Goal: Transaction & Acquisition: Purchase product/service

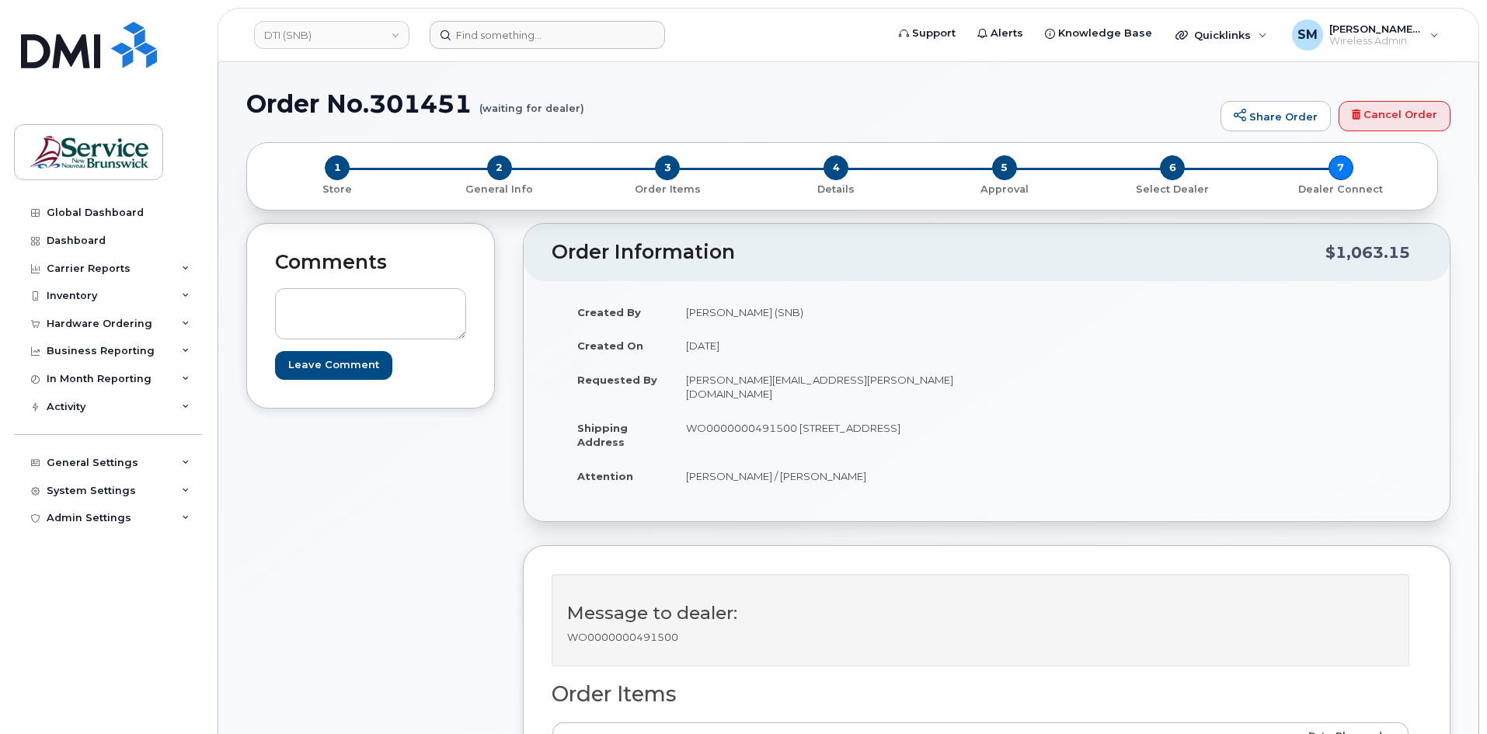
scroll to position [388, 0]
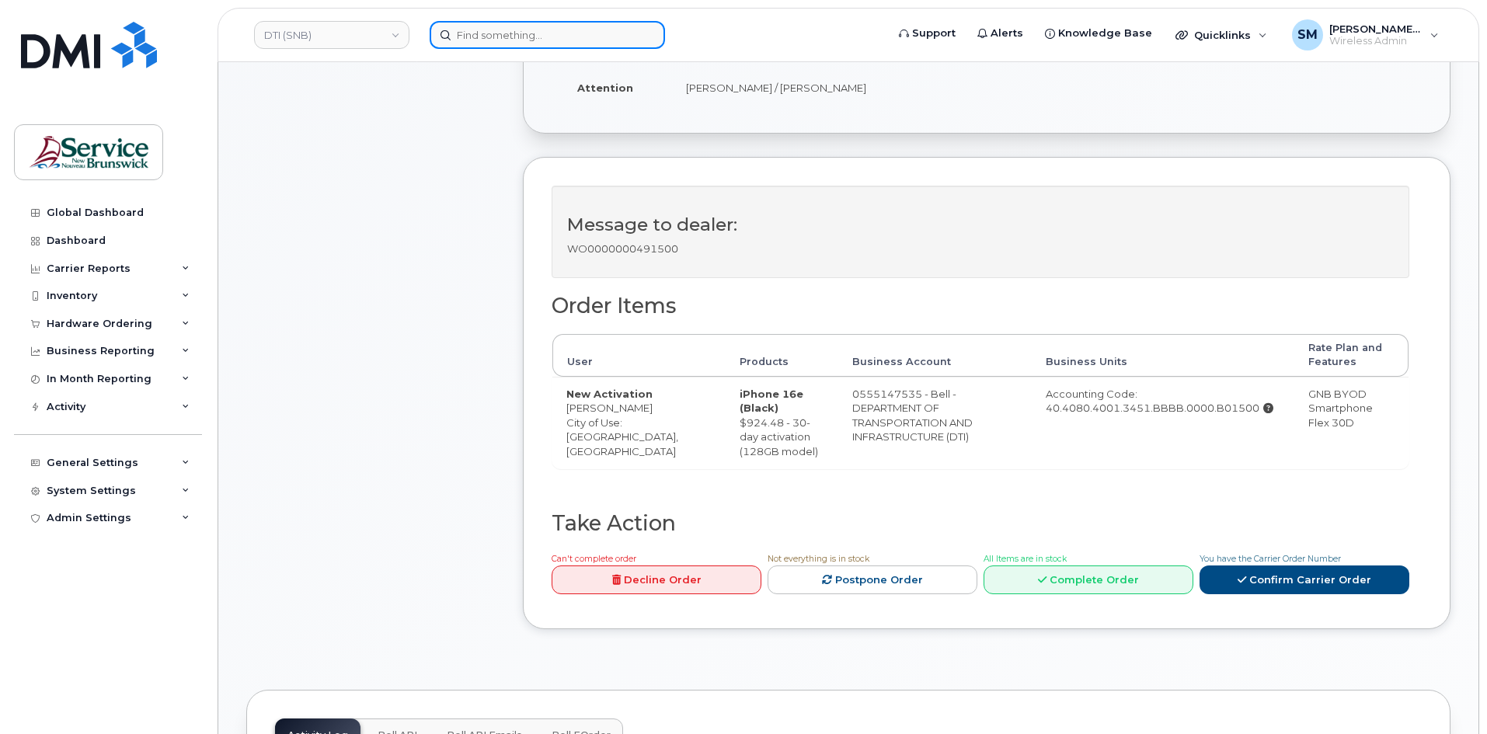
click at [594, 25] on input at bounding box center [547, 35] width 235 height 28
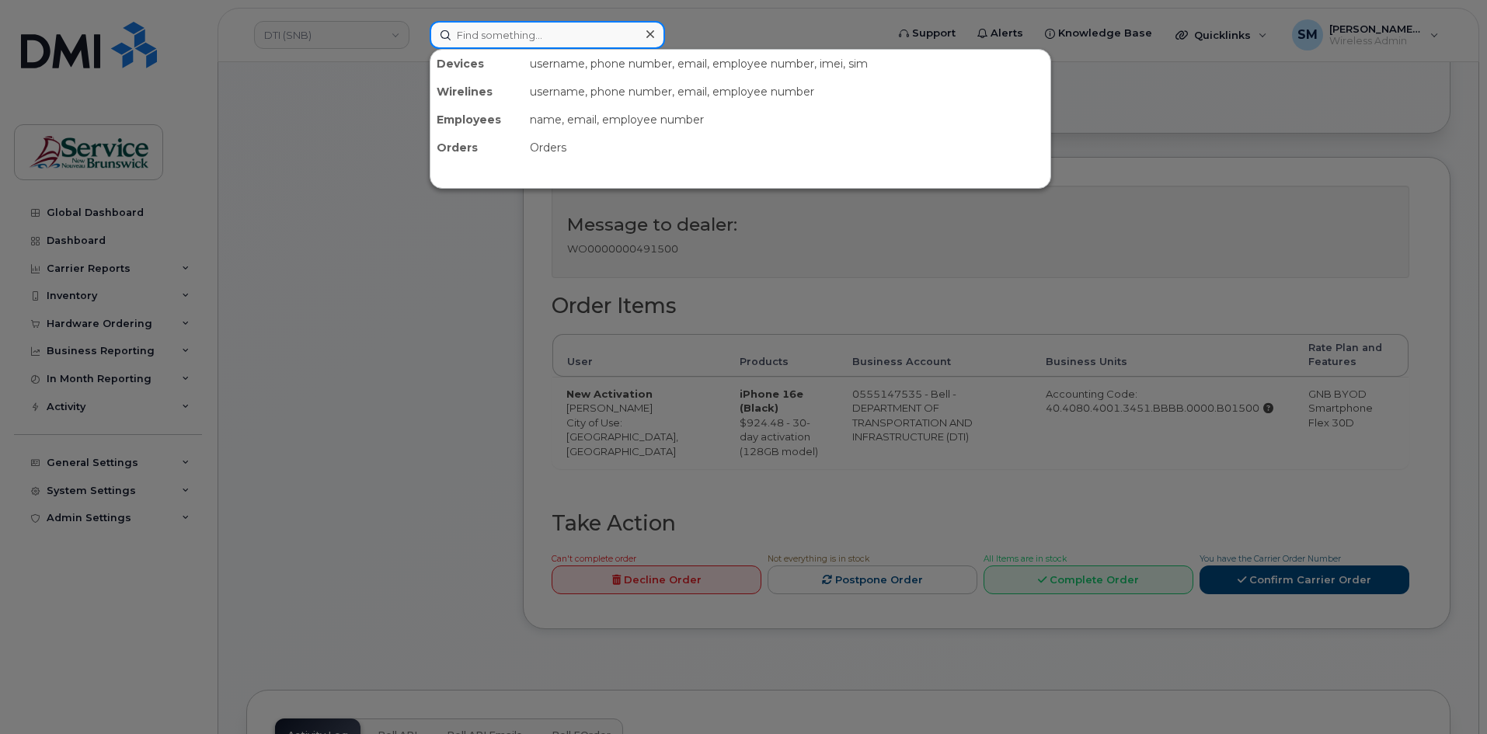
paste input "301106"
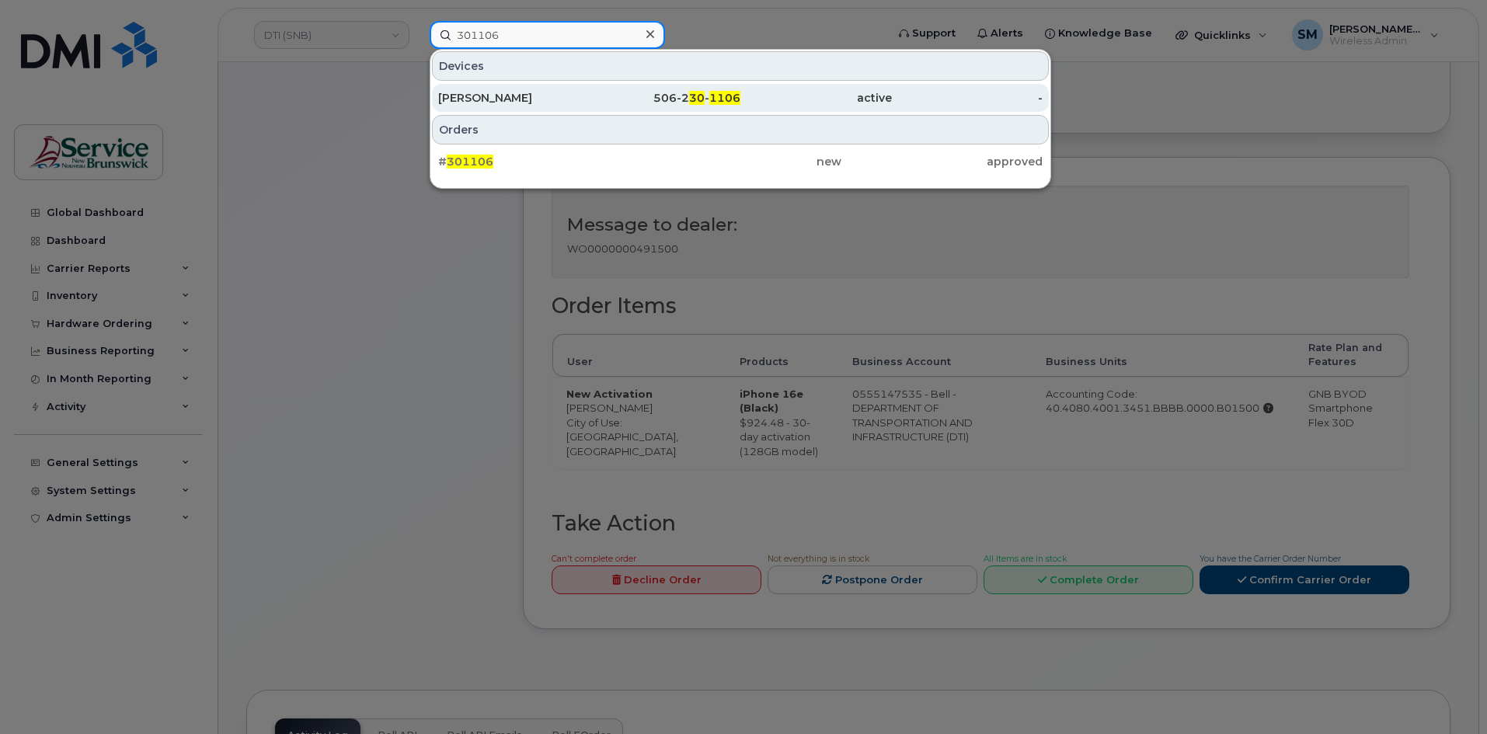
type input "301106"
click at [563, 90] on div "Shannon Scarff" at bounding box center [513, 98] width 151 height 28
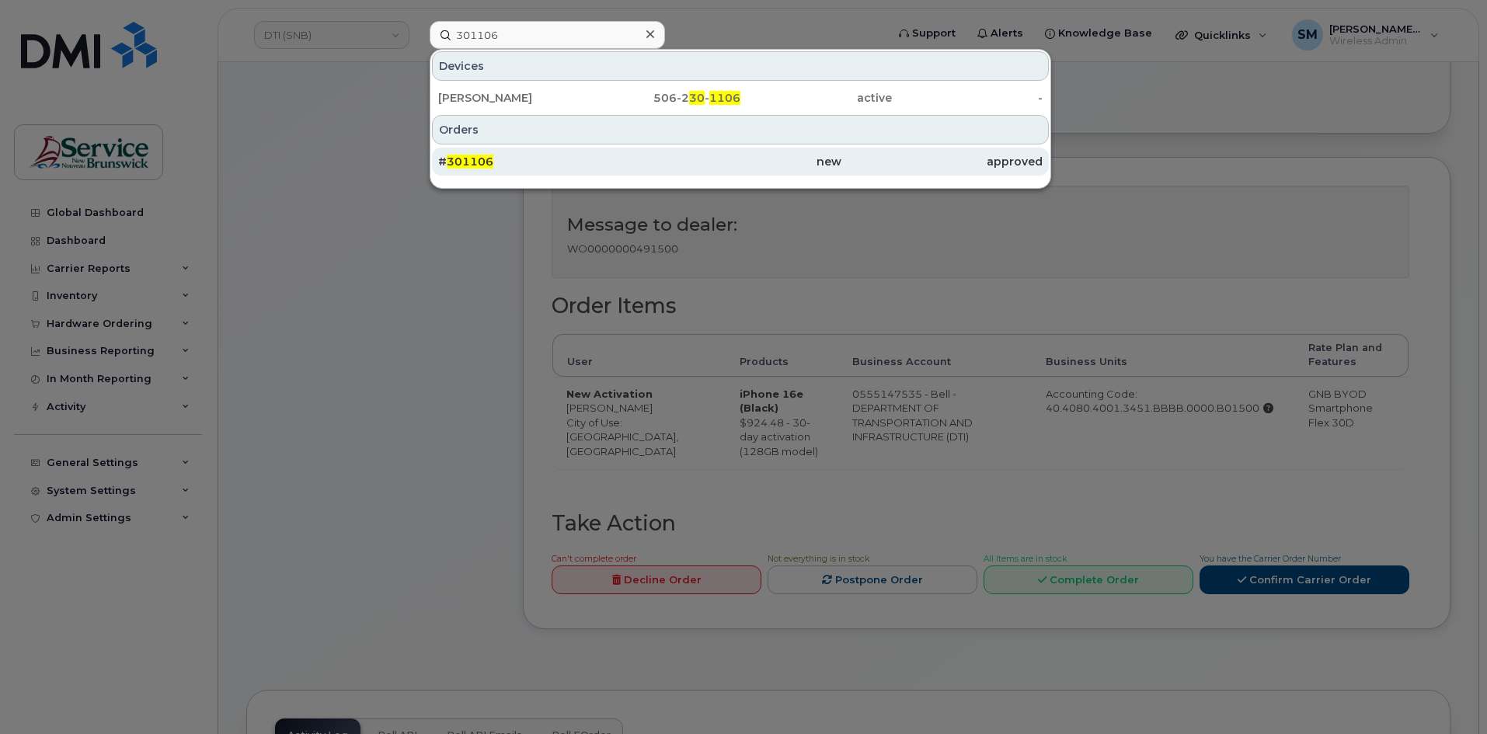
click at [516, 158] on div "# 301106" at bounding box center [538, 162] width 201 height 16
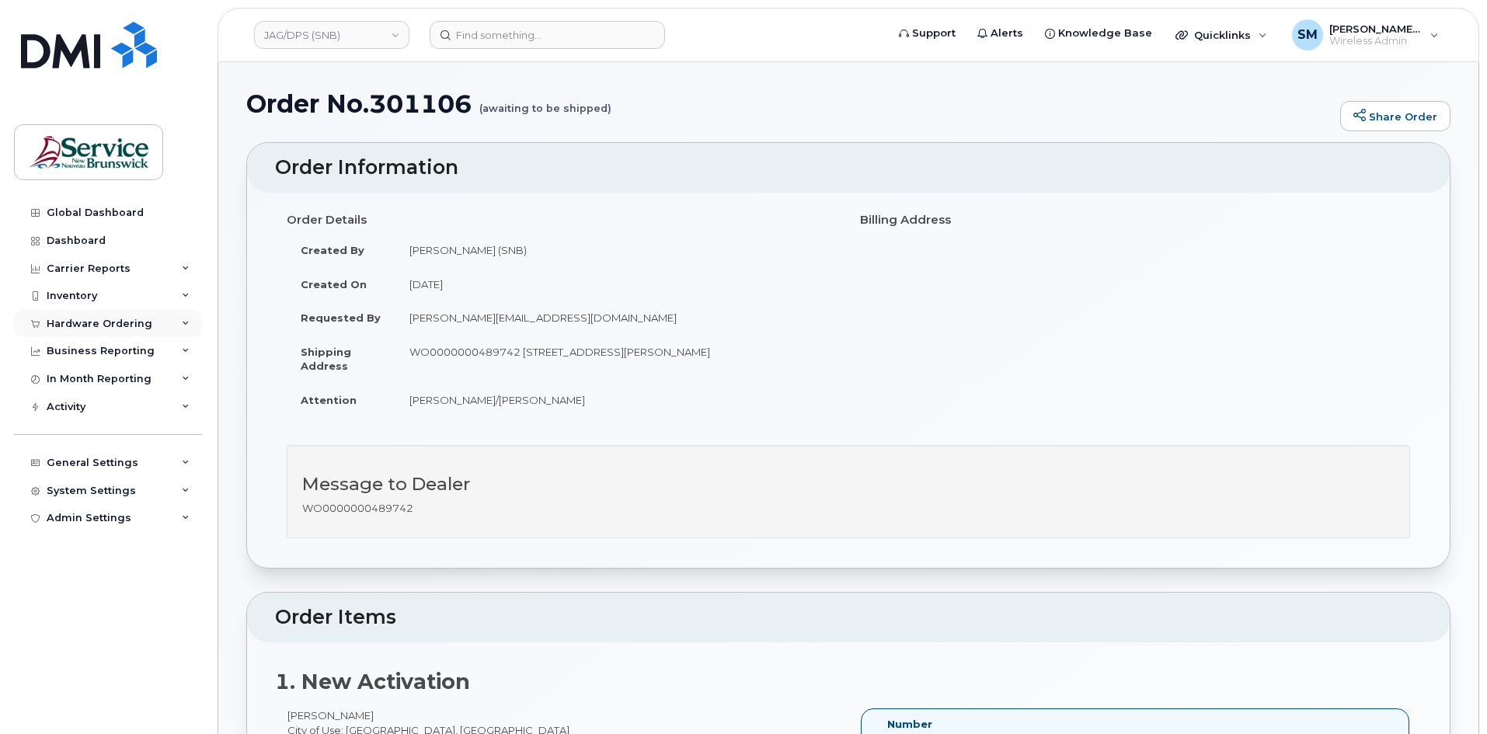
click at [119, 329] on div "Hardware Ordering" at bounding box center [100, 324] width 106 height 12
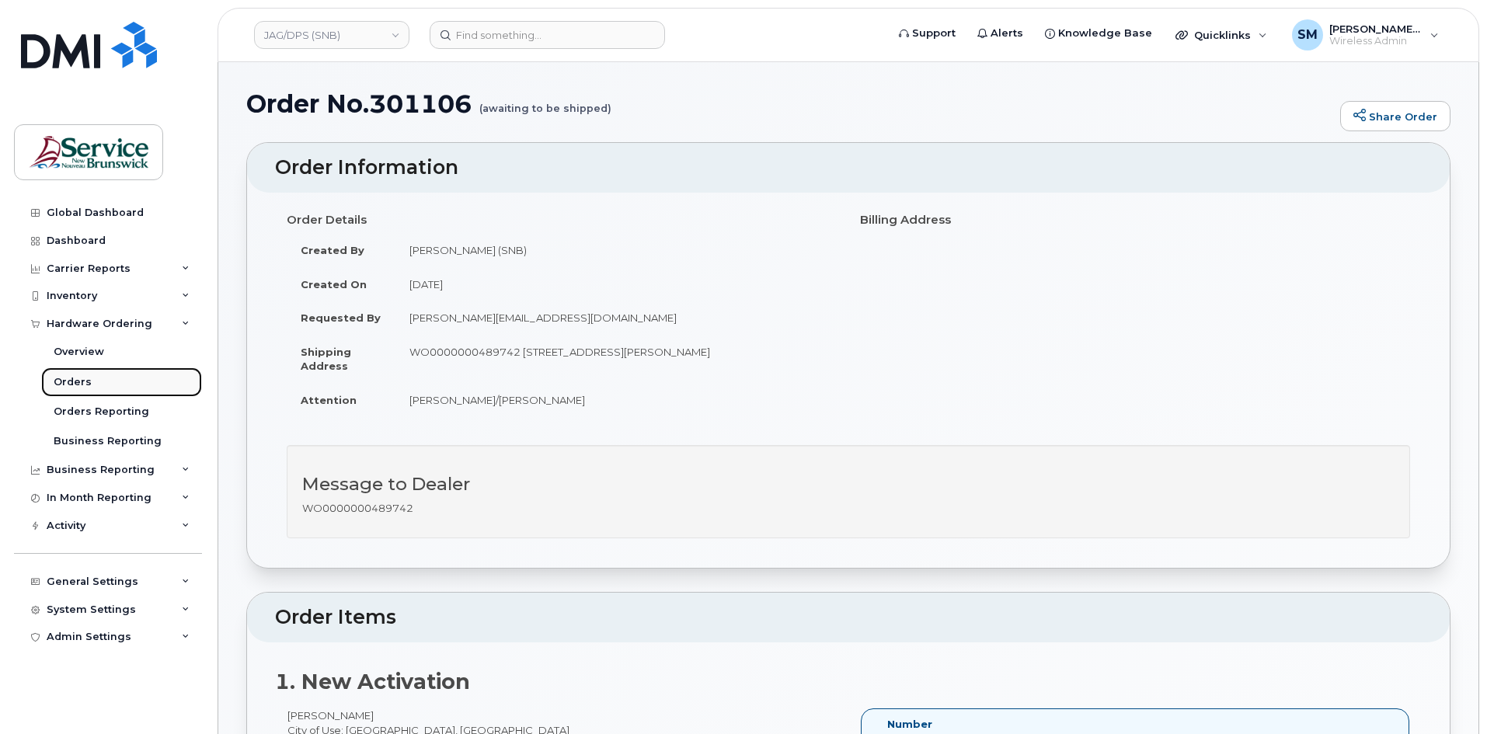
click at [67, 381] on div "Orders" at bounding box center [73, 382] width 38 height 14
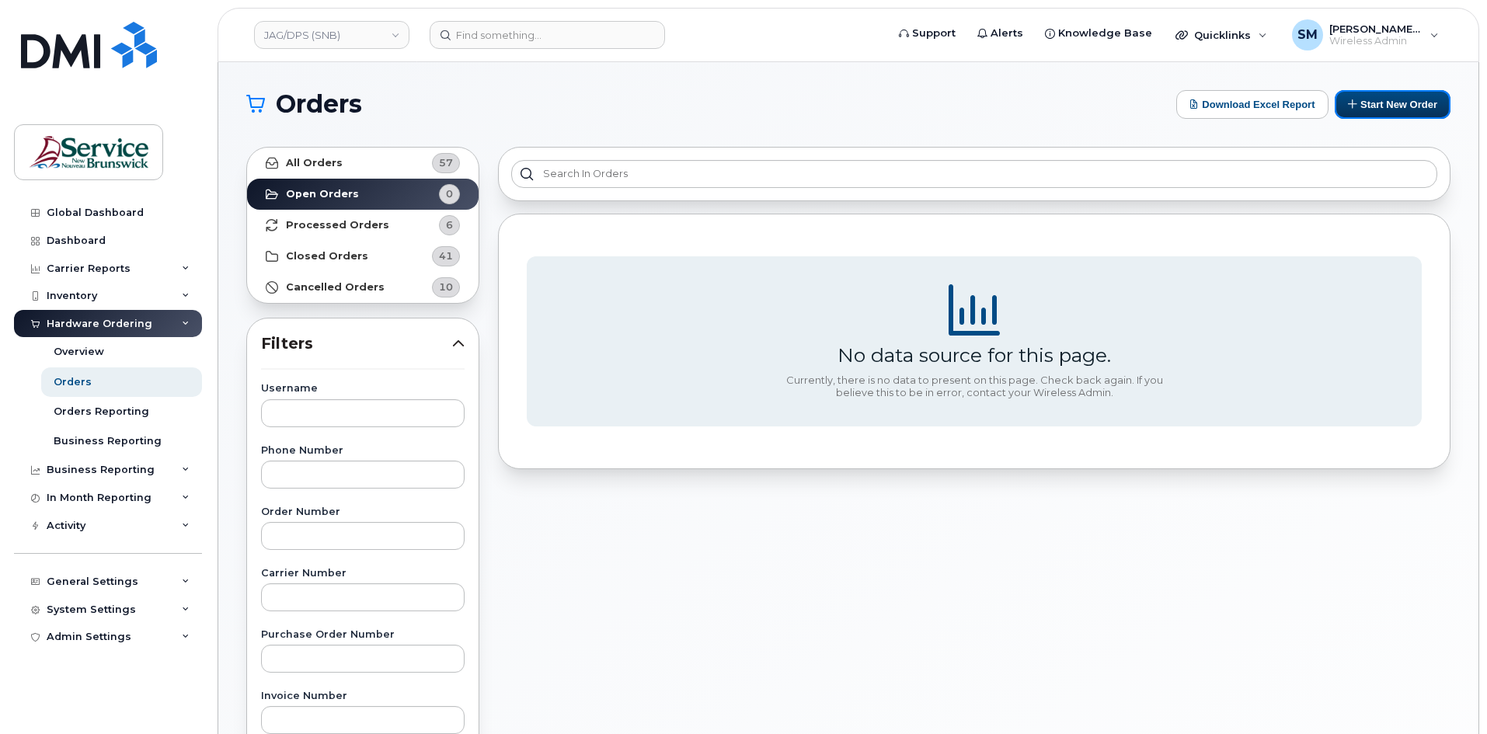
drag, startPoint x: 1403, startPoint y: 112, endPoint x: 1073, endPoint y: 188, distance: 338.0
click at [1403, 113] on button "Start New Order" at bounding box center [1392, 104] width 116 height 29
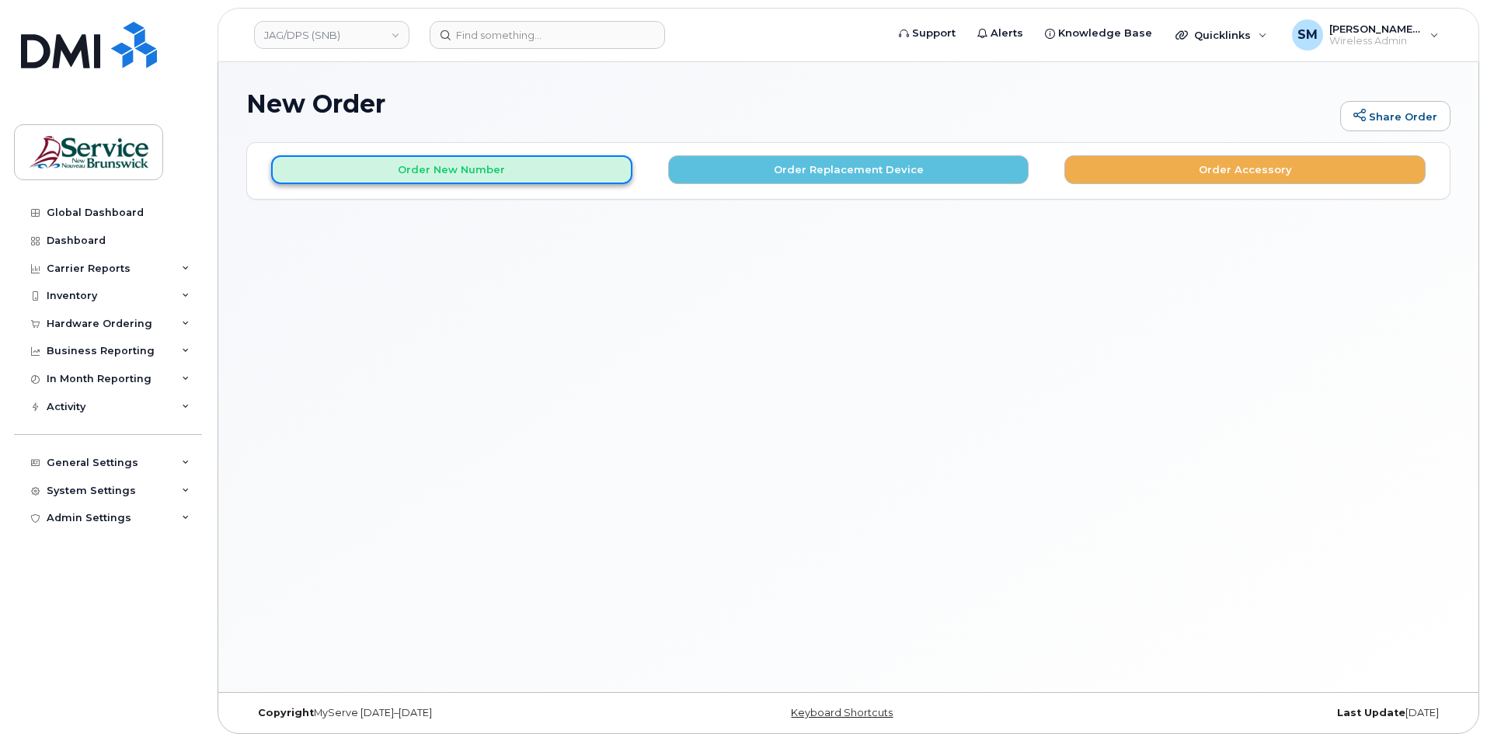
click at [561, 175] on button "Order New Number" at bounding box center [451, 169] width 361 height 29
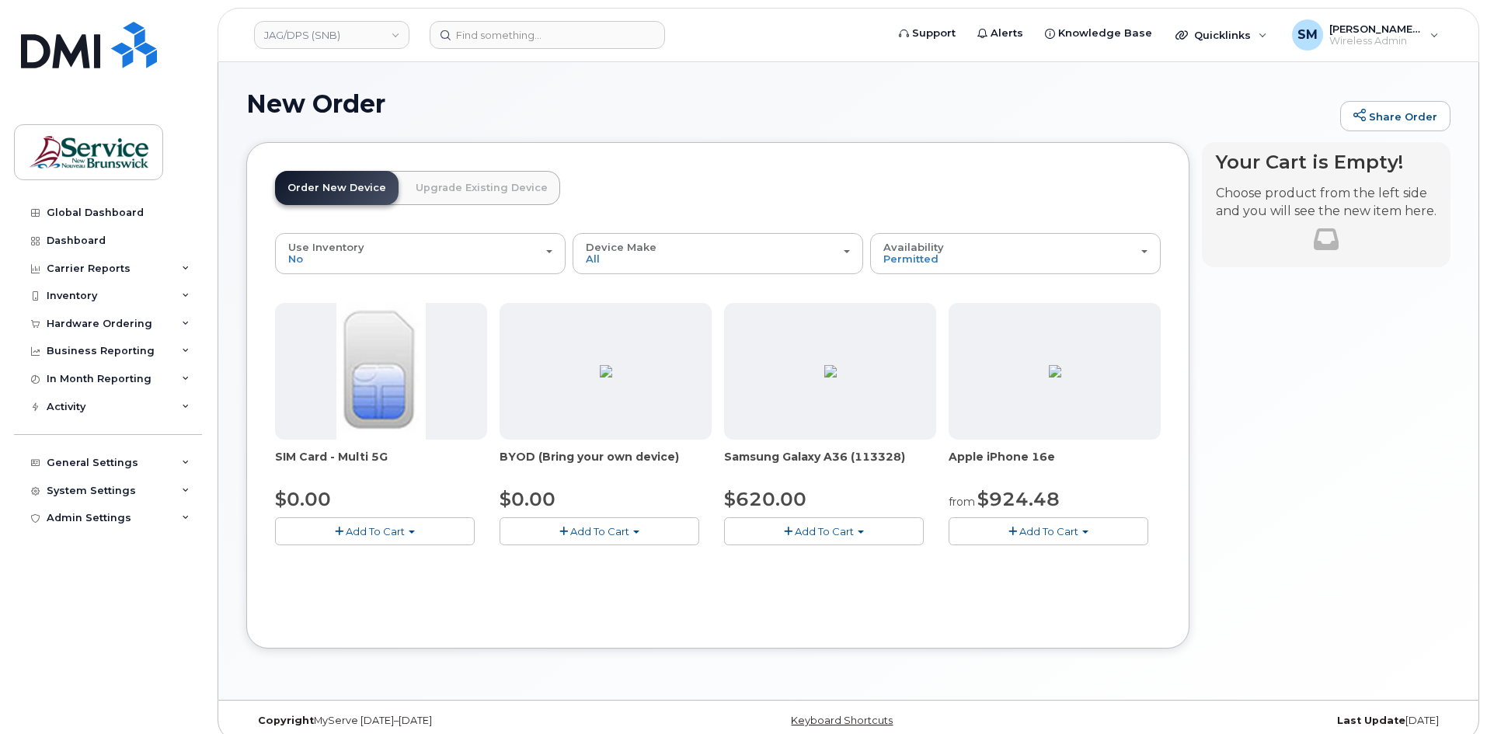
click at [1028, 516] on div "Apple iPhone 16e from $924.48 Add To Cart Model Black 128 GB is available Model…" at bounding box center [1054, 424] width 212 height 242
click at [1026, 530] on span "Add To Cart" at bounding box center [1048, 531] width 59 height 12
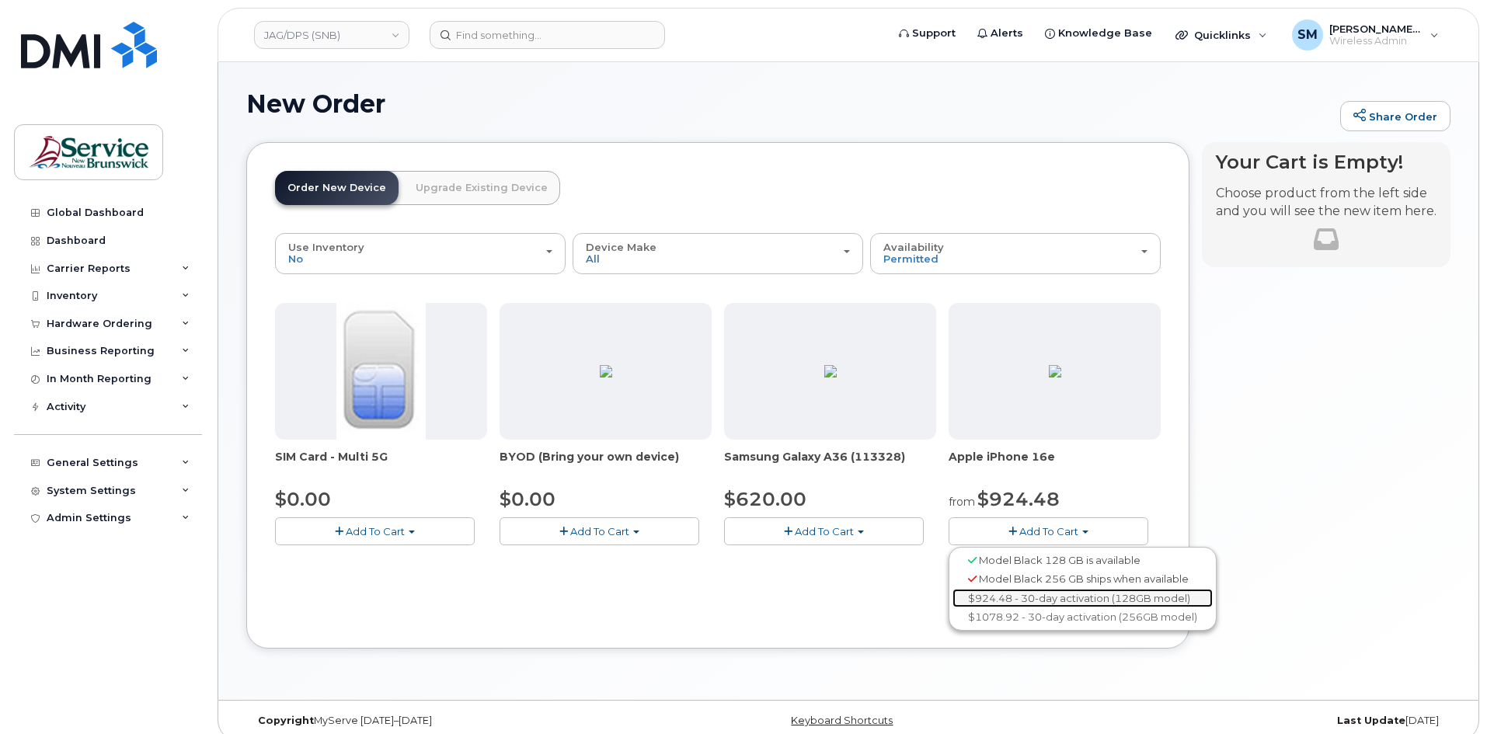
click at [1003, 590] on link "$924.48 - 30-day activation (128GB model)" at bounding box center [1082, 598] width 260 height 19
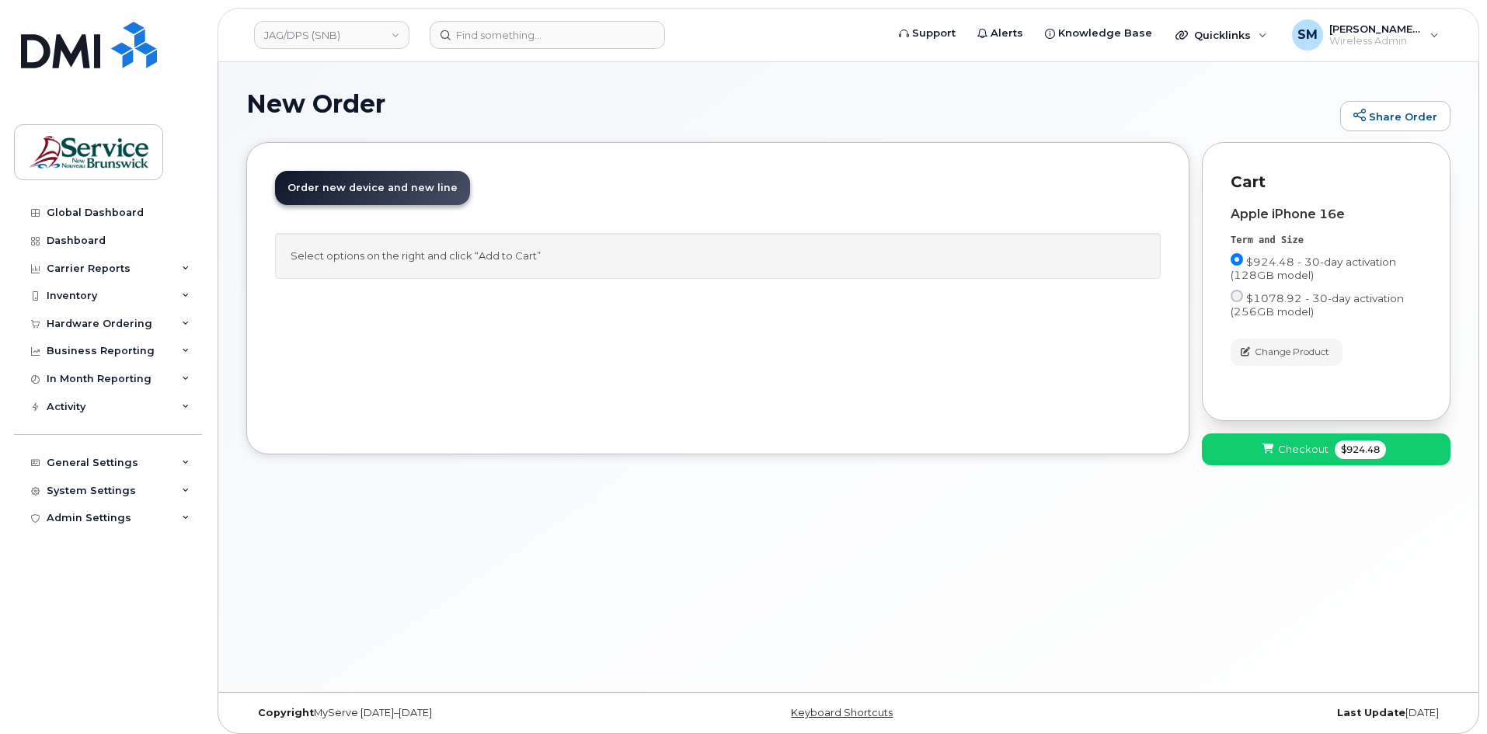
click at [1250, 468] on div "Your Cart is Empty! Choose product from the left side and you will see the new …" at bounding box center [1326, 310] width 249 height 336
click at [1266, 444] on icon at bounding box center [1267, 449] width 11 height 10
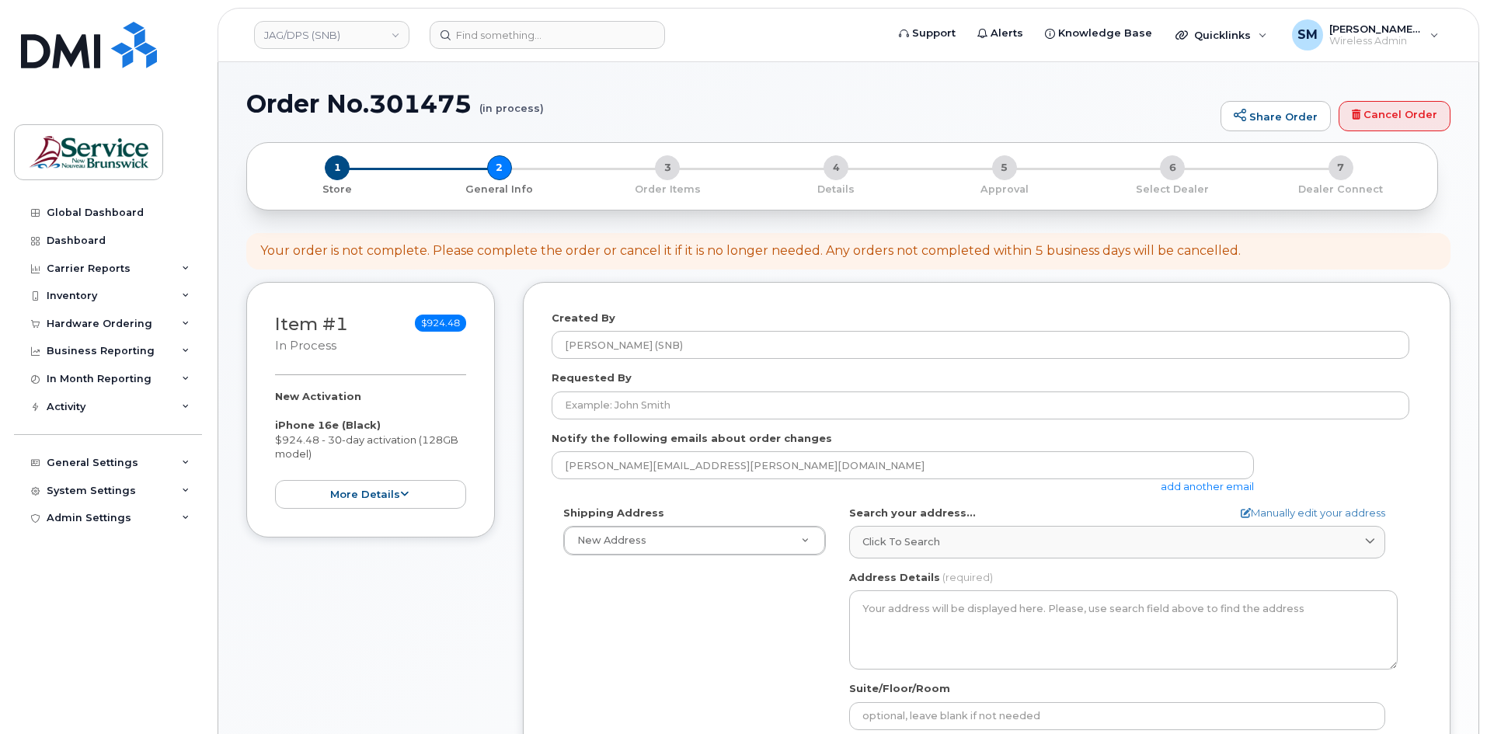
select select
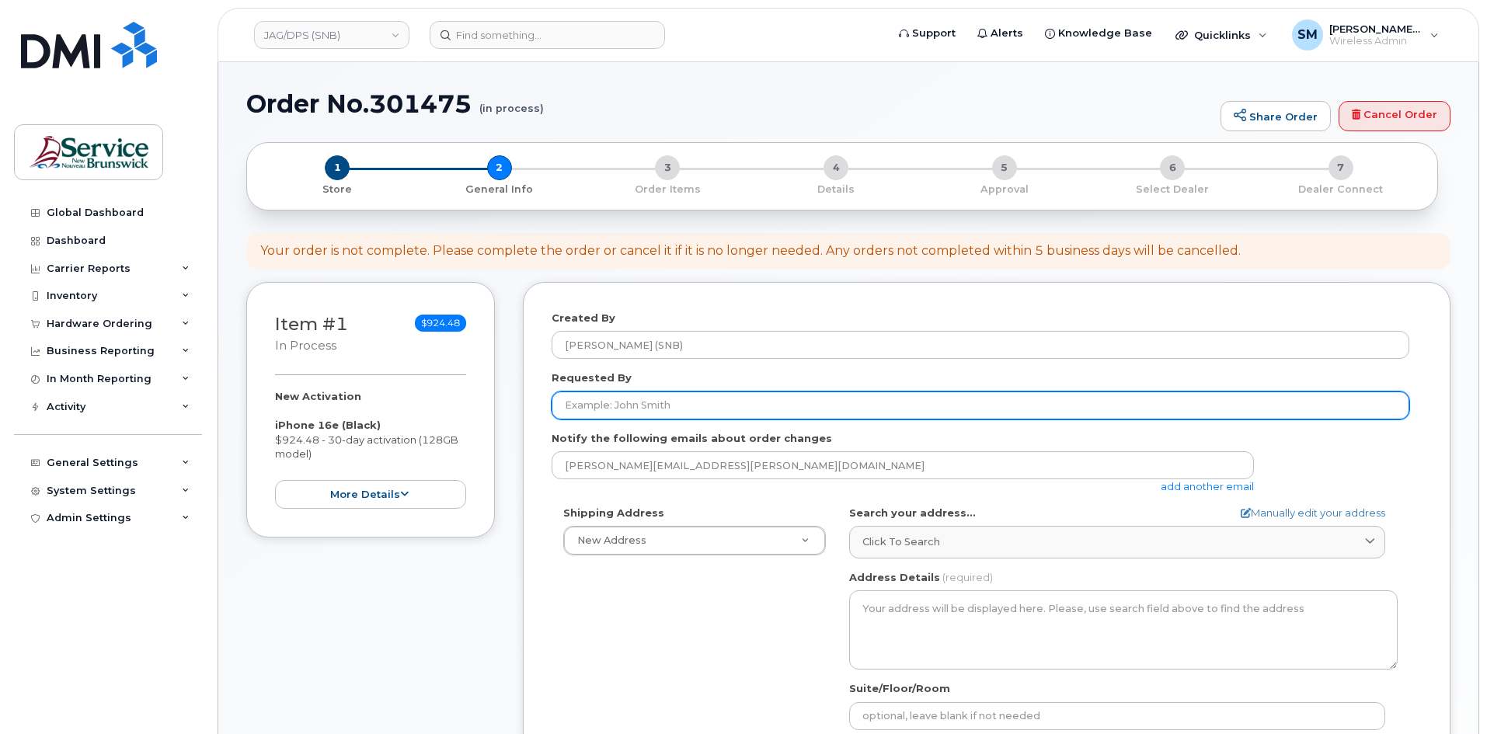
click at [675, 408] on input "Requested By" at bounding box center [979, 405] width 857 height 28
paste input "[PERSON_NAME][EMAIL_ADDRESS][DOMAIN_NAME]"
type input "Sylvette.Basque@gnb.ca"
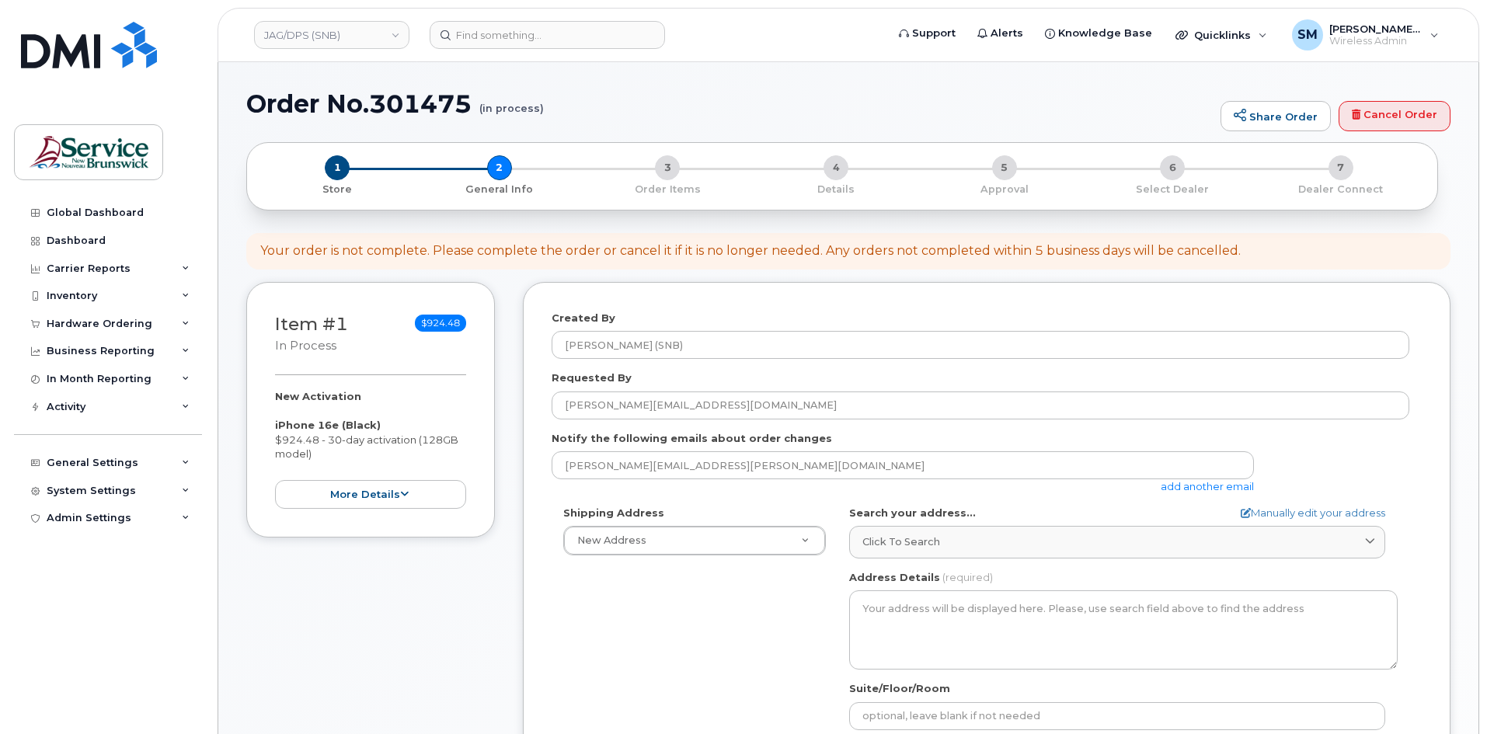
drag, startPoint x: 704, startPoint y: 683, endPoint x: 767, endPoint y: 621, distance: 89.0
click at [706, 683] on div "Shipping Address New Address New Address 01 - SNB - IT Services Sartain MacDona…" at bounding box center [979, 684] width 857 height 356
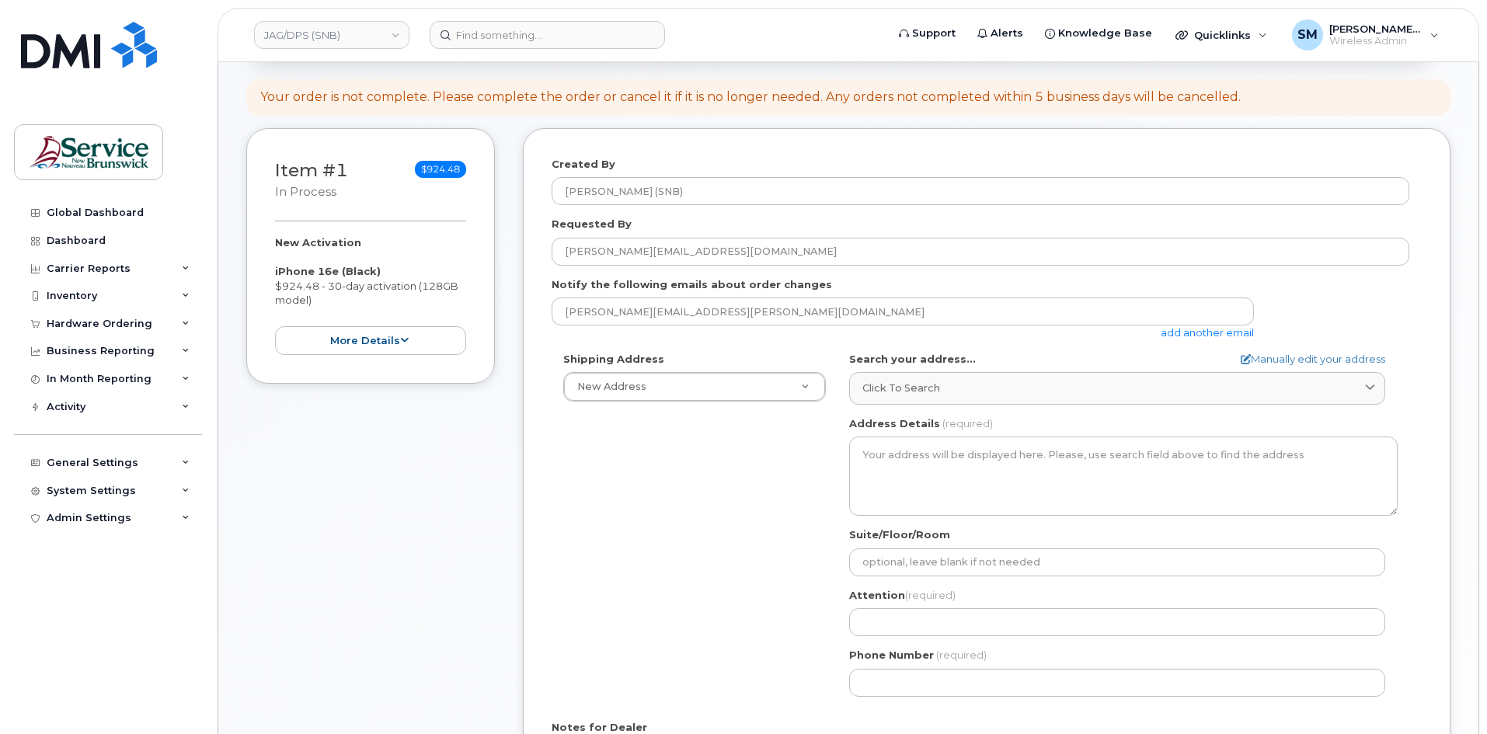
scroll to position [155, 0]
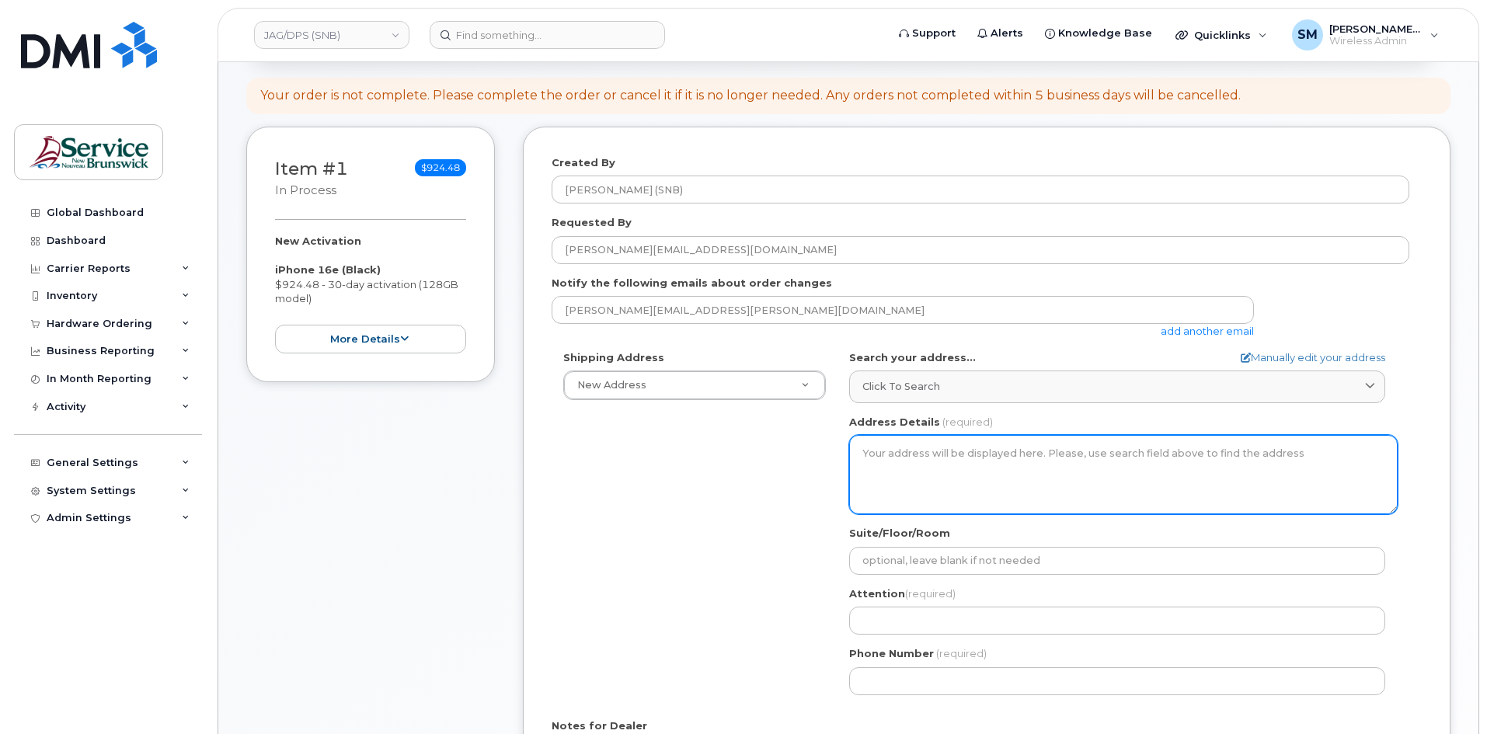
click at [1006, 481] on textarea "Address Details" at bounding box center [1123, 474] width 548 height 79
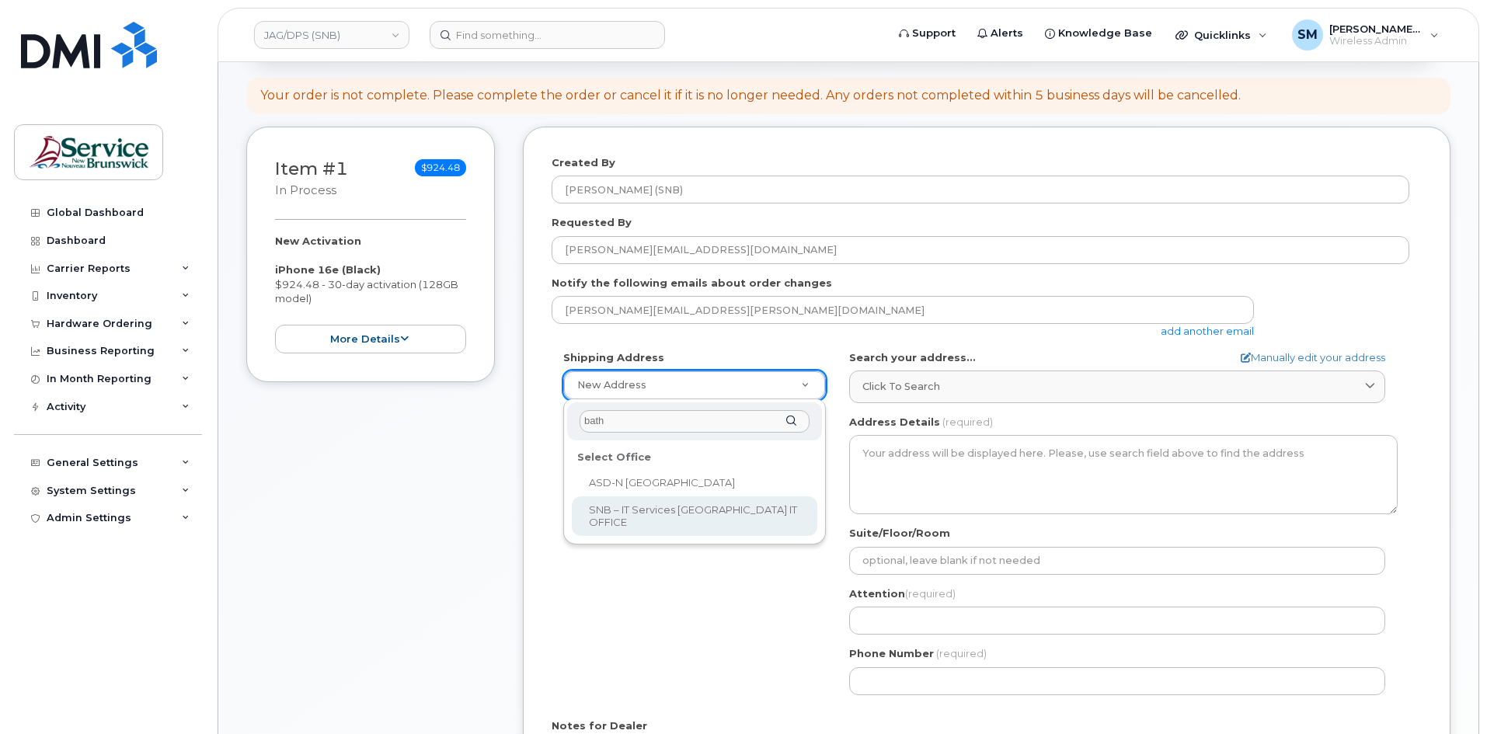
type input "bath"
select select
type textarea "1750 Sunset Dr - LVL 0 RM: B-198 Bathurst New Brunswick E2A 4L7"
type input "Rick Frenette"
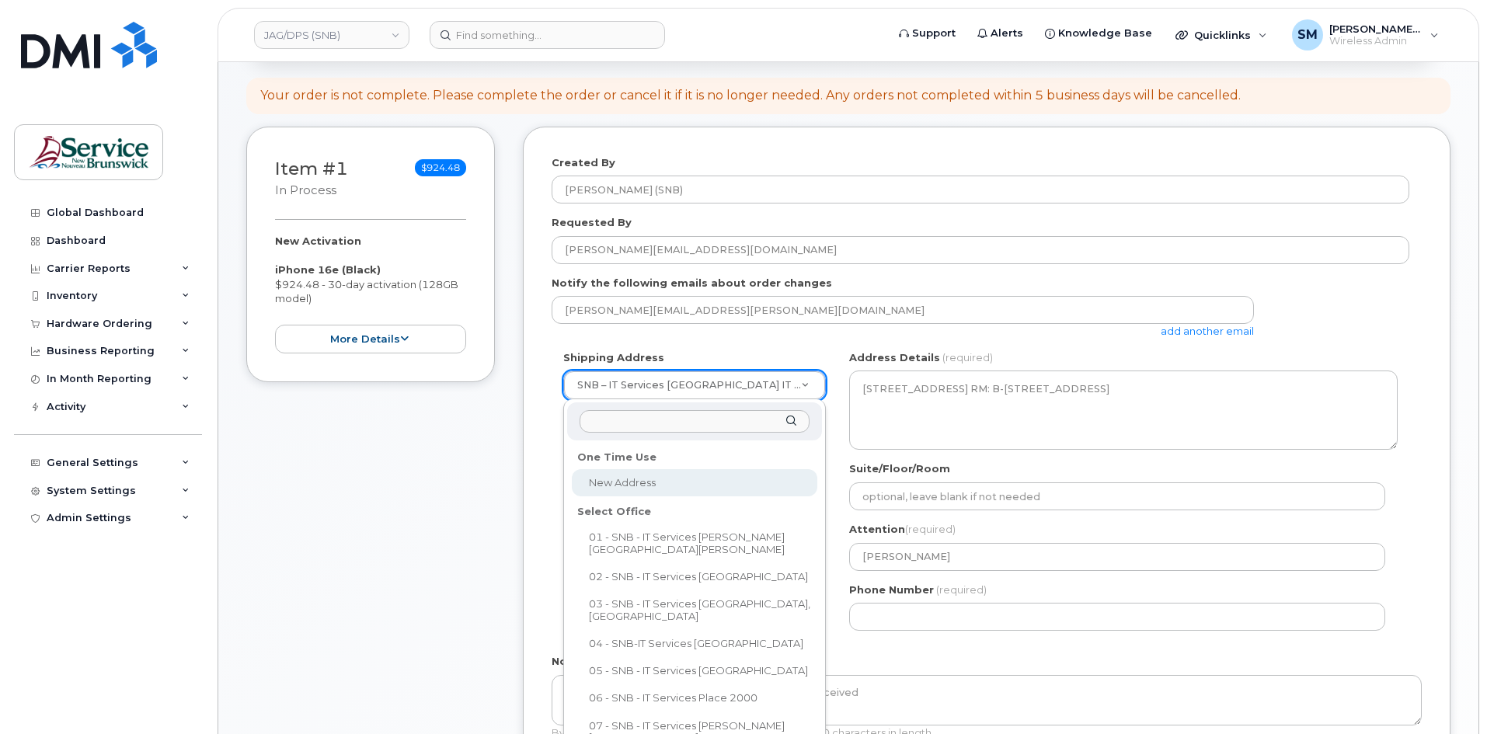
click at [709, 413] on input "text" at bounding box center [694, 421] width 230 height 23
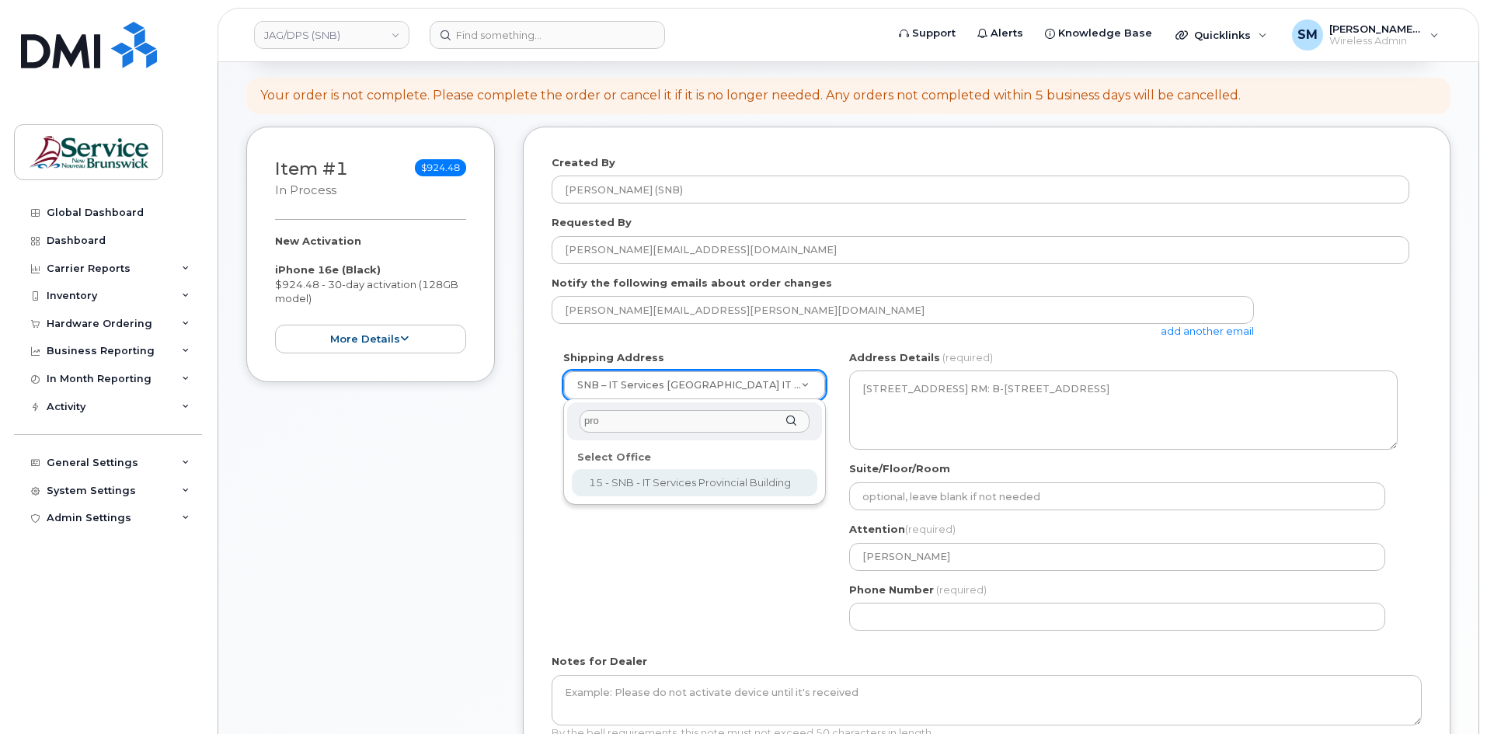
type input "prov"
select select
type textarea "350 St. George St Bathurst New Brunswick E2A 1B9"
type input "[PERSON_NAME]/[PERSON_NAME]"
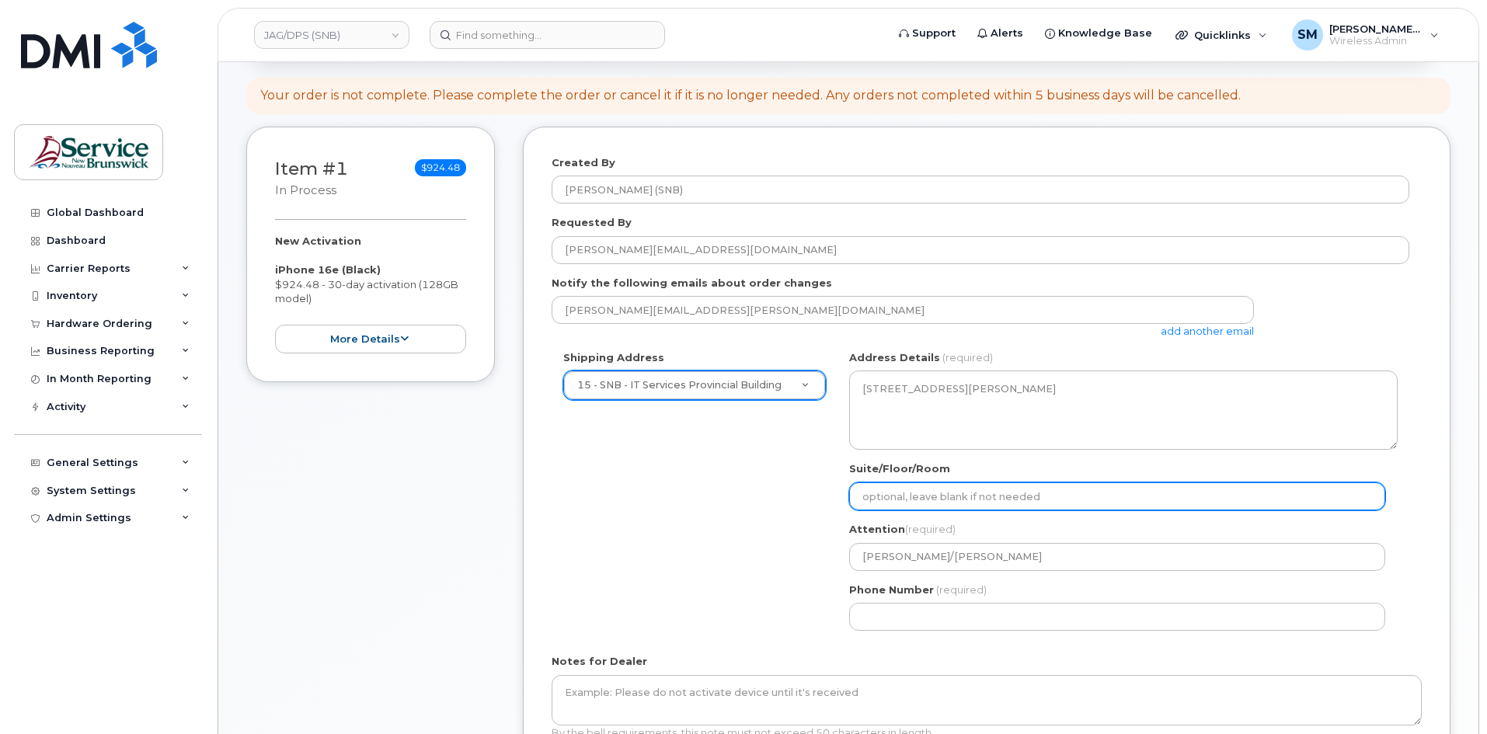
drag, startPoint x: 930, startPoint y: 501, endPoint x: 919, endPoint y: 517, distance: 19.6
click at [930, 501] on input "Suite/Floor/Room" at bounding box center [1117, 496] width 536 height 28
paste input "WO0000000489742"
select select
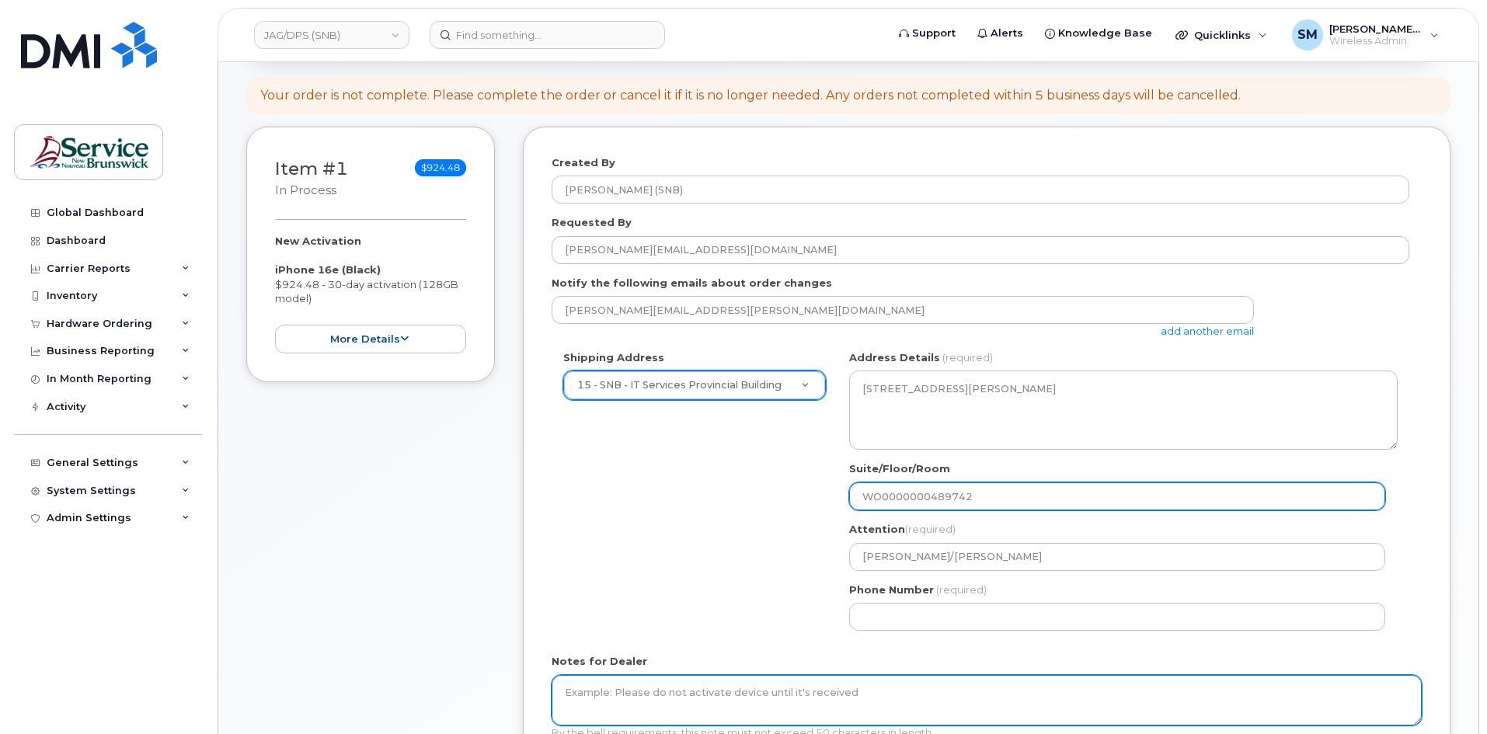
type input "WO0000000489742"
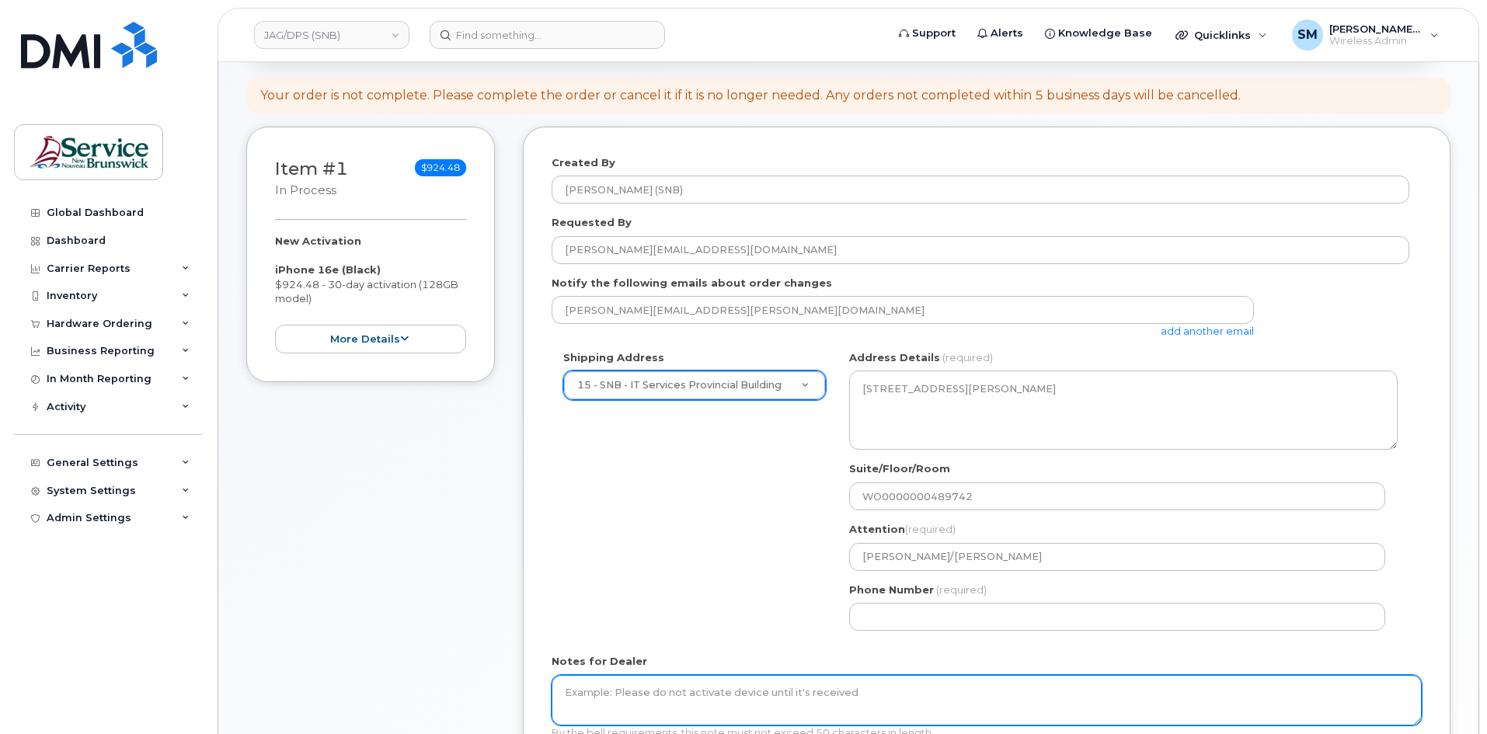
drag, startPoint x: 739, startPoint y: 706, endPoint x: 746, endPoint y: 702, distance: 8.0
click at [740, 706] on textarea "Notes for Dealer" at bounding box center [986, 700] width 870 height 51
paste textarea "WO0000000489742"
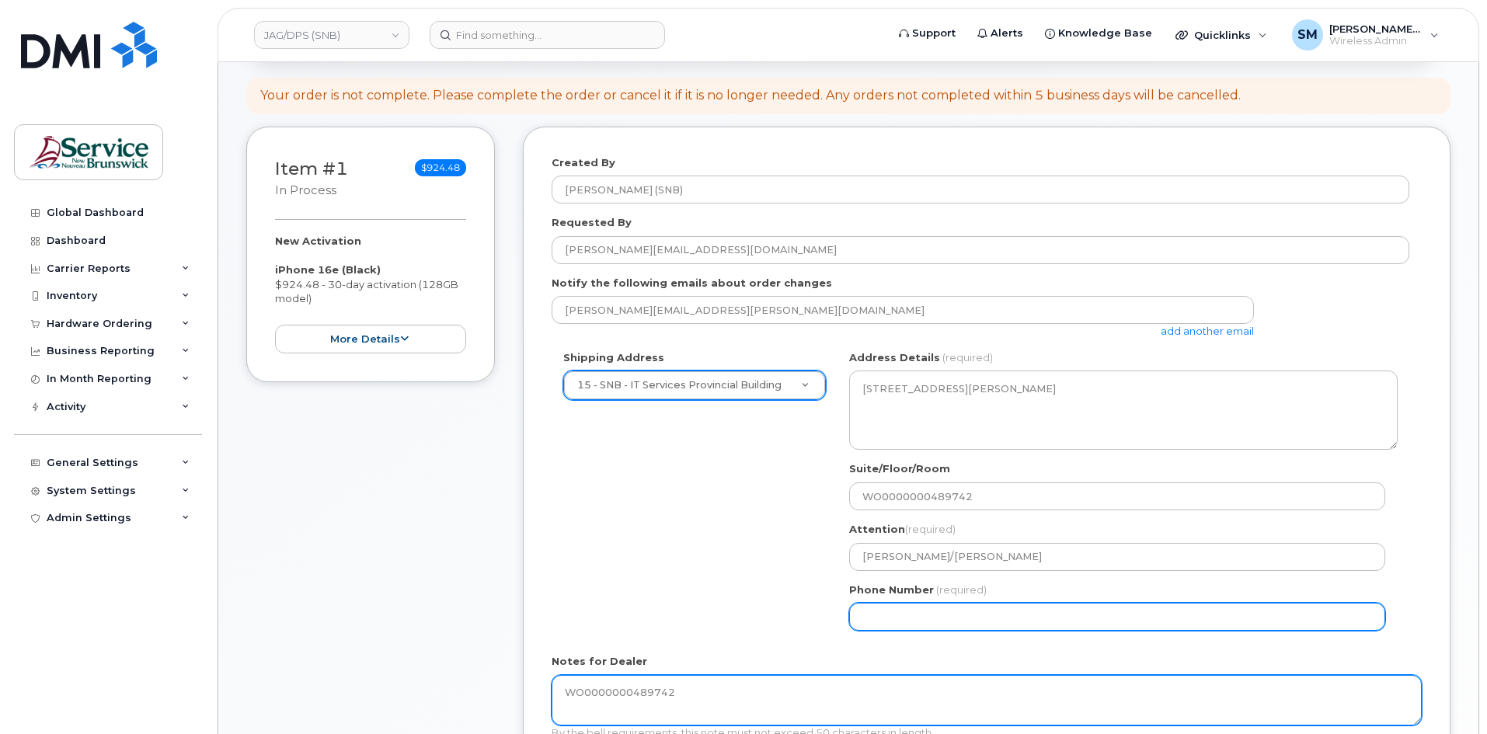
type textarea "WO0000000489742"
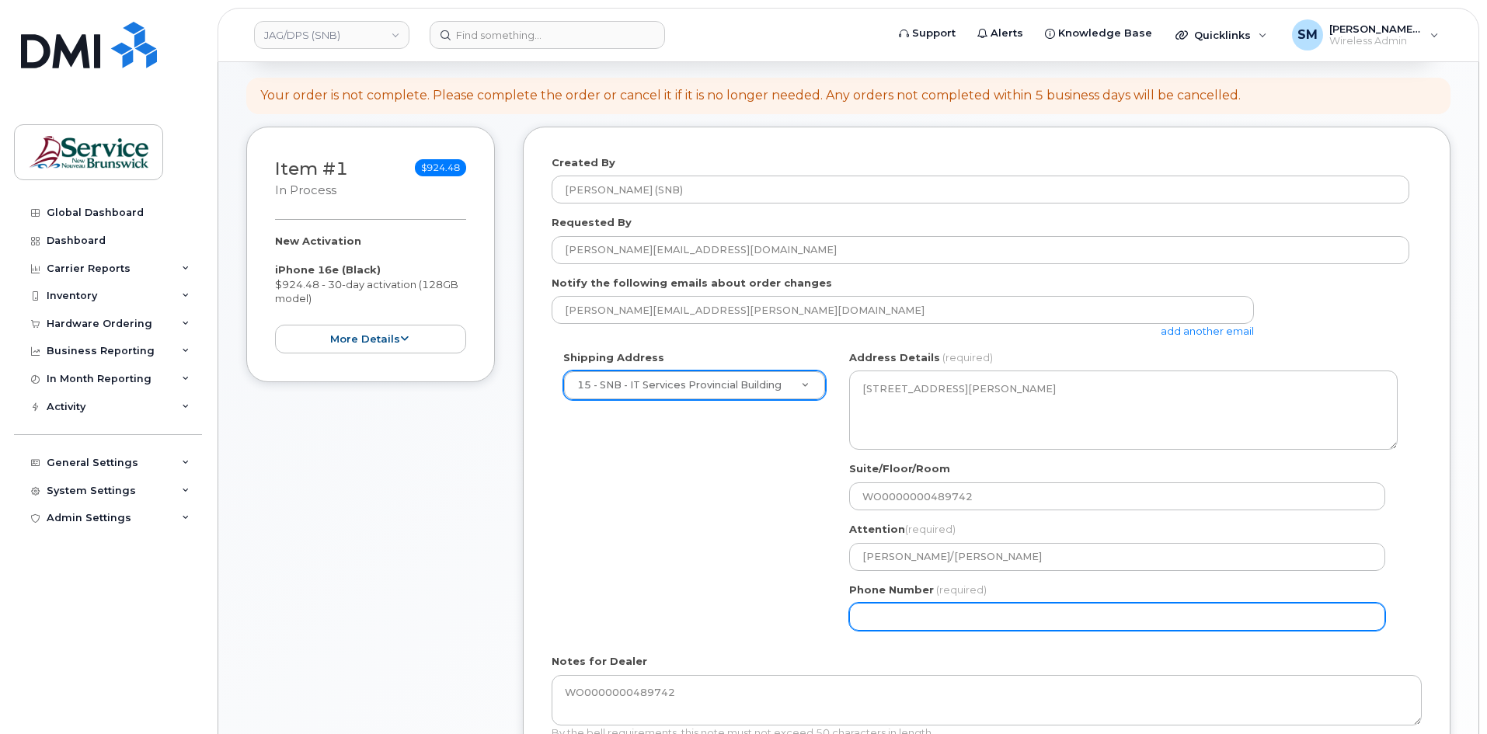
drag, startPoint x: 880, startPoint y: 625, endPoint x: 892, endPoint y: 621, distance: 13.3
click at [881, 625] on input "Phone Number" at bounding box center [1117, 617] width 536 height 28
select select
type input "506639633"
select select
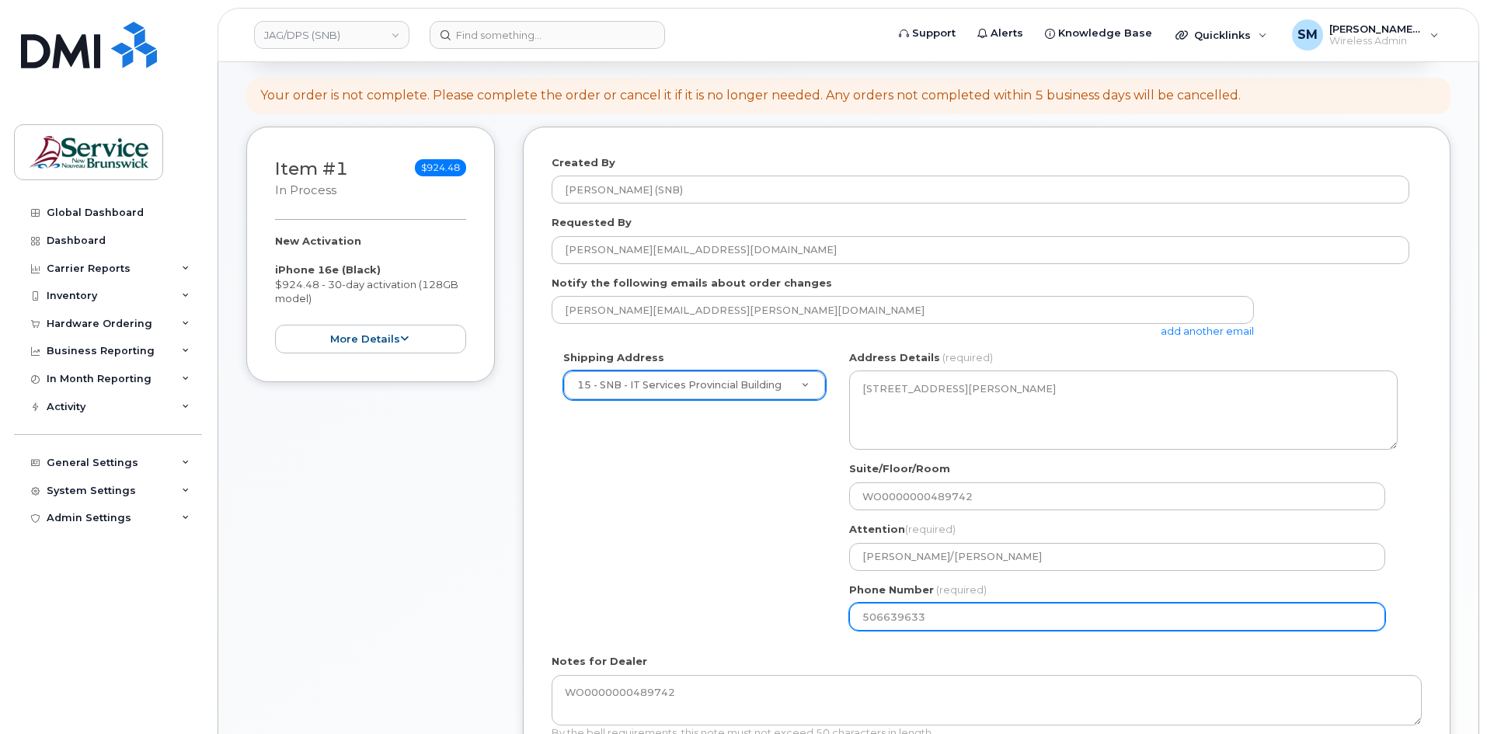
type input "5066396338"
select select
type input "5066396337"
select select
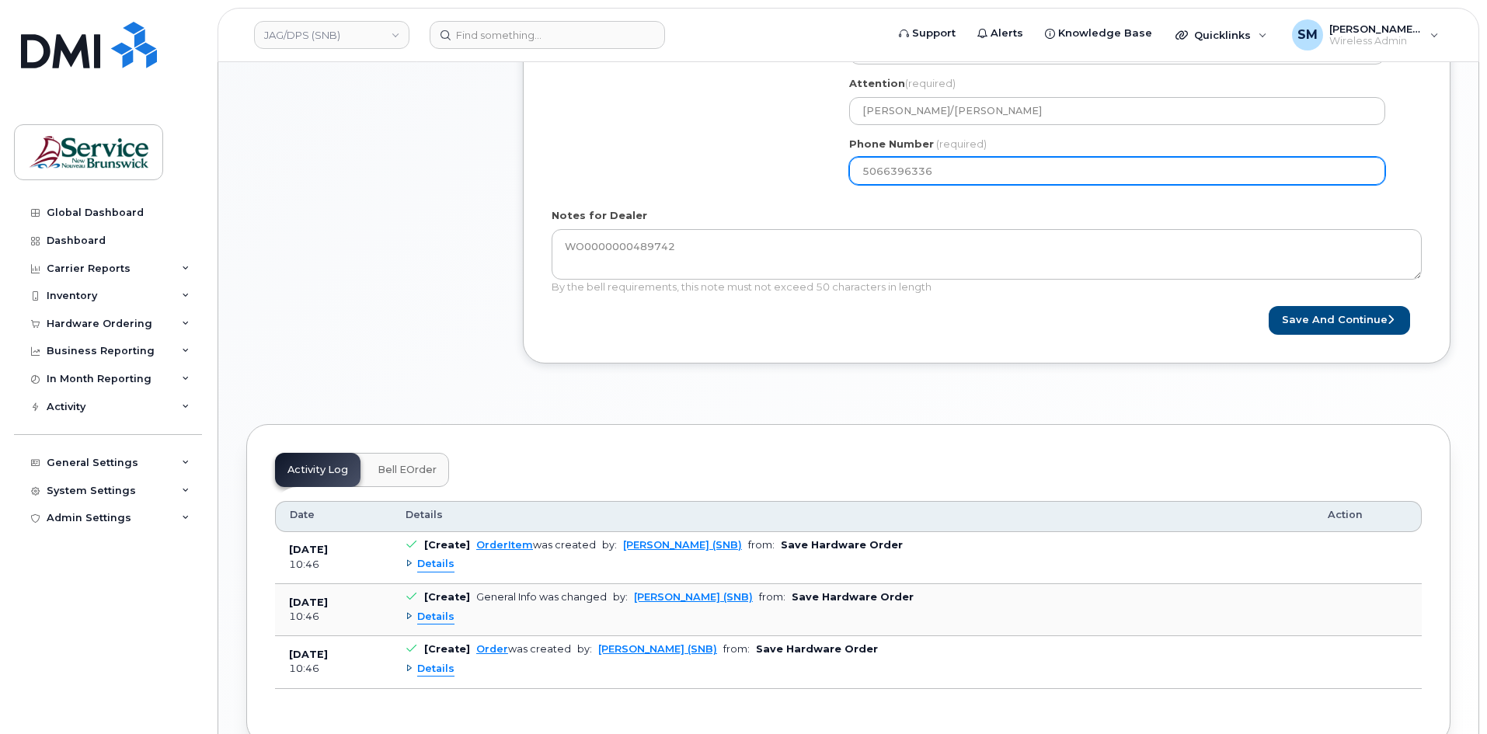
scroll to position [621, 0]
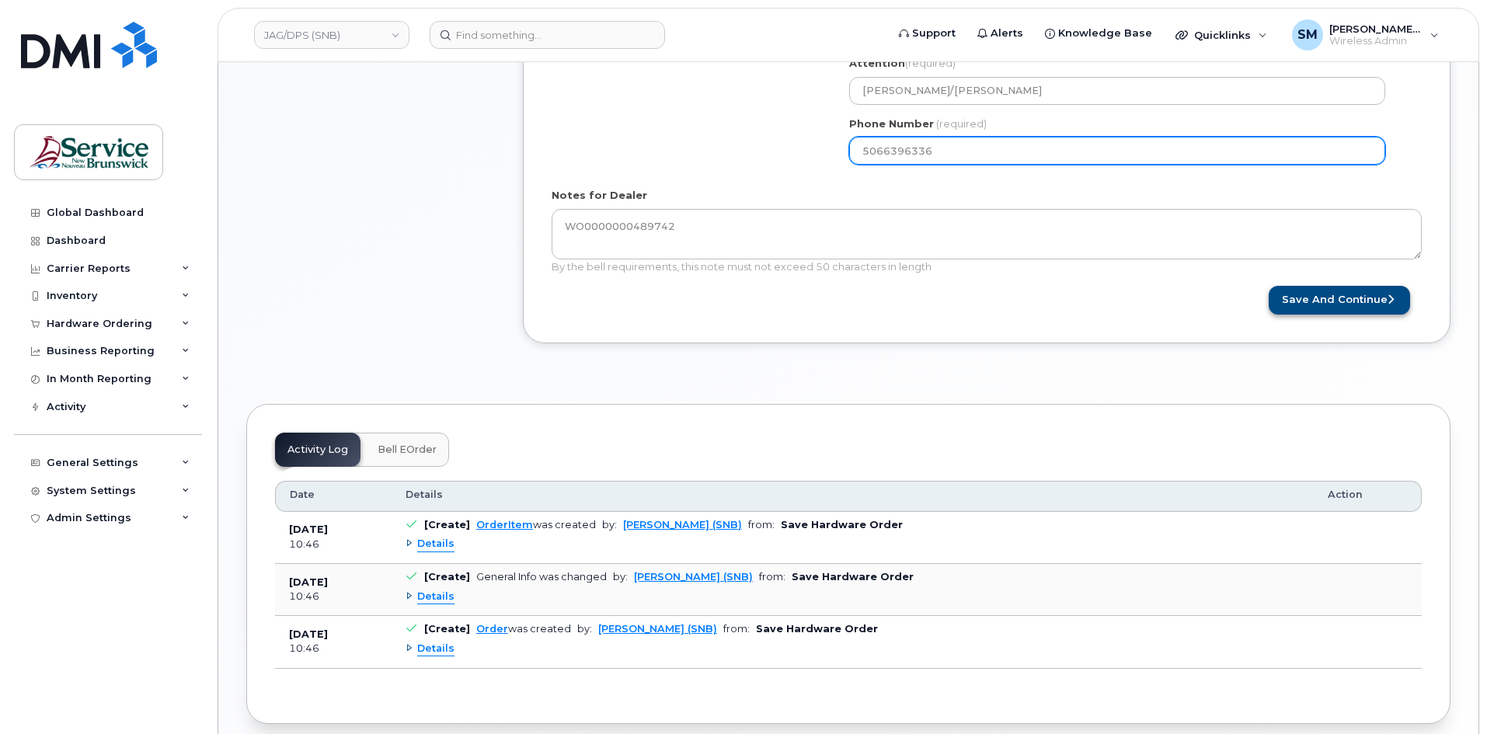
type input "5066396336"
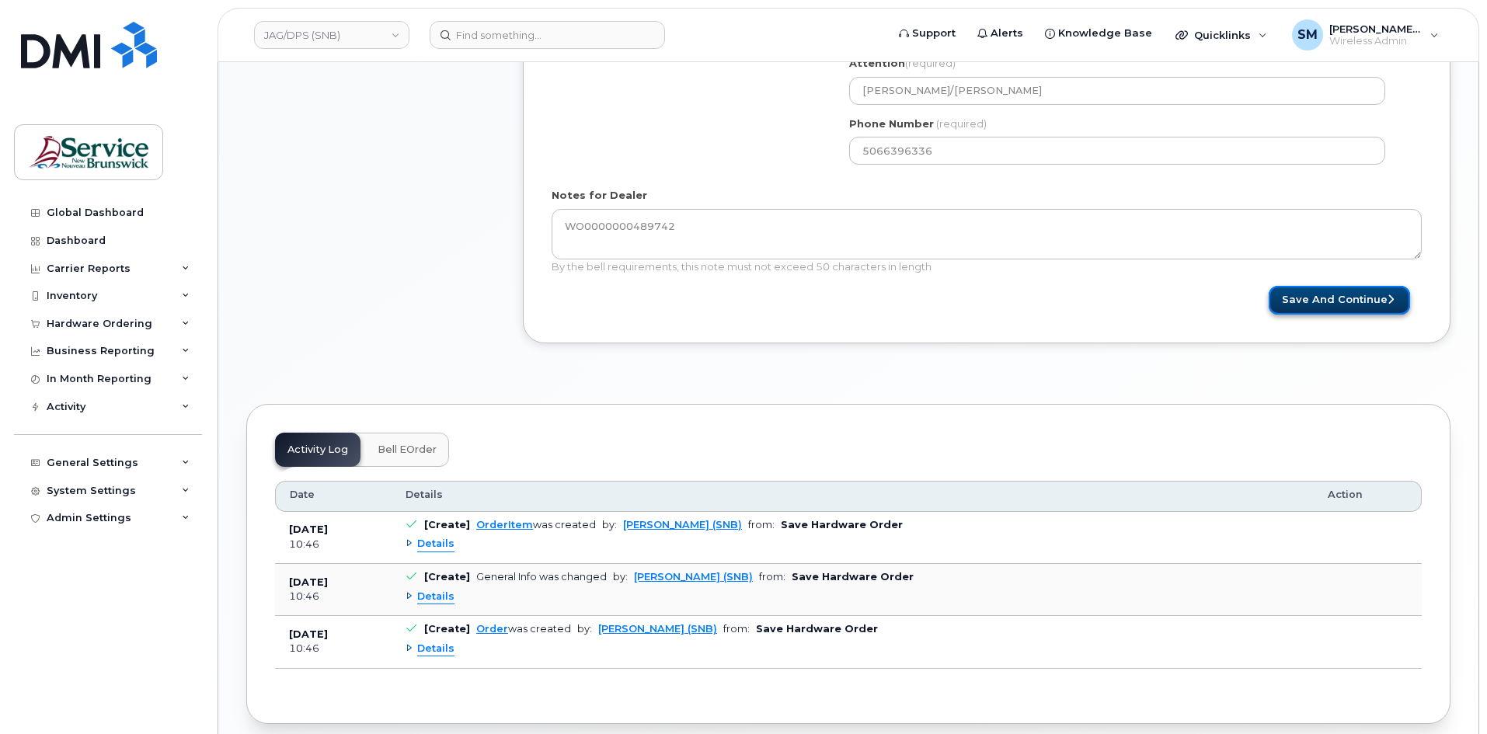
click at [1379, 295] on button "Save and Continue" at bounding box center [1338, 300] width 141 height 29
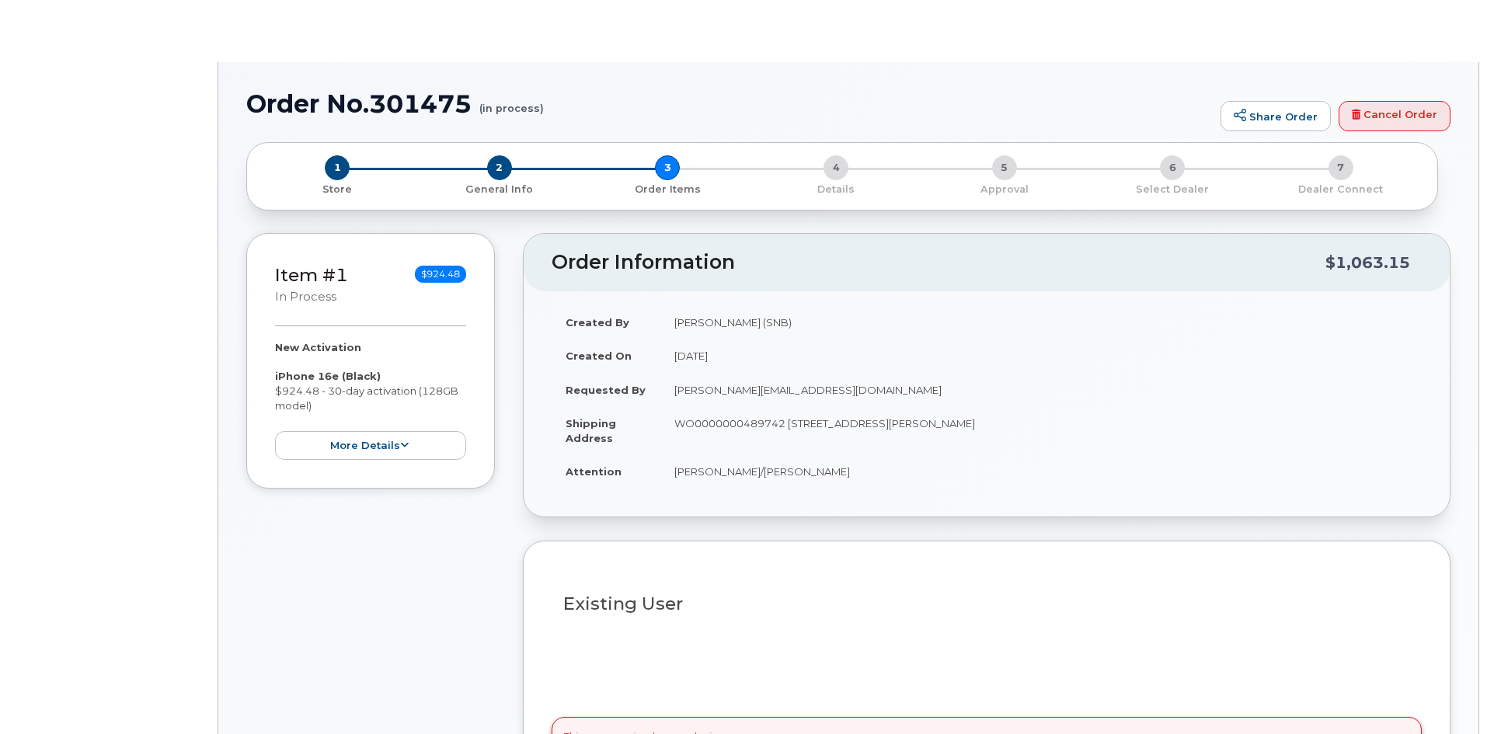
select select
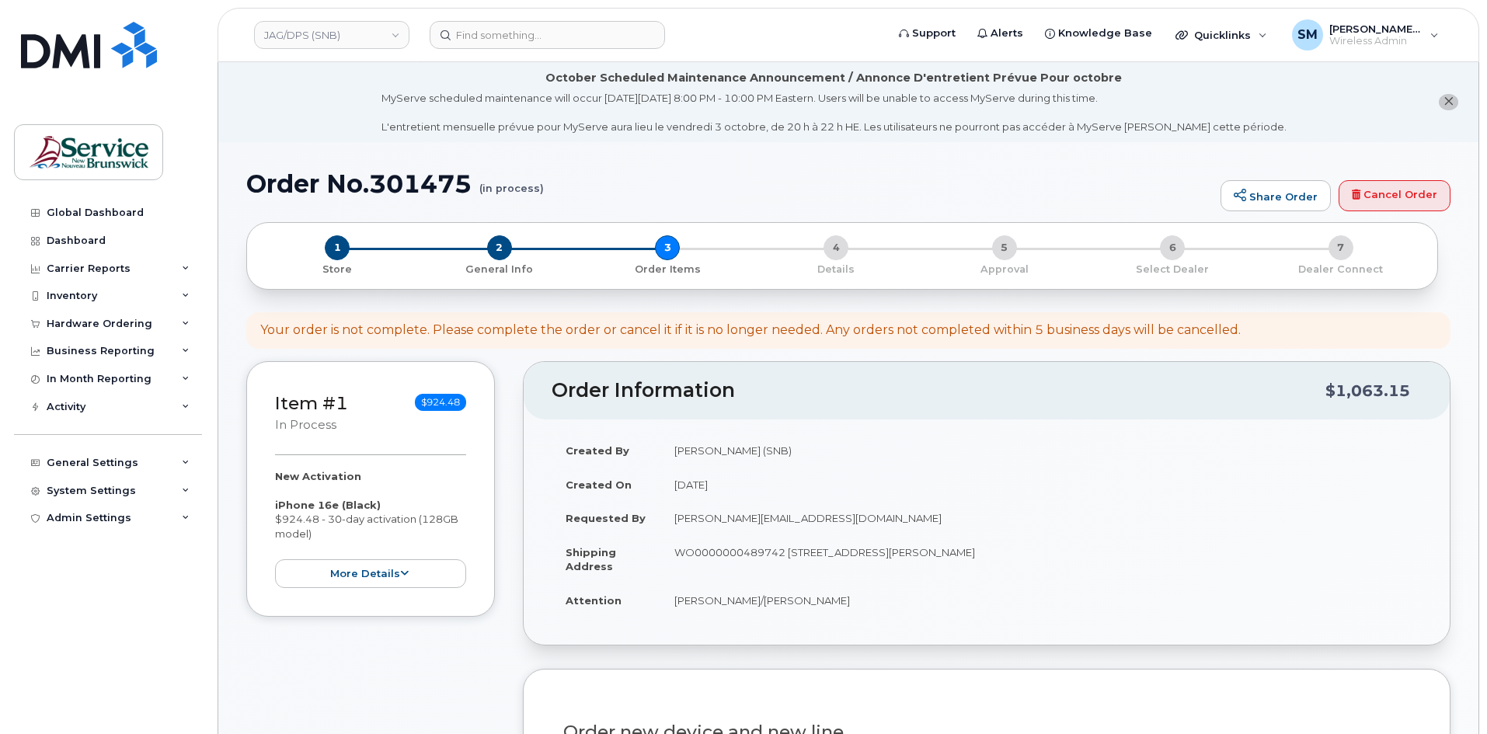
scroll to position [466, 0]
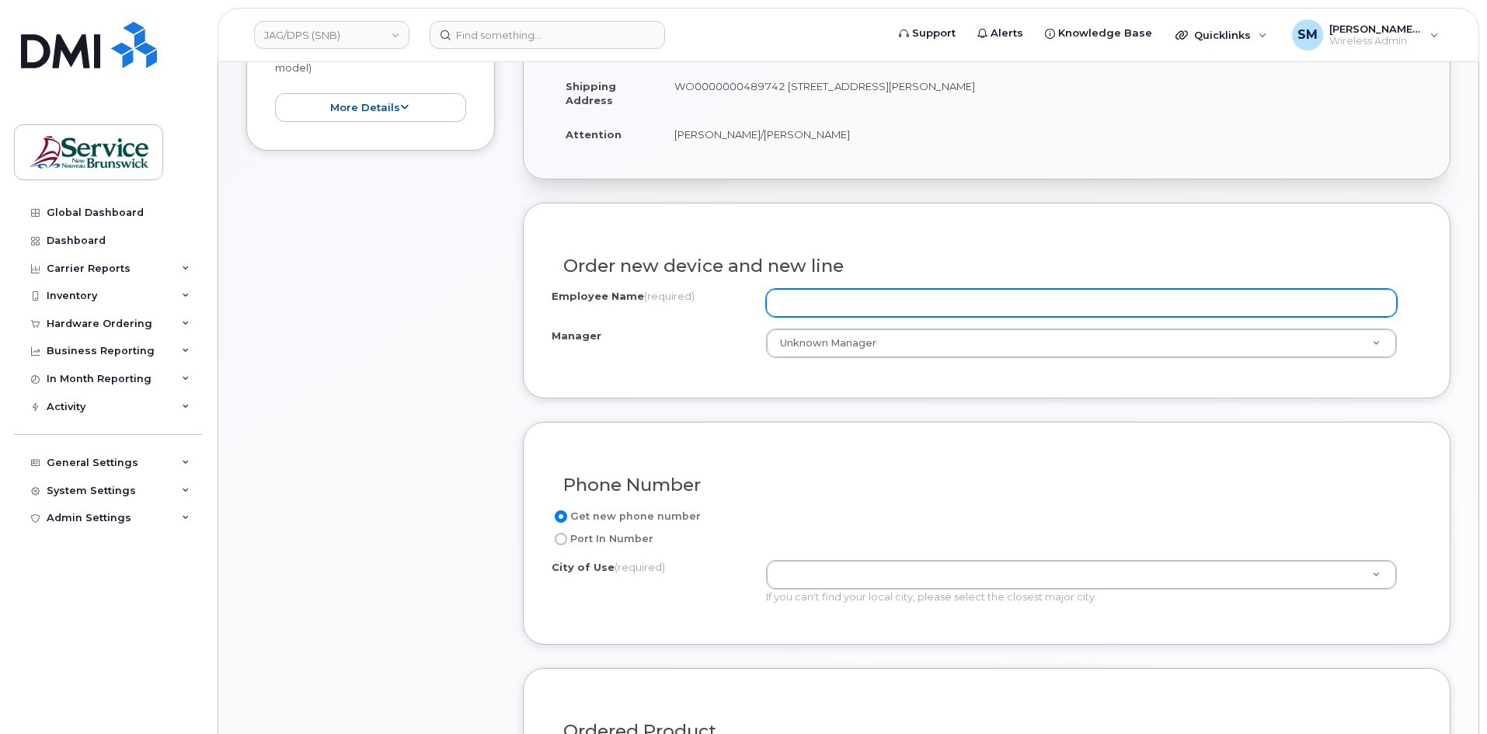
click at [939, 308] on input "Employee Name (required)" at bounding box center [1081, 303] width 631 height 28
paste input "[PERSON_NAME]"
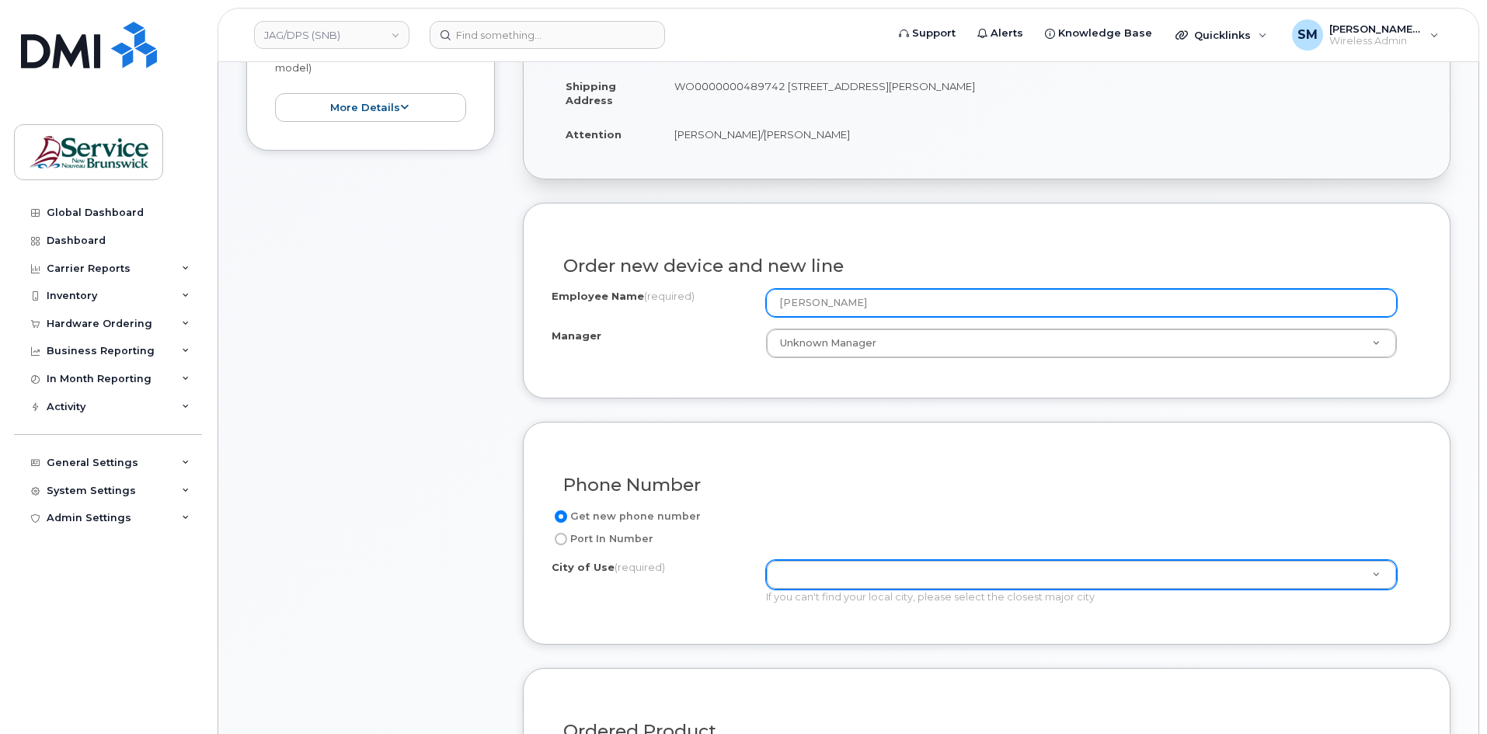
type input "[PERSON_NAME]"
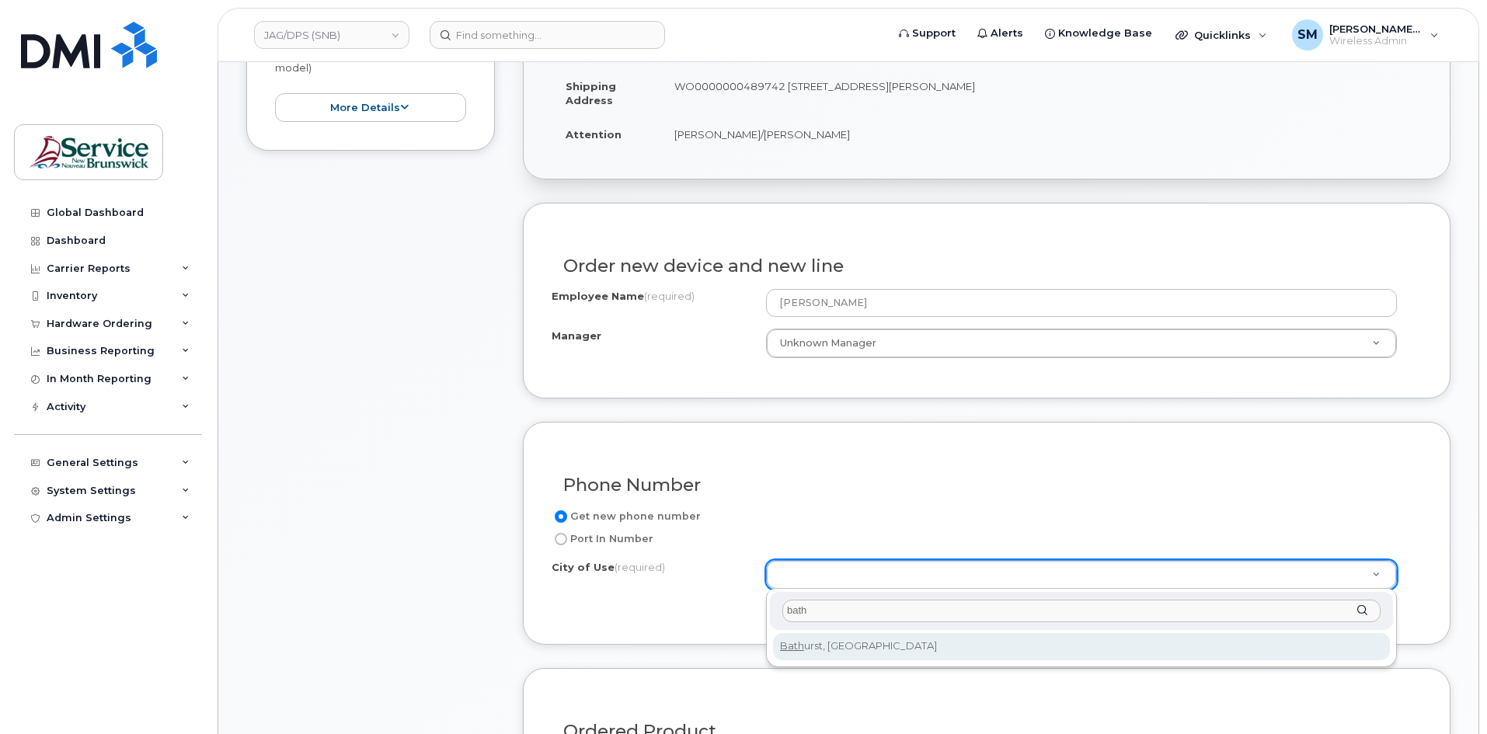
type input "bath"
type input "1368"
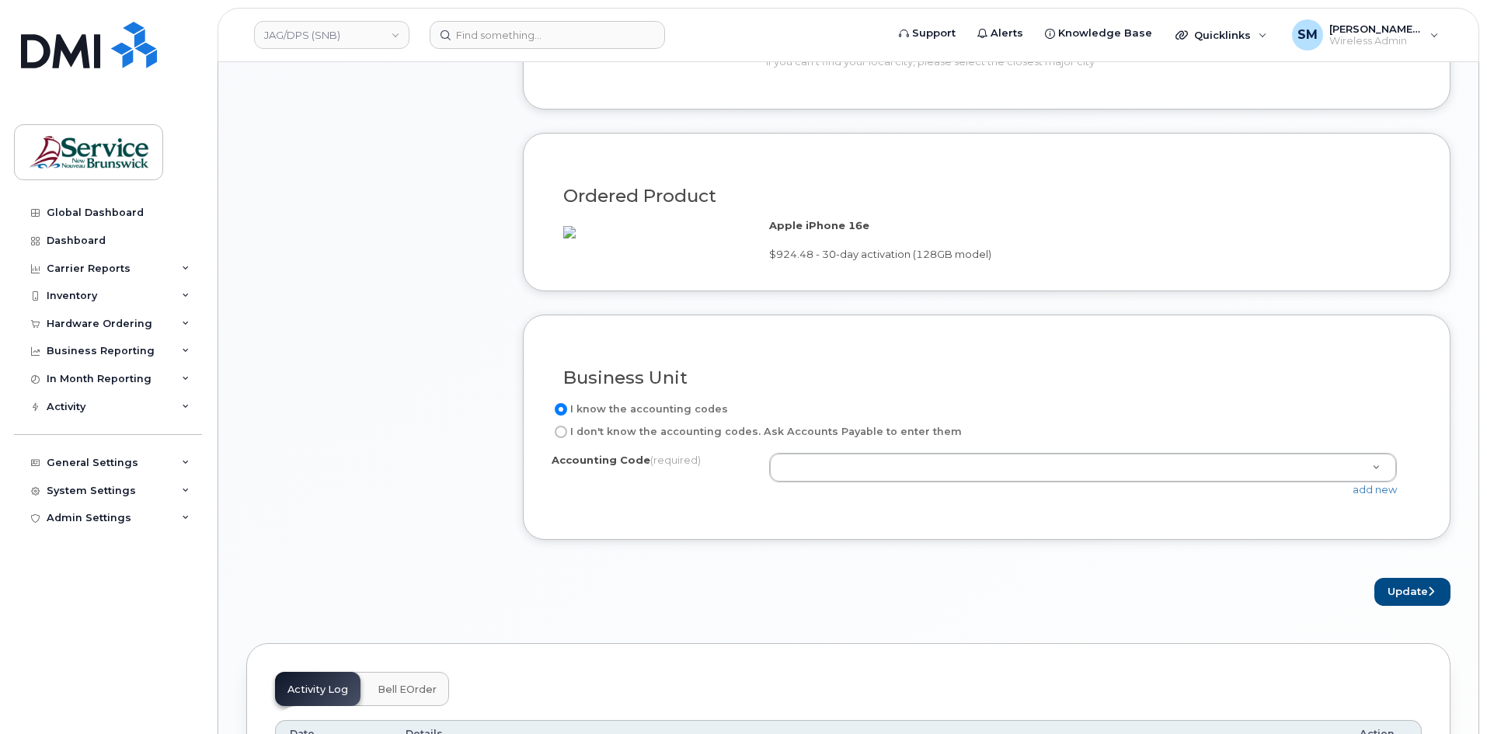
scroll to position [1010, 0]
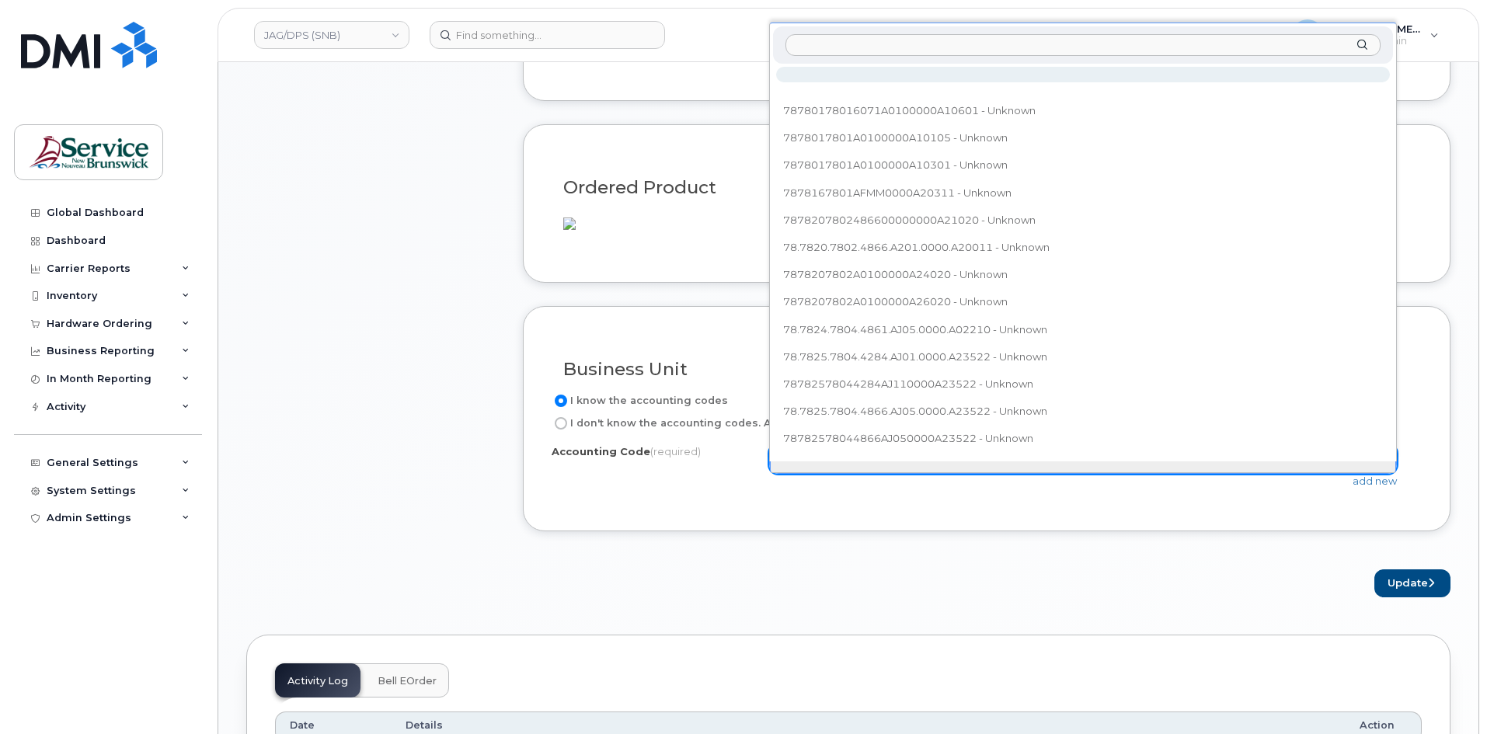
click at [993, 40] on input "text" at bounding box center [1082, 45] width 595 height 23
paste input "78.7825.7804.4284.AJ01.0000.A23522"
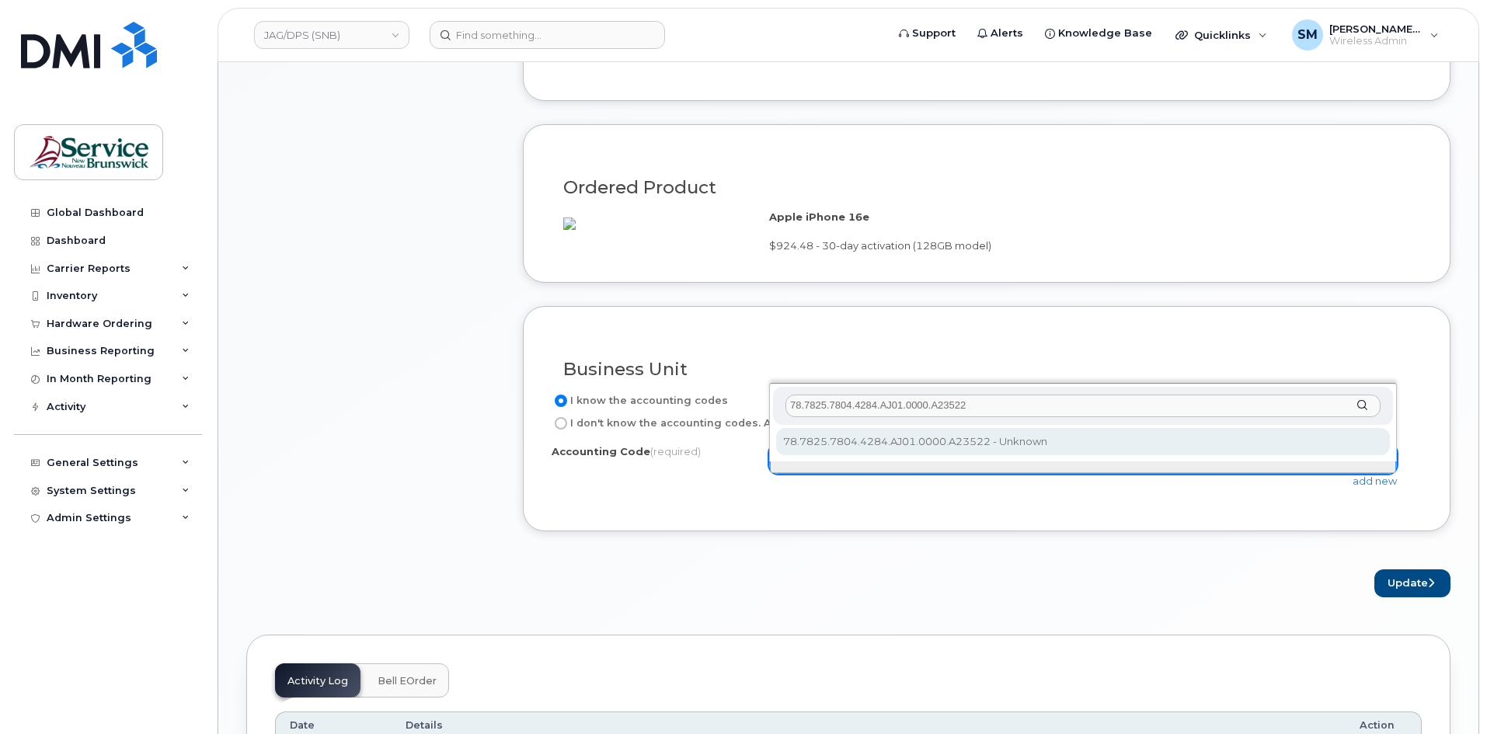
type input "78.7825.7804.4284.AJ01.0000.A23522"
select select "78.7825.7804.4284.AJ01.0000.A23522"
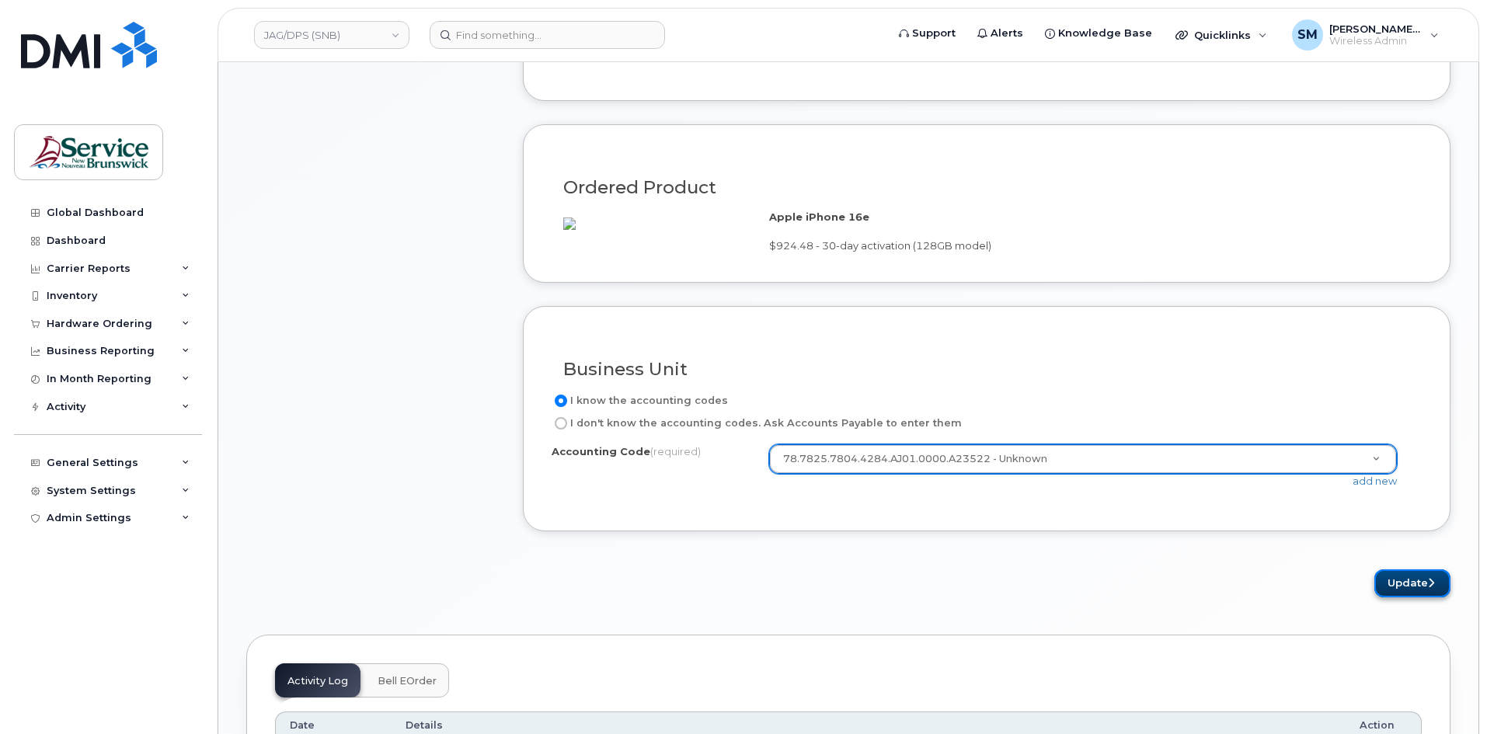
click at [1386, 597] on button "Update" at bounding box center [1412, 583] width 76 height 29
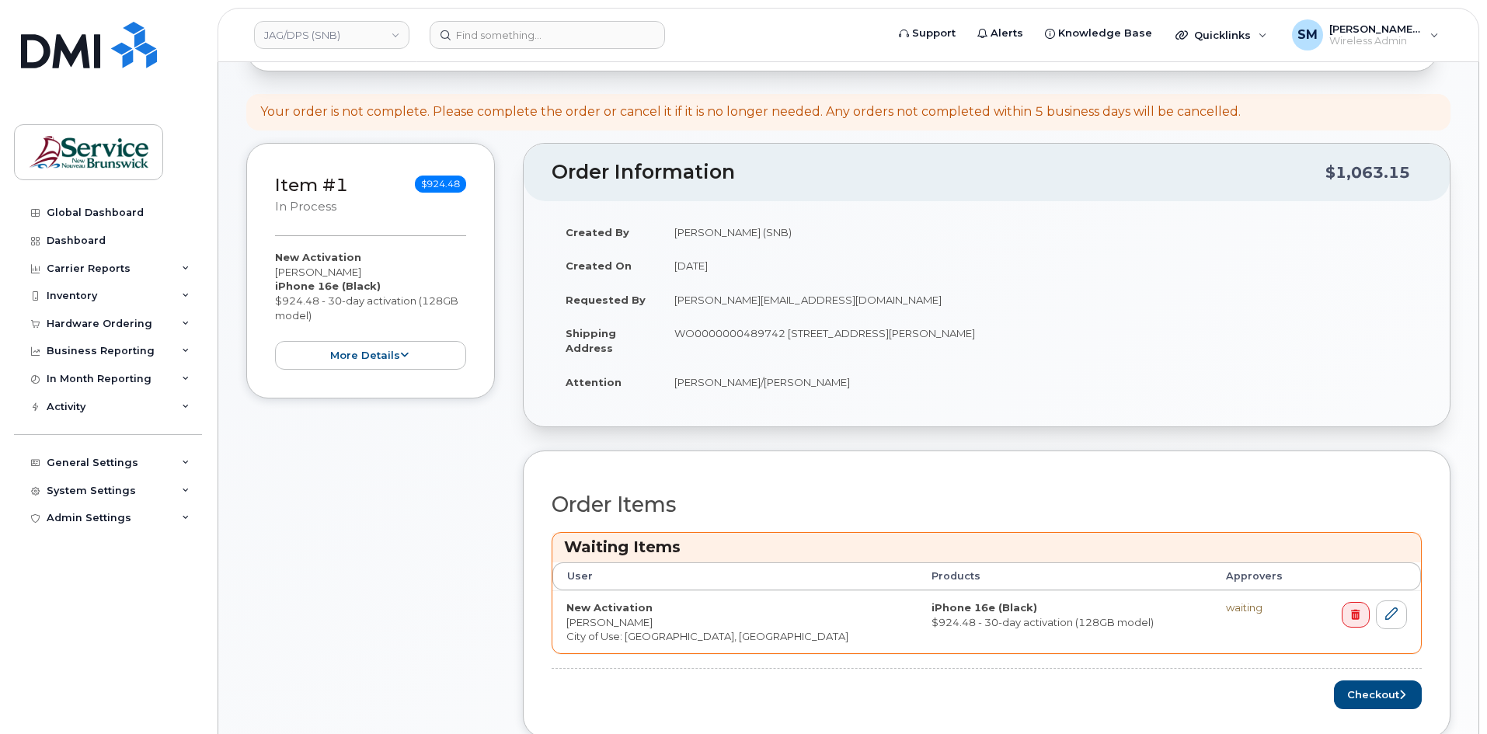
scroll to position [466, 0]
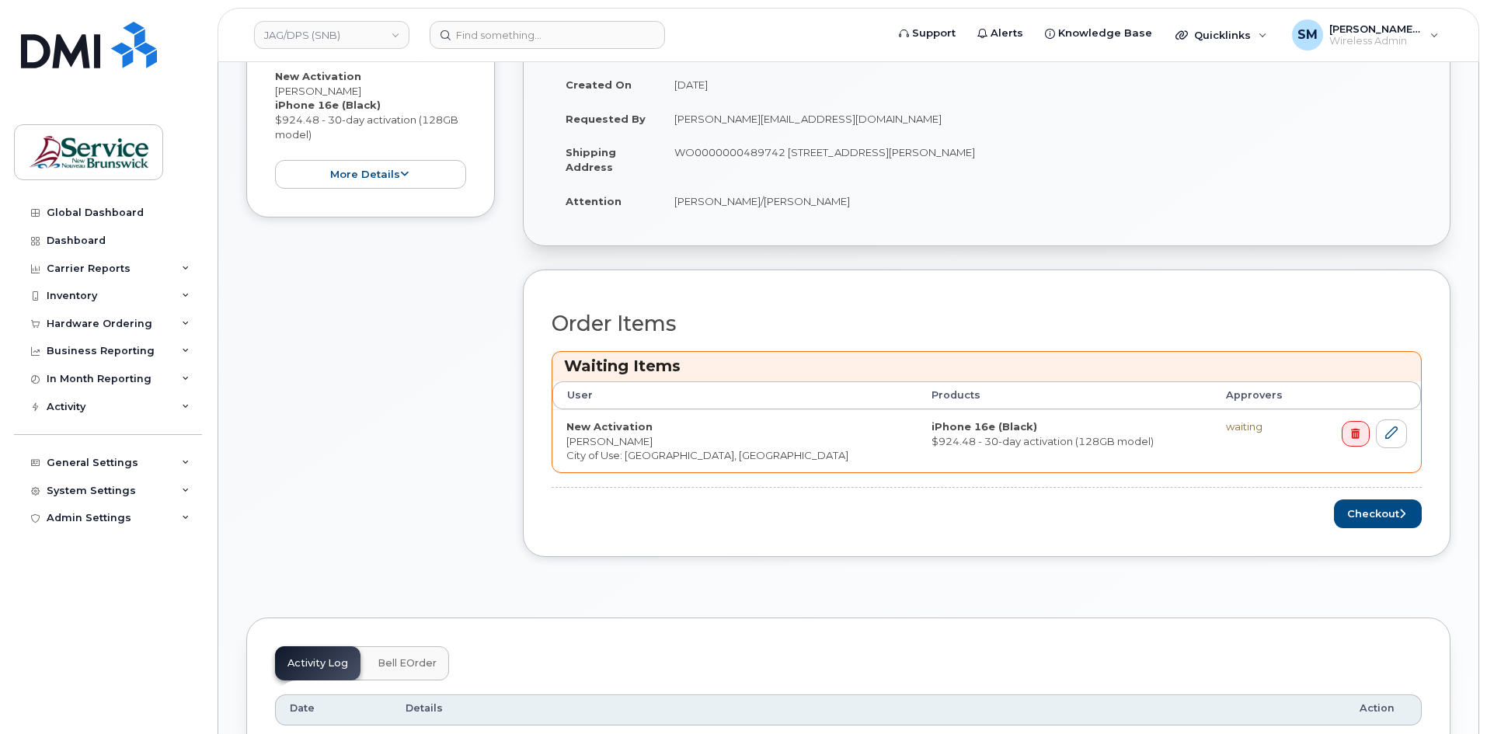
click at [1407, 530] on div "Order Items Waiting Items User Products Approvers New Activation Jessica Whelto…" at bounding box center [986, 413] width 927 height 287
click at [1403, 520] on button "Checkout" at bounding box center [1378, 513] width 88 height 29
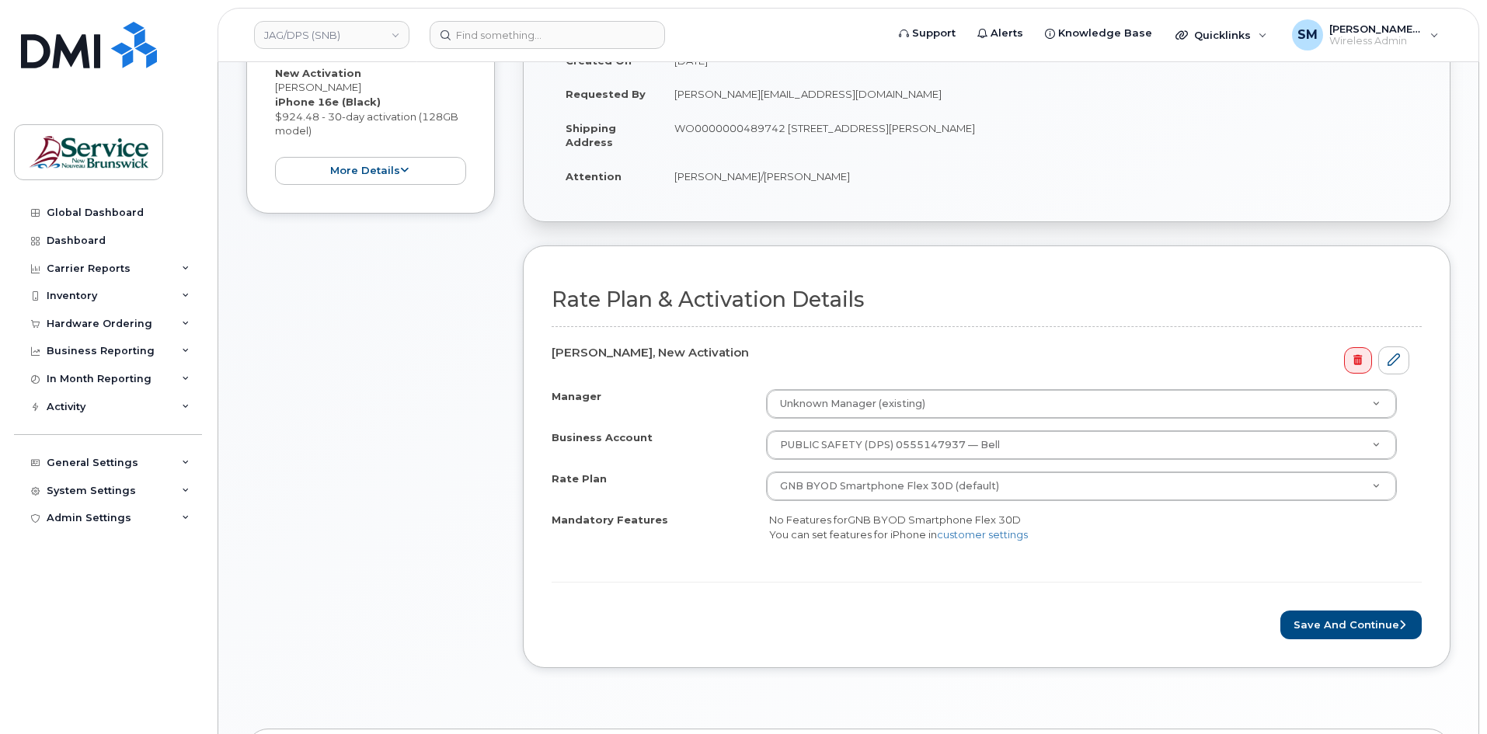
scroll to position [388, 0]
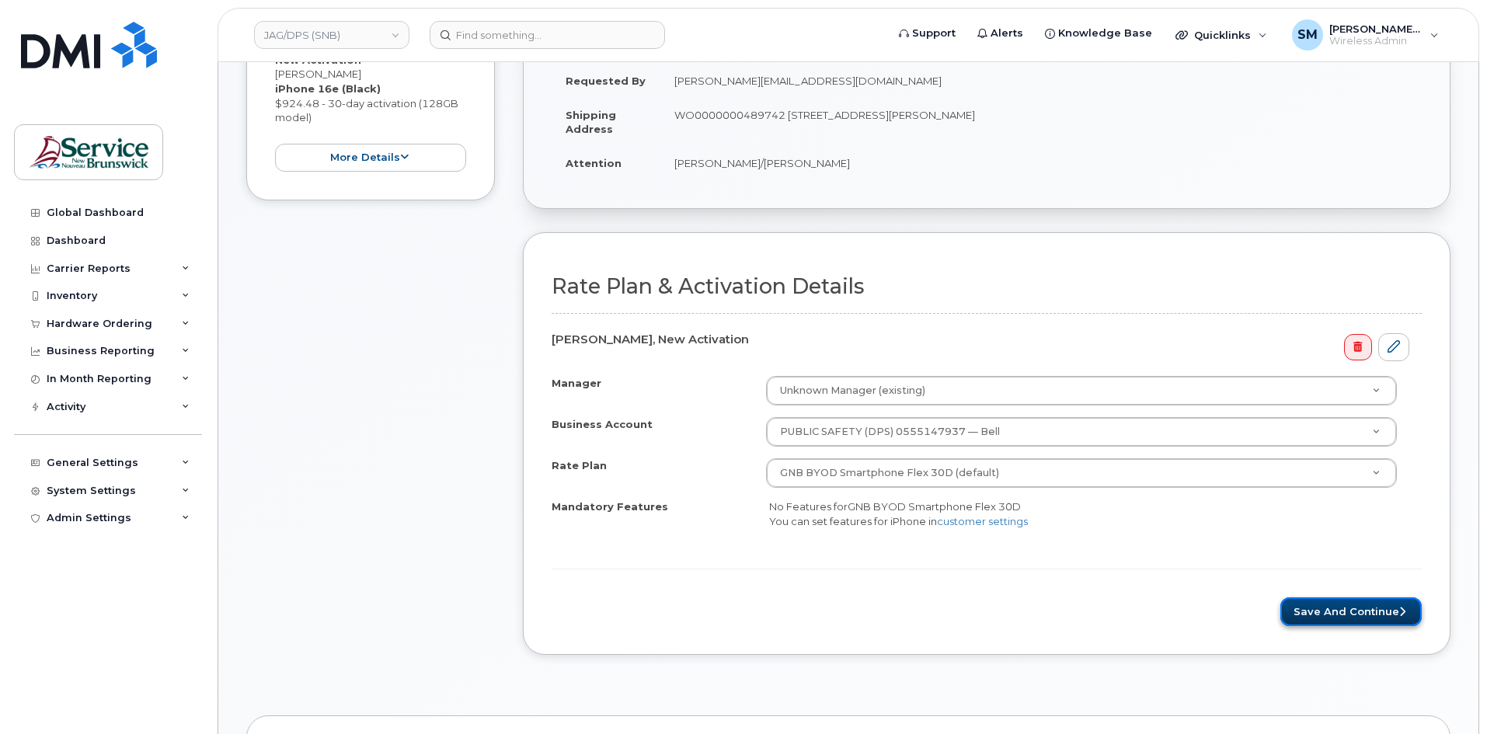
click at [1385, 604] on button "Save and Continue" at bounding box center [1350, 611] width 141 height 29
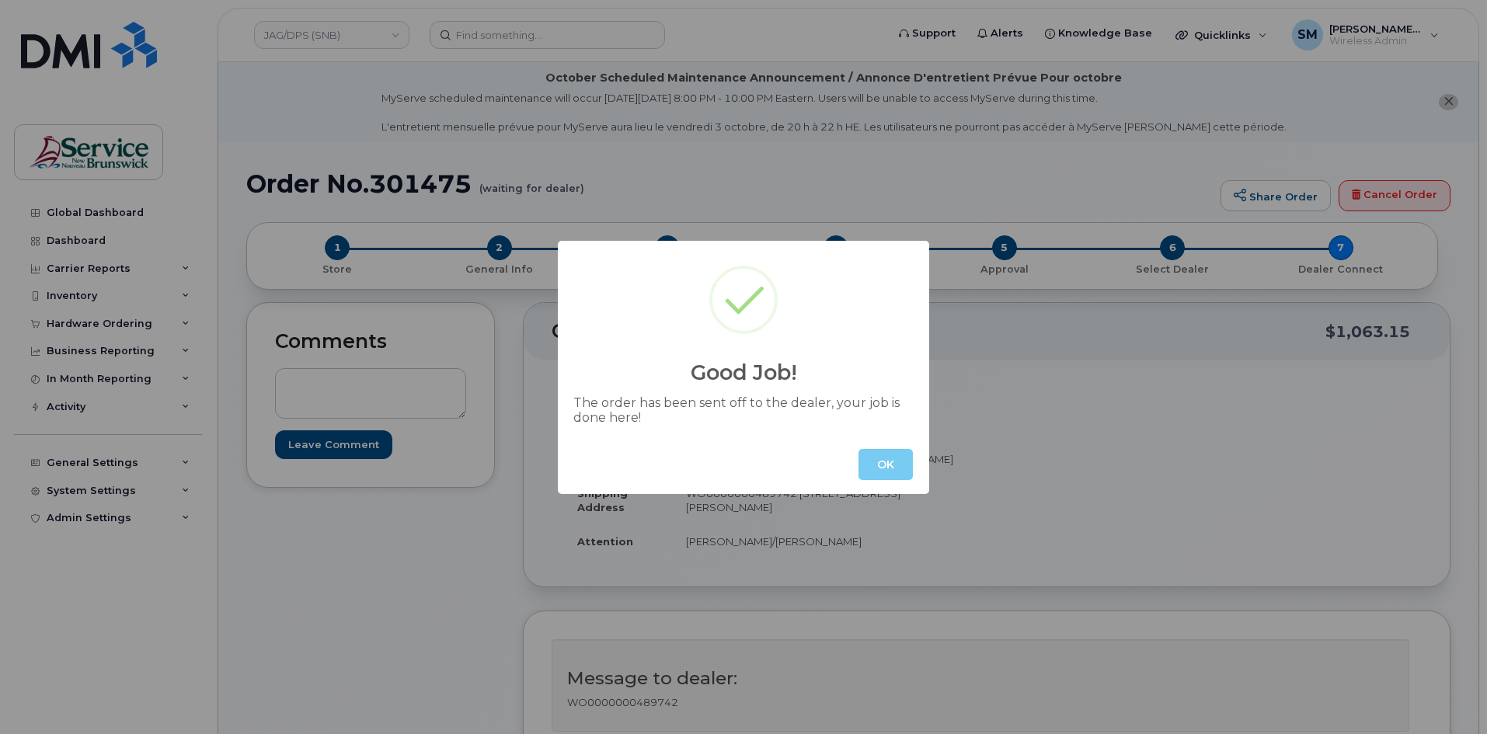
click at [888, 464] on button "OK" at bounding box center [885, 464] width 54 height 31
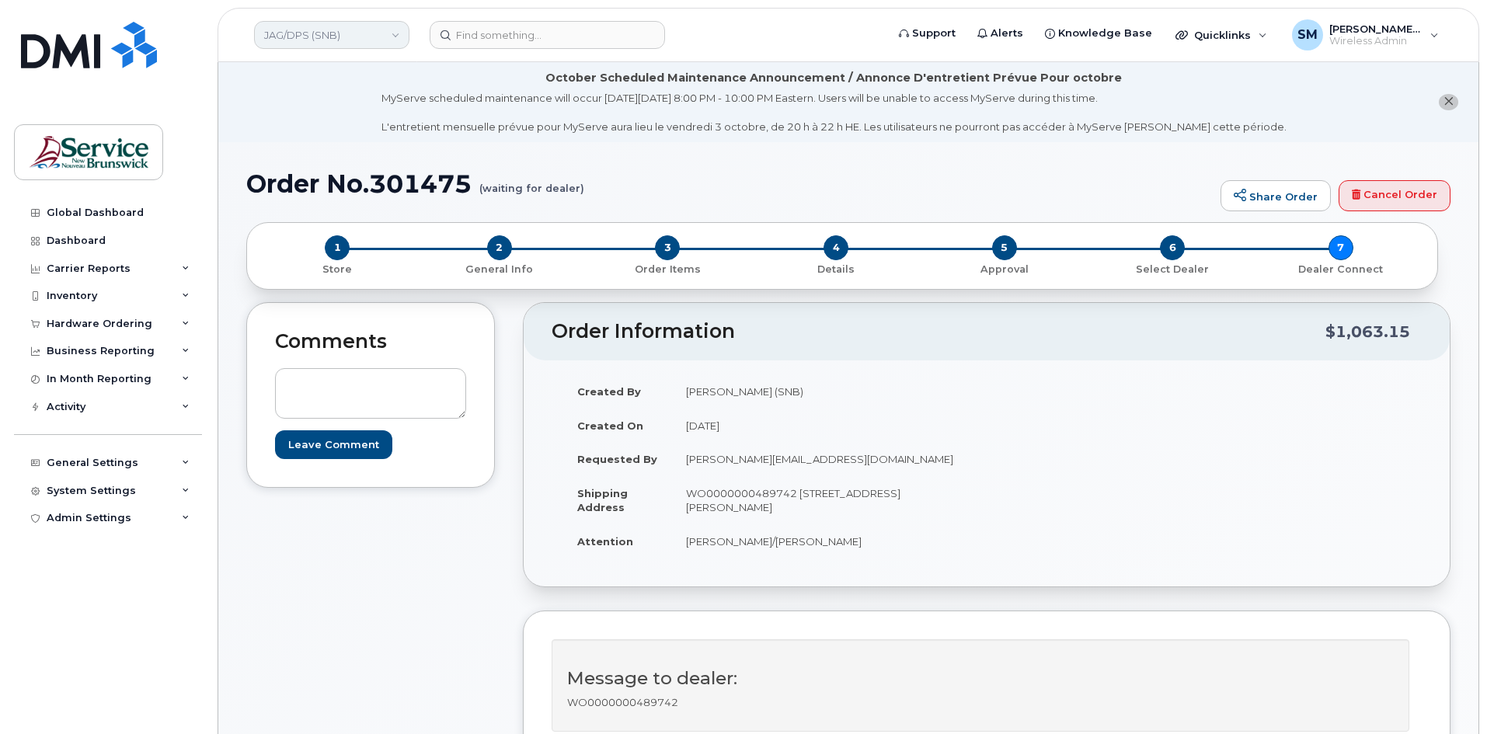
click at [342, 43] on link "JAG/DPS (SNB)" at bounding box center [331, 35] width 155 height 28
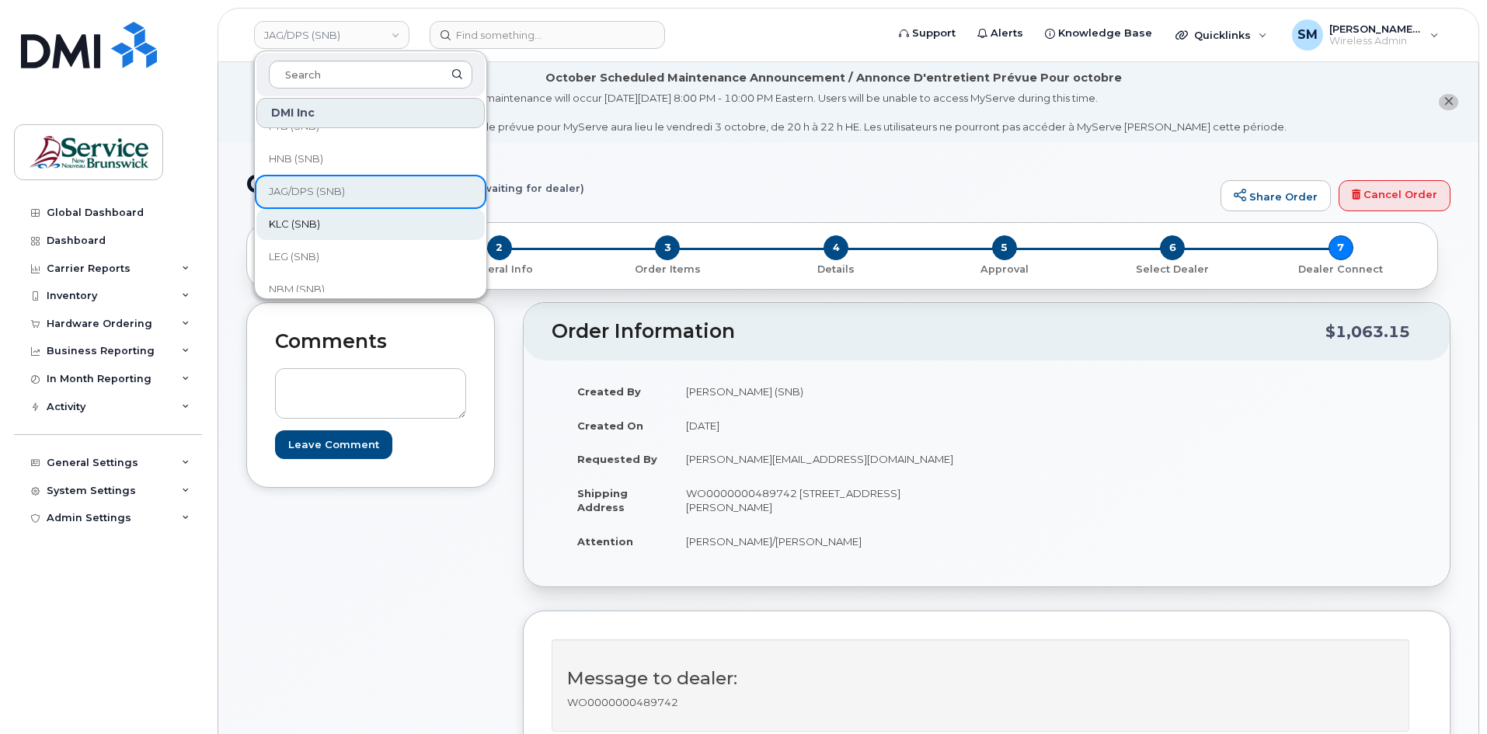
scroll to position [155, 0]
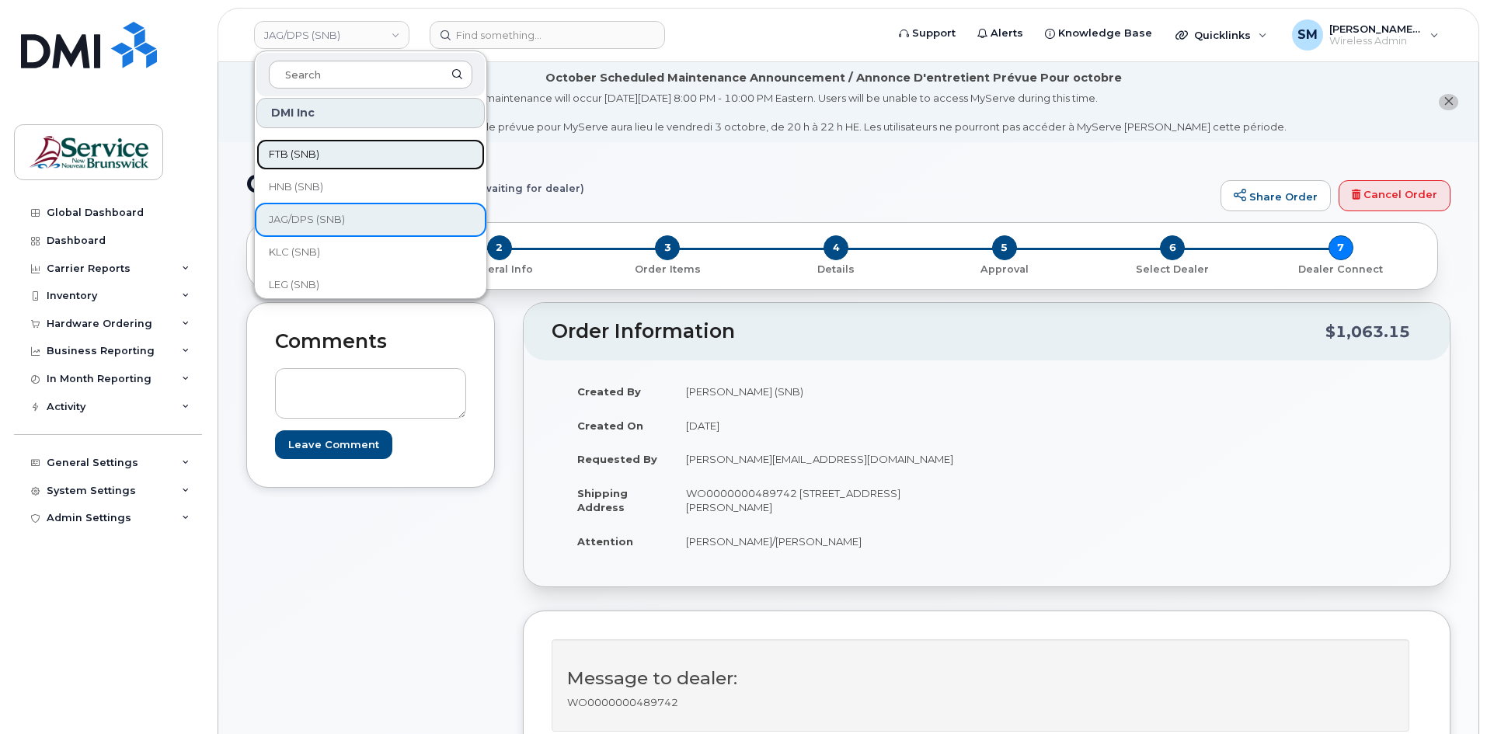
click at [363, 158] on link "FTB (SNB)" at bounding box center [370, 154] width 228 height 31
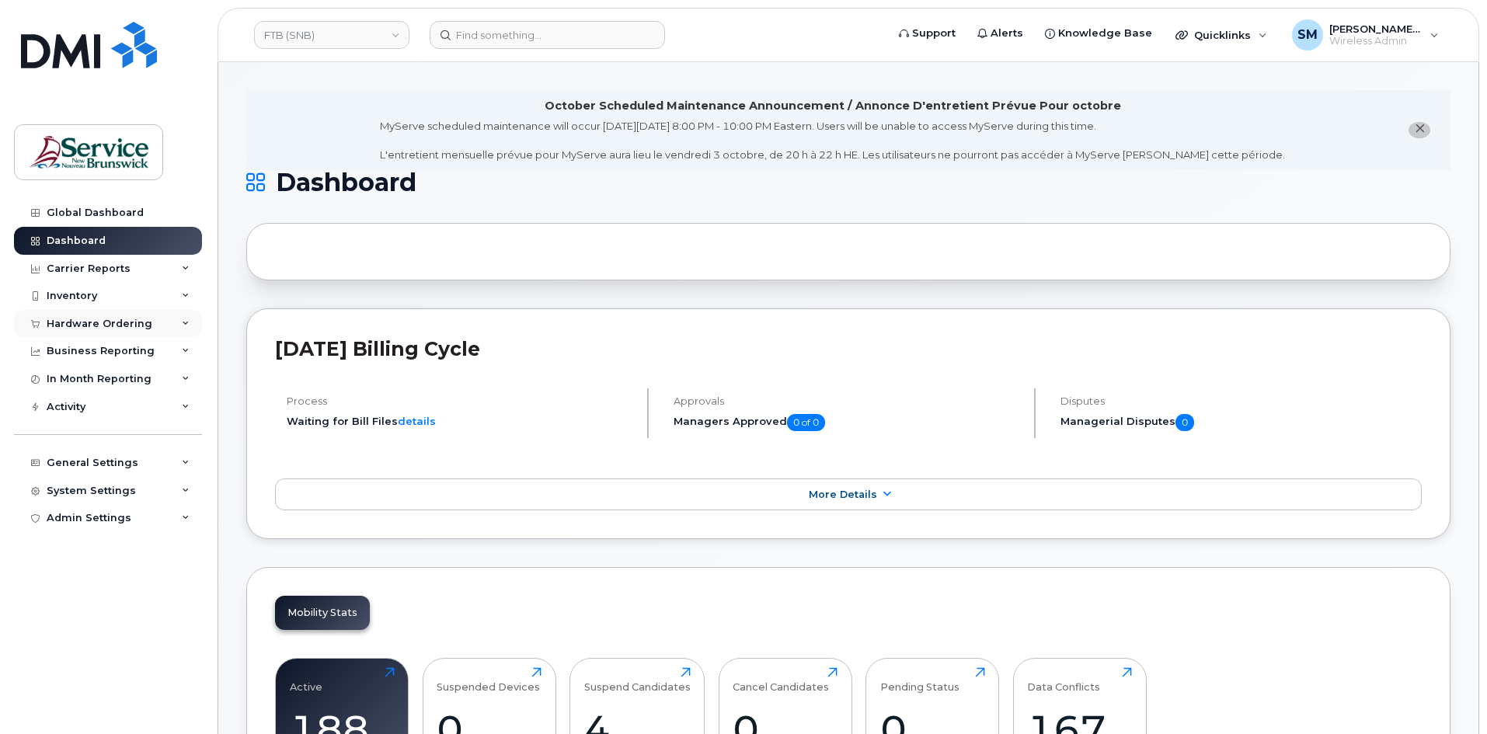
click at [147, 318] on div "Hardware Ordering" at bounding box center [108, 324] width 188 height 28
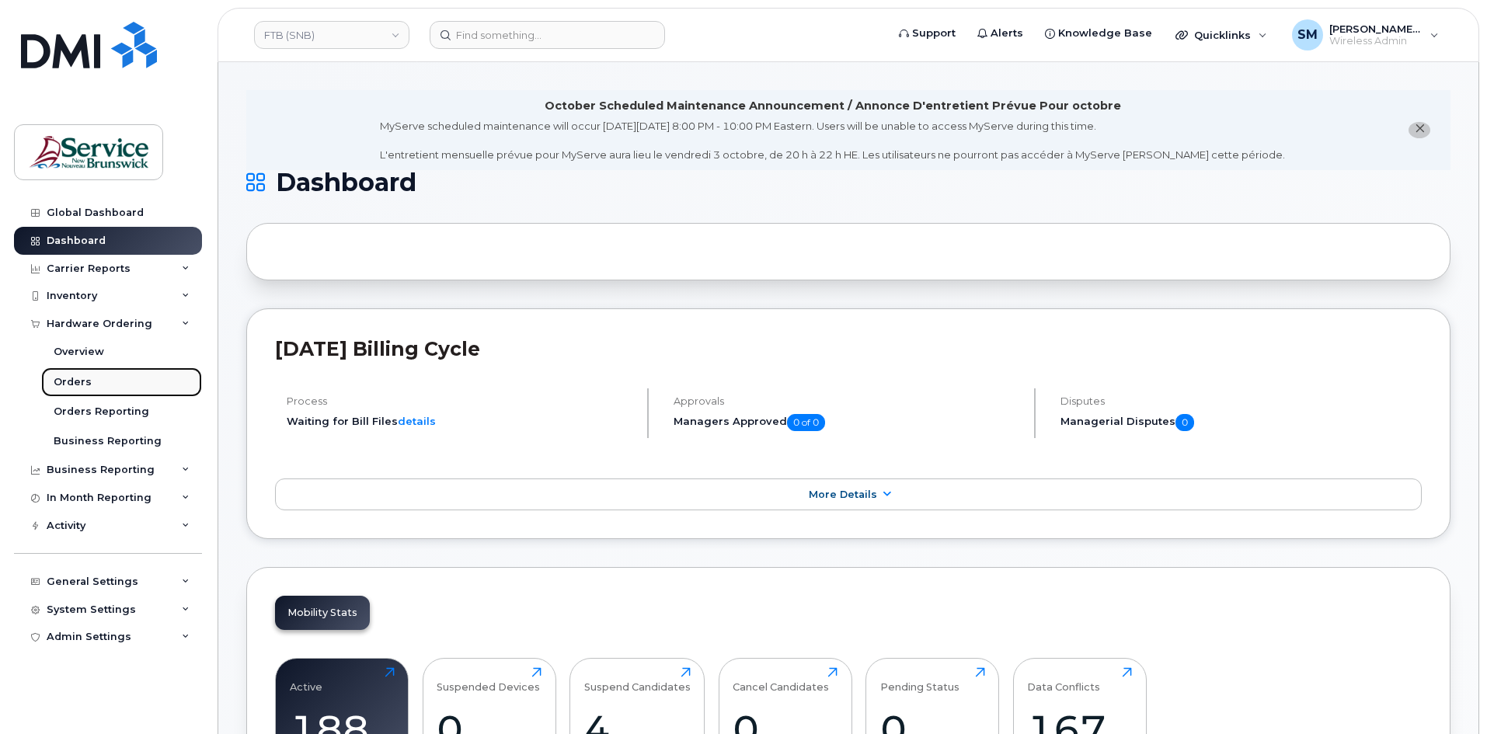
click at [91, 386] on link "Orders" at bounding box center [121, 382] width 161 height 30
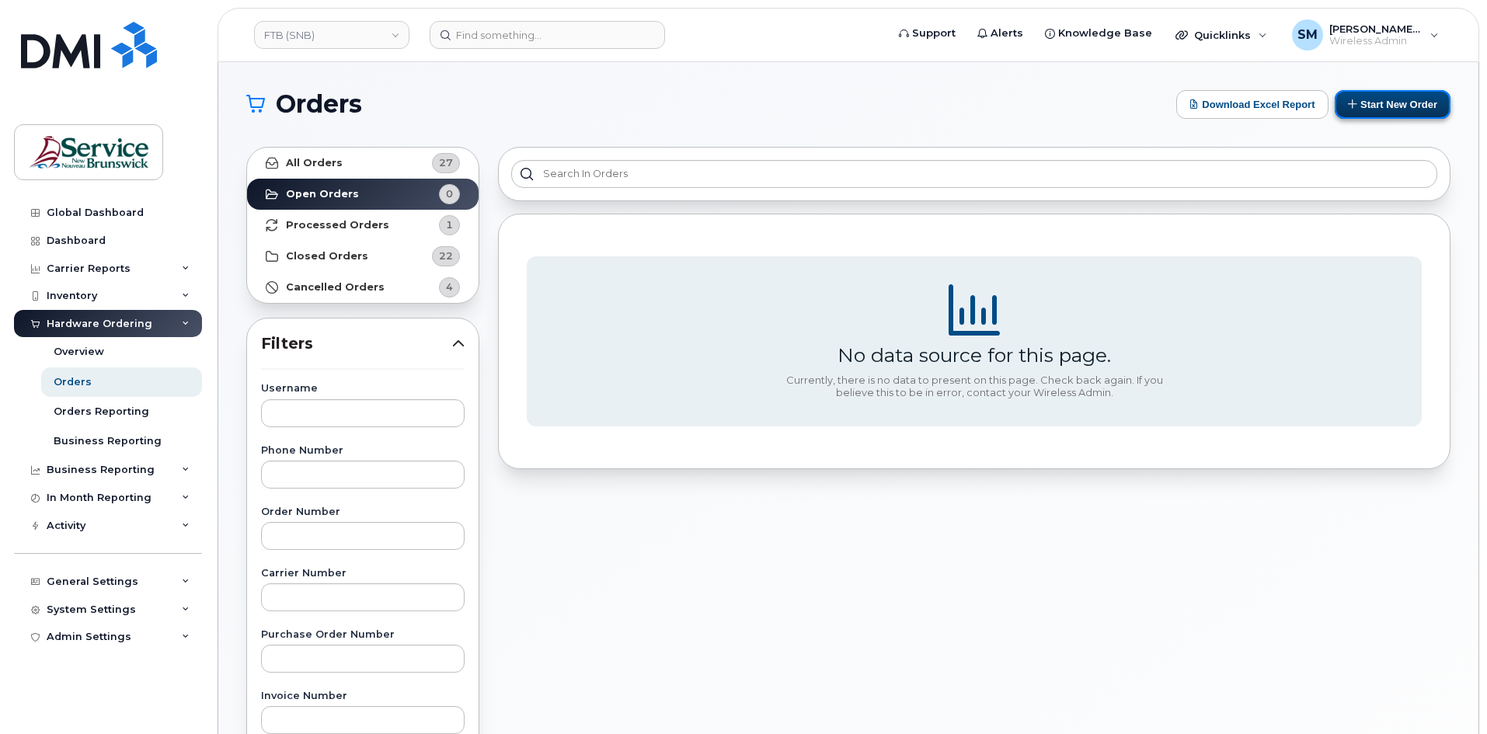
click at [1372, 109] on button "Start New Order" at bounding box center [1392, 104] width 116 height 29
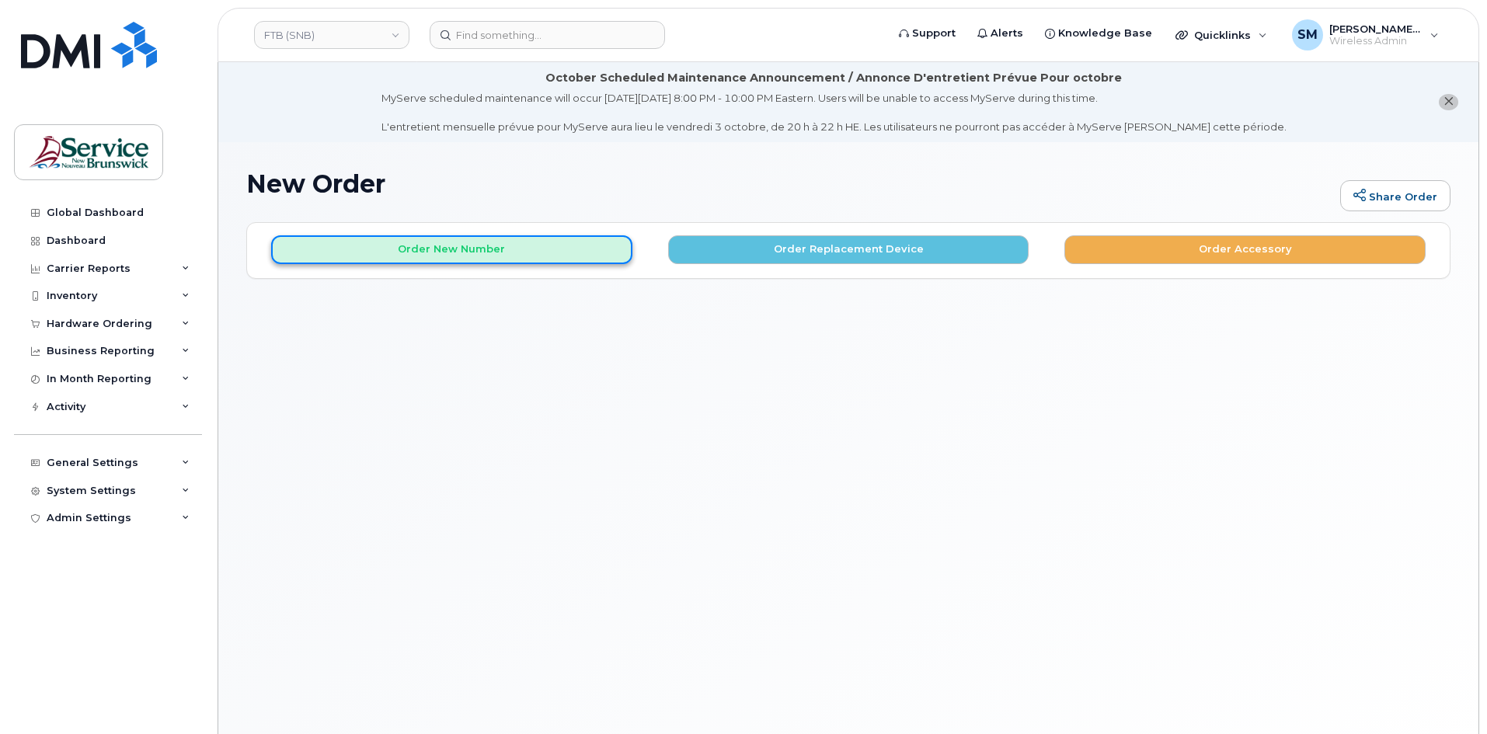
click at [468, 240] on button "Order New Number" at bounding box center [451, 249] width 361 height 29
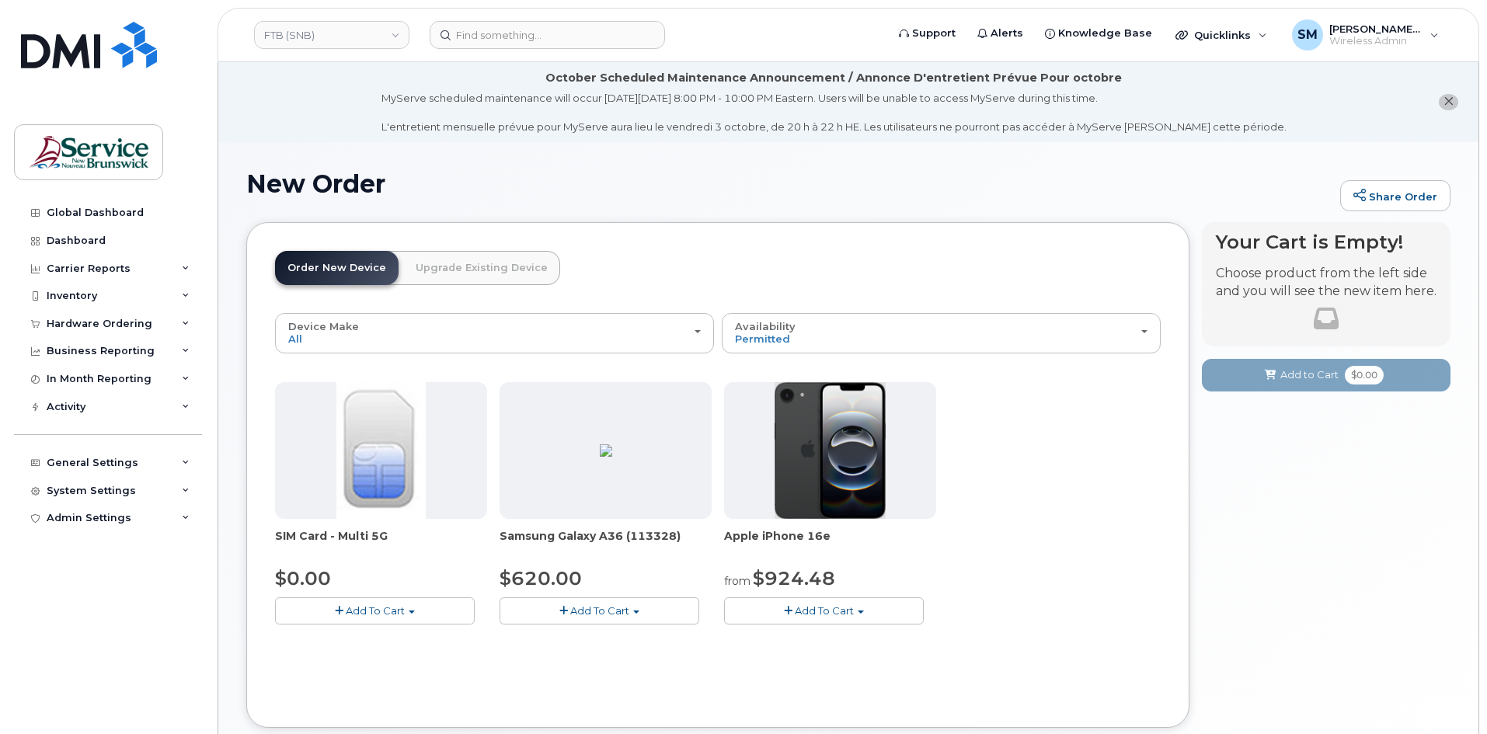
drag, startPoint x: 1162, startPoint y: 466, endPoint x: 1077, endPoint y: 537, distance: 110.3
click at [1097, 548] on div "SIM Card - Multi 5G $0.00 Add To Cart $0.00 - New Activation Samsung Galaxy A36…" at bounding box center [717, 515] width 885 height 267
click at [833, 613] on span "Add To Cart" at bounding box center [824, 610] width 59 height 12
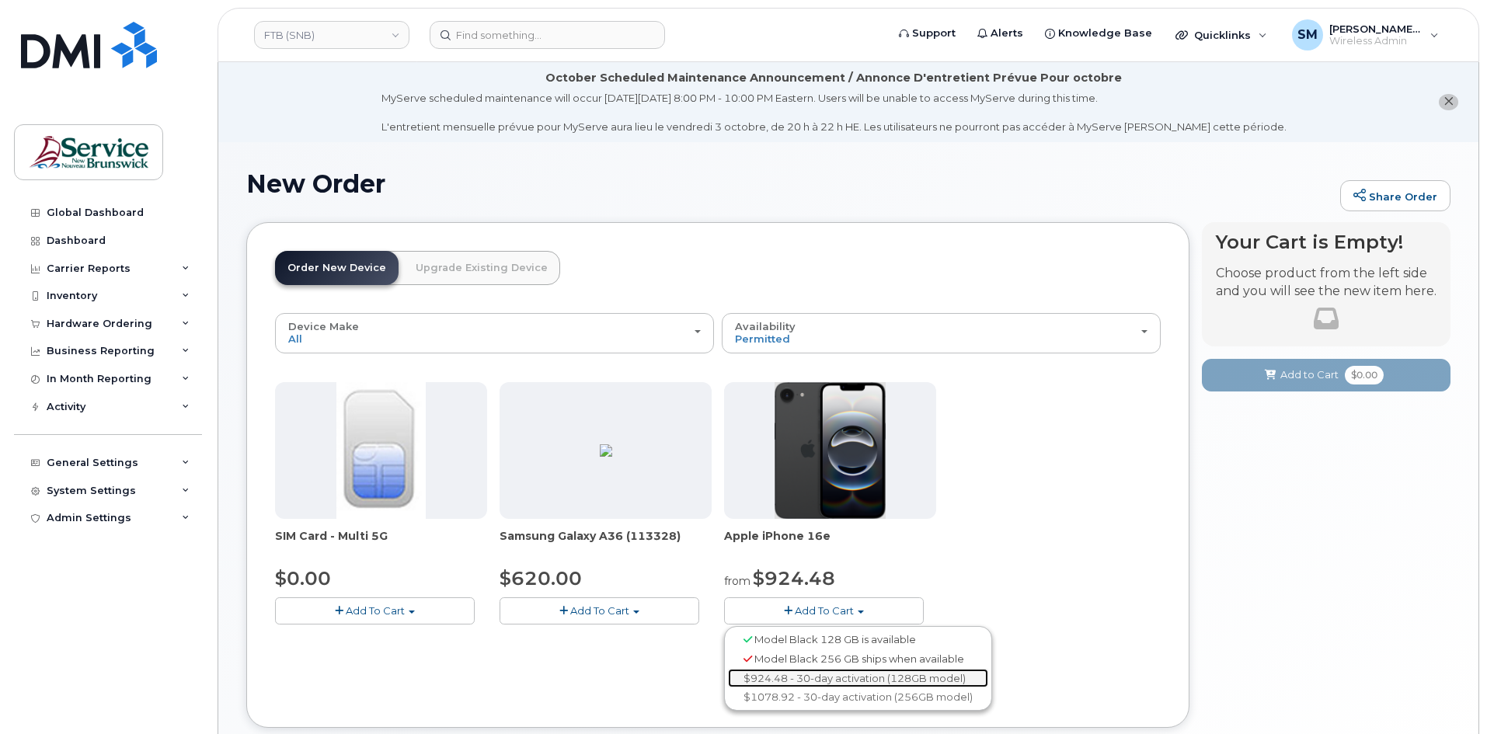
click at [825, 680] on link "$924.48 - 30-day activation (128GB model)" at bounding box center [858, 678] width 260 height 19
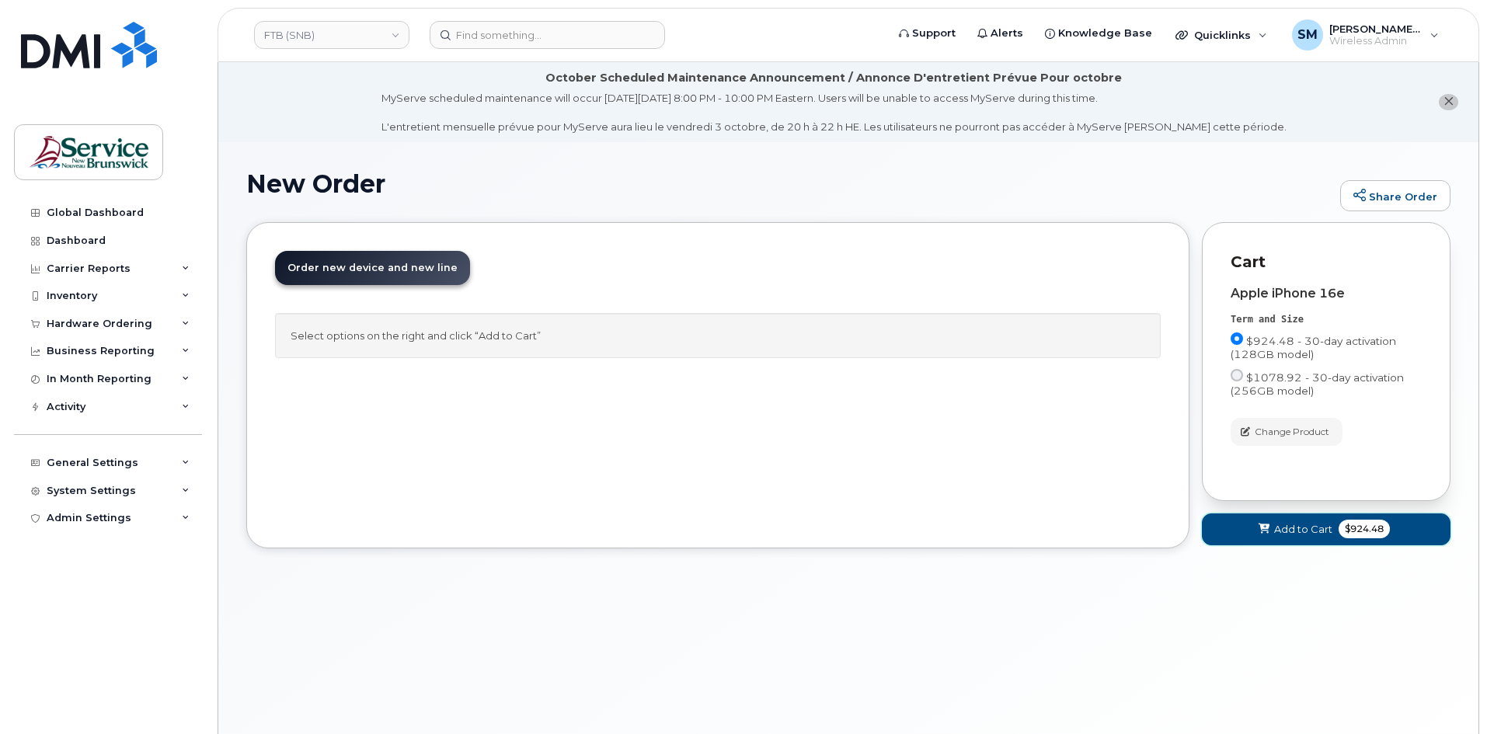
click at [1313, 522] on span "Add to Cart" at bounding box center [1303, 529] width 58 height 15
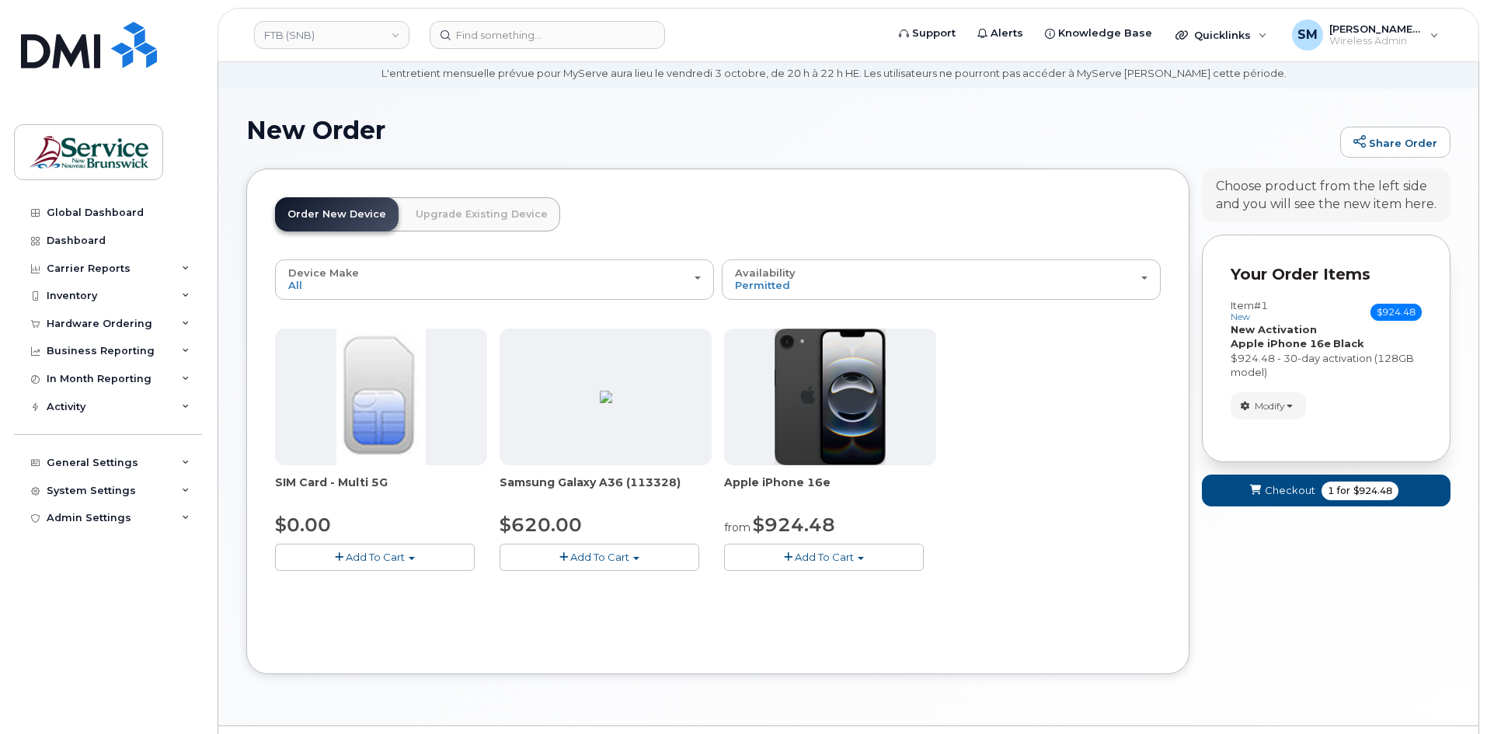
scroll to position [78, 0]
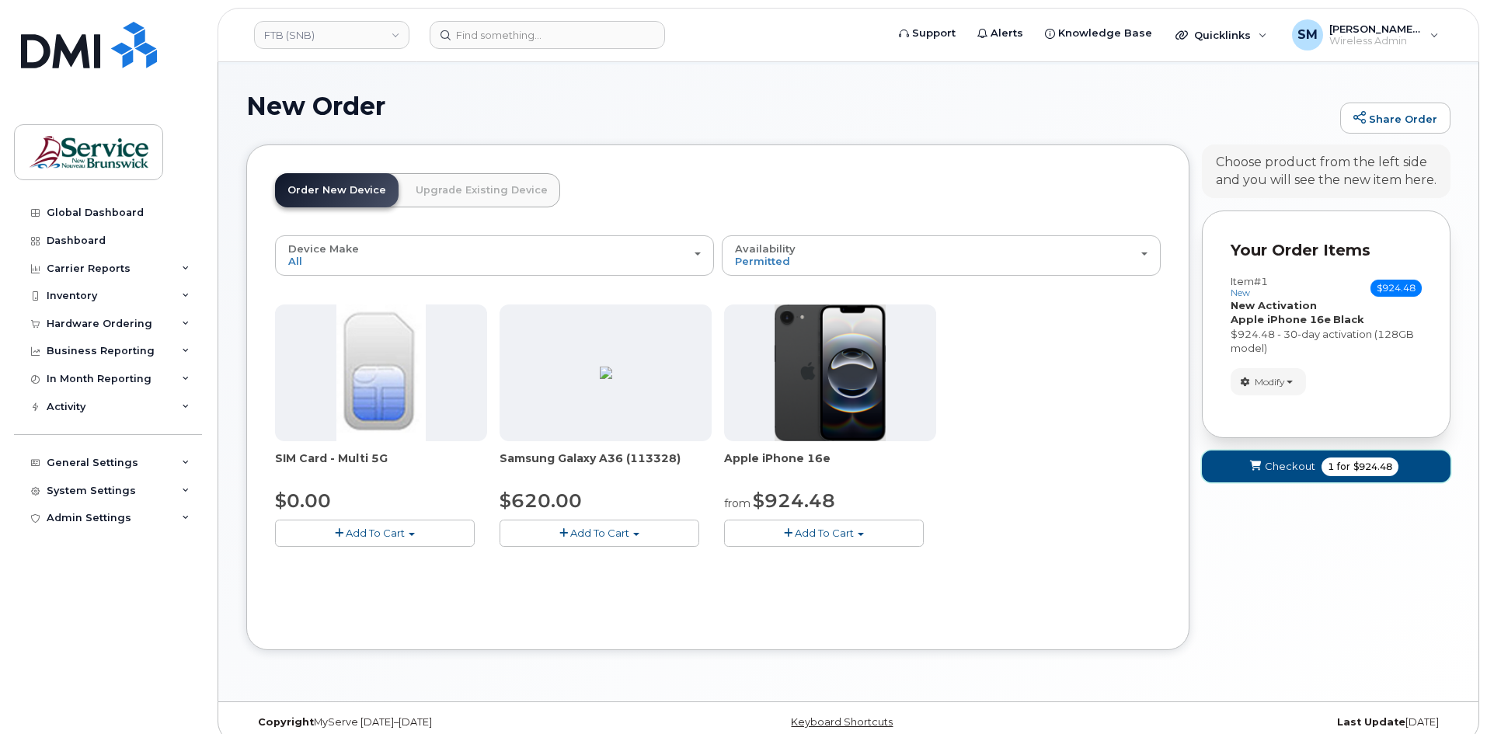
click at [1289, 475] on button "Checkout 1 for $924.48" at bounding box center [1326, 466] width 249 height 32
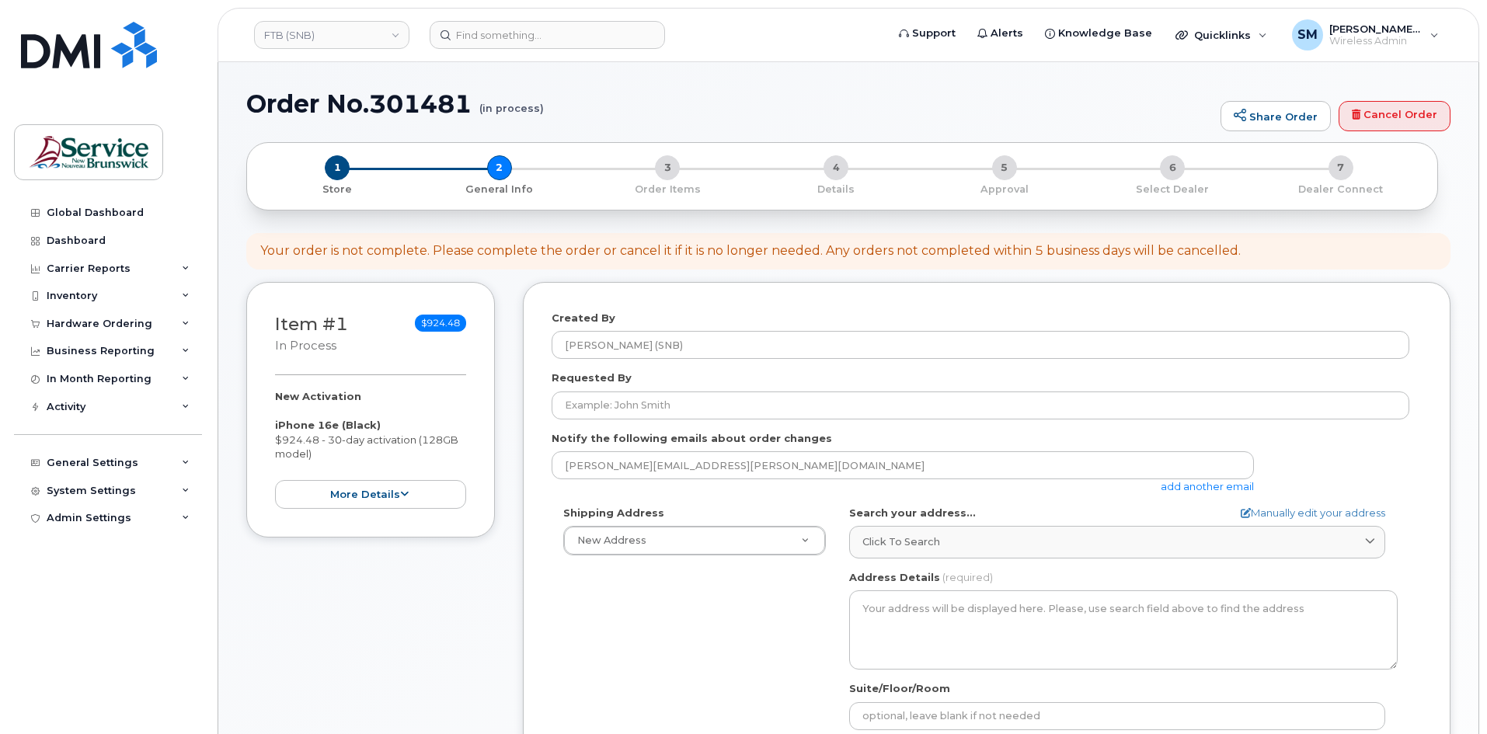
select select
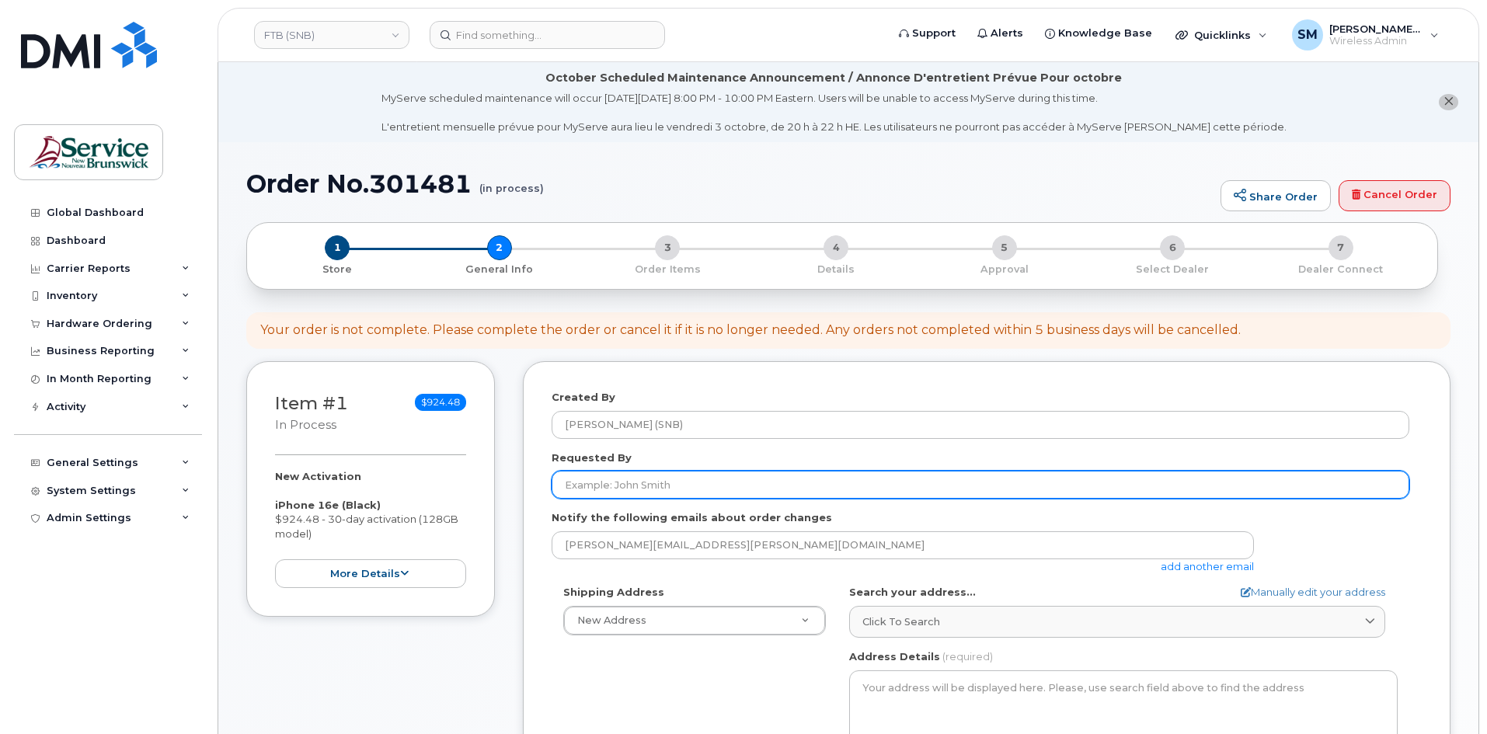
click at [701, 495] on input "Requested By" at bounding box center [979, 485] width 857 height 28
paste input "[PERSON_NAME][EMAIL_ADDRESS][PERSON_NAME][DOMAIN_NAME]"
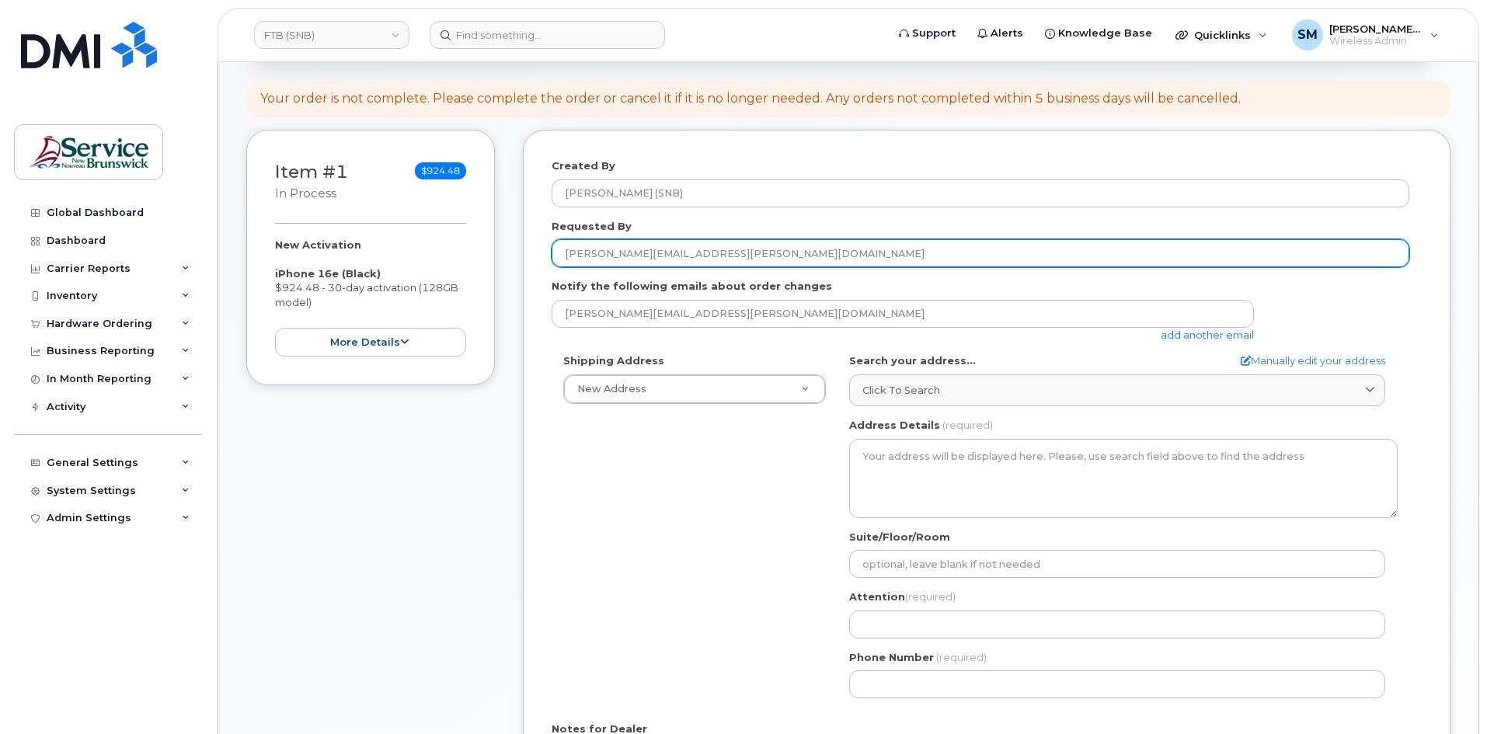
scroll to position [233, 0]
type input "[PERSON_NAME][EMAIL_ADDRESS][PERSON_NAME][DOMAIN_NAME]"
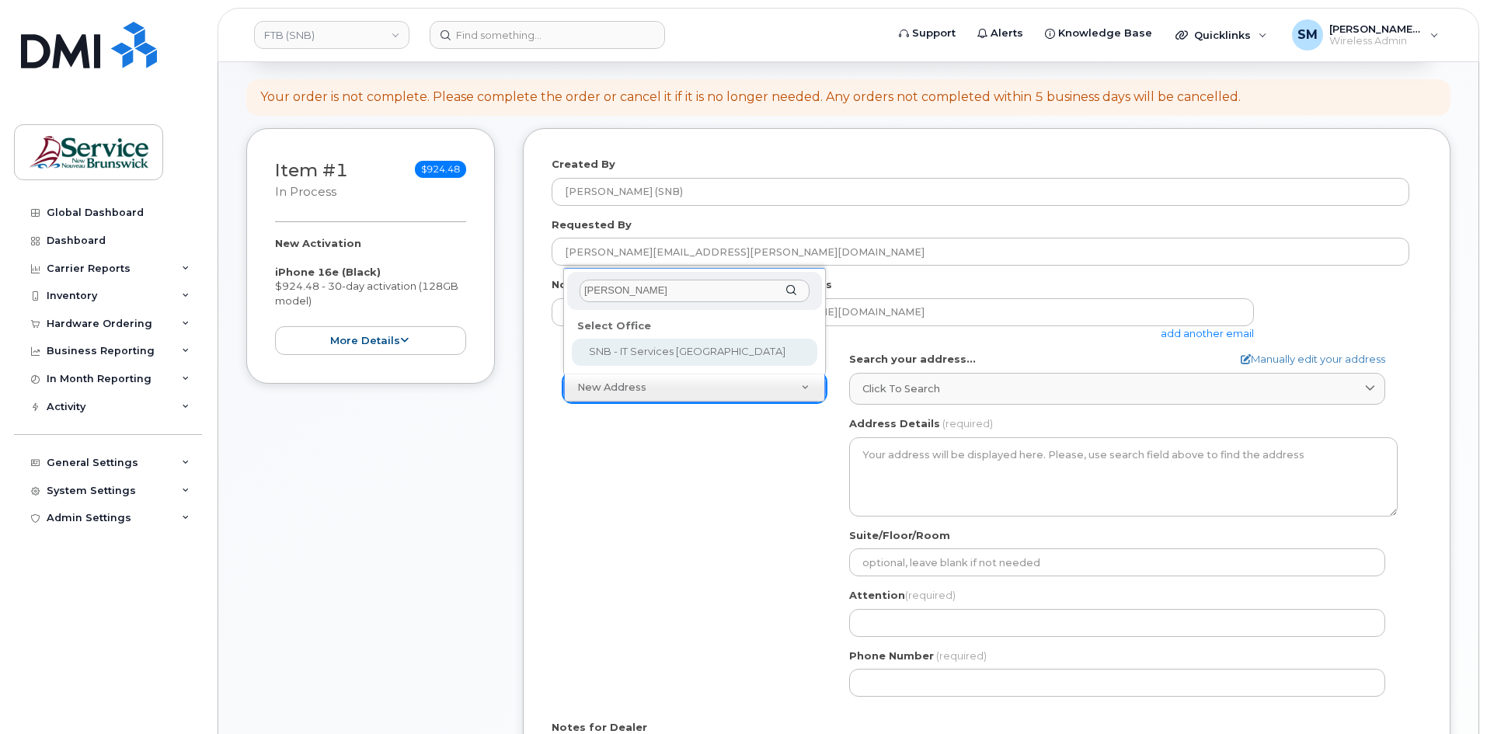
type input "Chanc"
select select
type textarea "[STREET_ADDRESS]"
type input "[PERSON_NAME]/[PERSON_NAME]"
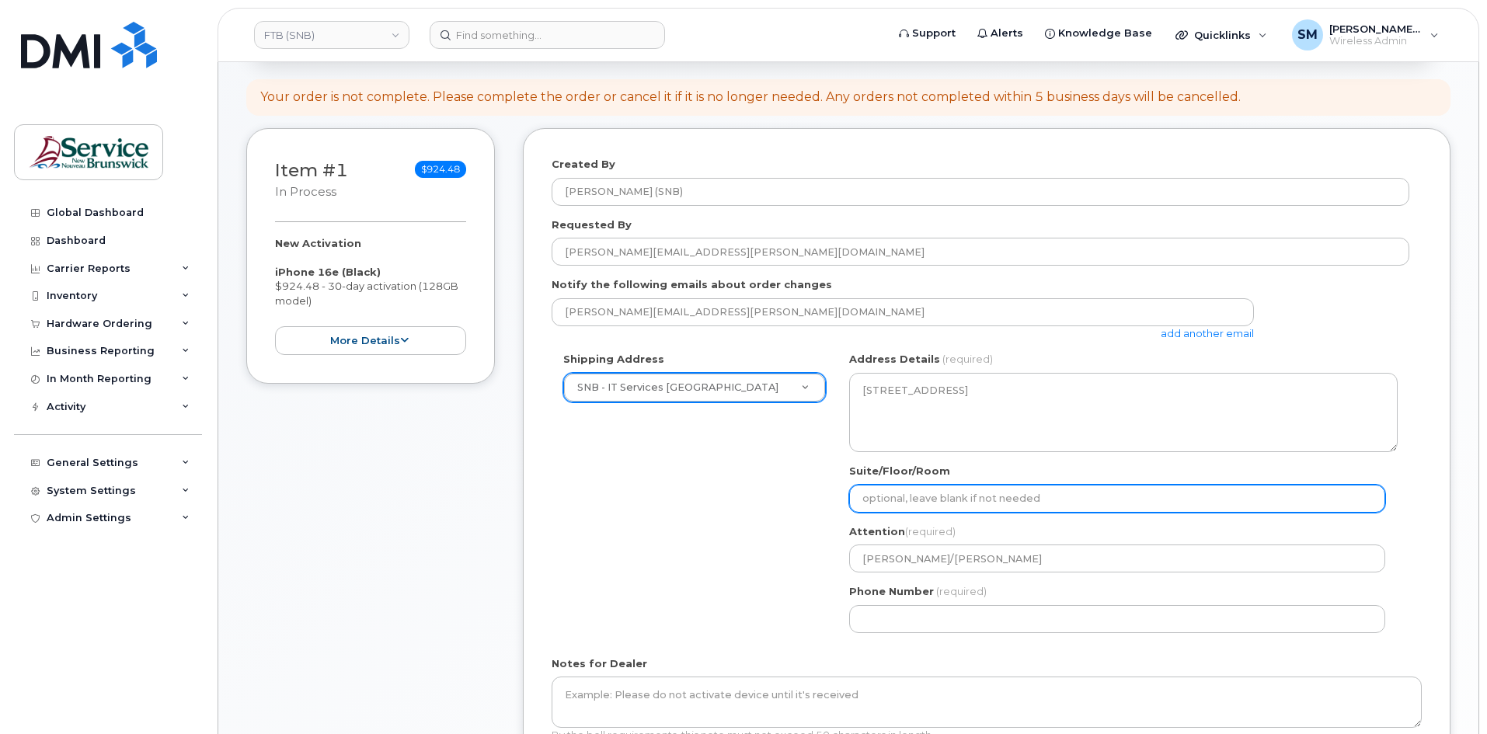
click at [911, 505] on input "Suite/Floor/Room" at bounding box center [1117, 499] width 536 height 28
paste input "WO0000000491630"
select select
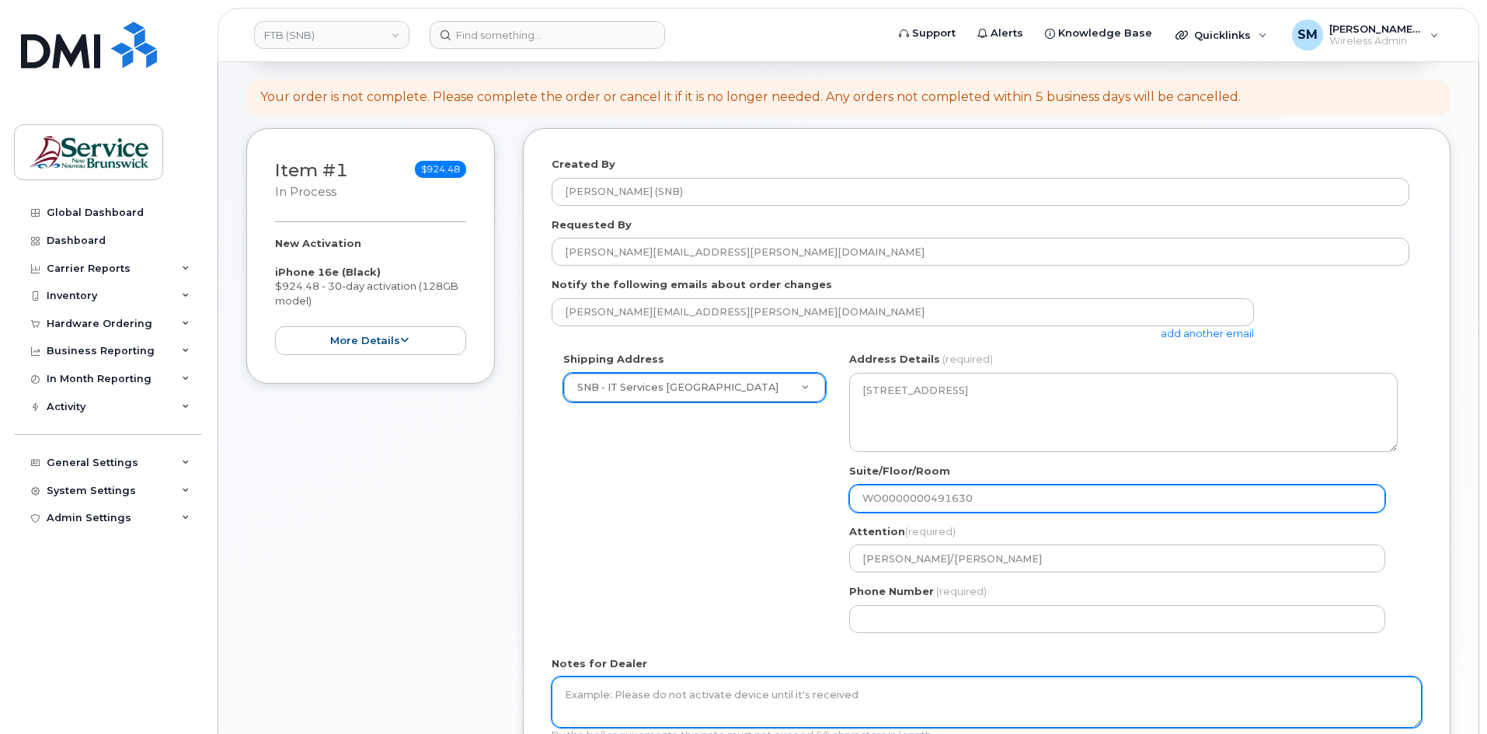
type input "WO0000000491630"
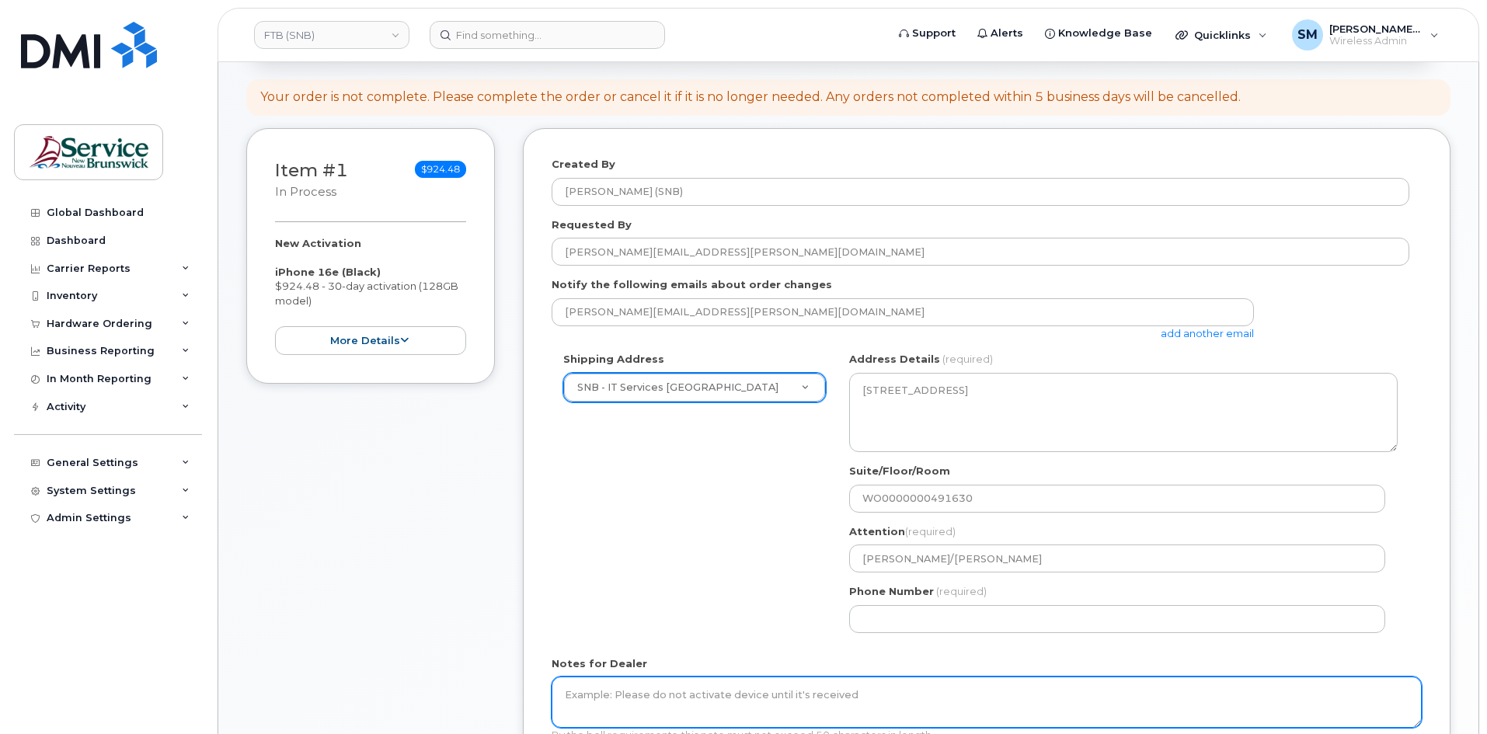
drag, startPoint x: 736, startPoint y: 712, endPoint x: 756, endPoint y: 697, distance: 25.6
click at [736, 712] on textarea "Notes for Dealer" at bounding box center [986, 701] width 870 height 51
paste textarea "WO0000000491630"
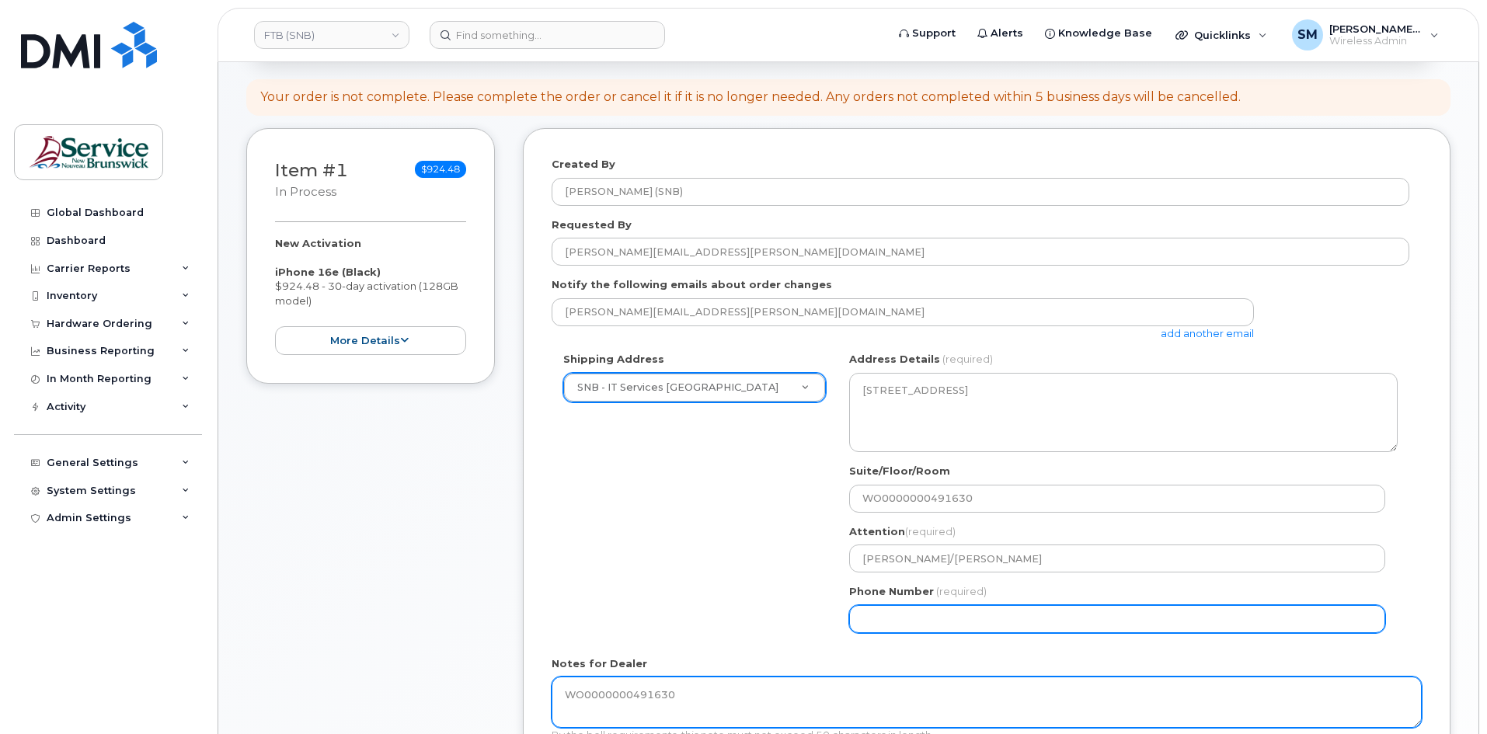
type textarea "WO0000000491630"
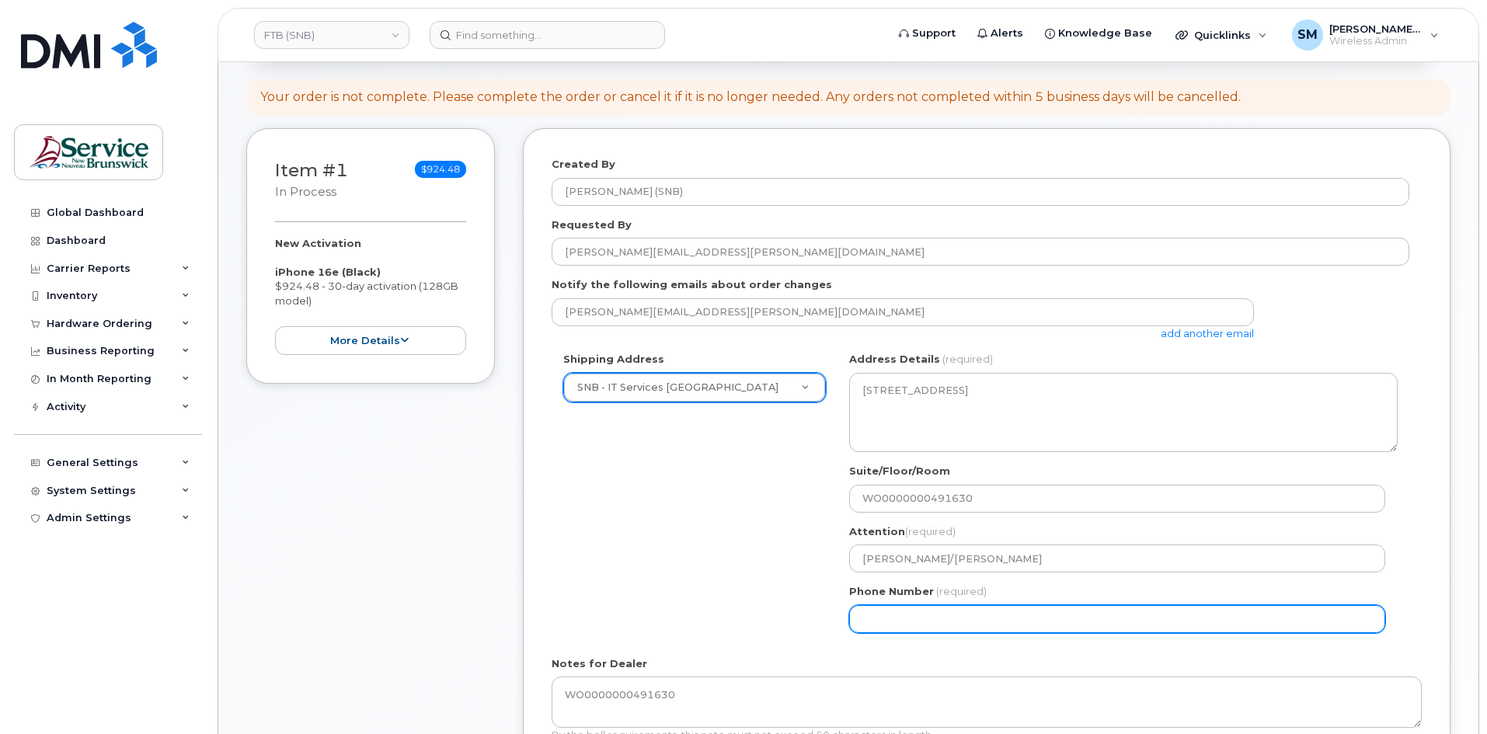
click at [910, 606] on input "Phone Number" at bounding box center [1117, 619] width 536 height 28
select select
type input "506639633"
select select
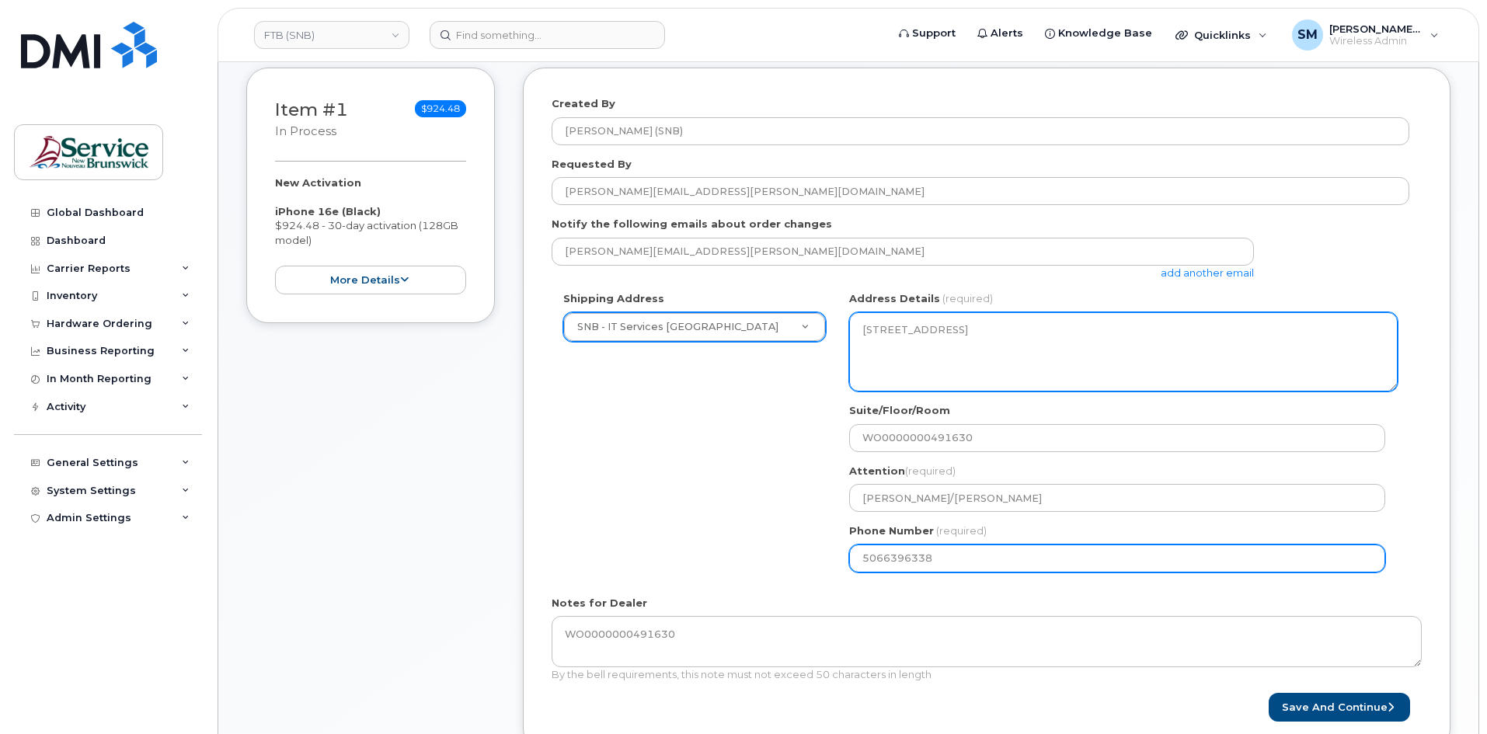
scroll to position [311, 0]
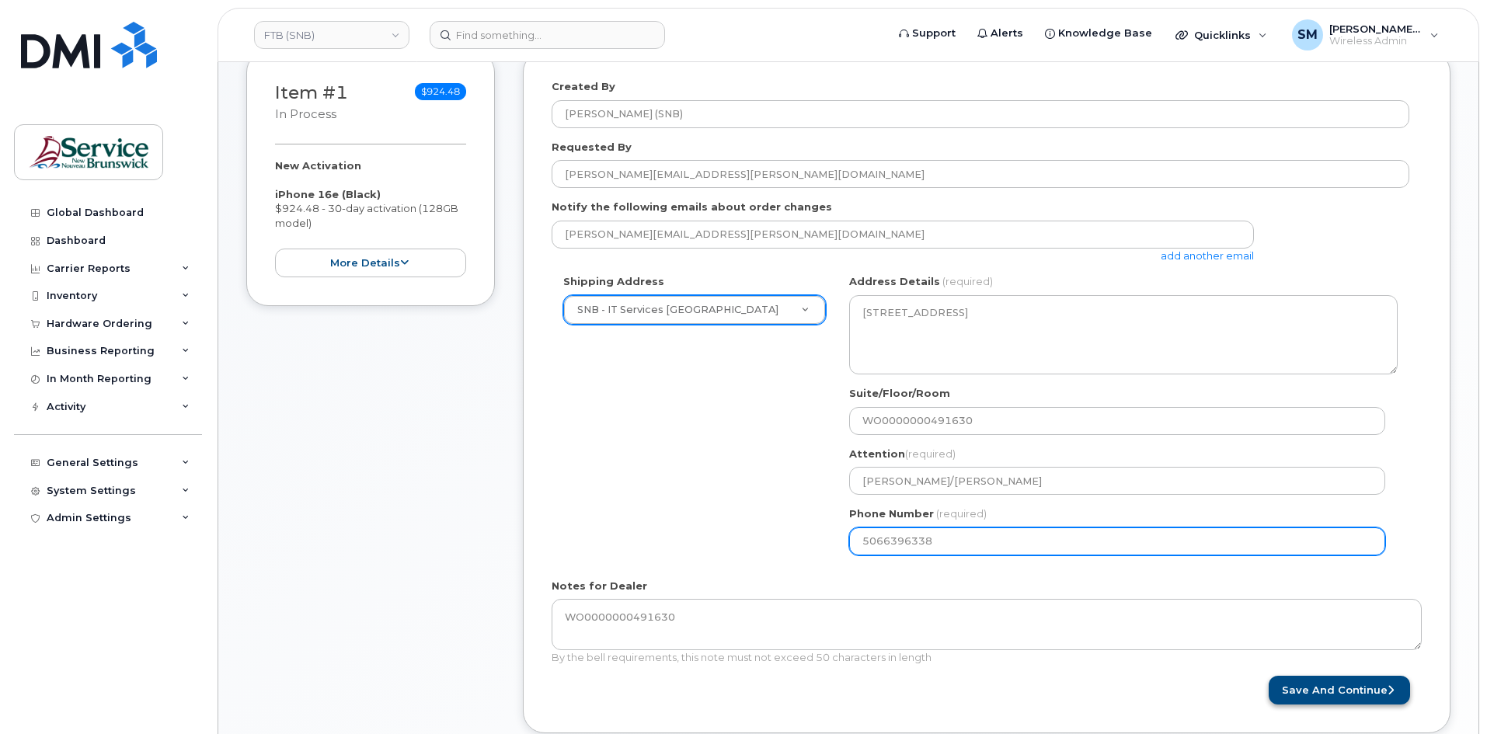
type input "5066396338"
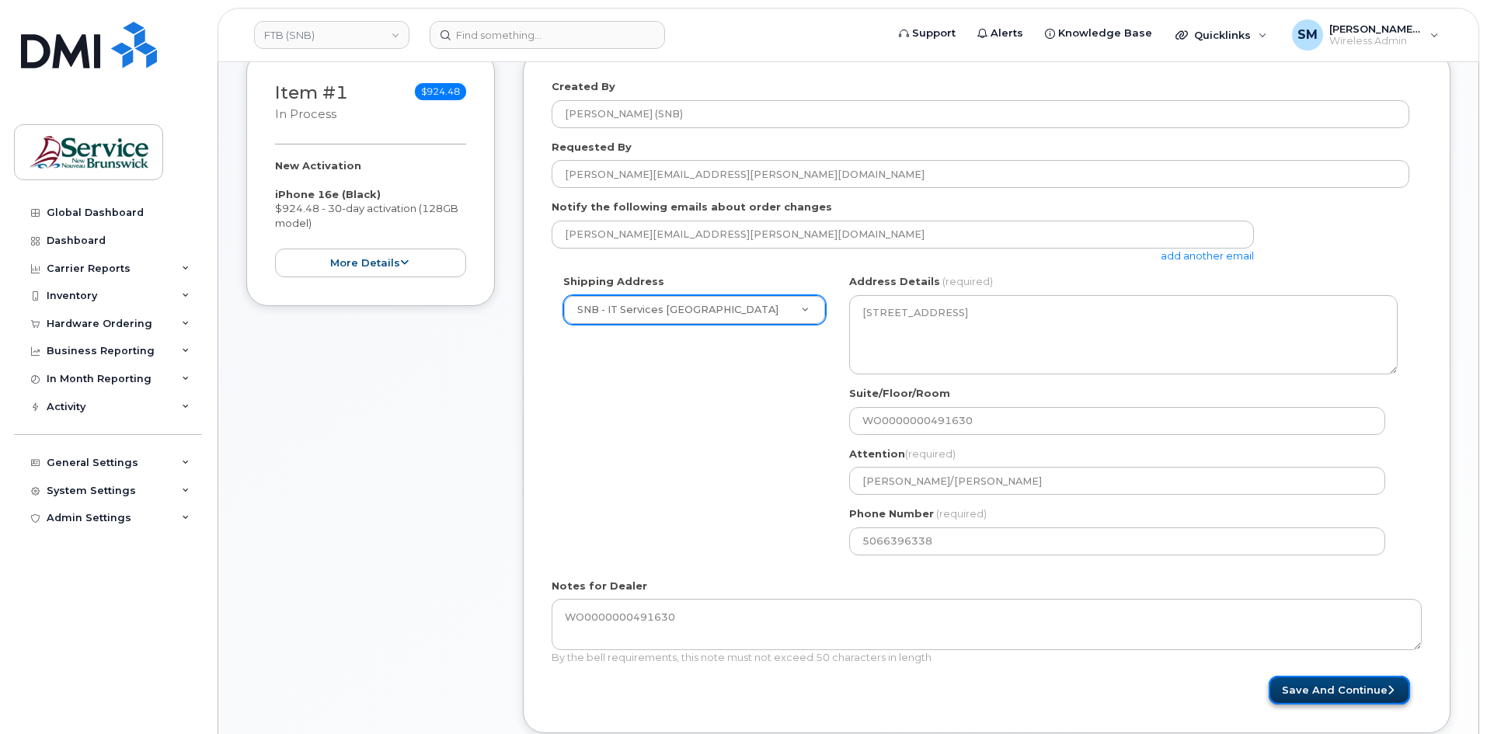
click at [1316, 685] on button "Save and Continue" at bounding box center [1338, 690] width 141 height 29
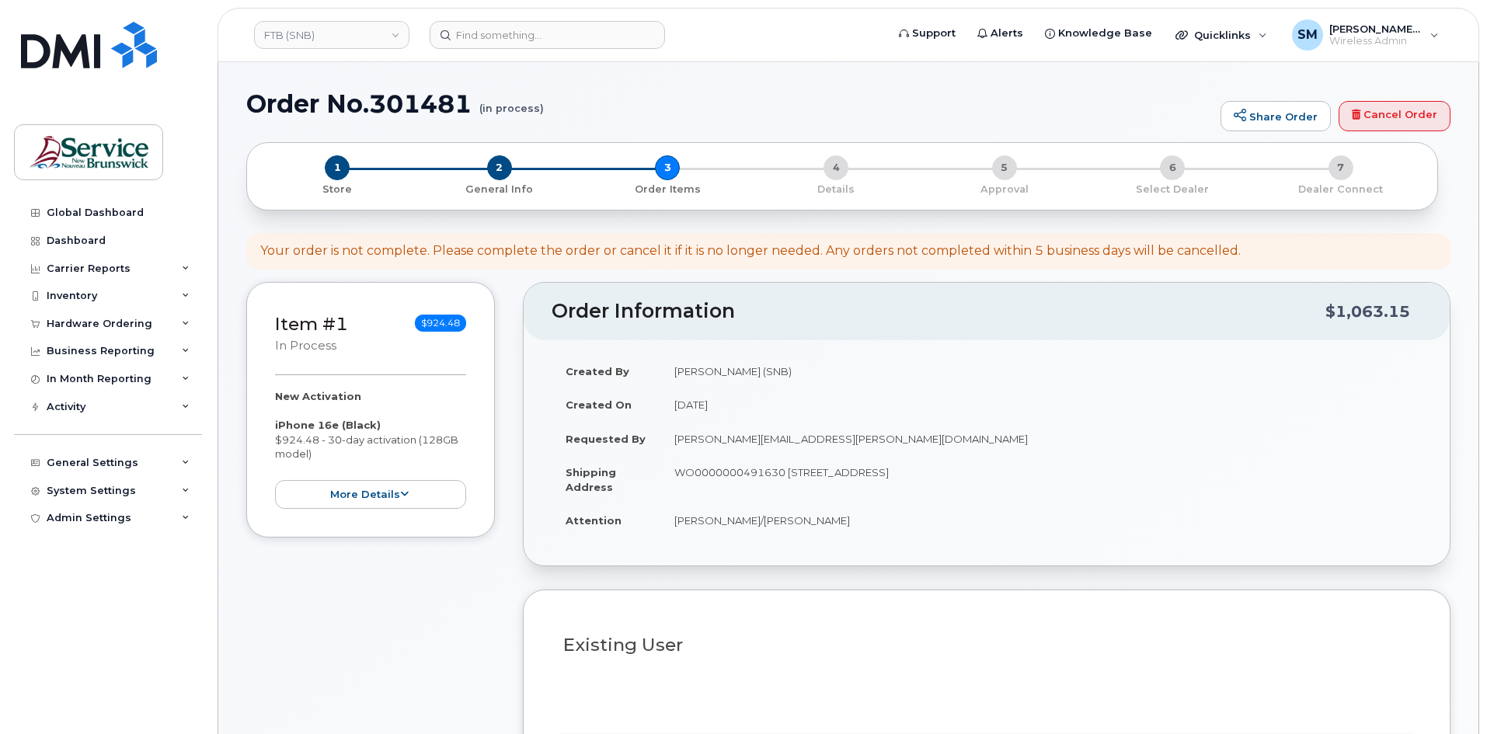
select select
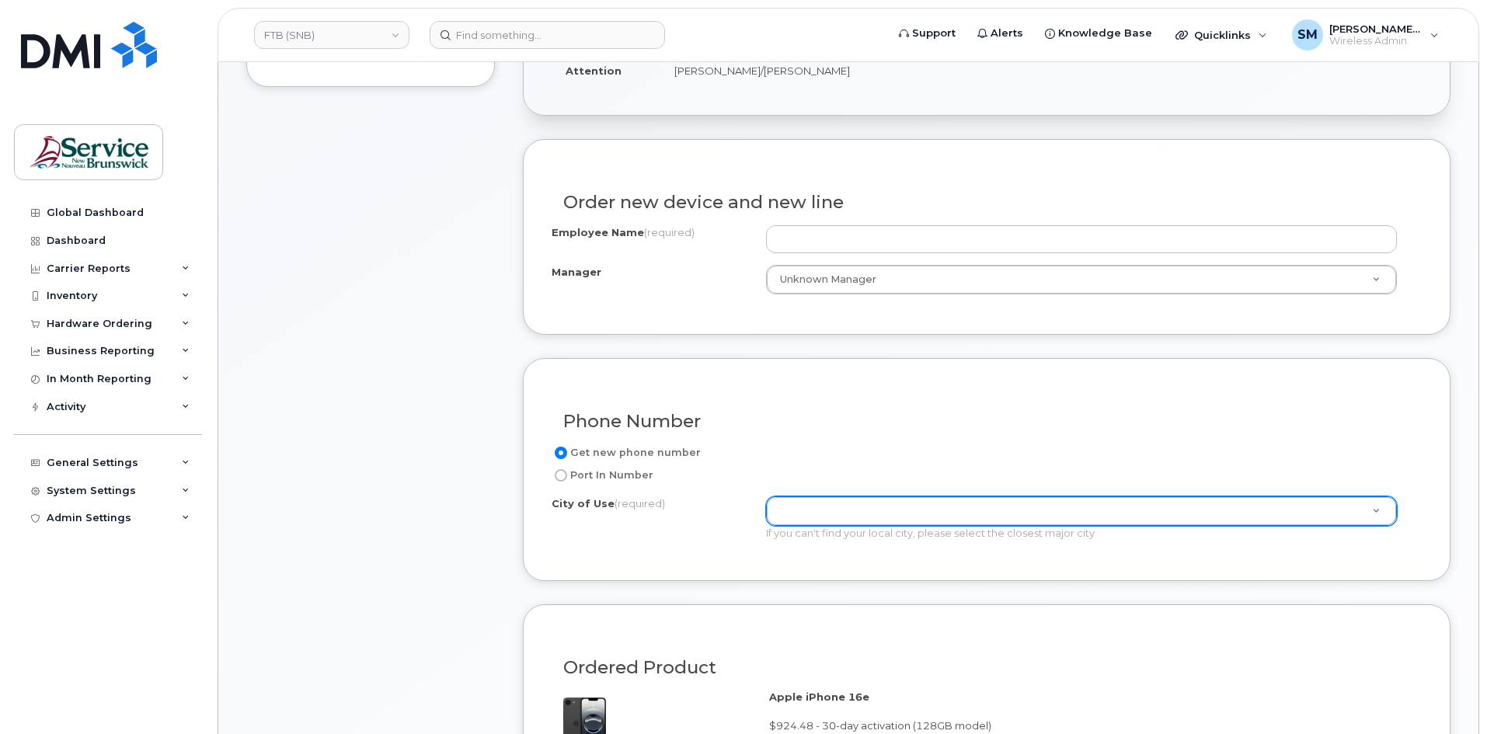
scroll to position [544, 0]
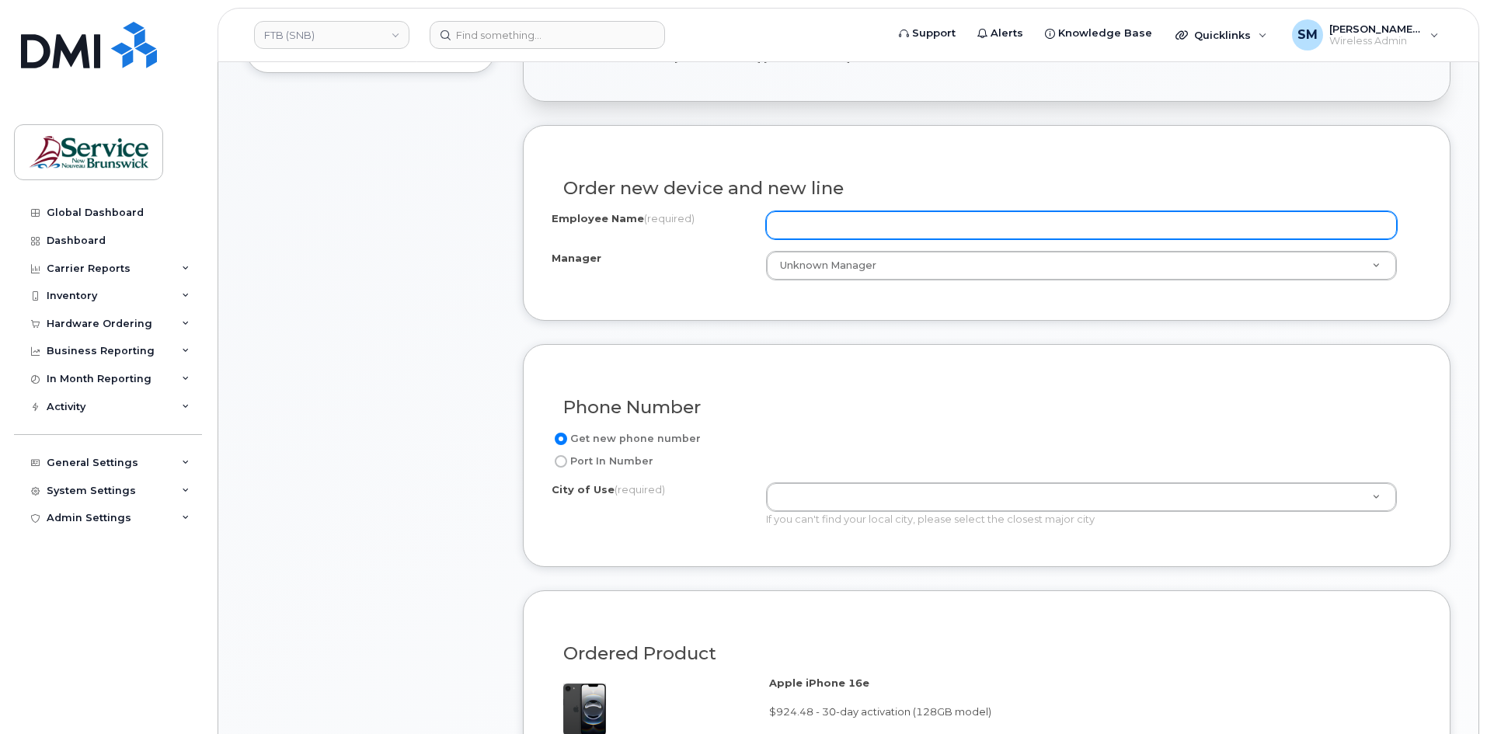
click at [916, 223] on input "Employee Name (required)" at bounding box center [1081, 225] width 631 height 28
paste input "[PERSON_NAME]"
click at [781, 222] on input "[PERSON_NAME]" at bounding box center [1081, 225] width 631 height 28
type input "[PERSON_NAME]"
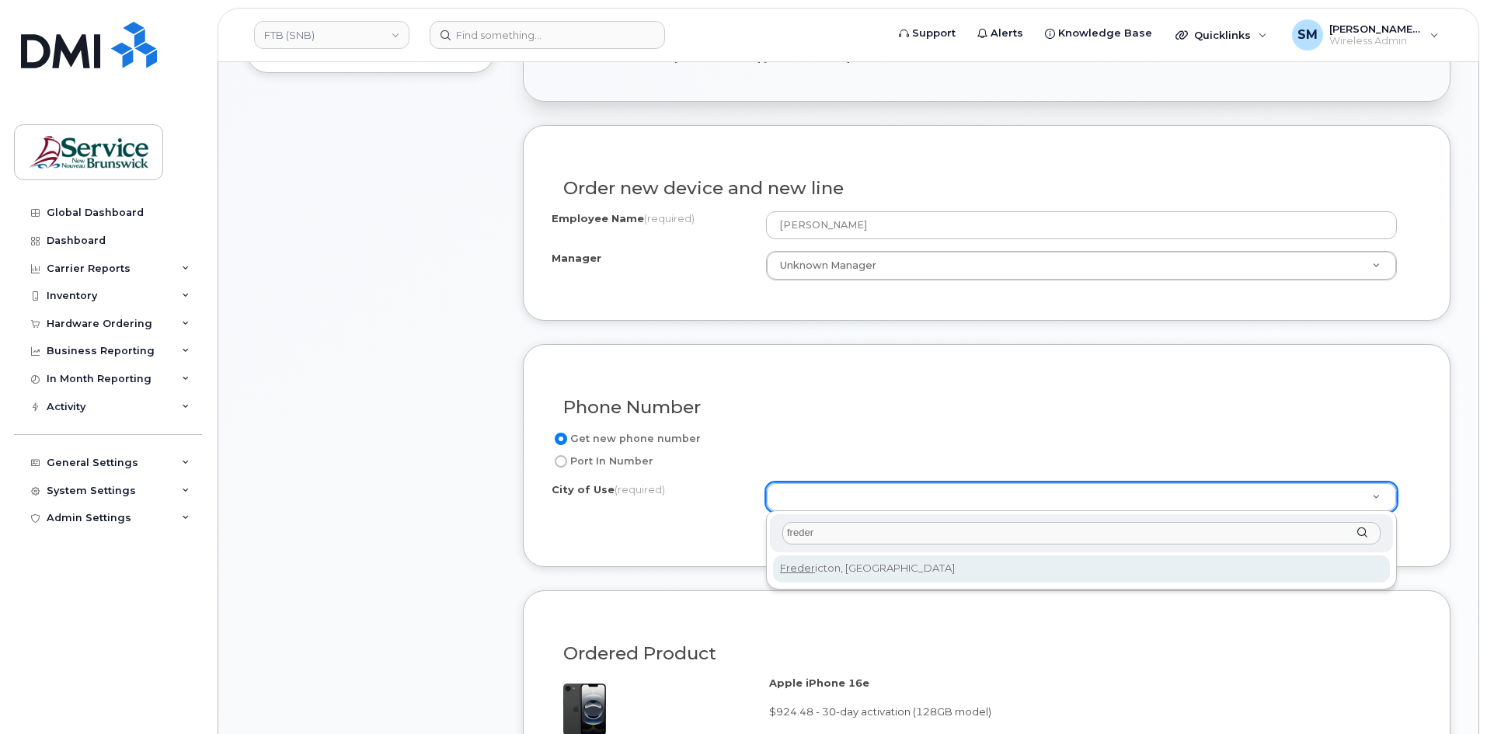
type input "freder"
type input "1578"
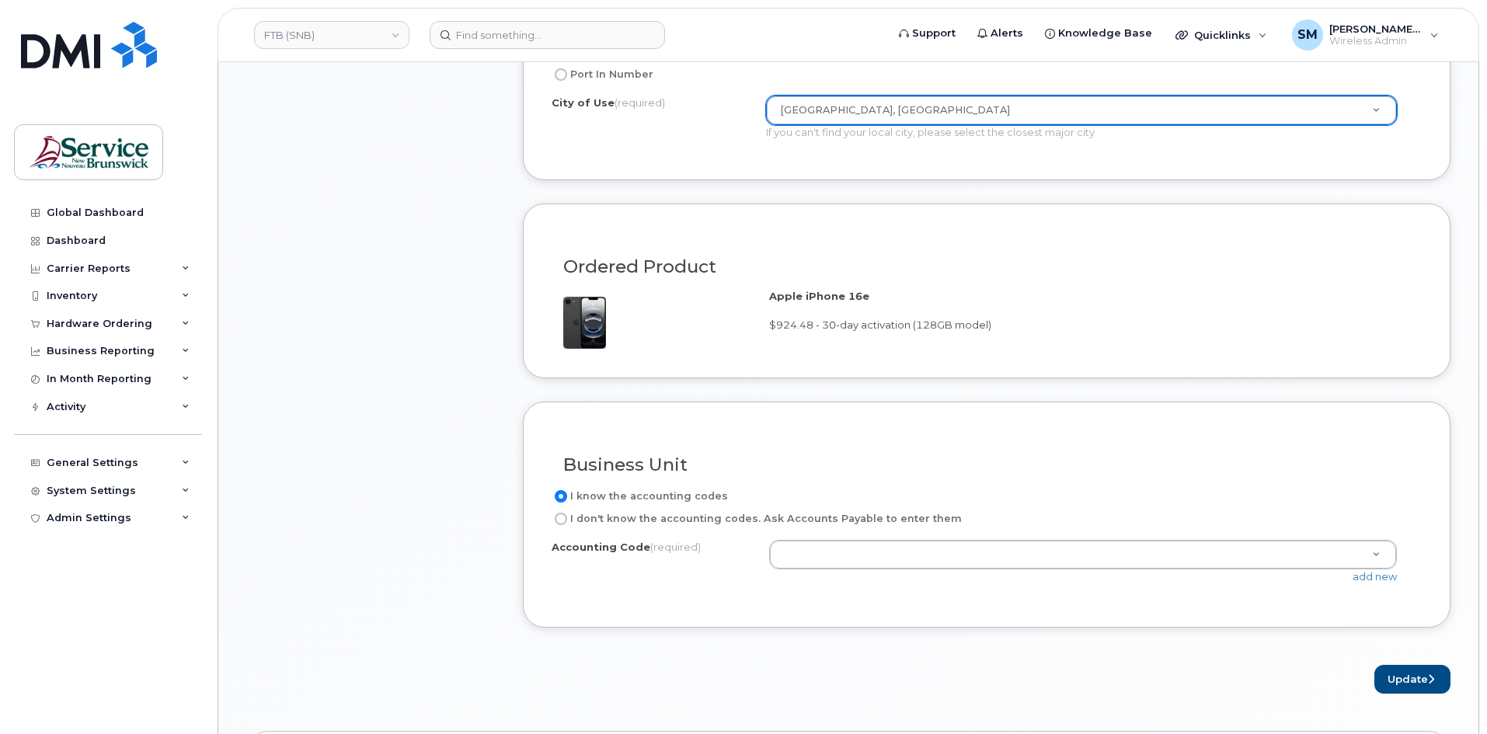
scroll to position [932, 0]
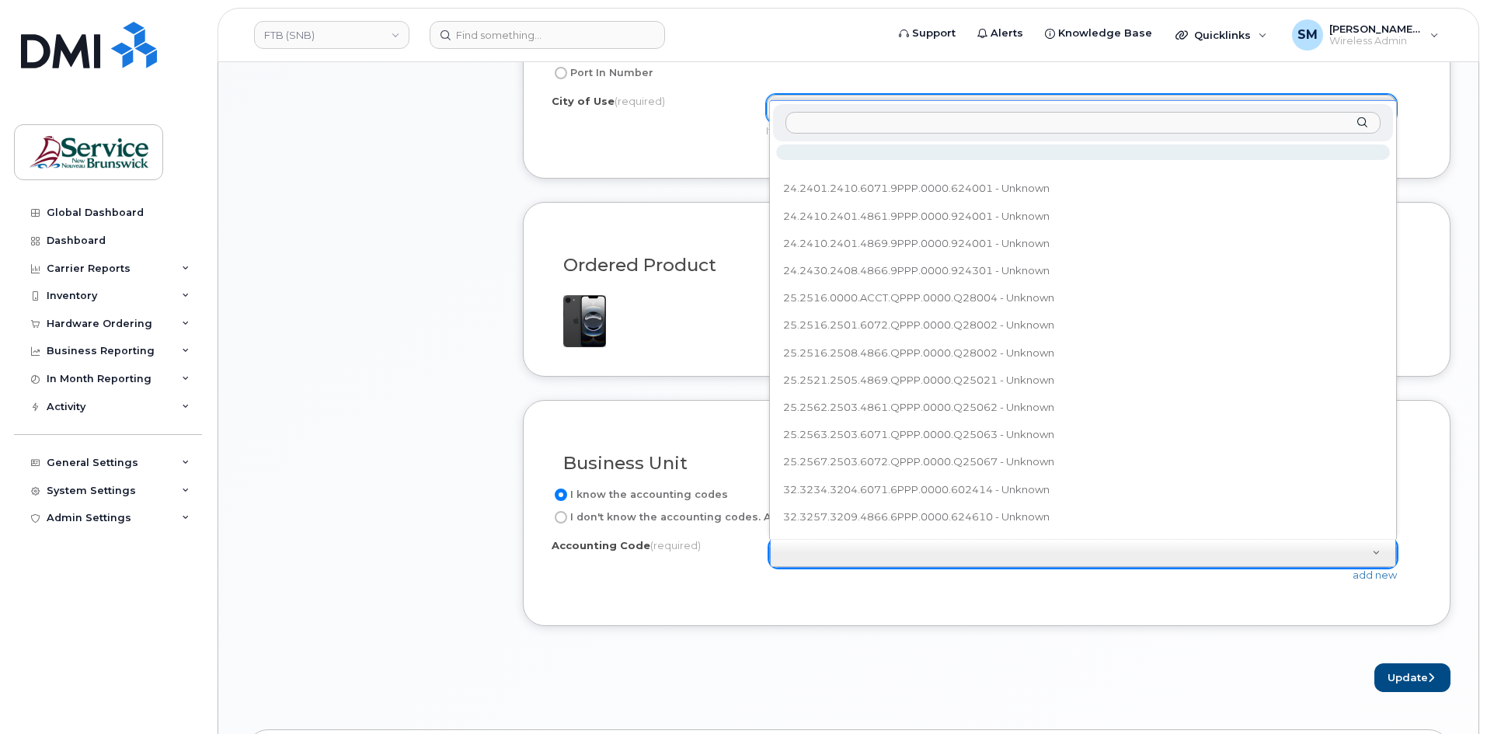
type input "24.2430.2408.4866.9PPP.0000.924301"
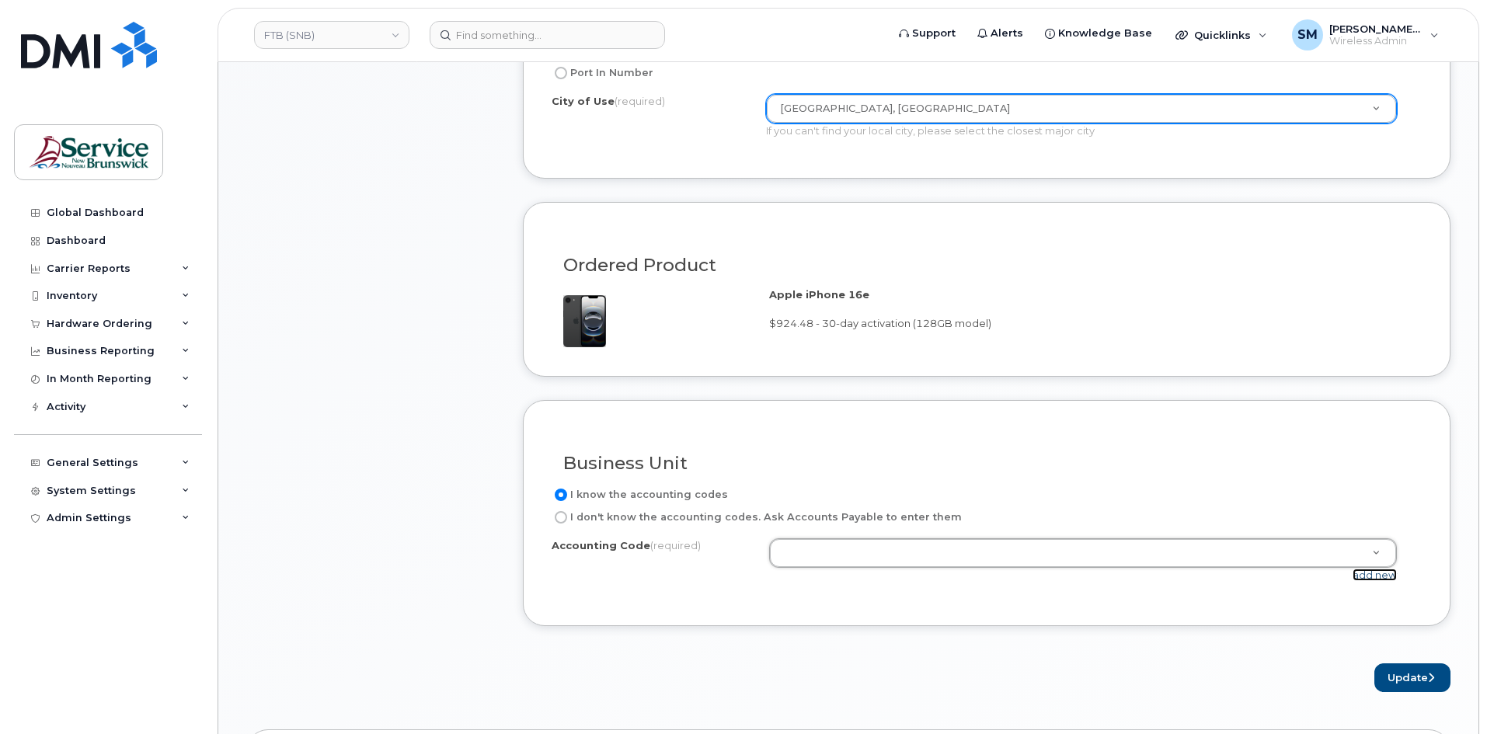
click at [1371, 579] on link "add new" at bounding box center [1374, 575] width 44 height 12
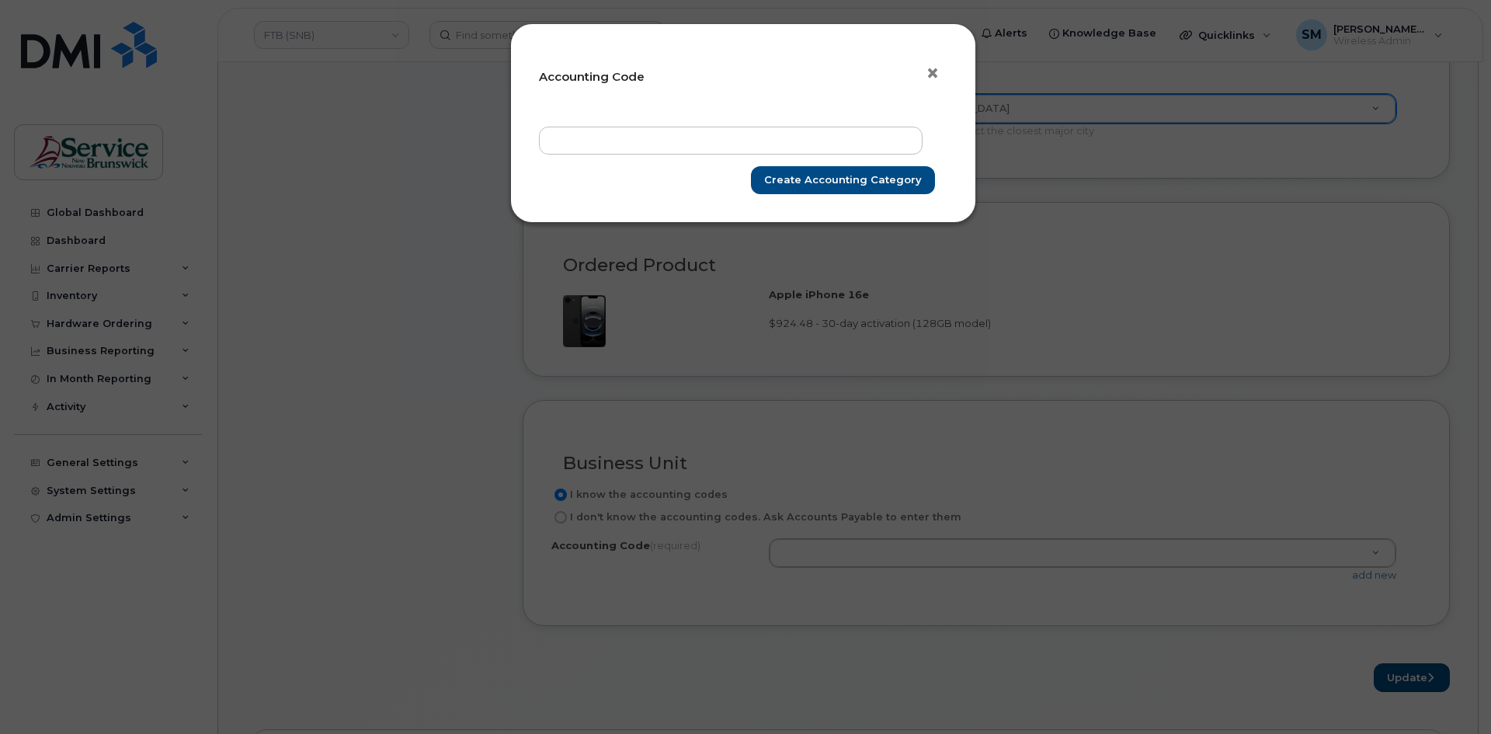
click at [936, 80] on span "×" at bounding box center [933, 73] width 14 height 29
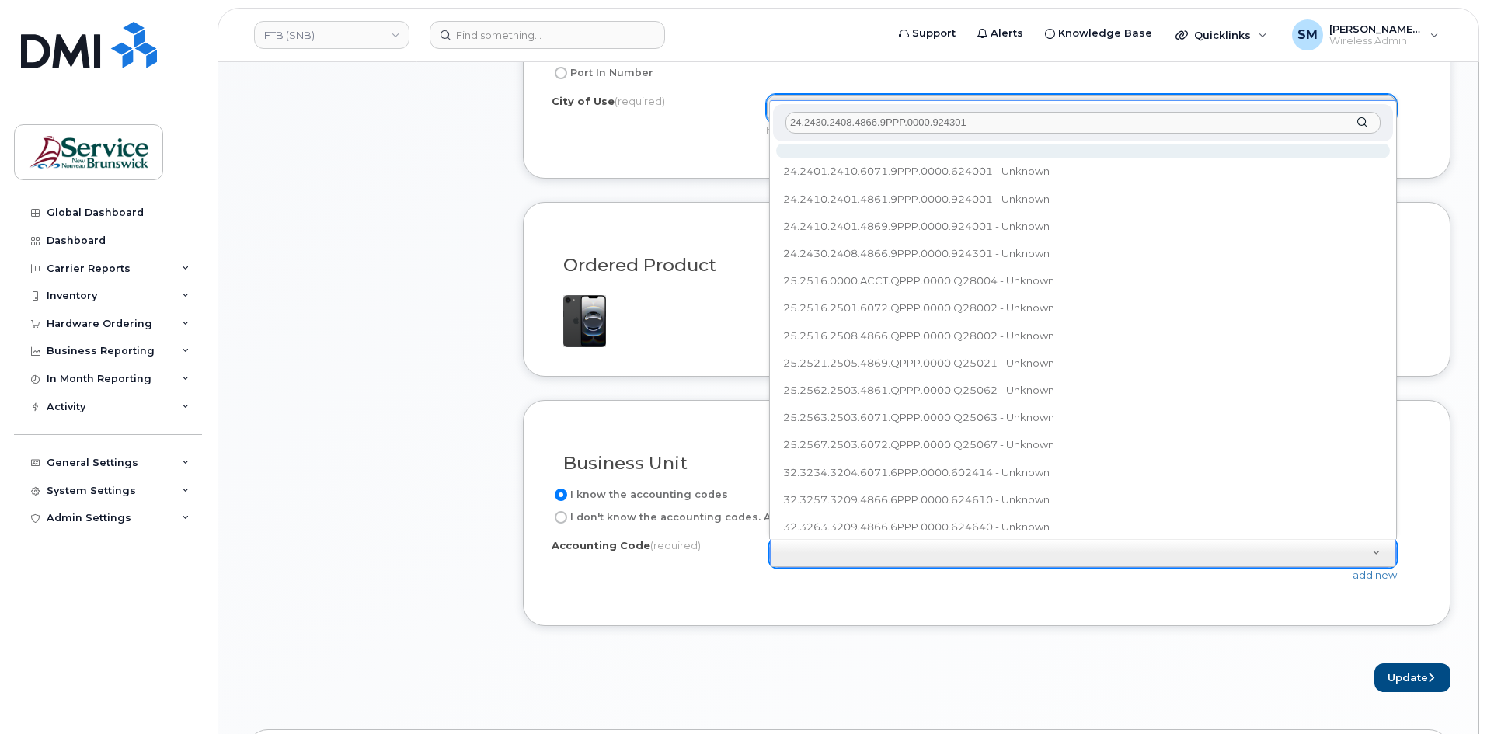
scroll to position [0, 0]
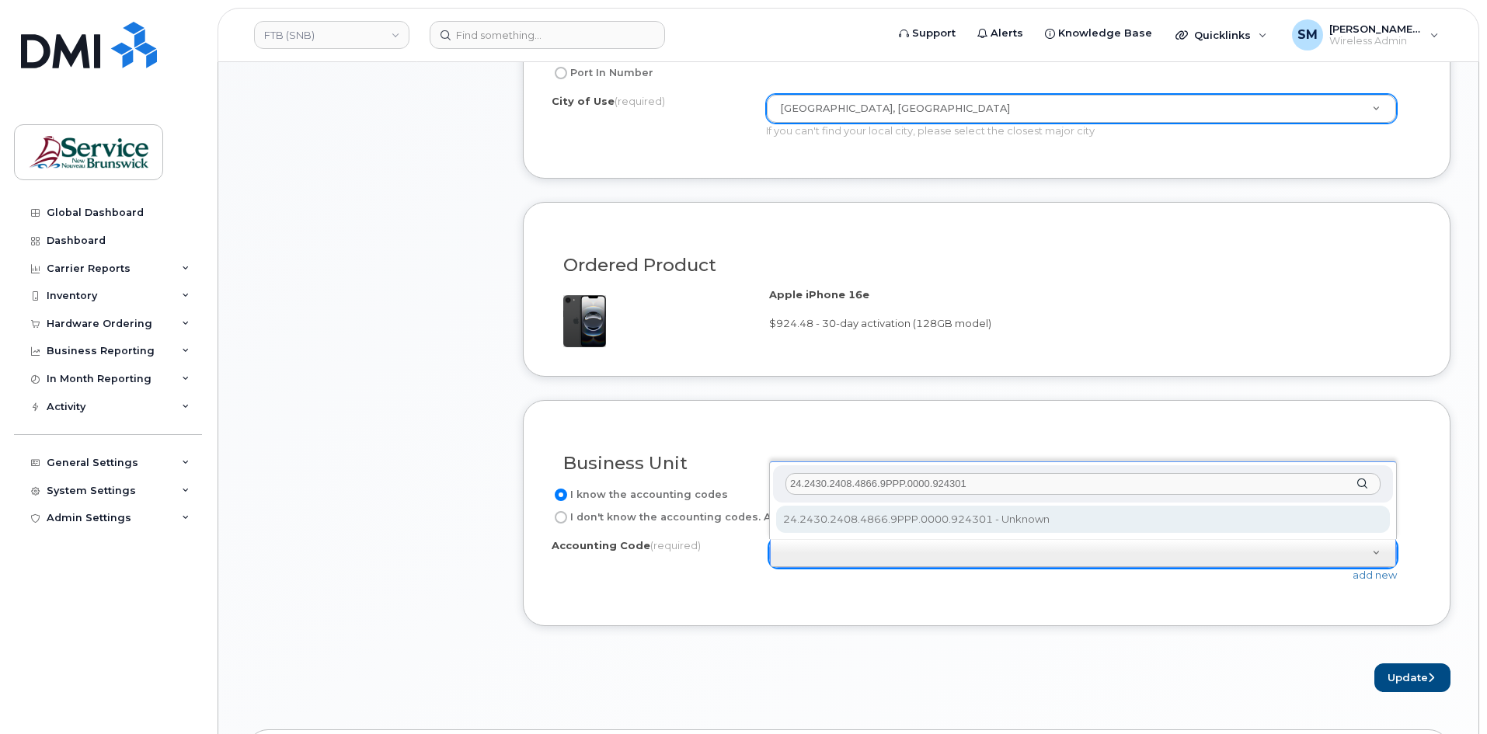
type input "24.2430.2408.4866.9PPP.0000.924301"
select select "24.2430.2408.4866.9PPP.0000.924301"
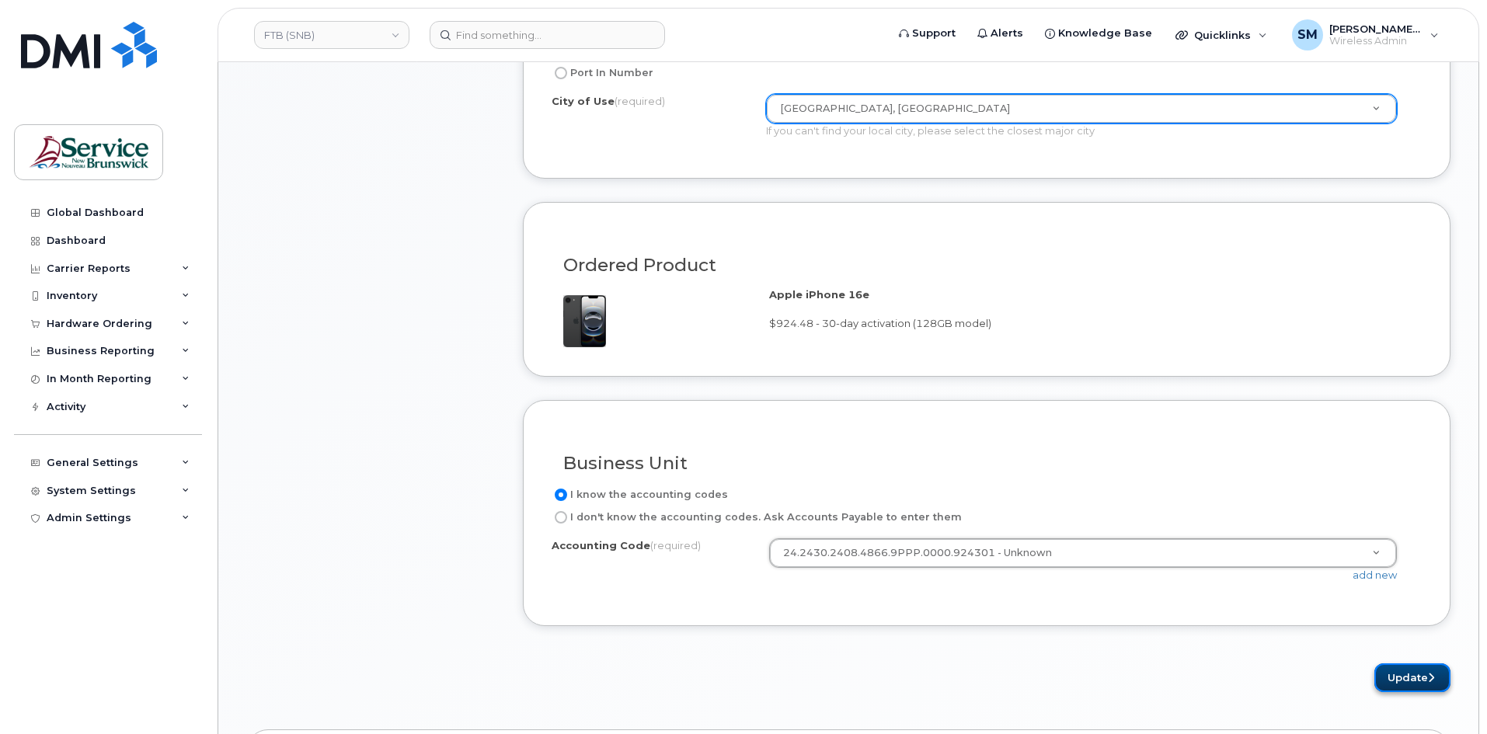
click at [1400, 689] on button "Update" at bounding box center [1412, 677] width 76 height 29
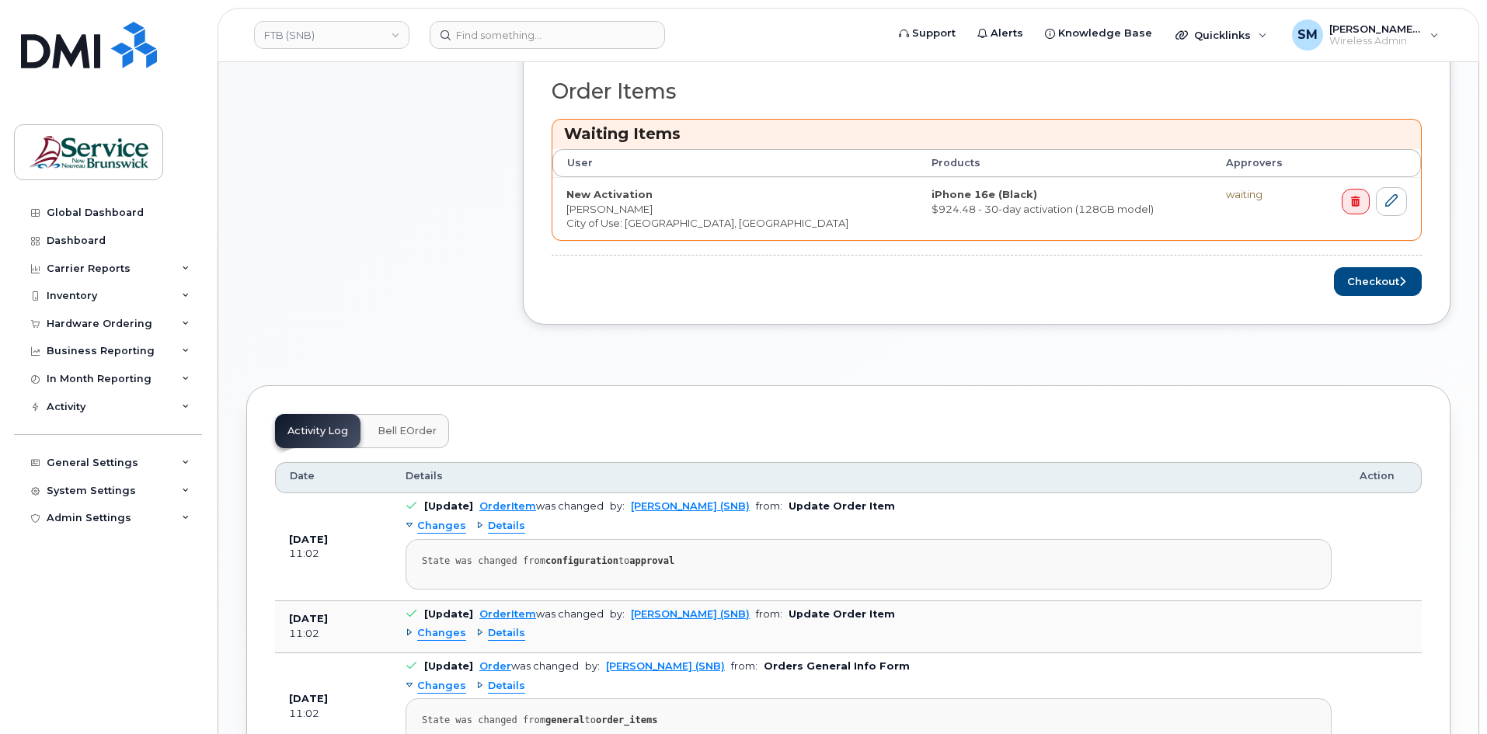
scroll to position [699, 0]
click at [1389, 277] on button "Checkout" at bounding box center [1378, 280] width 88 height 29
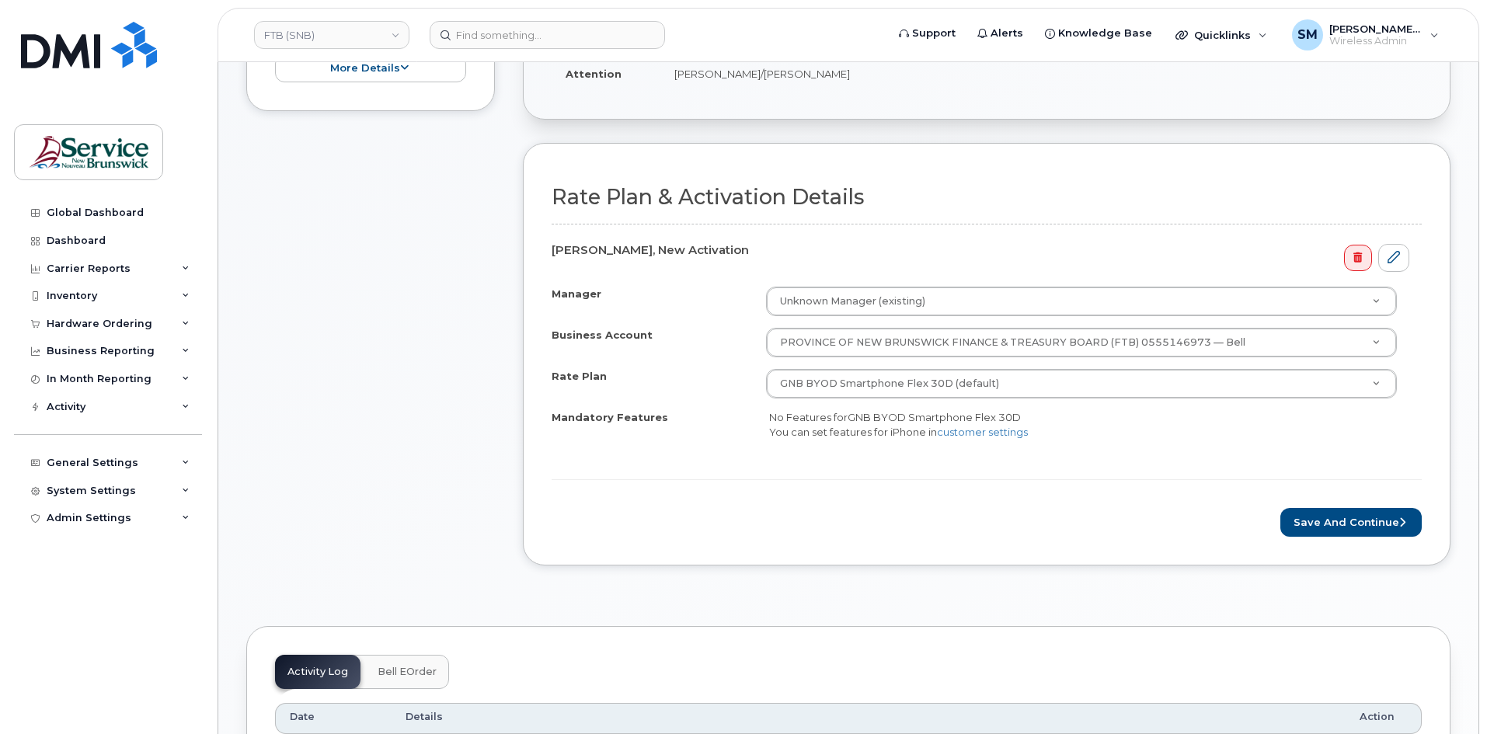
scroll to position [388, 0]
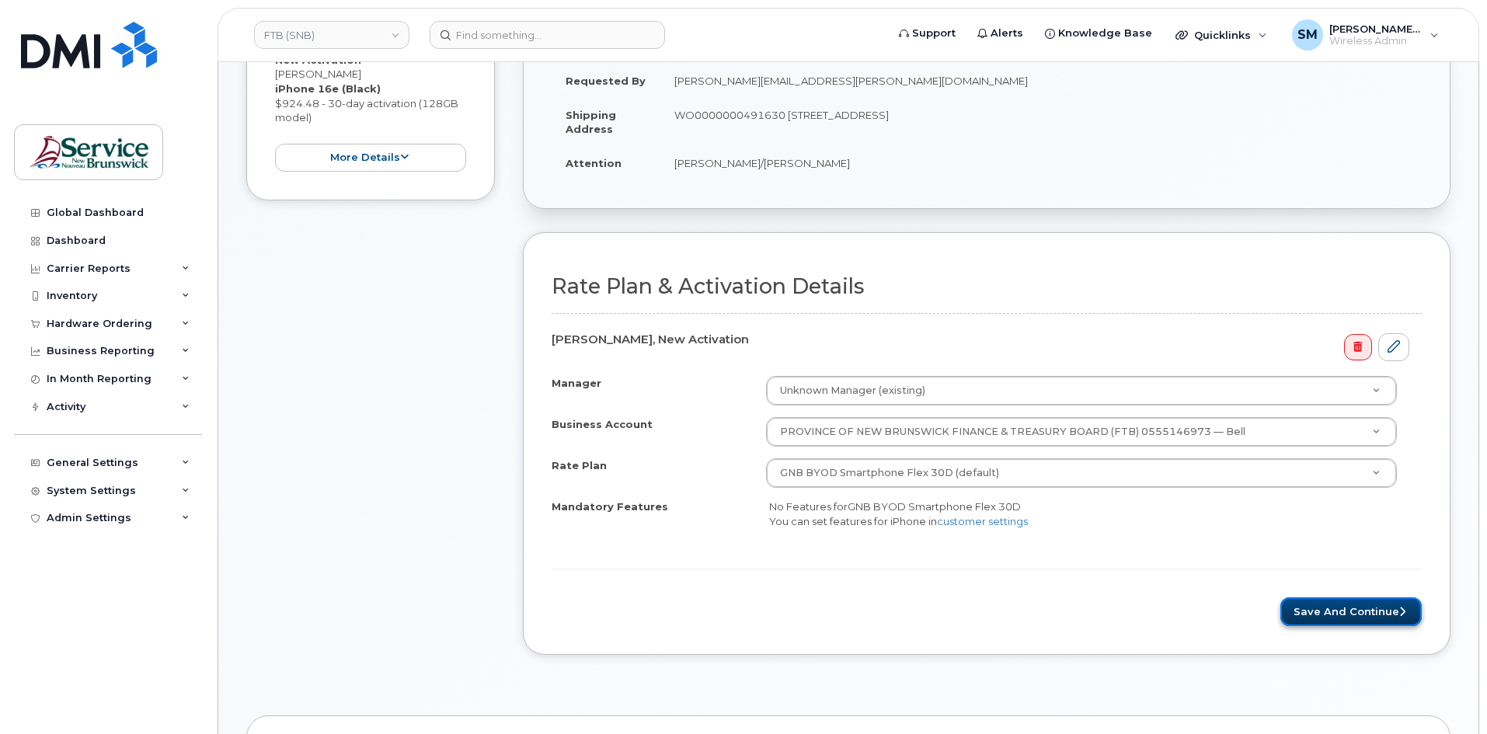
click at [1356, 607] on button "Save and Continue" at bounding box center [1350, 611] width 141 height 29
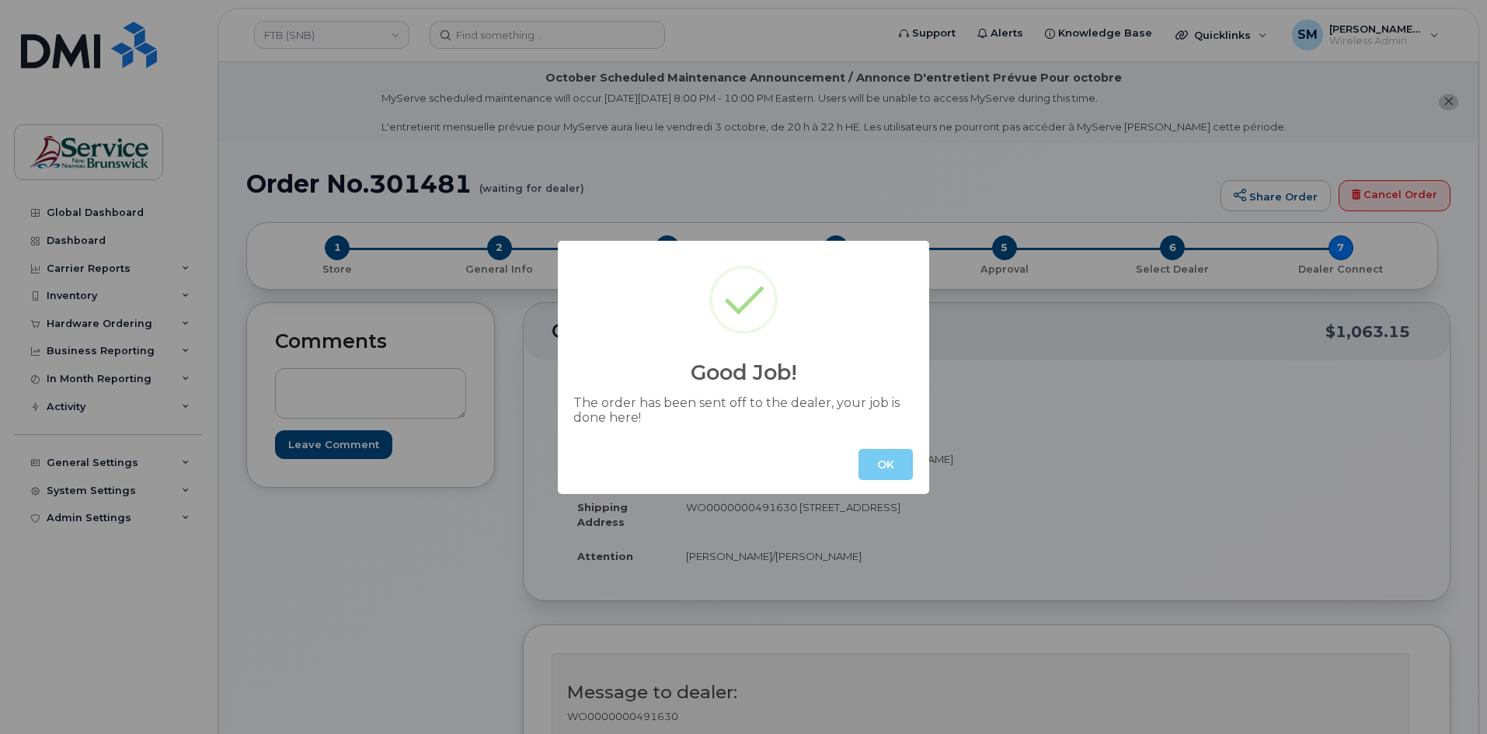
click at [878, 460] on button "OK" at bounding box center [885, 464] width 54 height 31
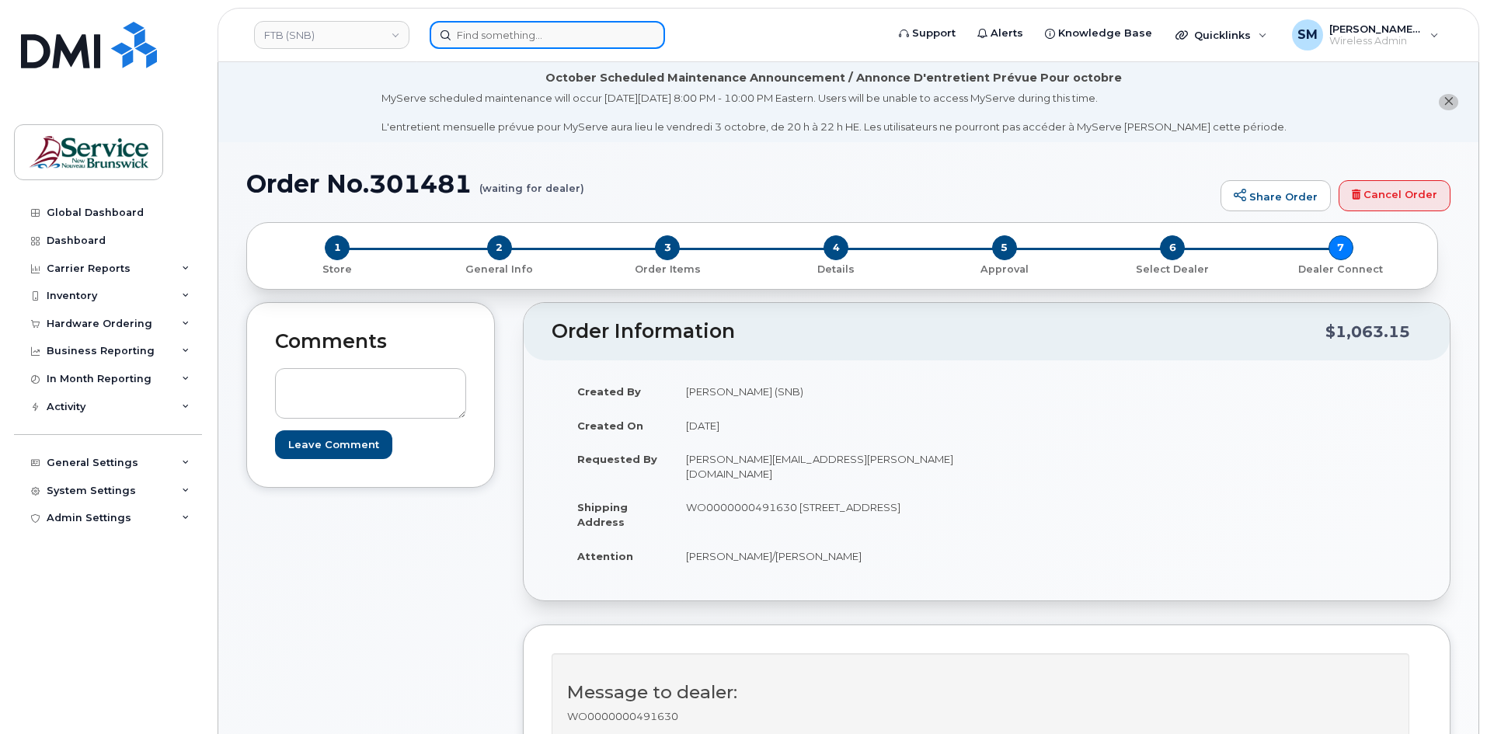
click at [507, 41] on input at bounding box center [547, 35] width 235 height 28
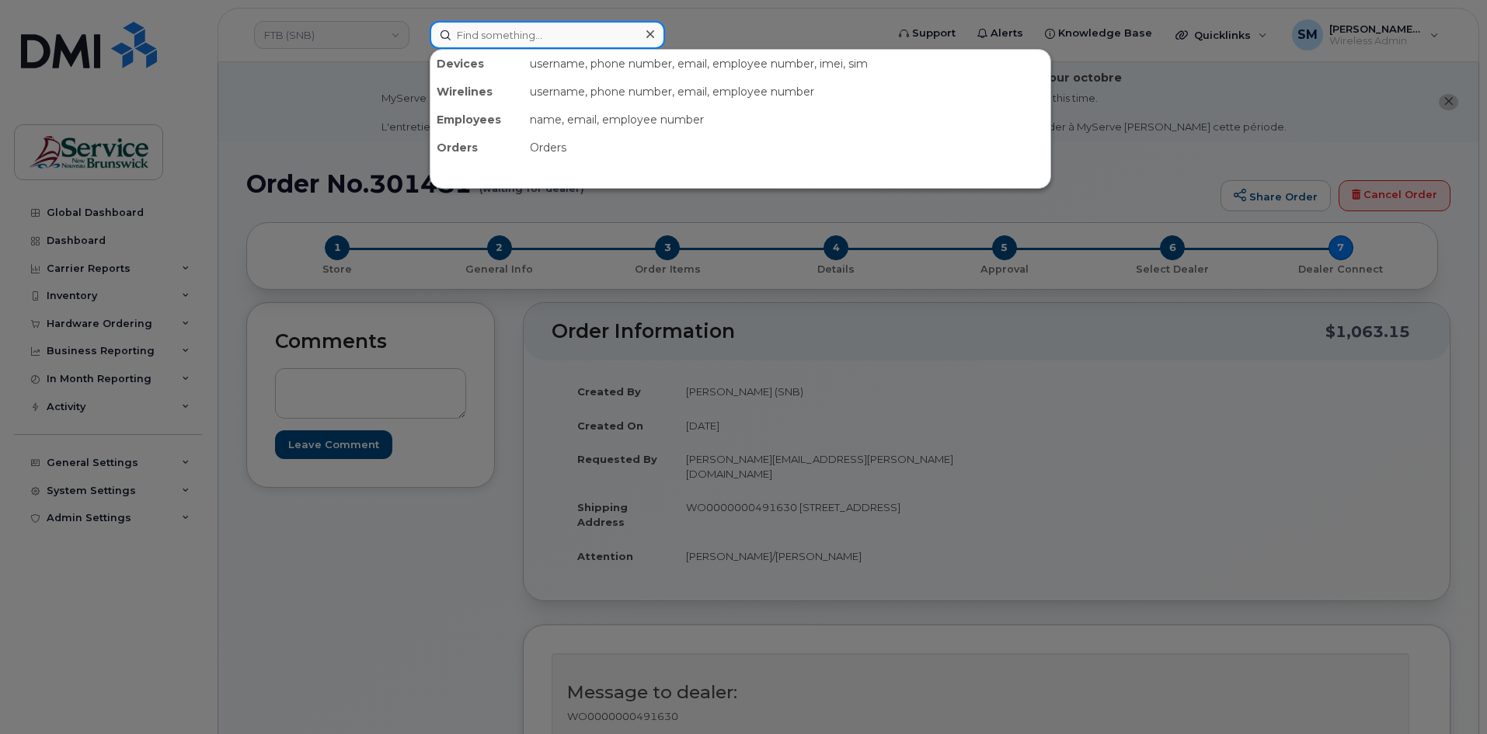
paste input "506 874-1537"
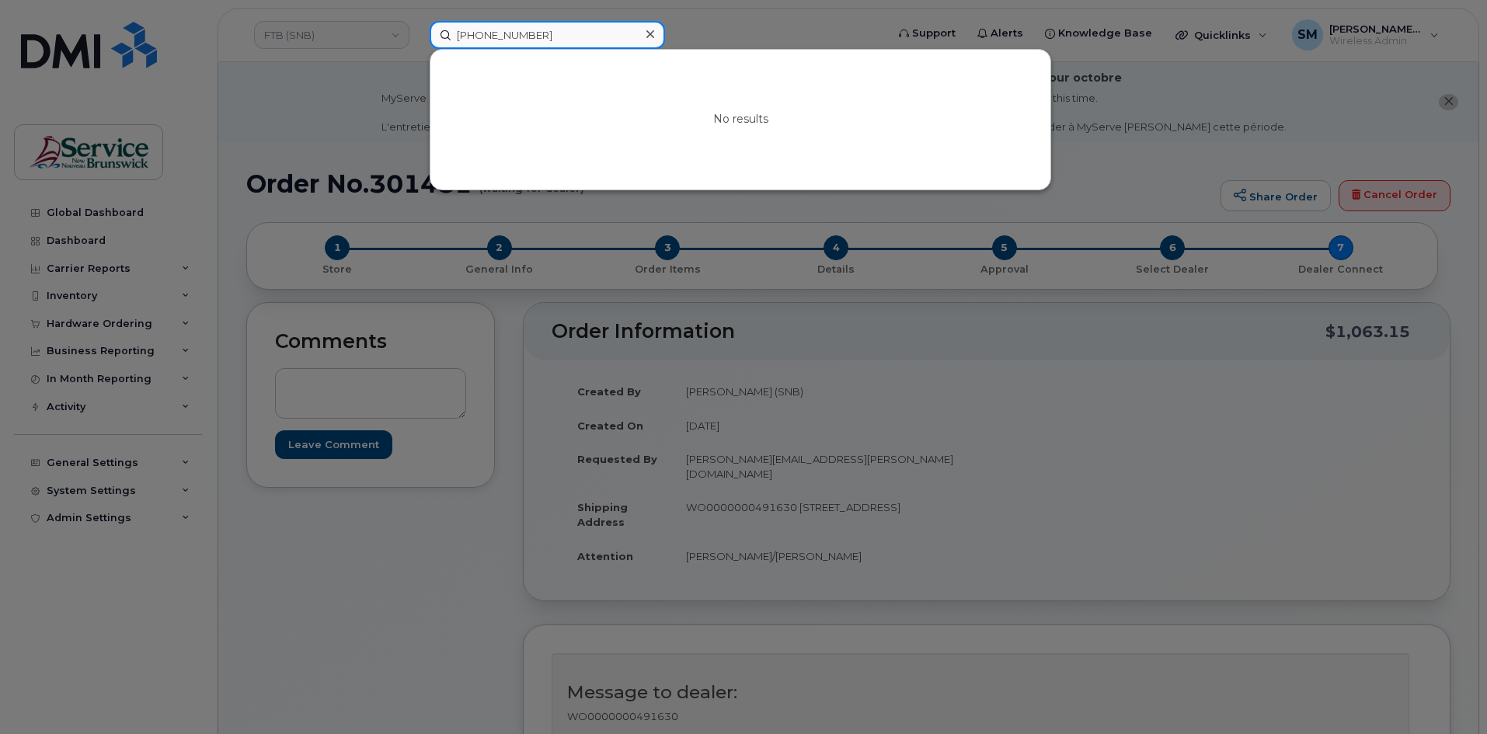
click at [505, 37] on input "506 874-1537" at bounding box center [547, 35] width 235 height 28
drag, startPoint x: 564, startPoint y: 37, endPoint x: 328, endPoint y: 35, distance: 236.1
click at [417, 35] on div "5068741537 No results" at bounding box center [652, 35] width 471 height 28
type input "5068741537"
click at [376, 25] on div at bounding box center [743, 367] width 1487 height 734
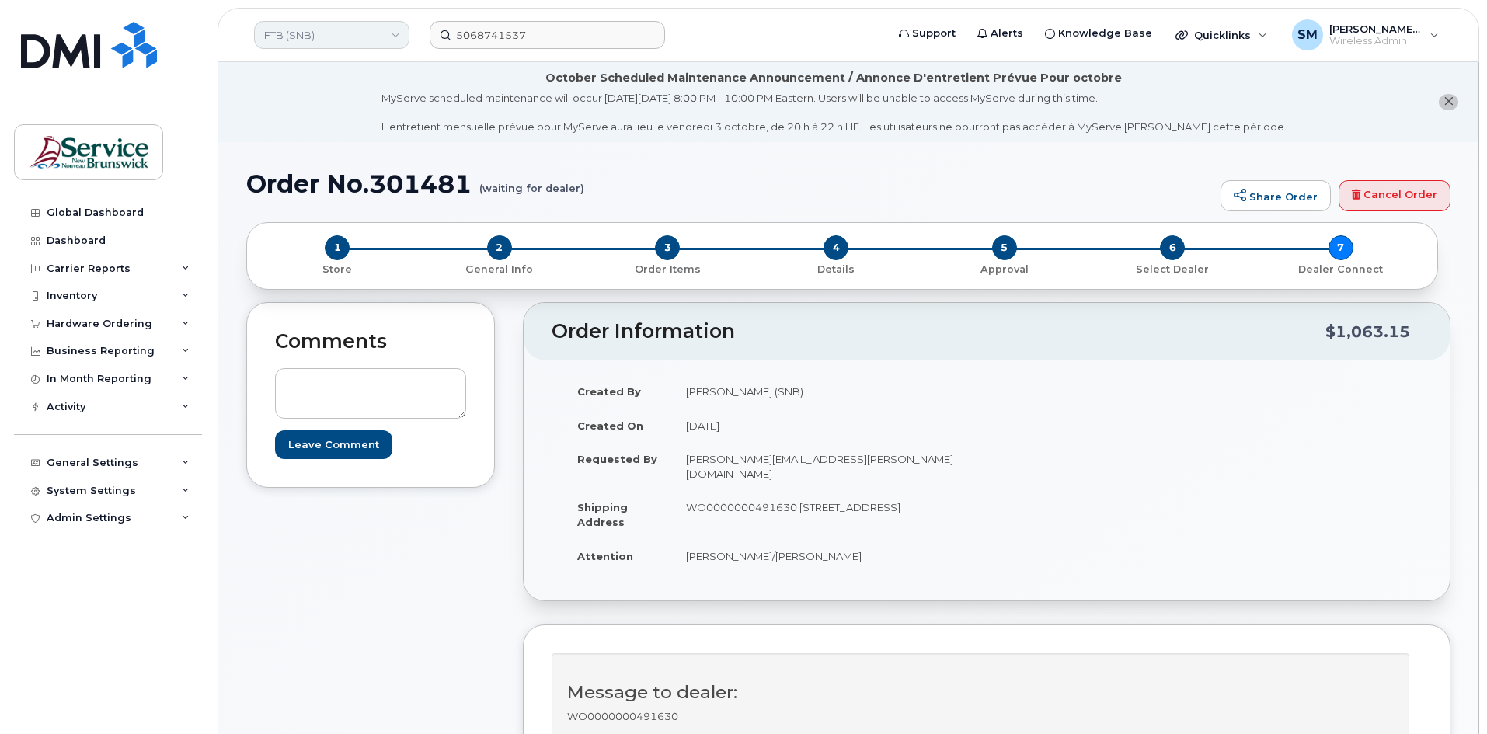
click at [384, 31] on link "FTB (SNB)" at bounding box center [331, 35] width 155 height 28
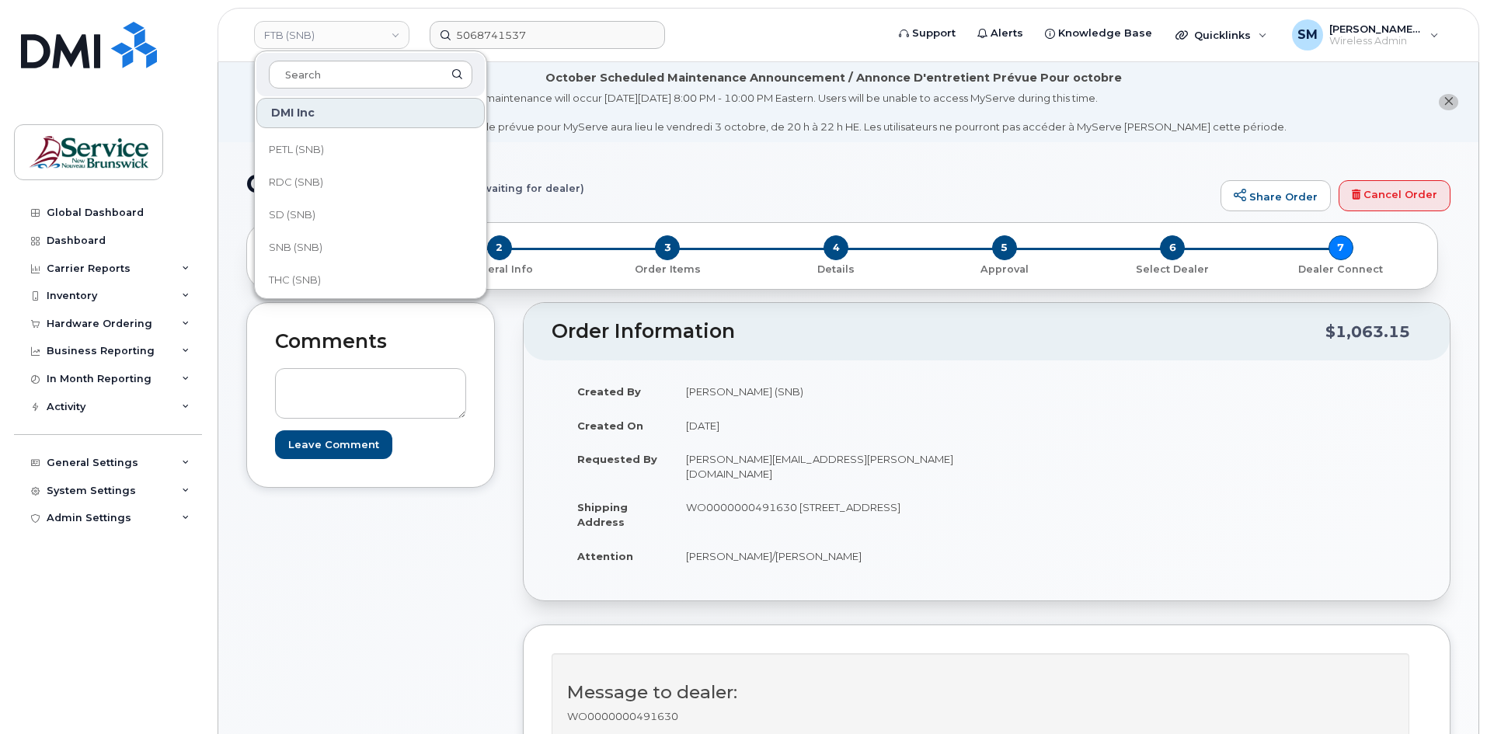
scroll to position [394, 0]
click at [325, 265] on link "THC (SNB)" at bounding box center [370, 274] width 228 height 31
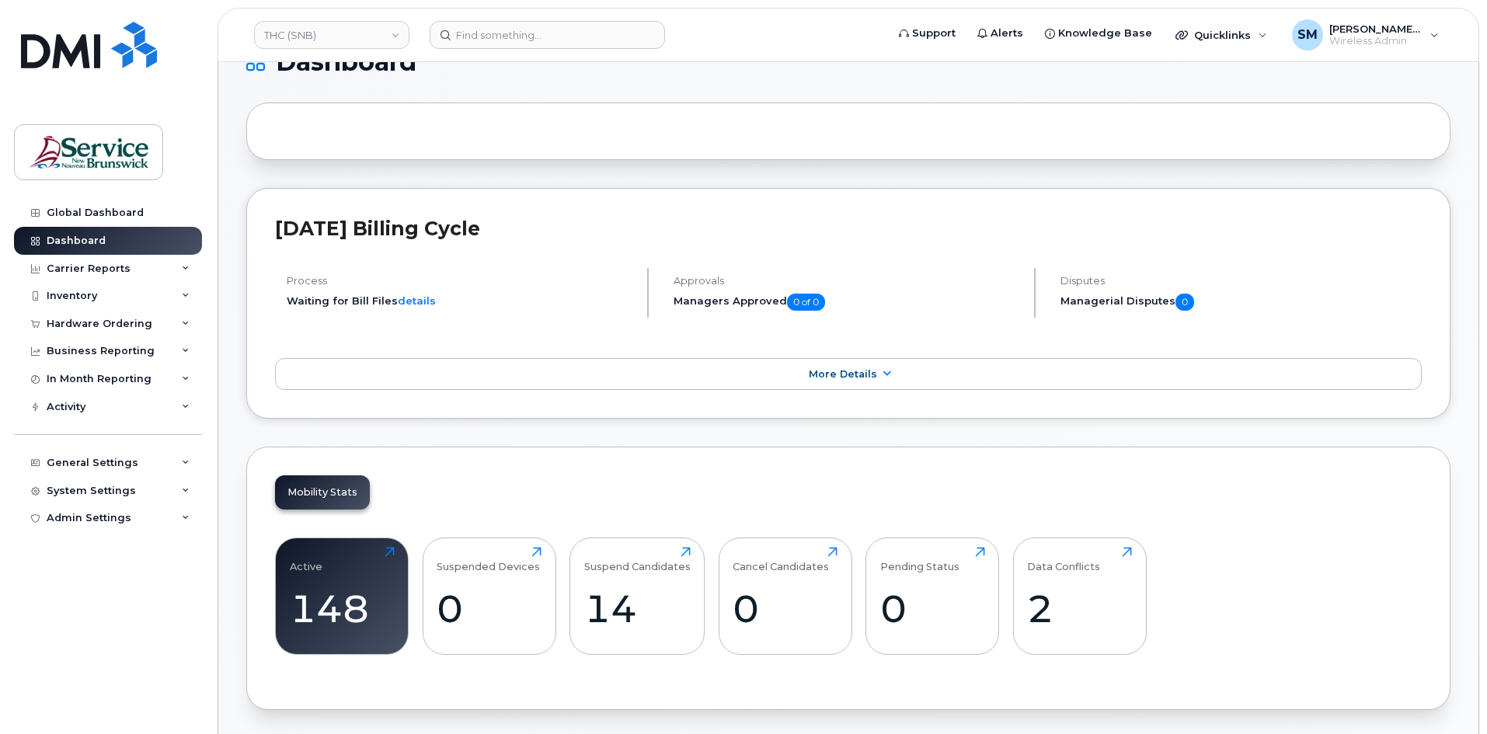
scroll to position [621, 0]
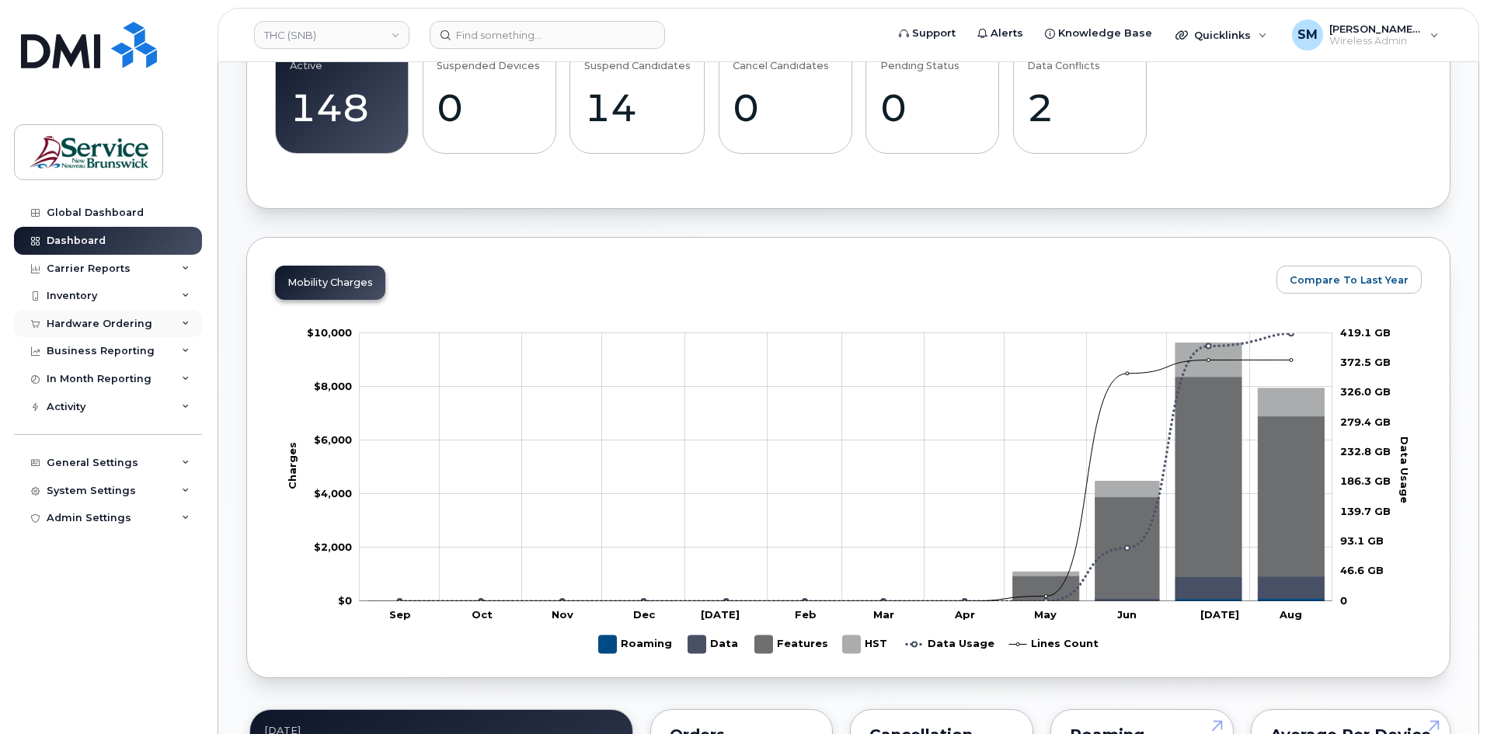
click at [95, 327] on div "Hardware Ordering" at bounding box center [100, 324] width 106 height 12
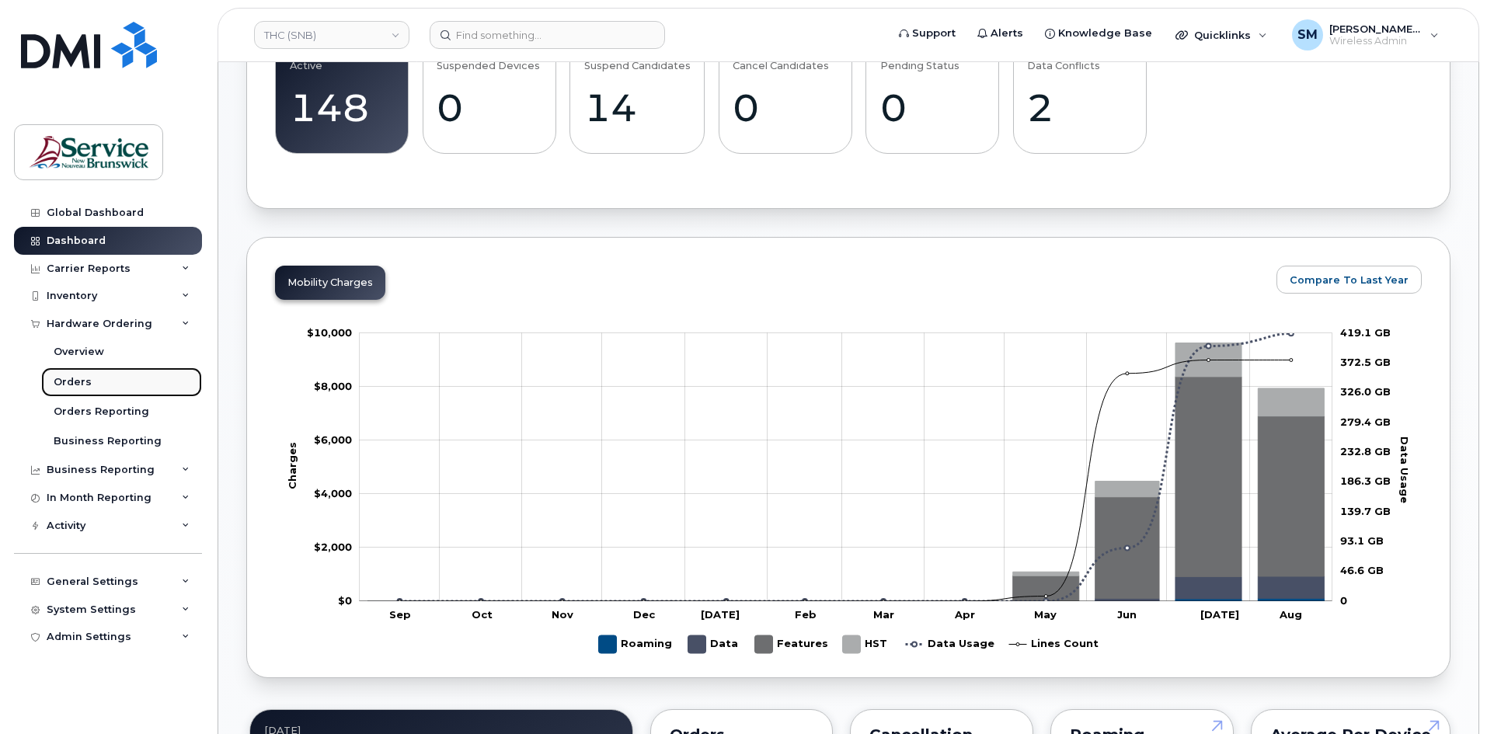
click at [114, 388] on link "Orders" at bounding box center [121, 382] width 161 height 30
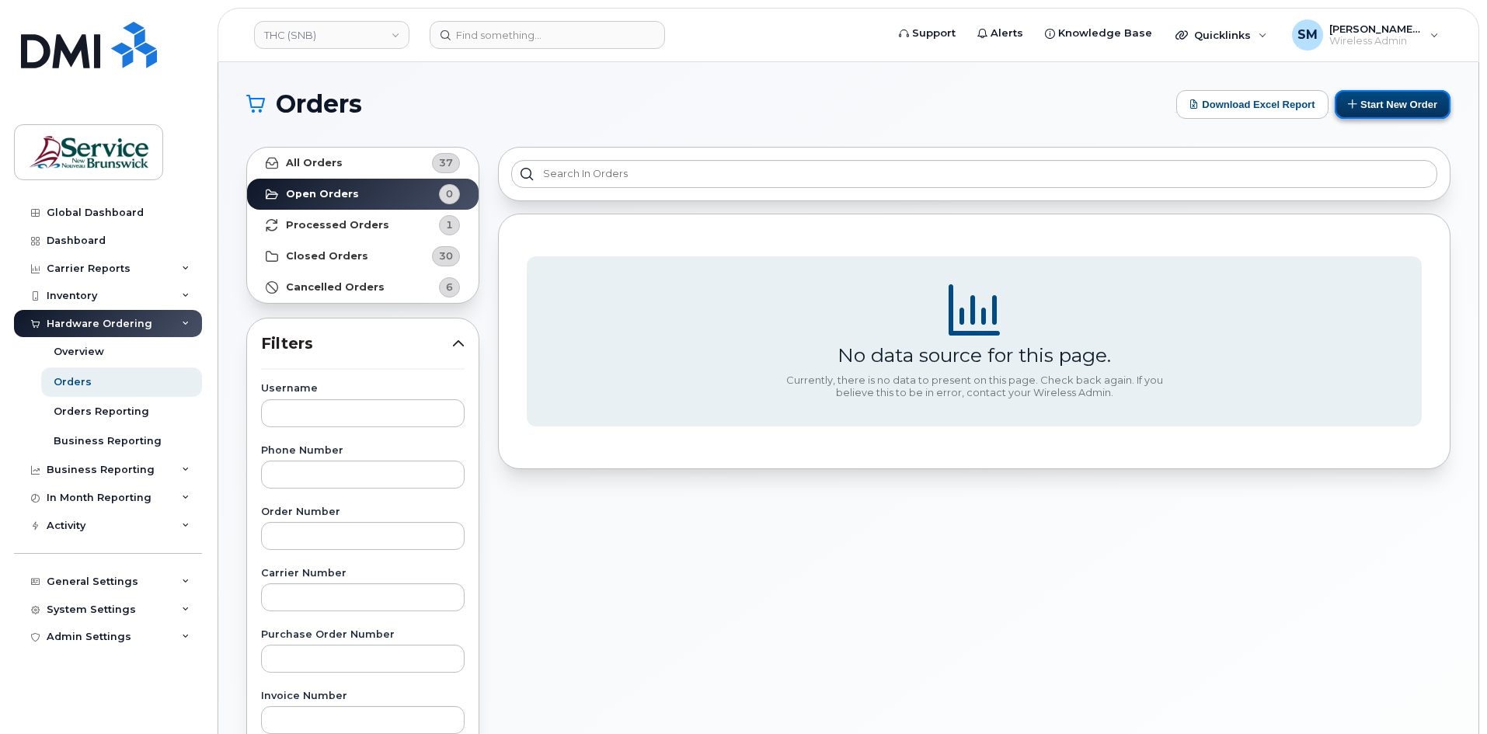
click at [1403, 103] on button "Start New Order" at bounding box center [1392, 104] width 116 height 29
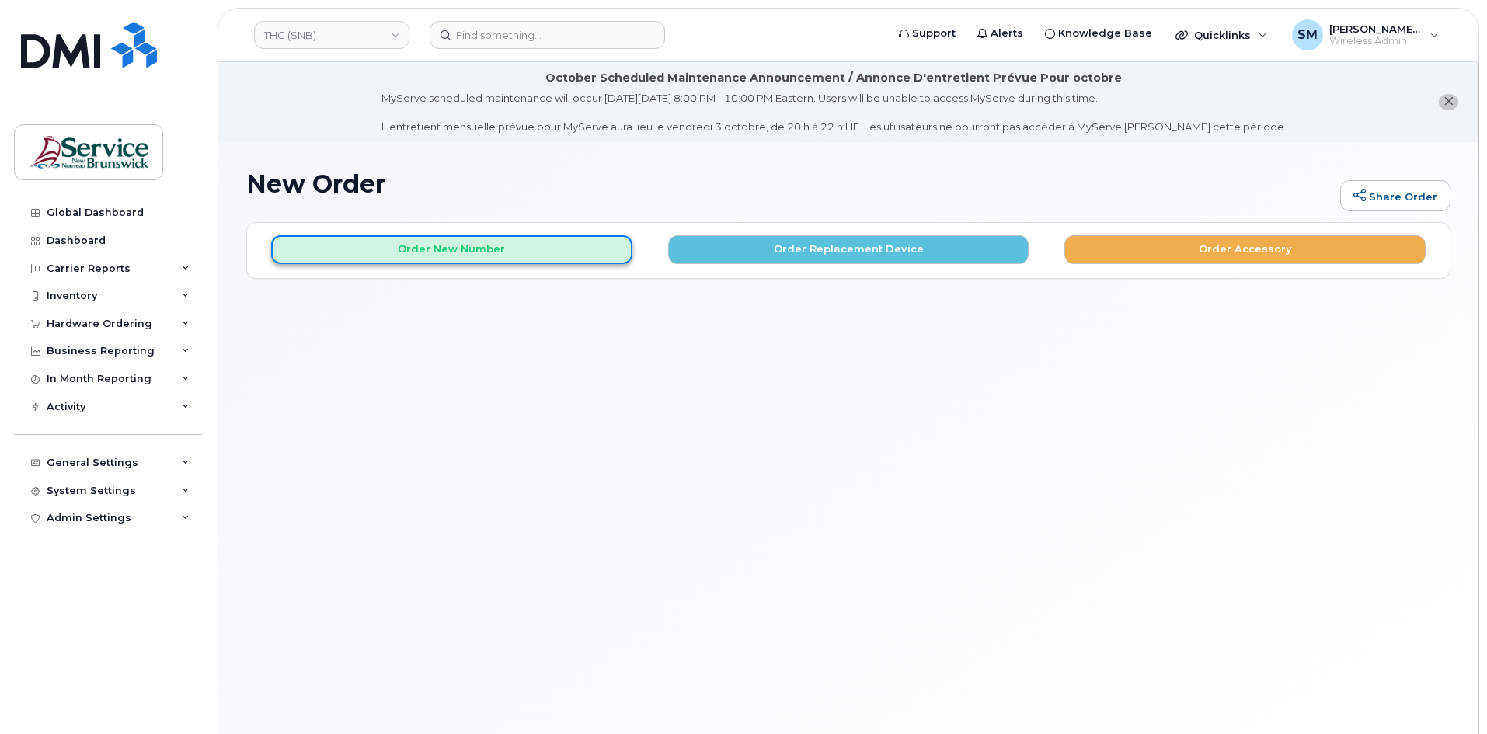
click at [439, 254] on button "Order New Number" at bounding box center [451, 249] width 361 height 29
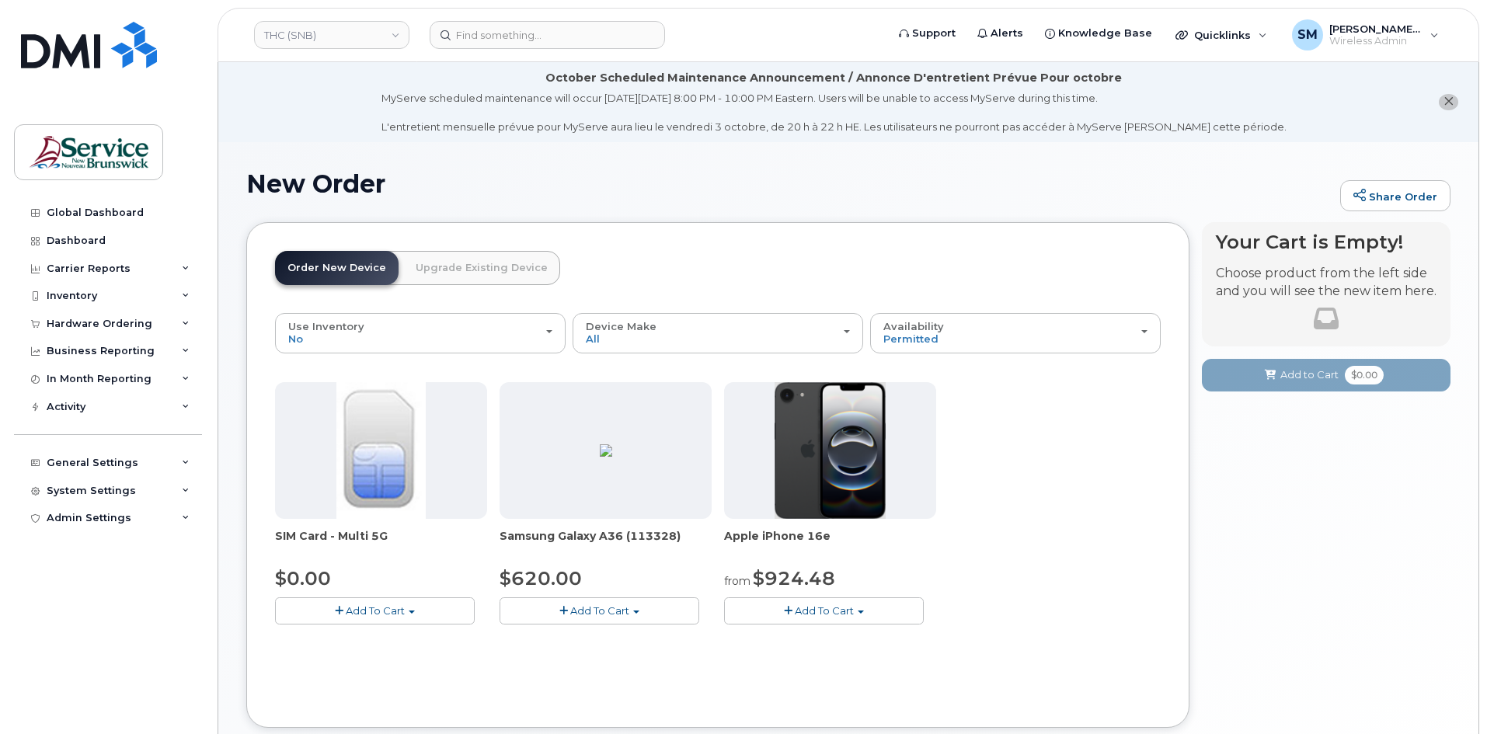
drag, startPoint x: 775, startPoint y: 602, endPoint x: 798, endPoint y: 602, distance: 23.3
click at [777, 602] on button "Add To Cart" at bounding box center [824, 610] width 200 height 27
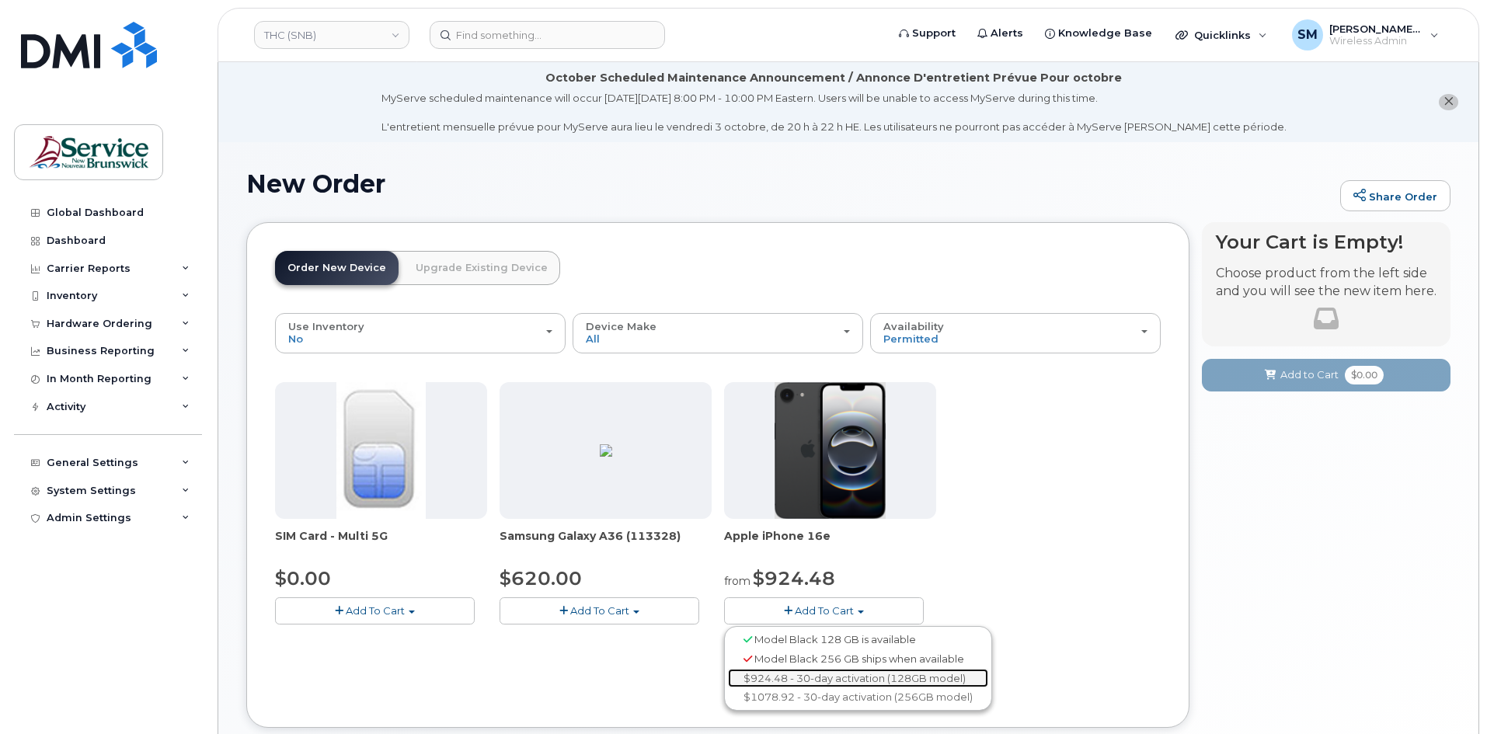
click at [809, 676] on link "$924.48 - 30-day activation (128GB model)" at bounding box center [858, 678] width 260 height 19
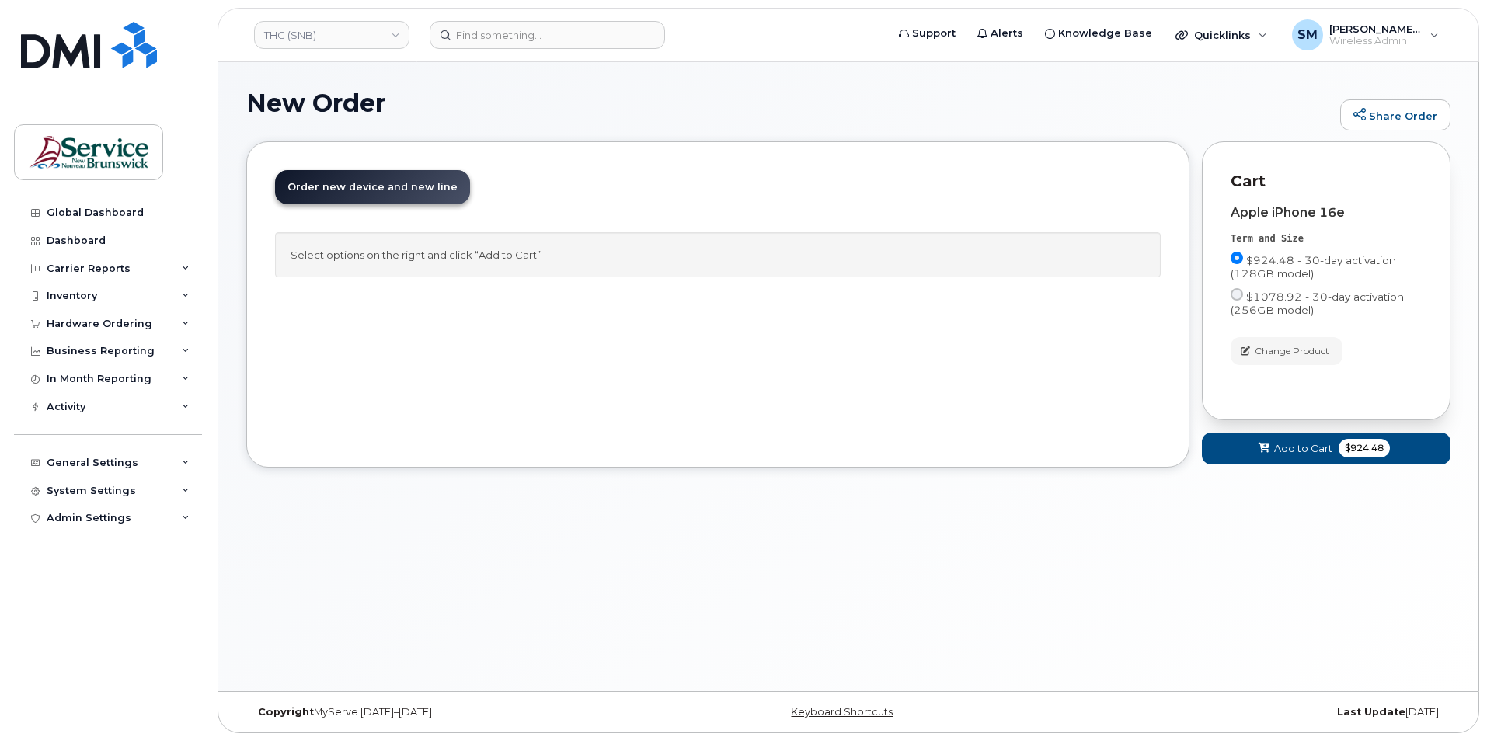
scroll to position [88, 0]
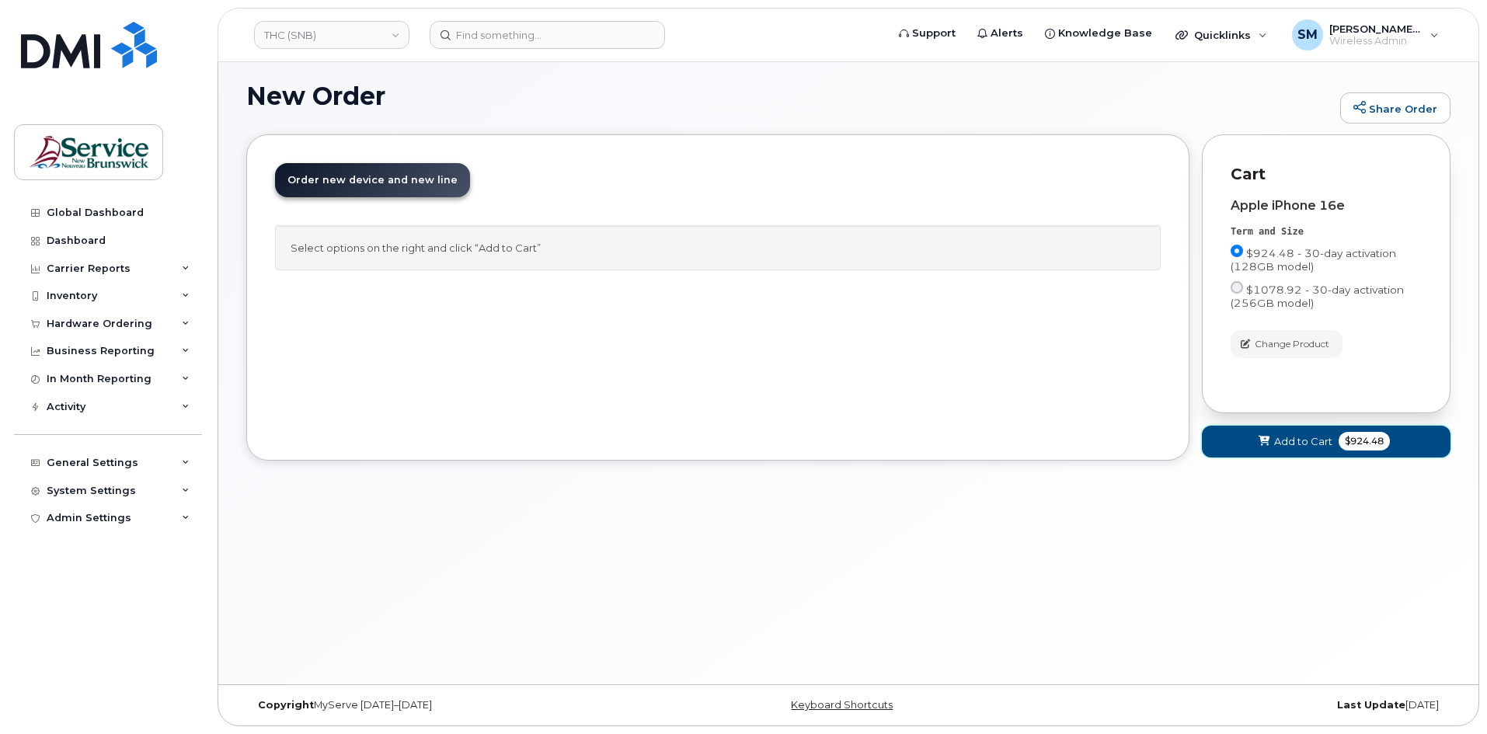
click at [1299, 450] on button "Add to Cart $924.48" at bounding box center [1326, 442] width 249 height 32
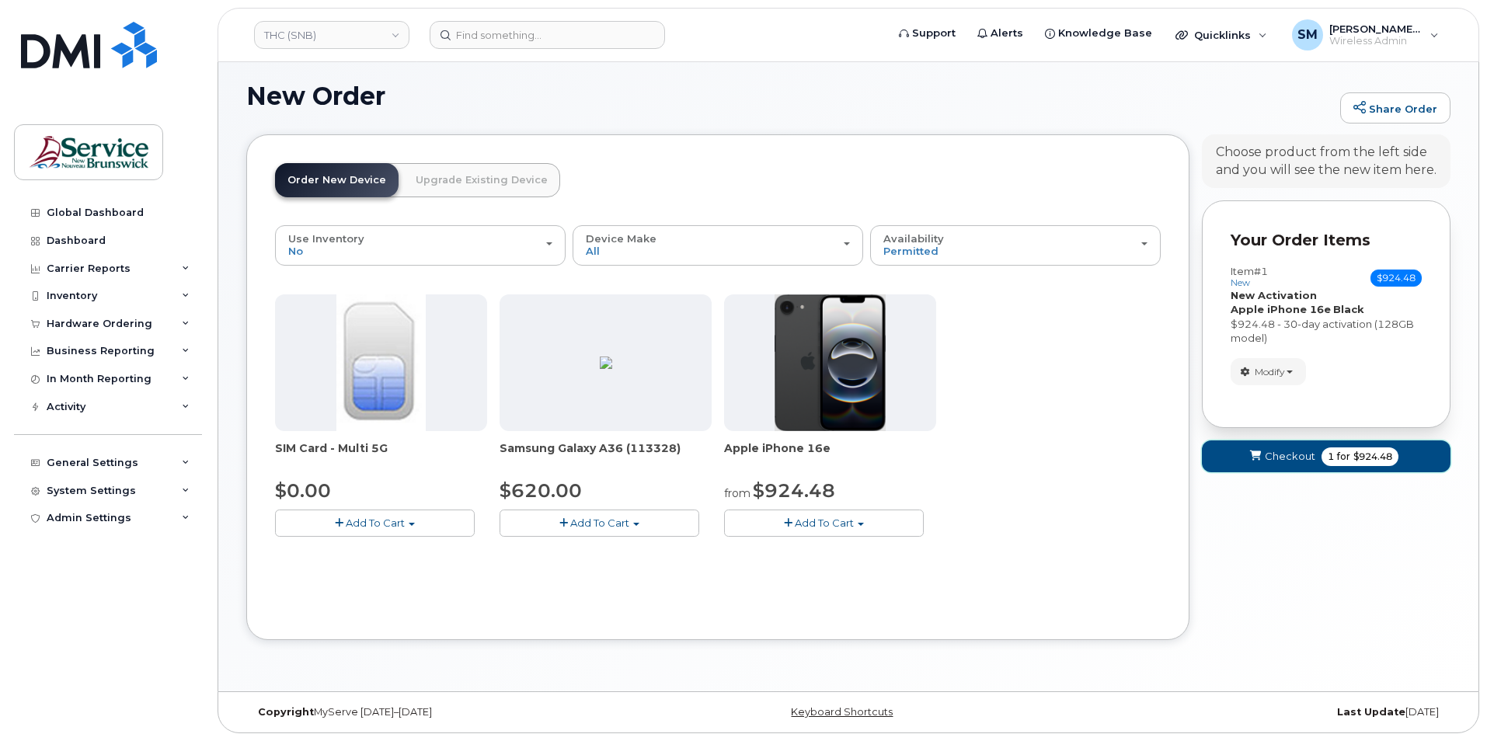
click at [1299, 464] on button "Checkout 1 for $924.48" at bounding box center [1326, 456] width 249 height 32
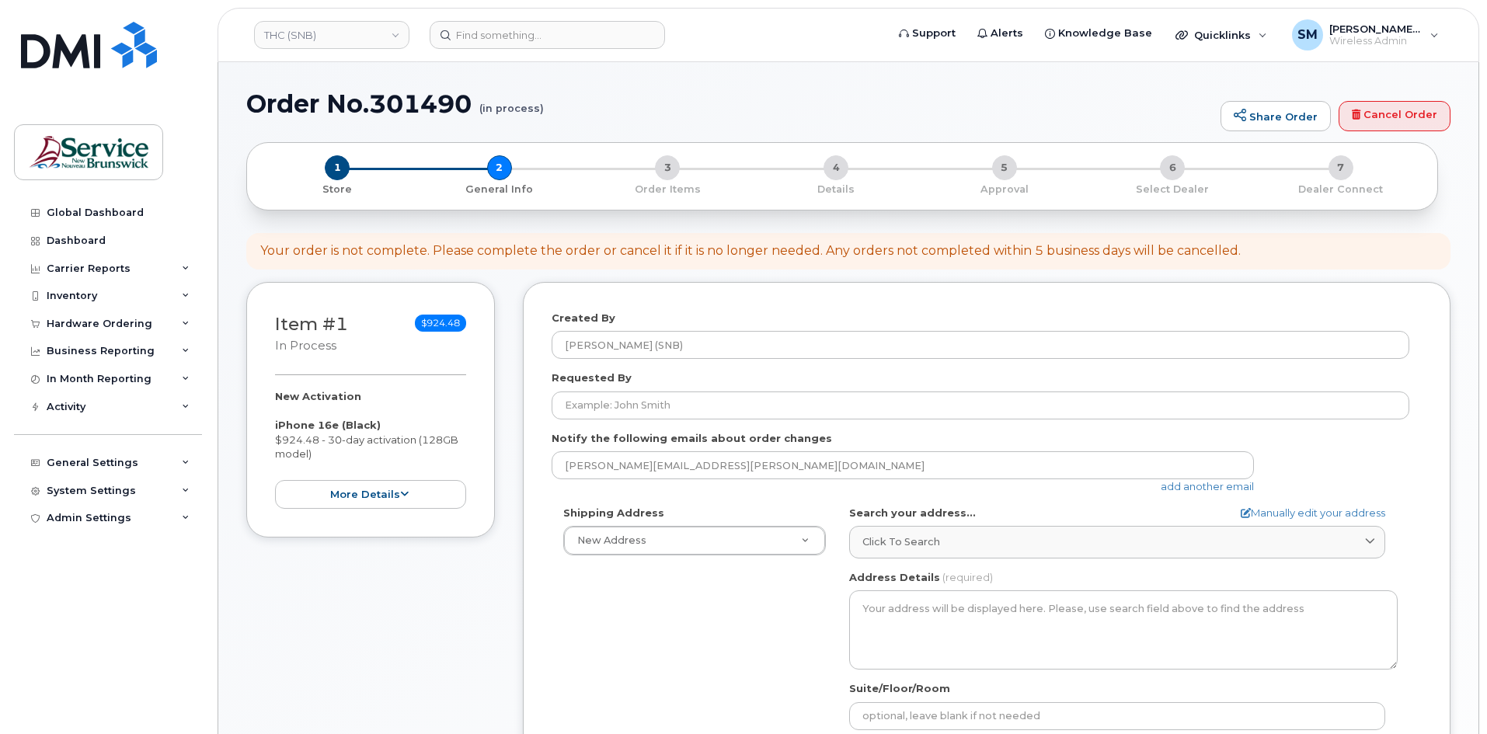
select select
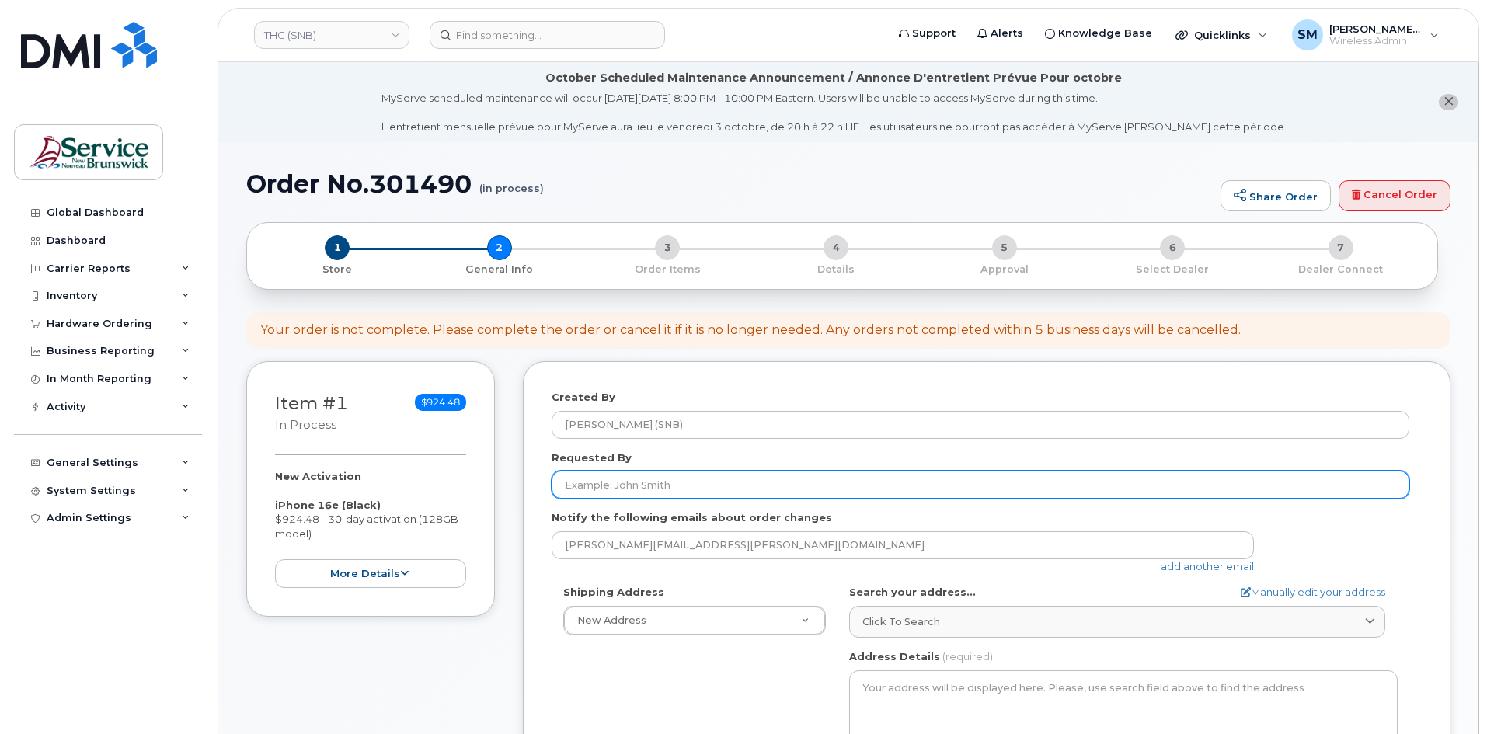
click at [760, 480] on input "Requested By" at bounding box center [979, 485] width 857 height 28
paste input "[PERSON_NAME][EMAIL_ADDRESS][PERSON_NAME][DOMAIN_NAME]"
type input "Alison.Aiton@gnb.ca"
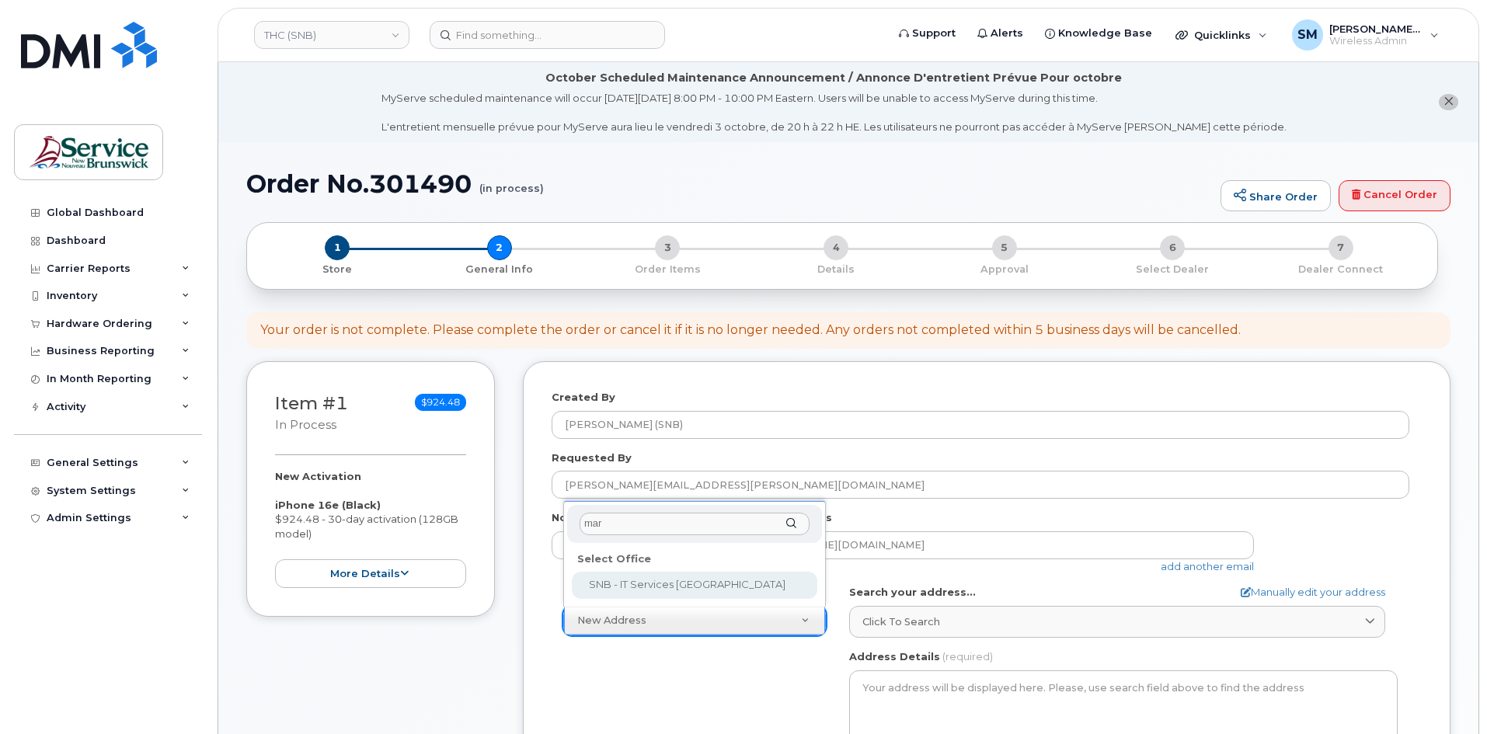
type input "mary"
select select
type textarea "20 McGloin St Fredericton New Brunswick E3A 5T8"
type input "Solomon Standring"
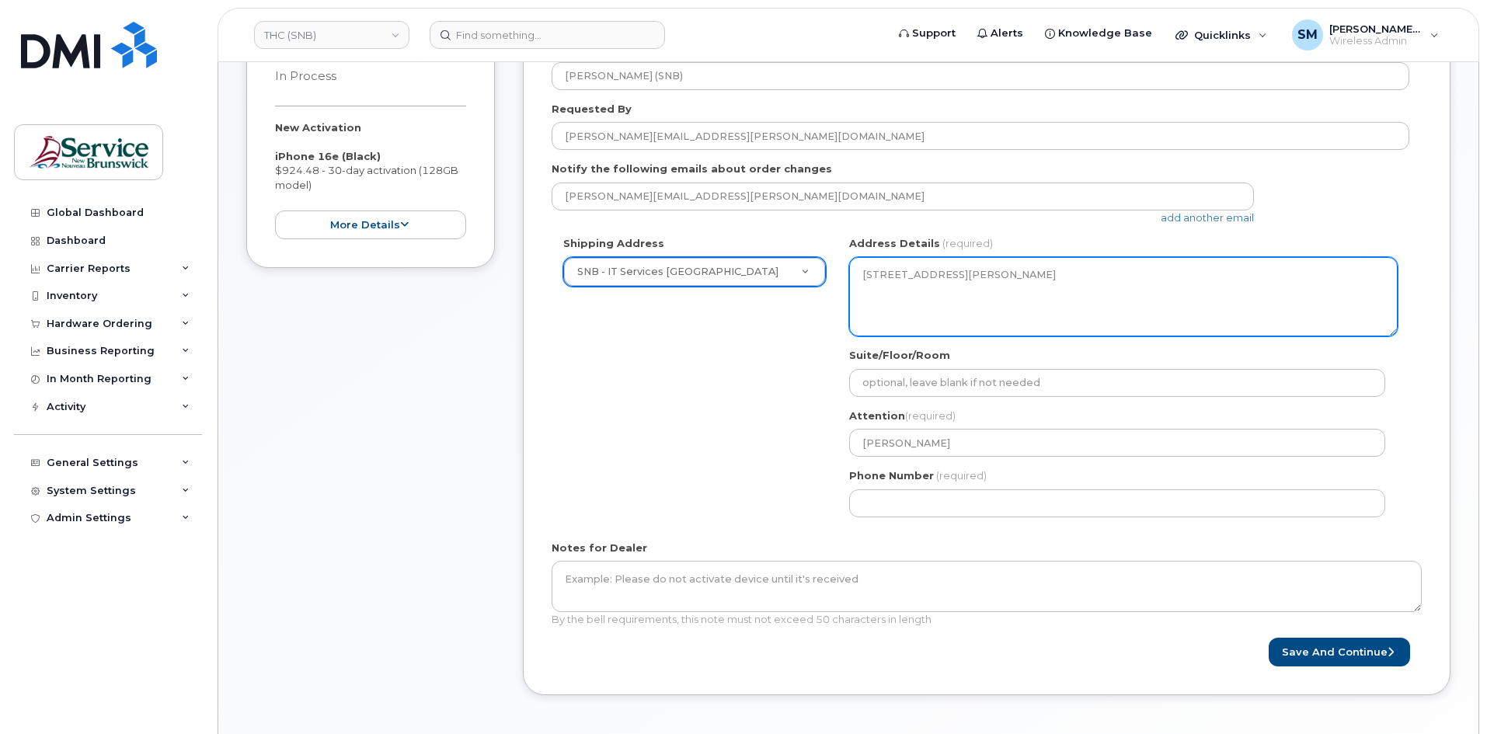
scroll to position [388, 0]
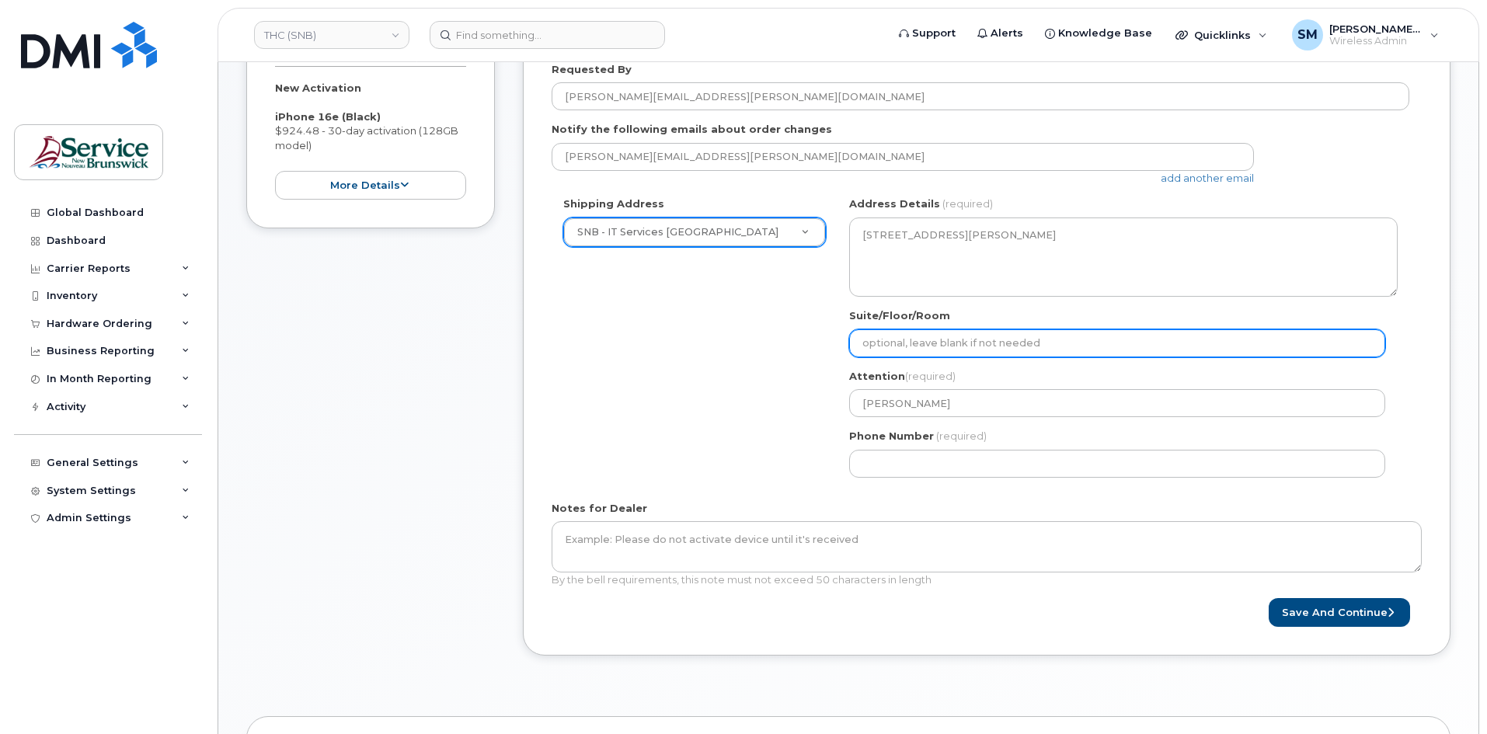
drag, startPoint x: 905, startPoint y: 344, endPoint x: 905, endPoint y: 375, distance: 31.1
click at [905, 344] on input "Suite/Floor/Room" at bounding box center [1117, 343] width 536 height 28
paste input "WO0000000491563"
select select
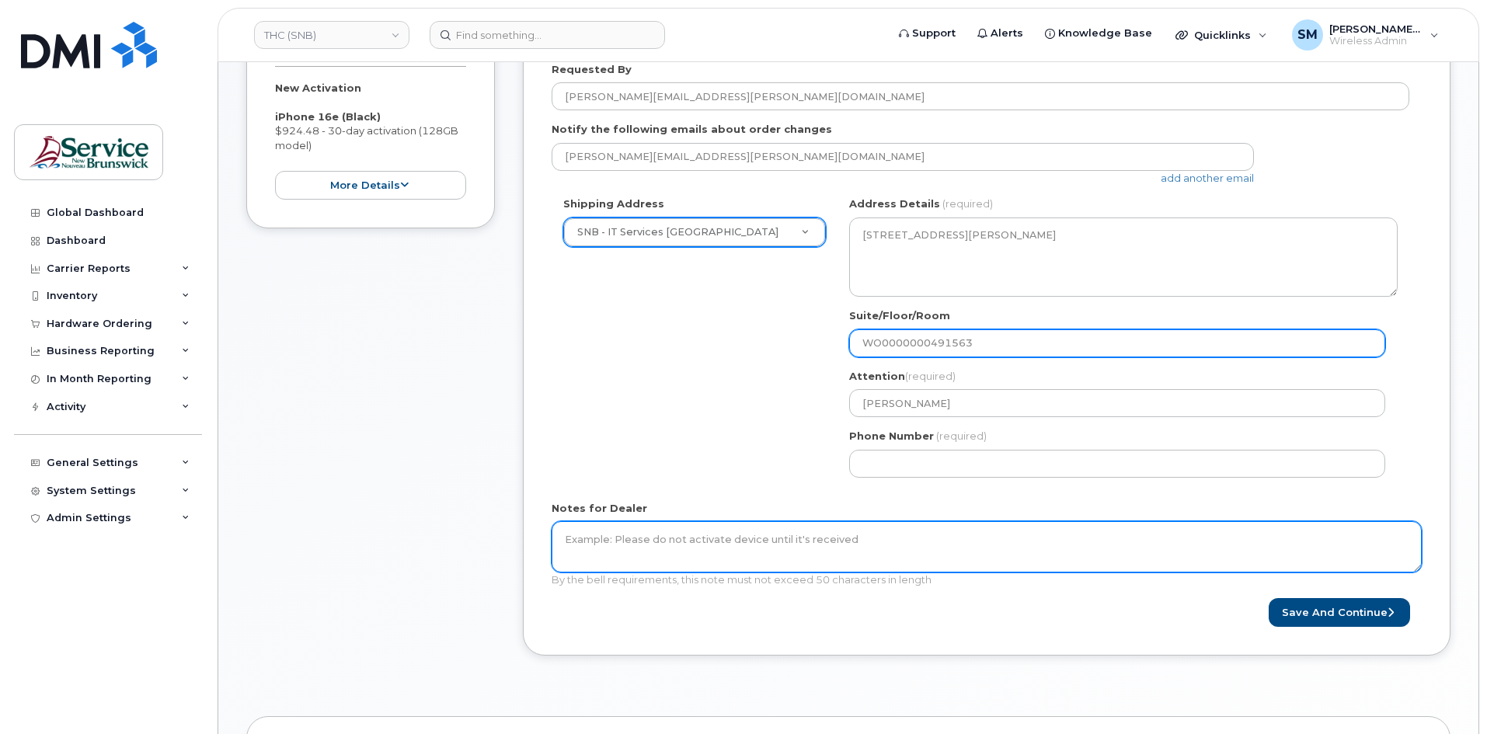
type input "WO0000000491563"
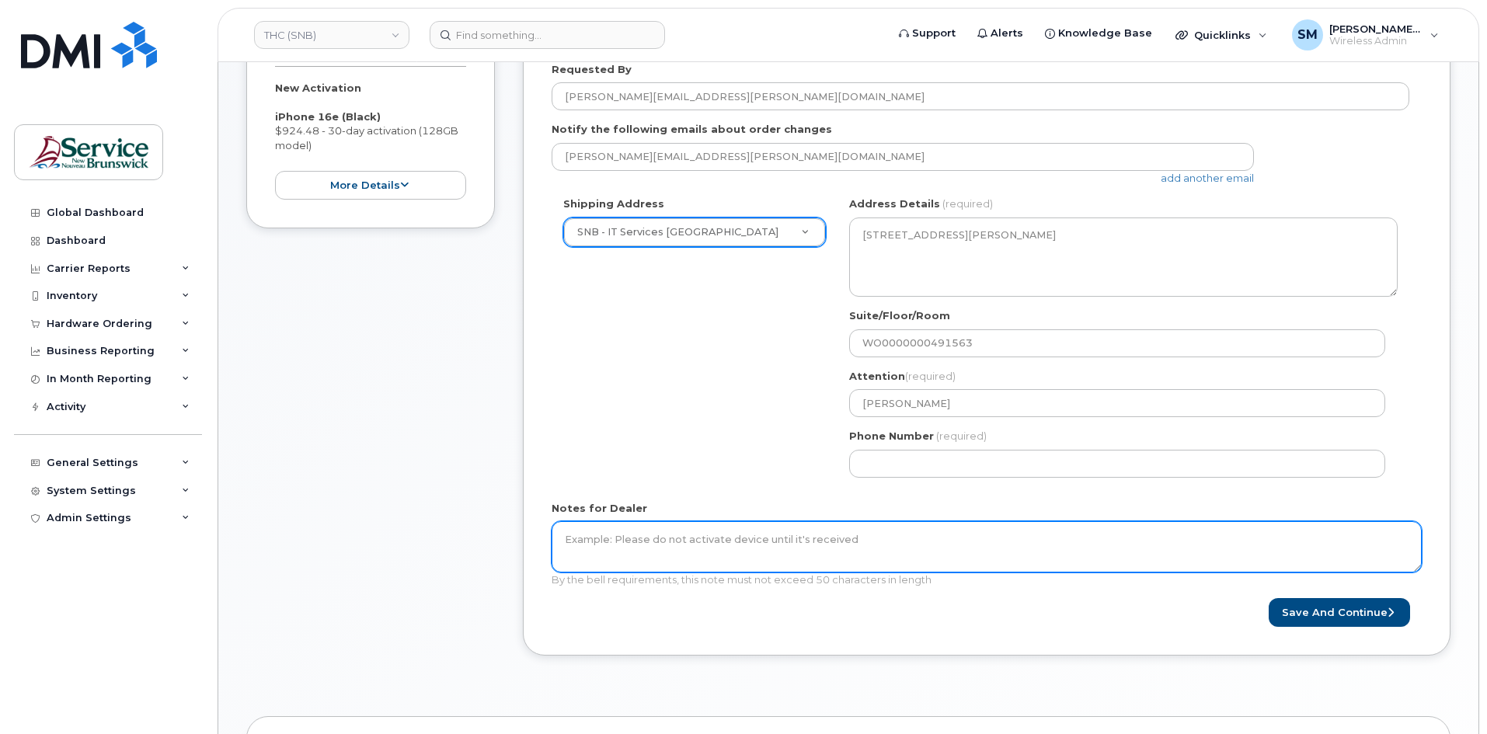
click at [857, 536] on textarea "Notes for Dealer" at bounding box center [986, 546] width 870 height 51
paste textarea "WO0000000491563"
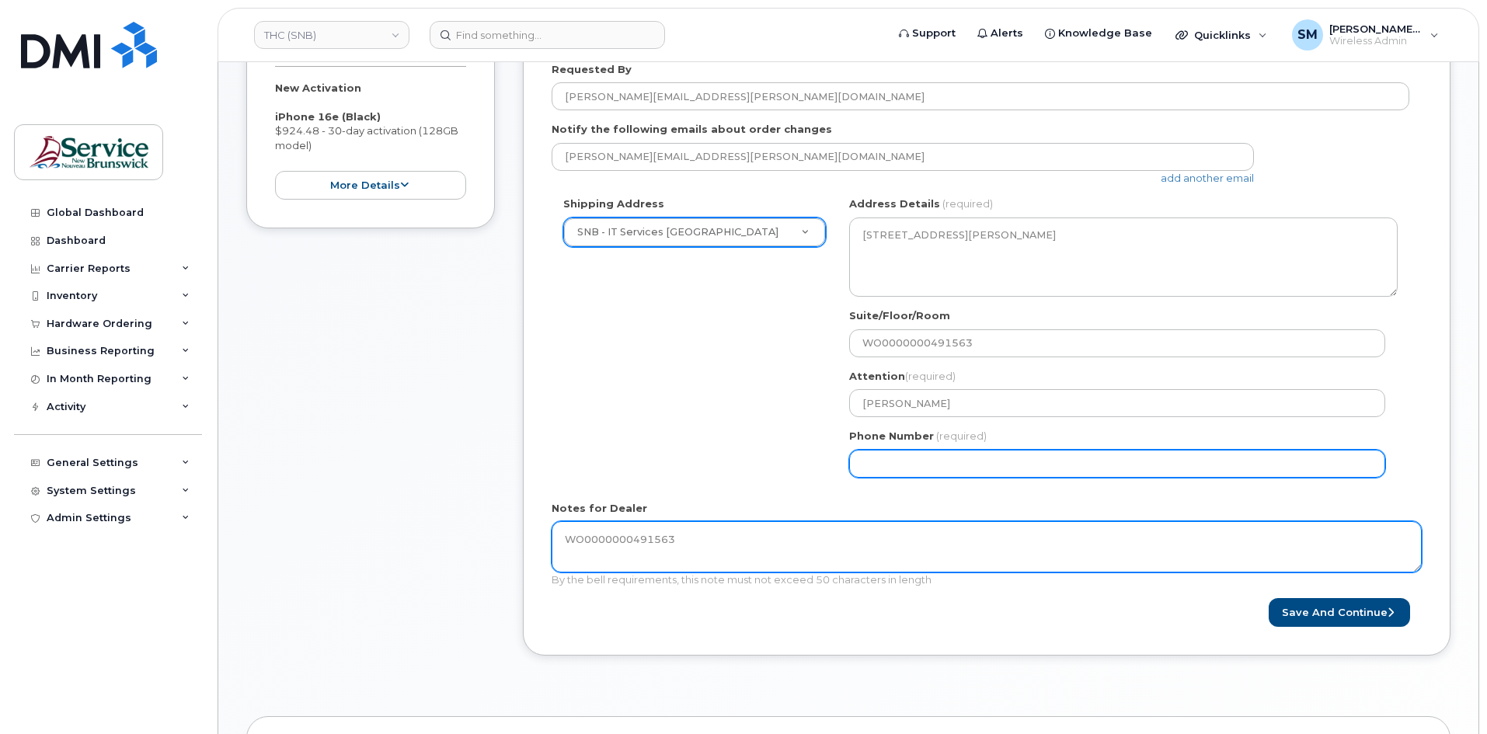
type textarea "WO0000000491563"
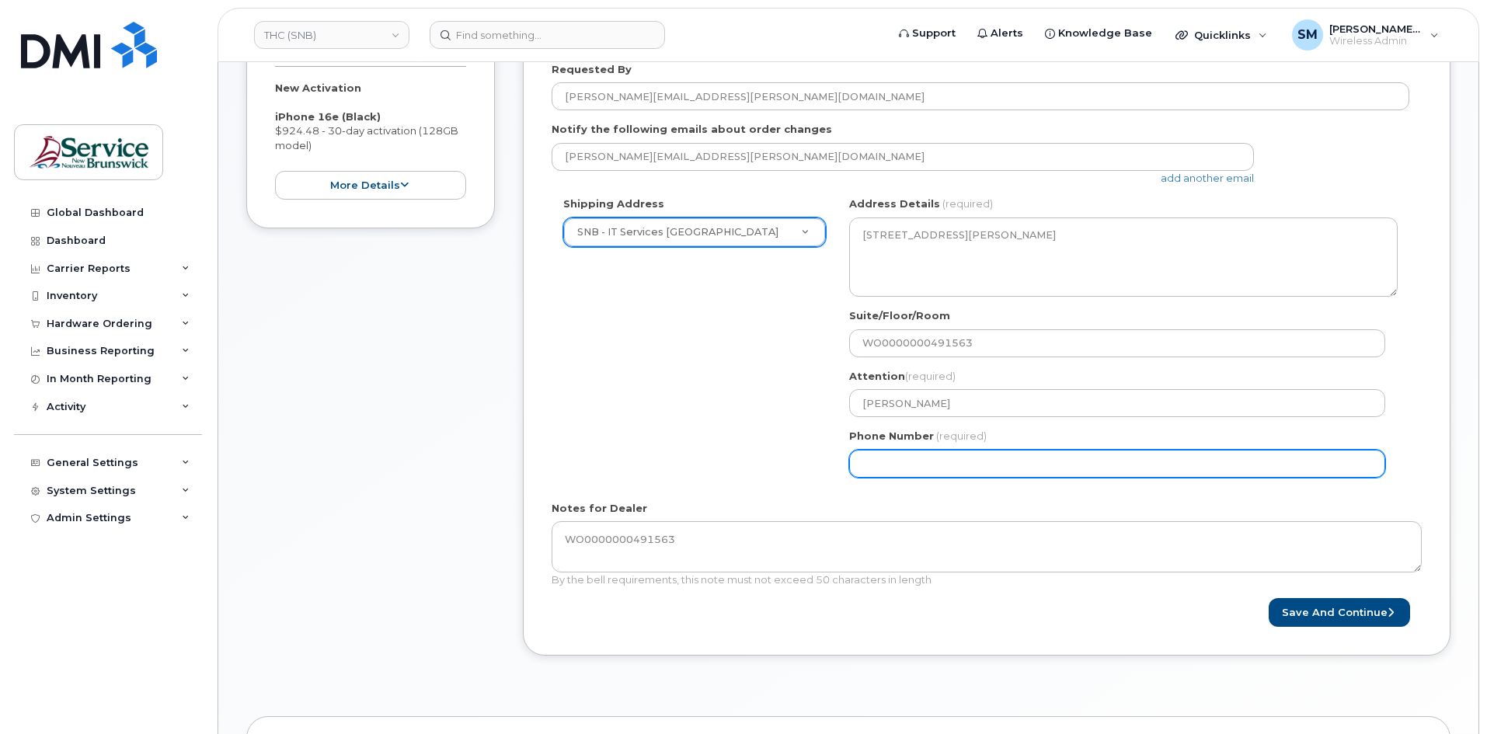
click at [977, 458] on input "Phone Number" at bounding box center [1117, 464] width 536 height 28
select select
type input "506639633"
select select
type input "5066396338"
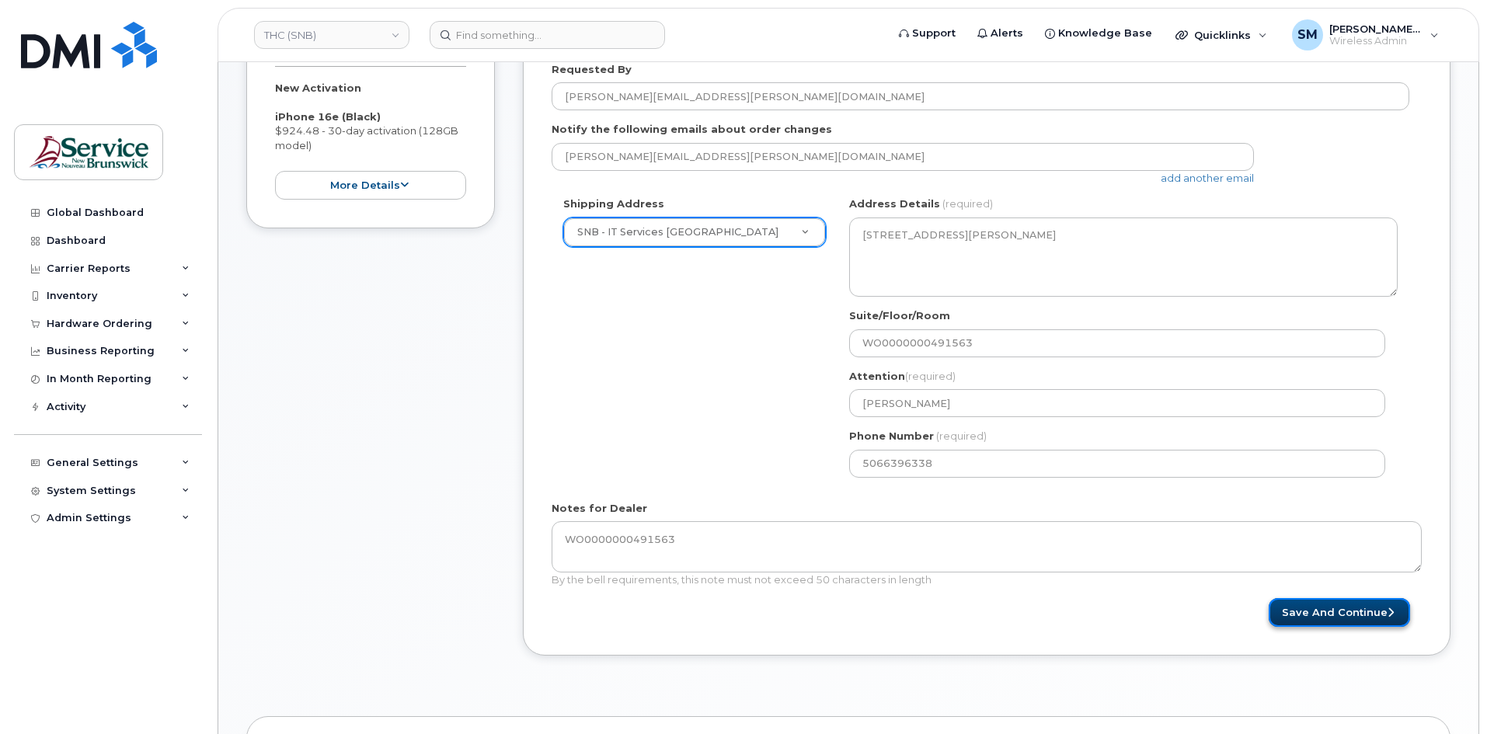
click at [1339, 610] on button "Save and Continue" at bounding box center [1338, 612] width 141 height 29
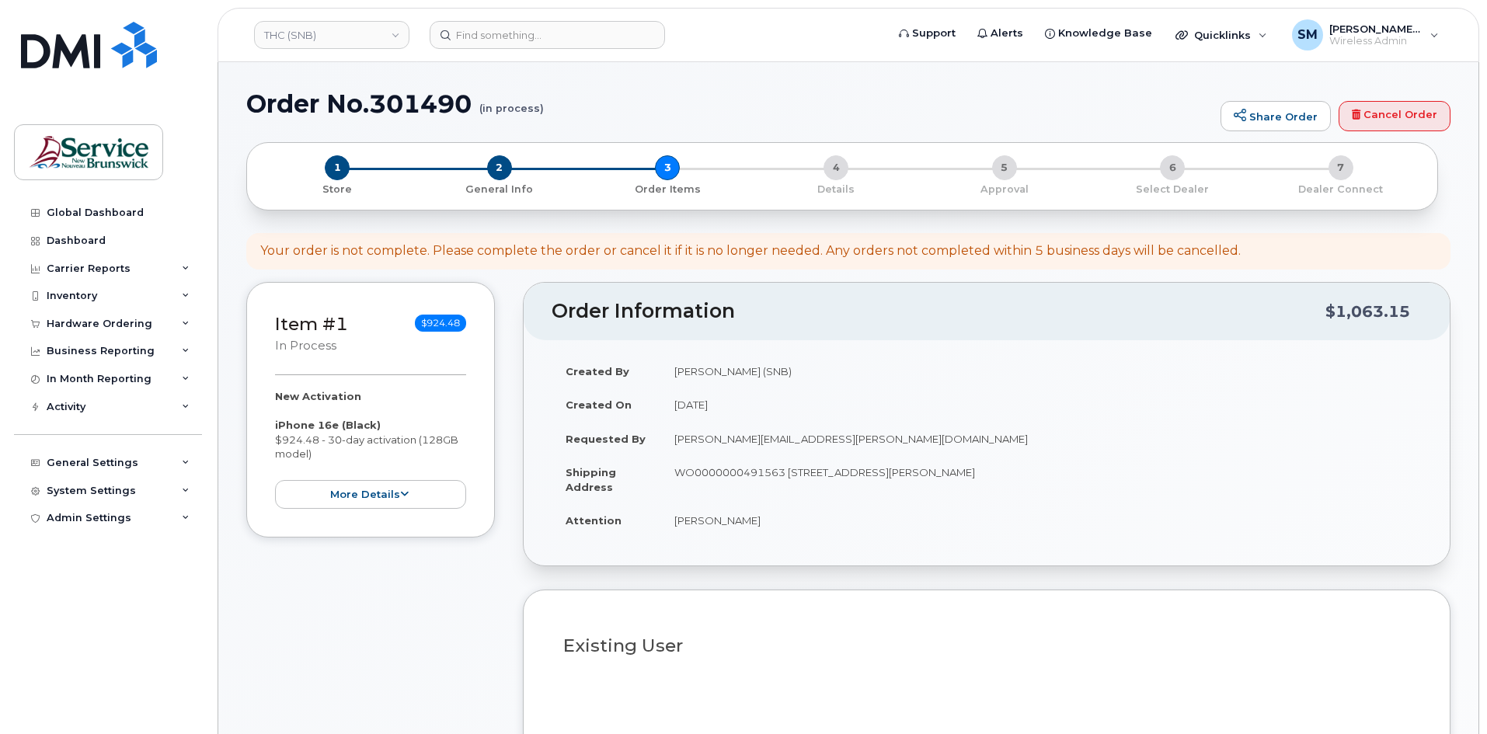
select select
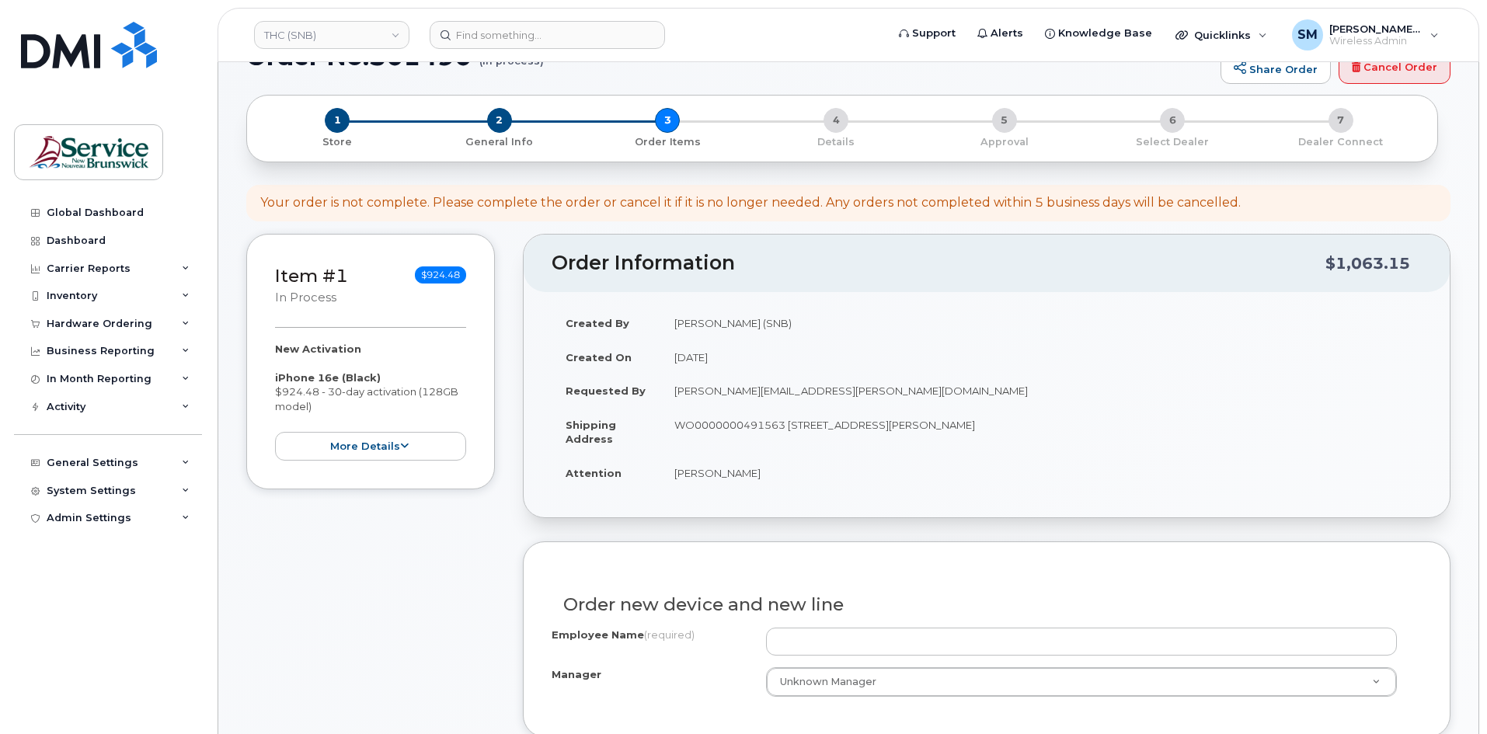
scroll to position [311, 0]
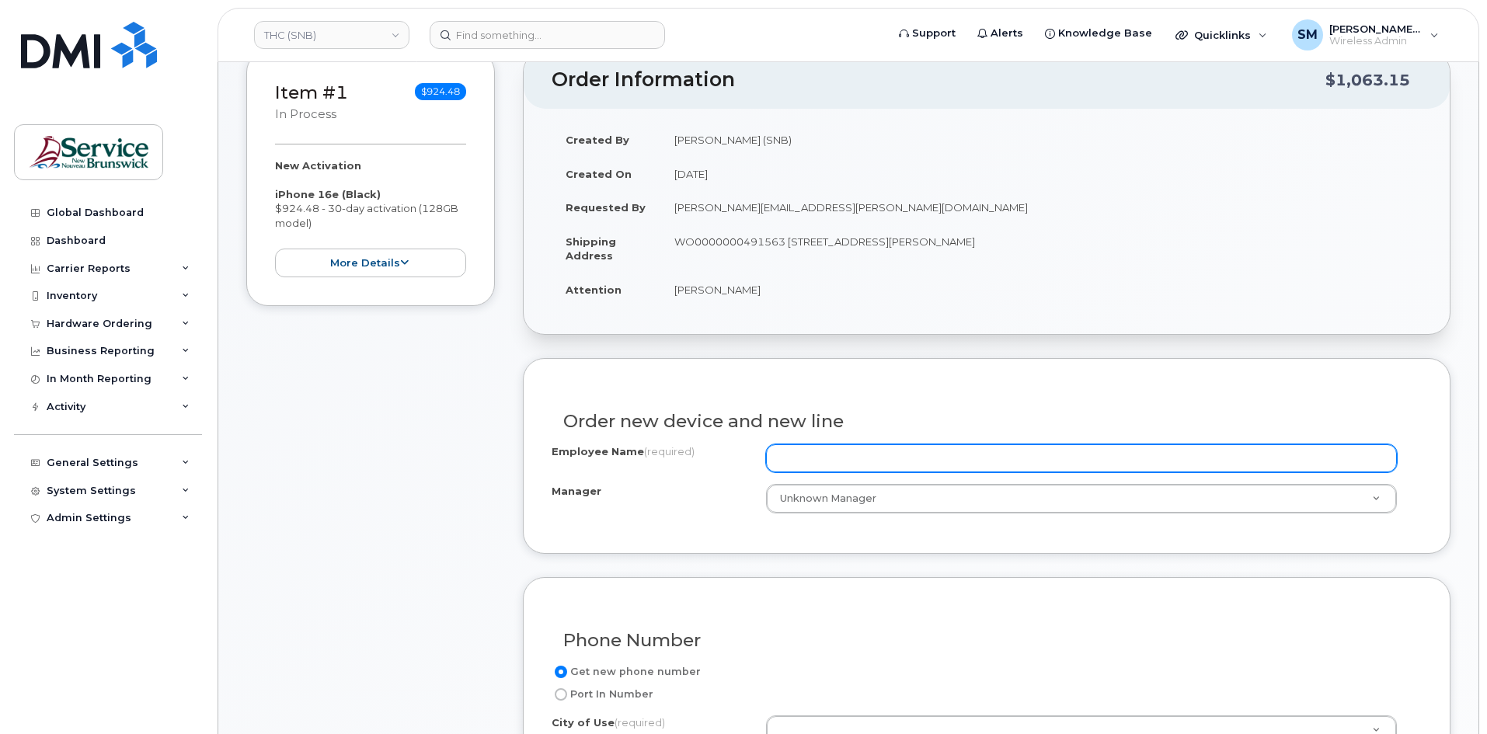
click at [813, 461] on input "Employee Name (required)" at bounding box center [1081, 458] width 631 height 28
paste input "[PERSON_NAME]"
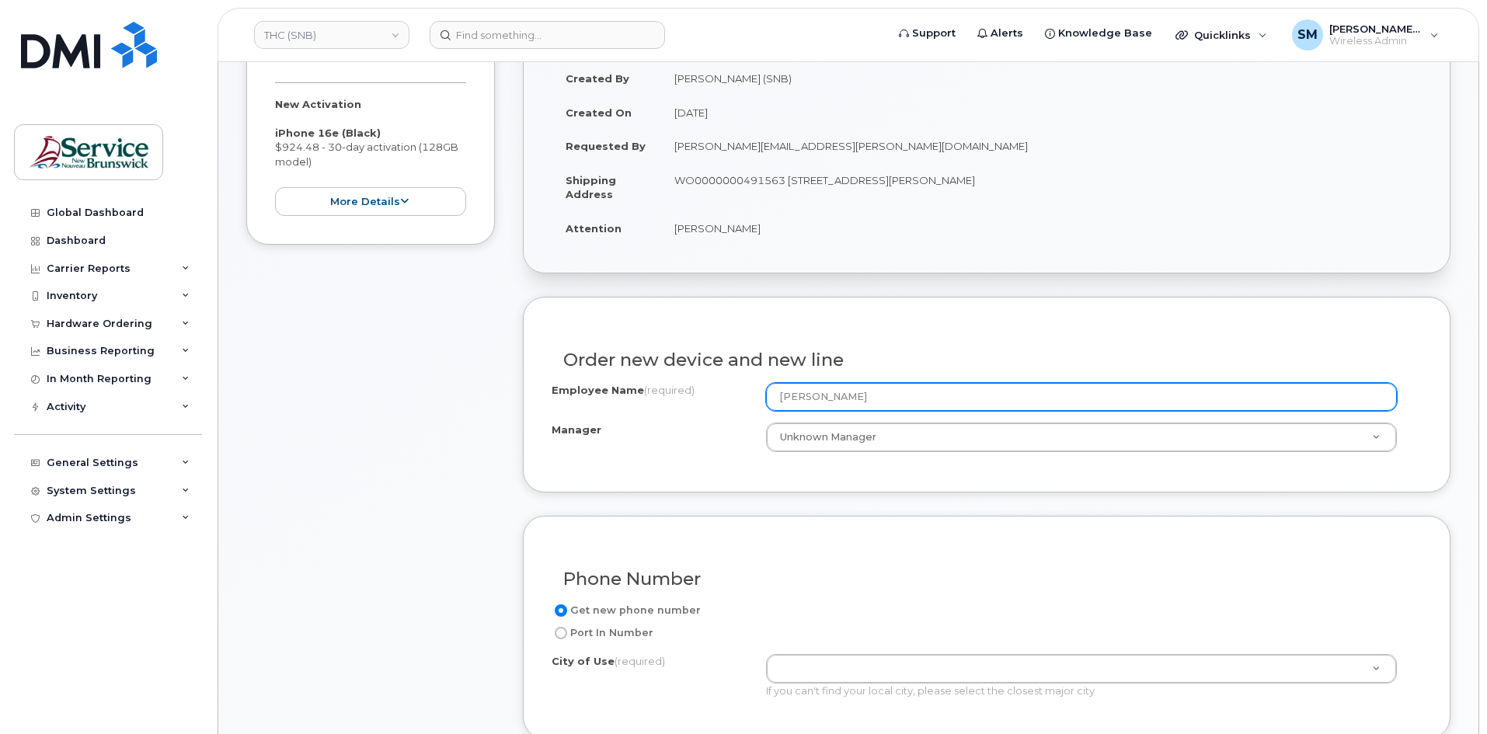
scroll to position [621, 0]
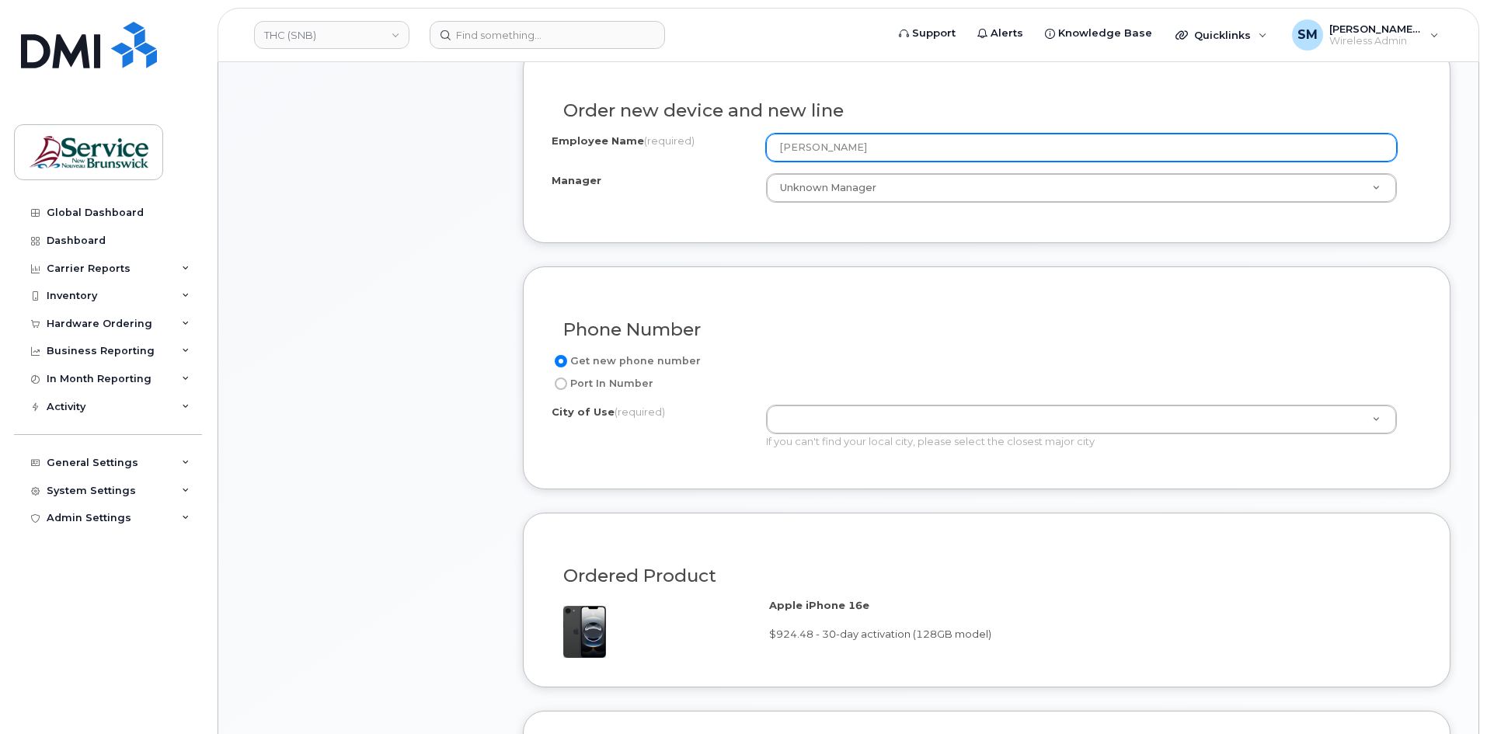
type input "[PERSON_NAME]"
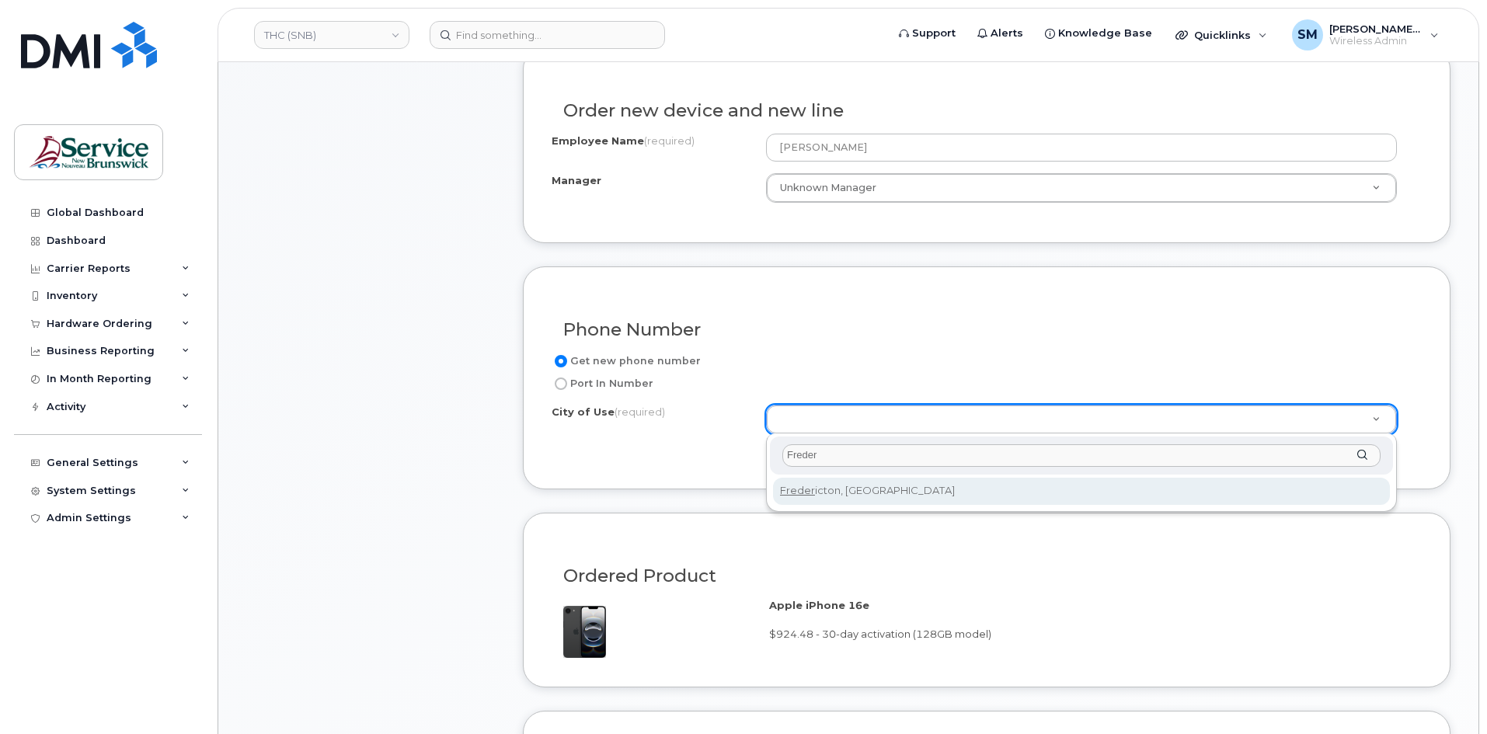
type input "Freder"
type input "1578"
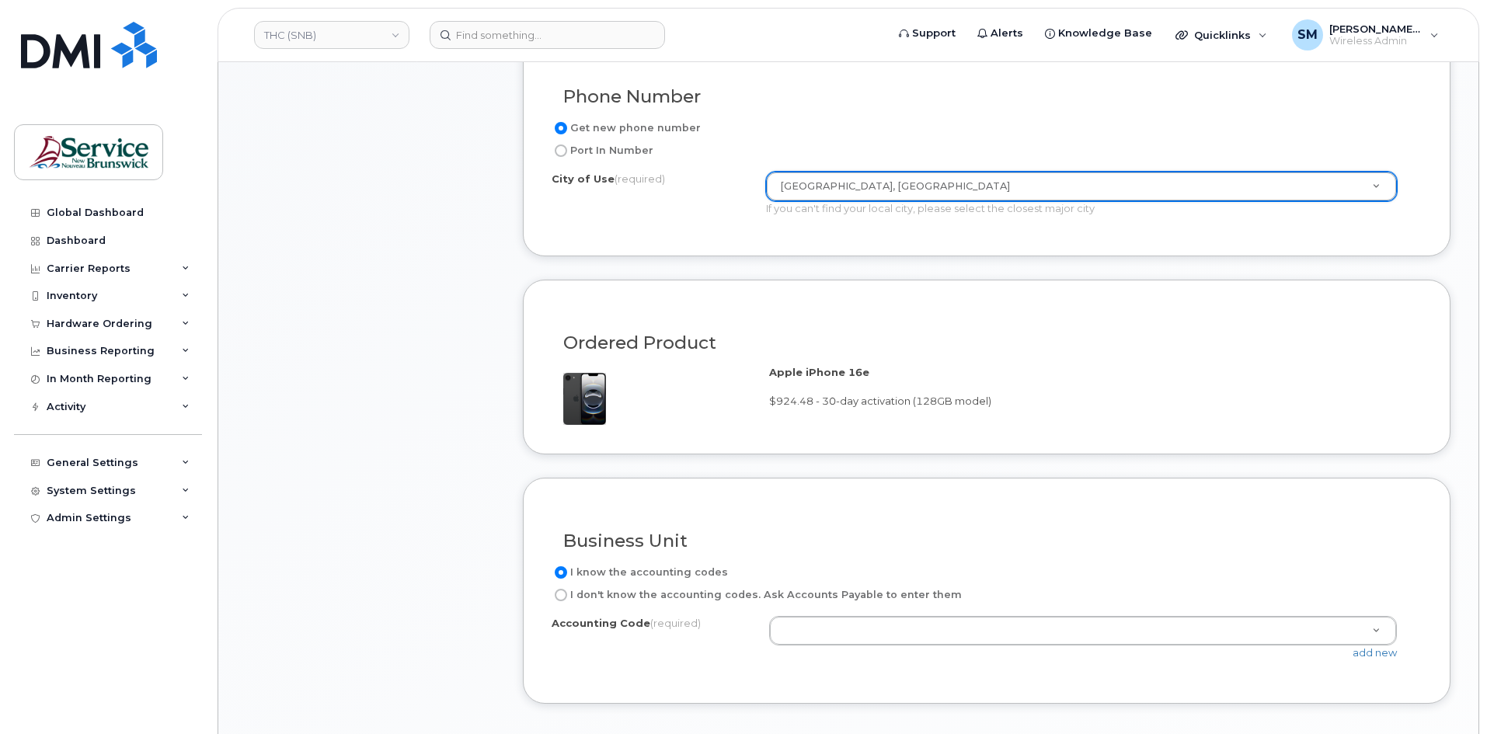
scroll to position [1087, 0]
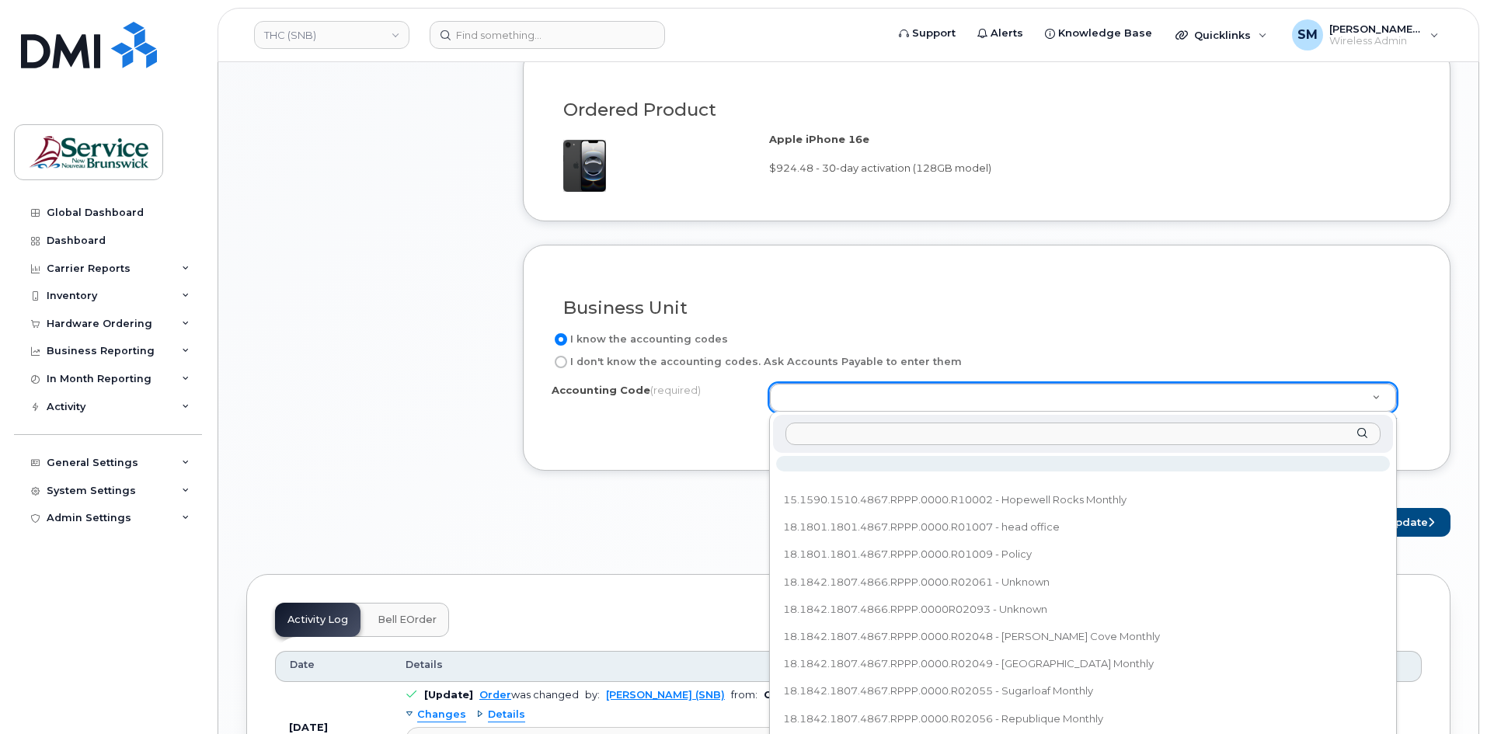
type input "18.1866.1806.6071.RPPP.0000.R06050"
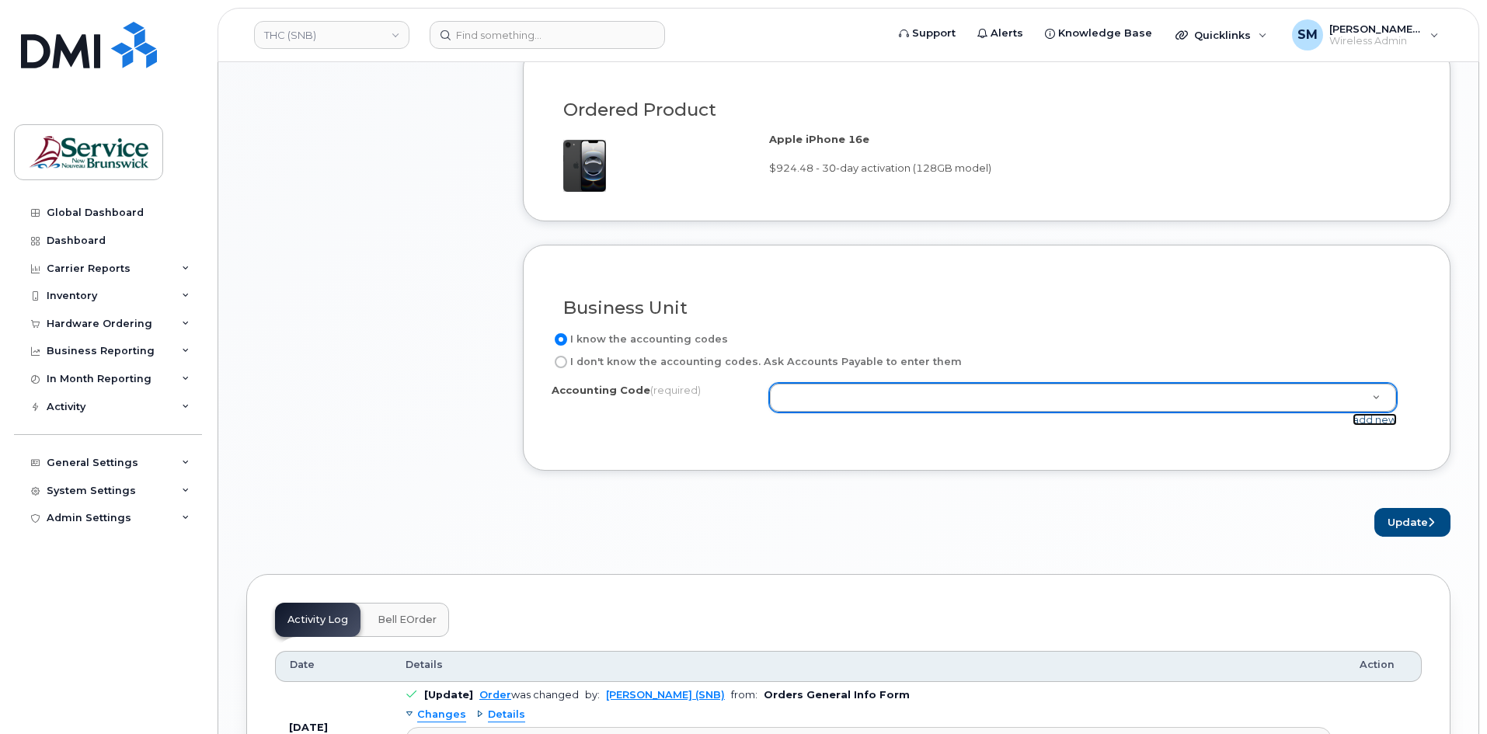
click at [1371, 423] on link "add new" at bounding box center [1374, 419] width 44 height 12
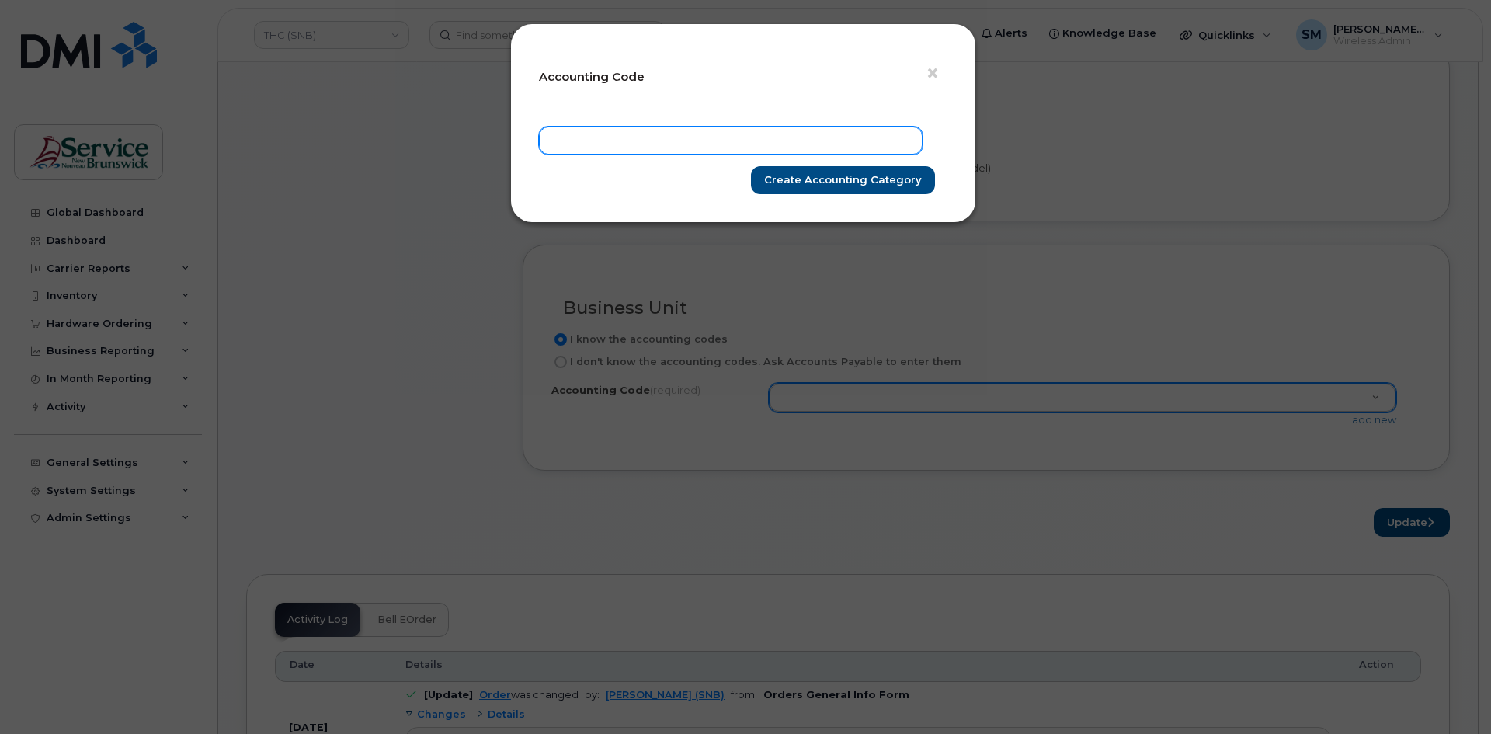
click at [798, 131] on input "text" at bounding box center [731, 141] width 384 height 28
paste input "18.1866.1806.6071.RPPP.0000.R06050"
type input "18.1866.1806.6071.RPPP.0000.R06050"
click at [851, 162] on div "18.1866.1806.6071.RPPP.0000.R06050 Create Accounting category" at bounding box center [743, 161] width 409 height 68
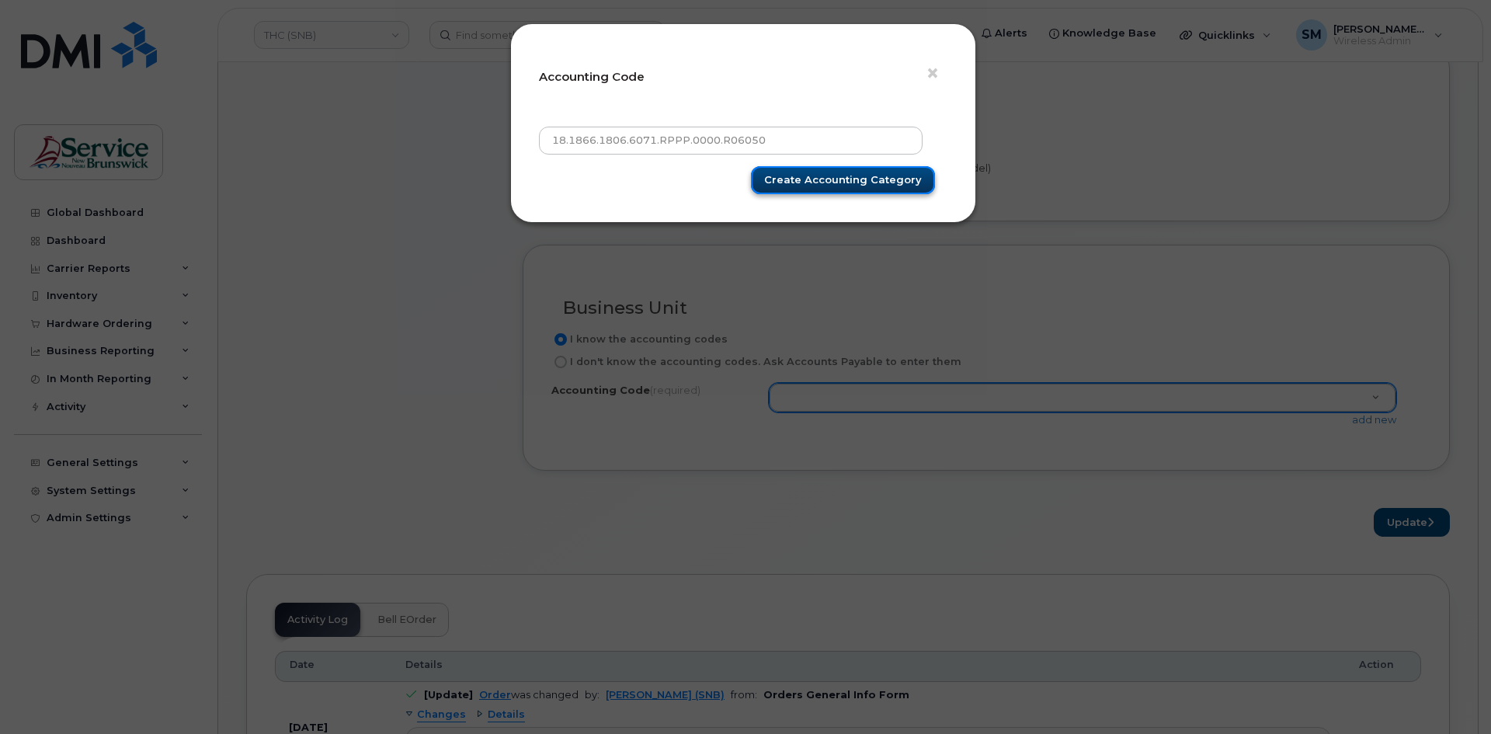
click at [873, 179] on input "Create Accounting category" at bounding box center [843, 180] width 184 height 29
type input "Create Accounting category"
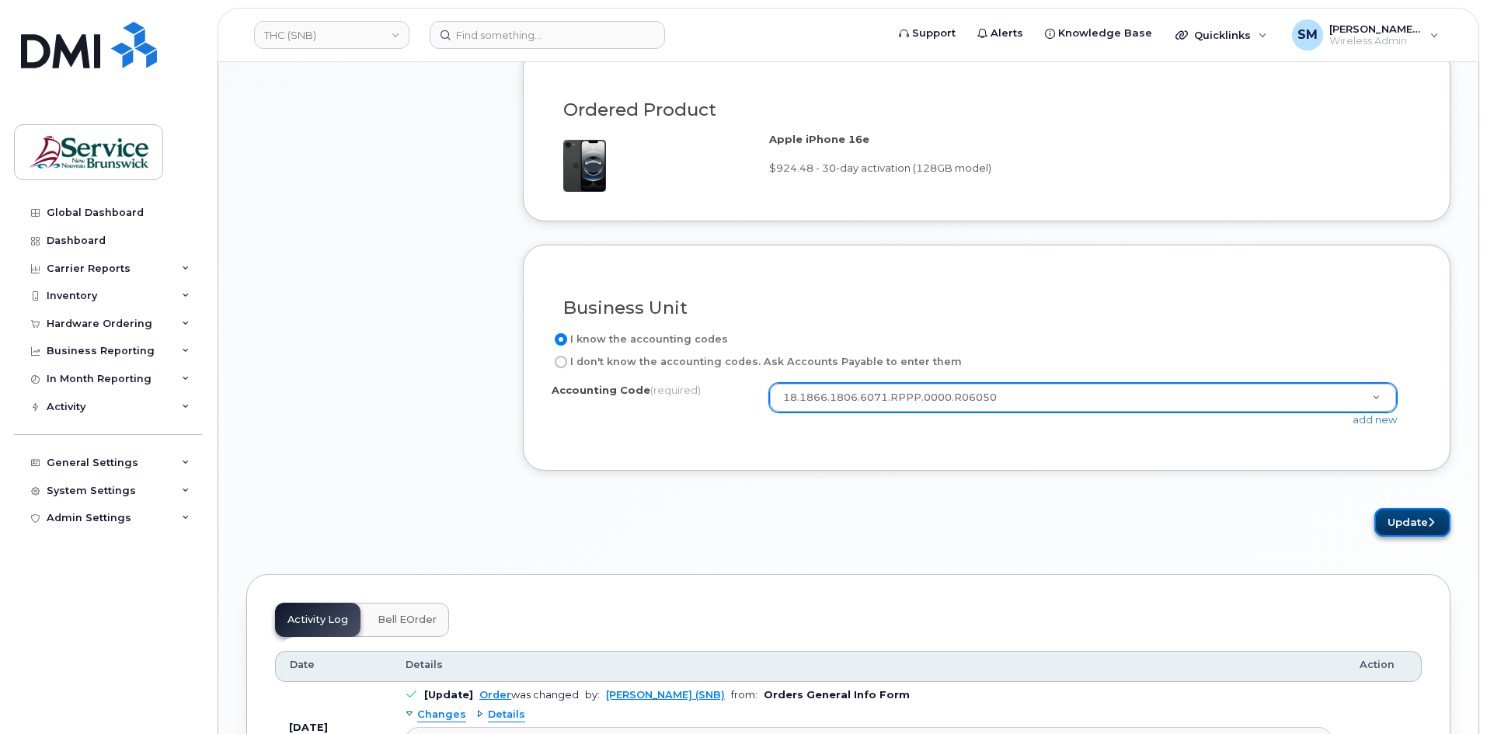
click at [1428, 523] on icon "submit" at bounding box center [1431, 522] width 6 height 10
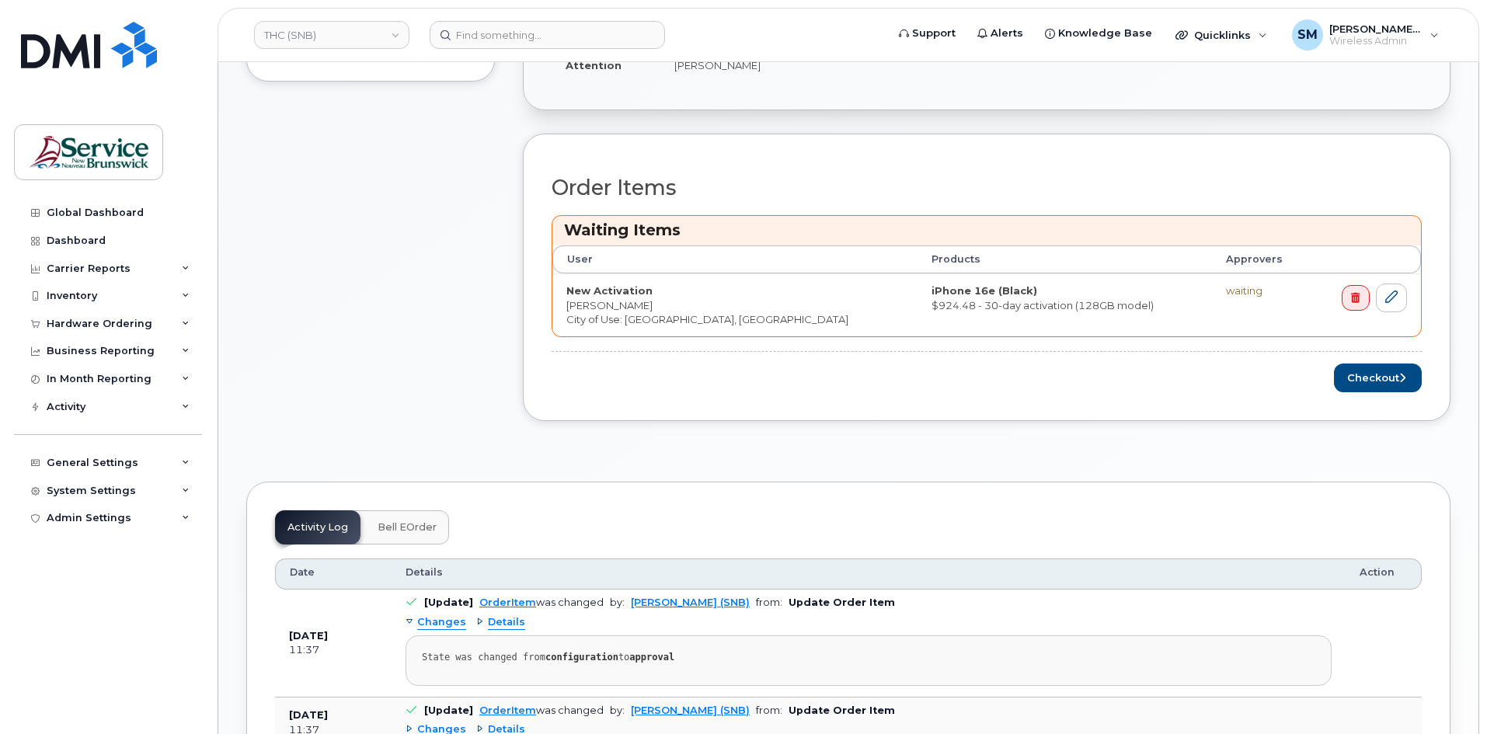
scroll to position [466, 0]
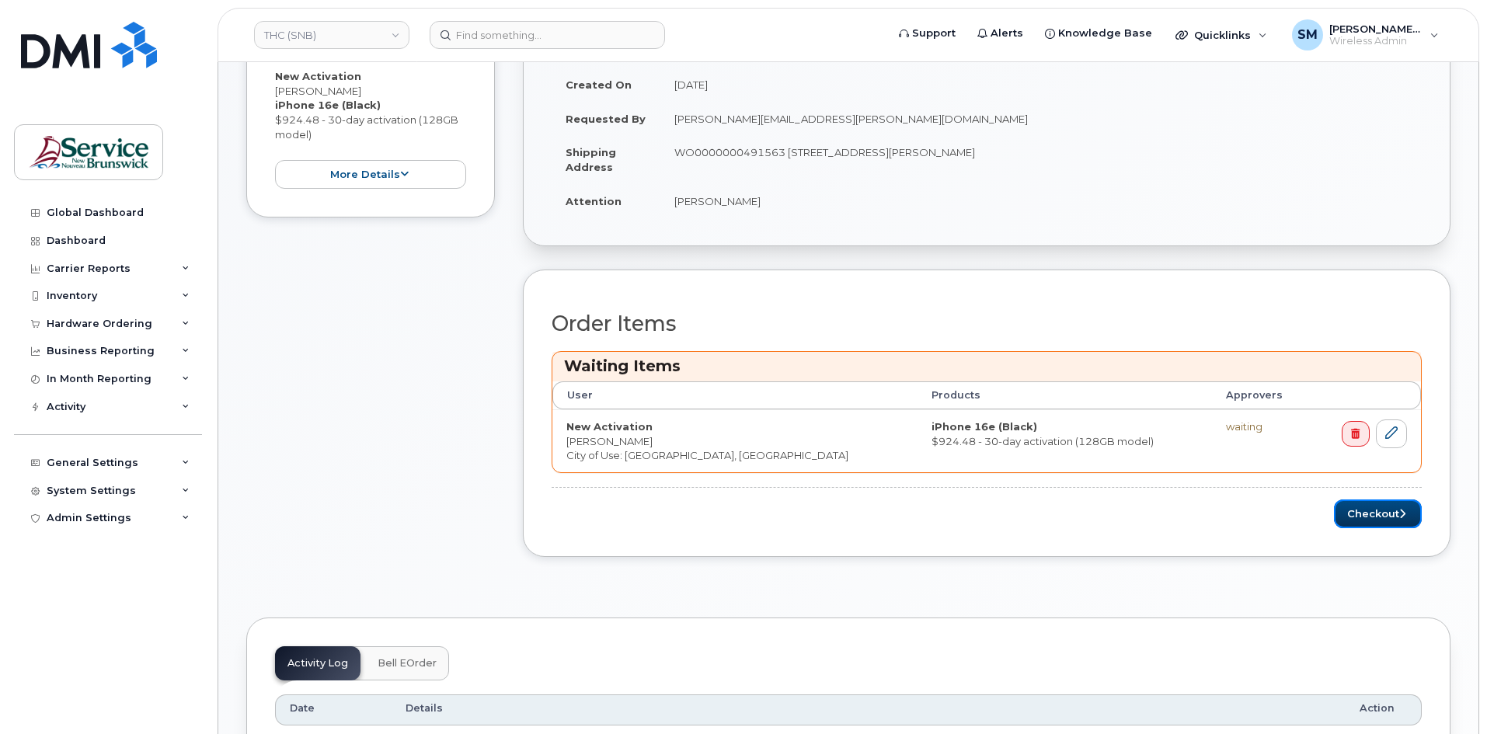
drag, startPoint x: 1399, startPoint y: 513, endPoint x: 1407, endPoint y: 493, distance: 21.9
click at [1399, 513] on icon "submit" at bounding box center [1402, 514] width 6 height 10
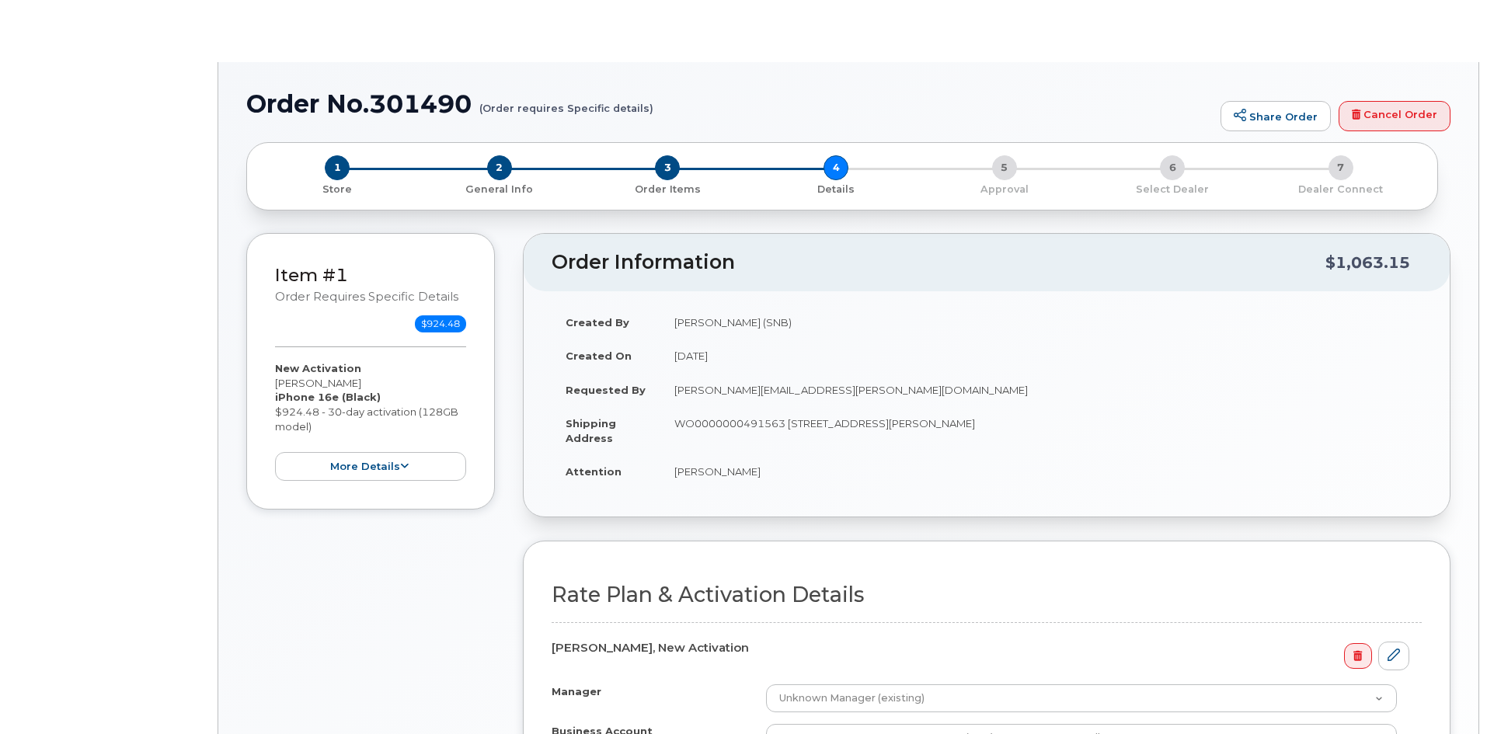
select select "GNB BYOD Smartphone Flex 30D"
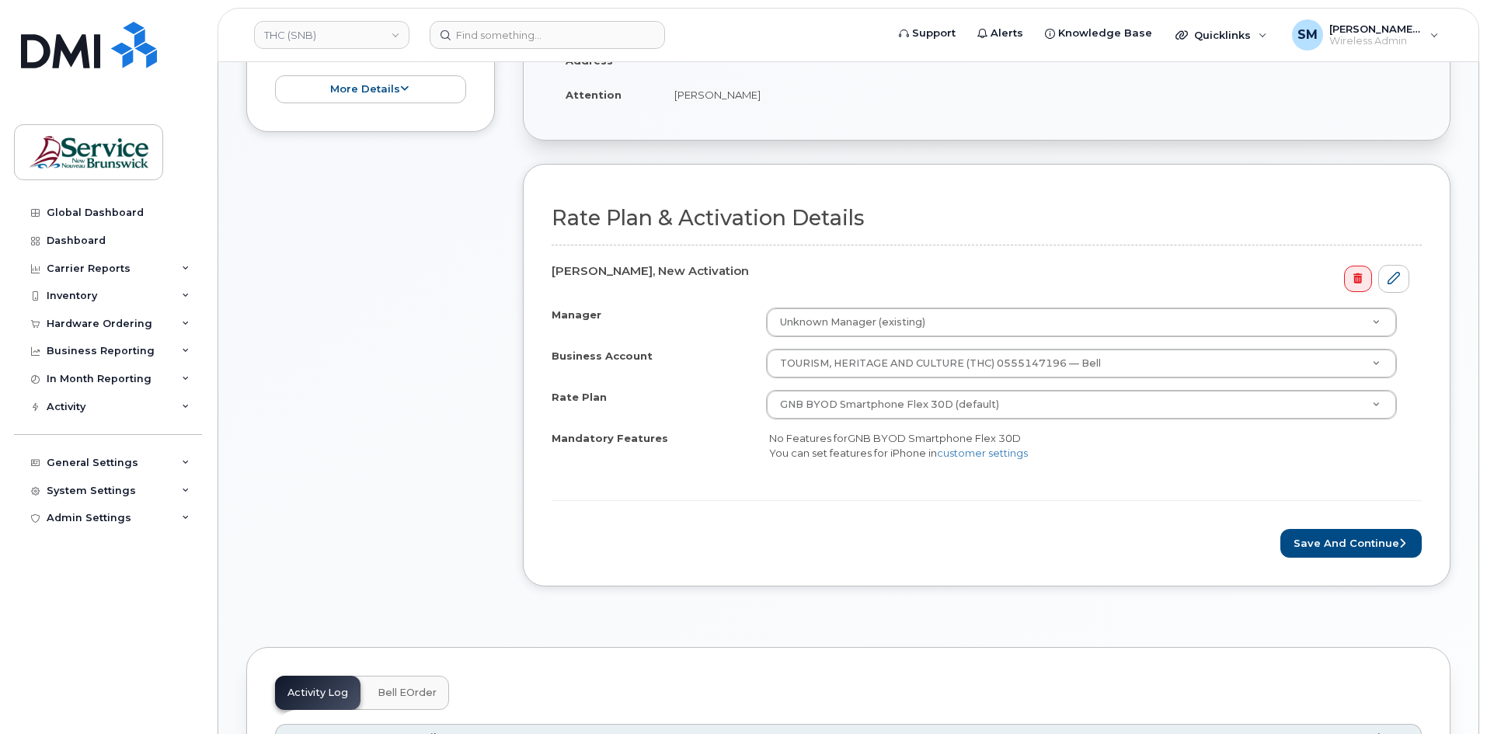
scroll to position [466, 0]
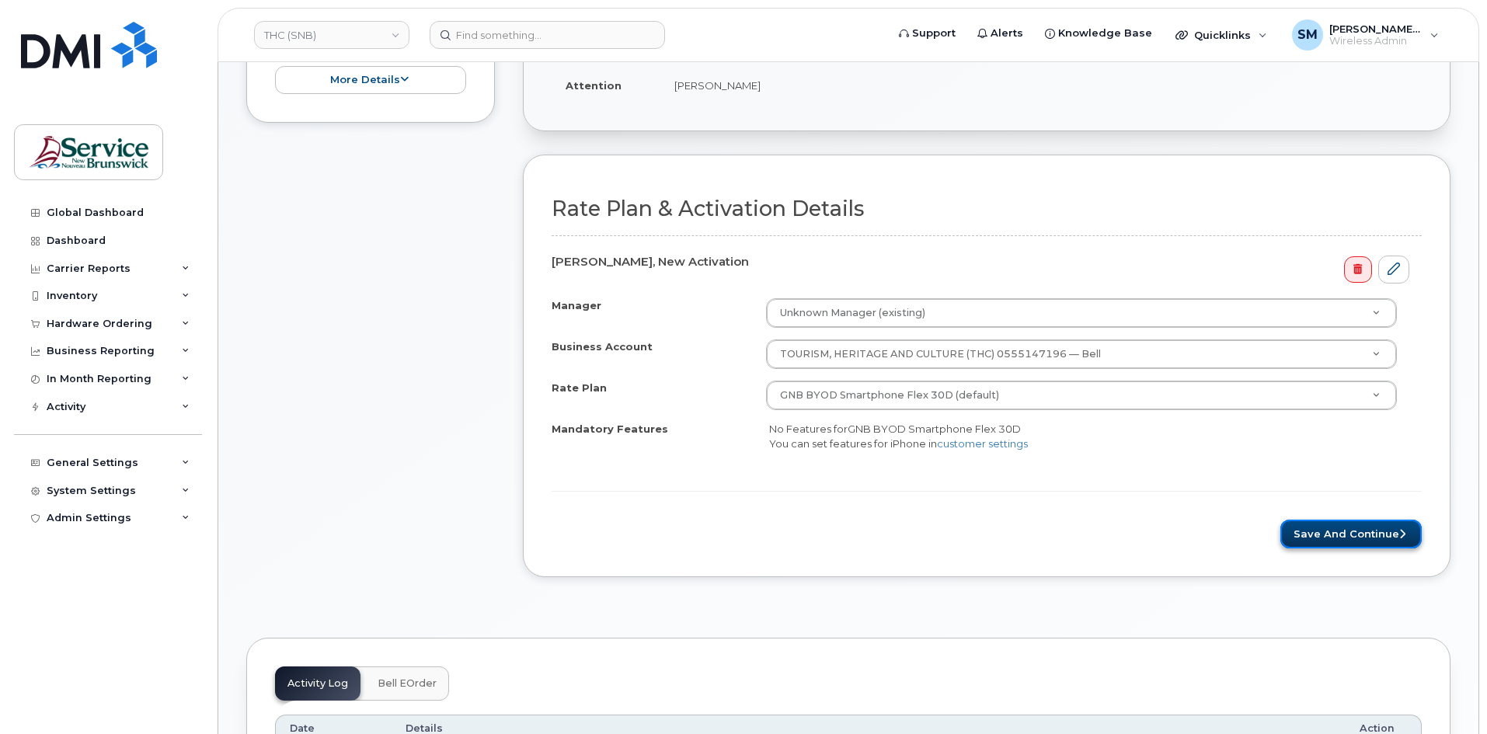
click at [1385, 539] on button "Save and Continue" at bounding box center [1350, 534] width 141 height 29
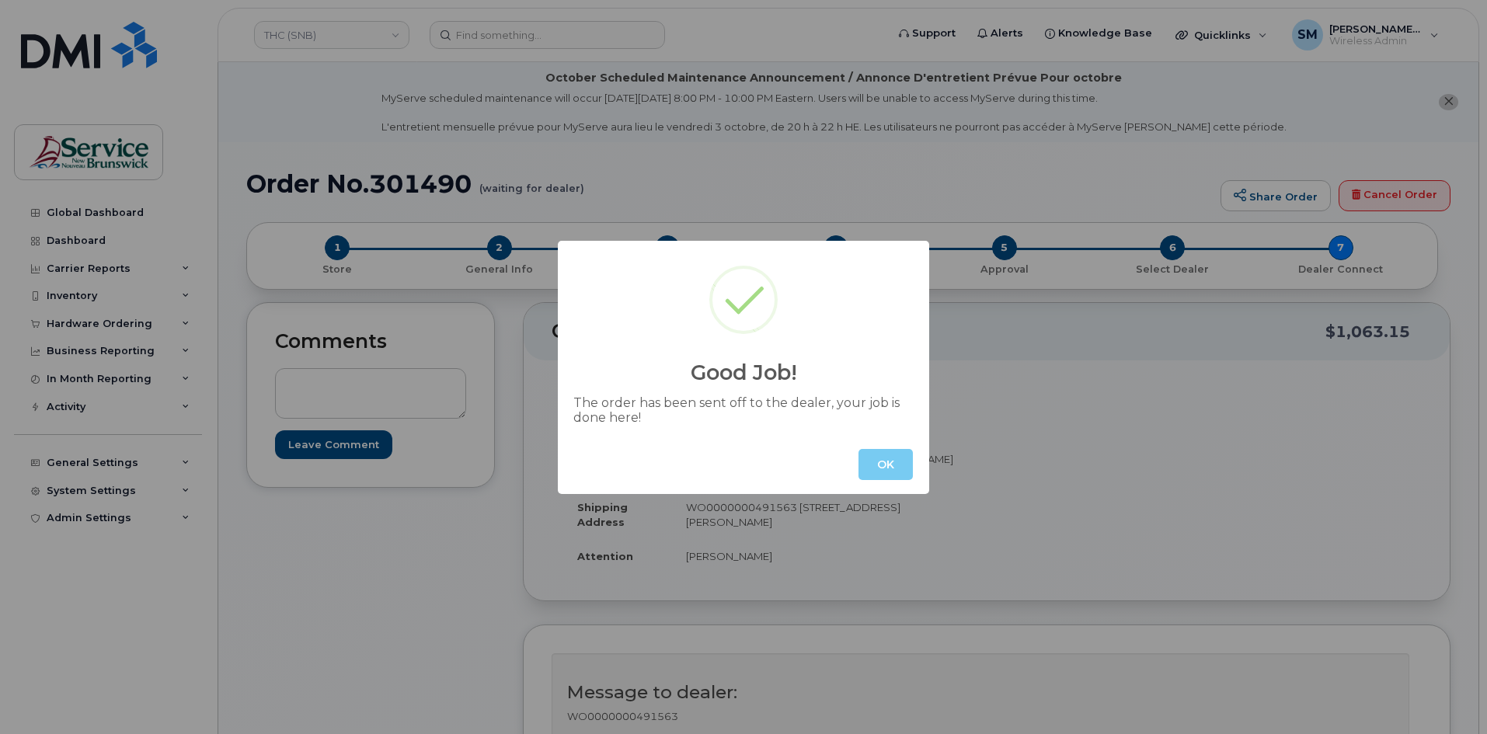
click at [892, 465] on button "OK" at bounding box center [885, 464] width 54 height 31
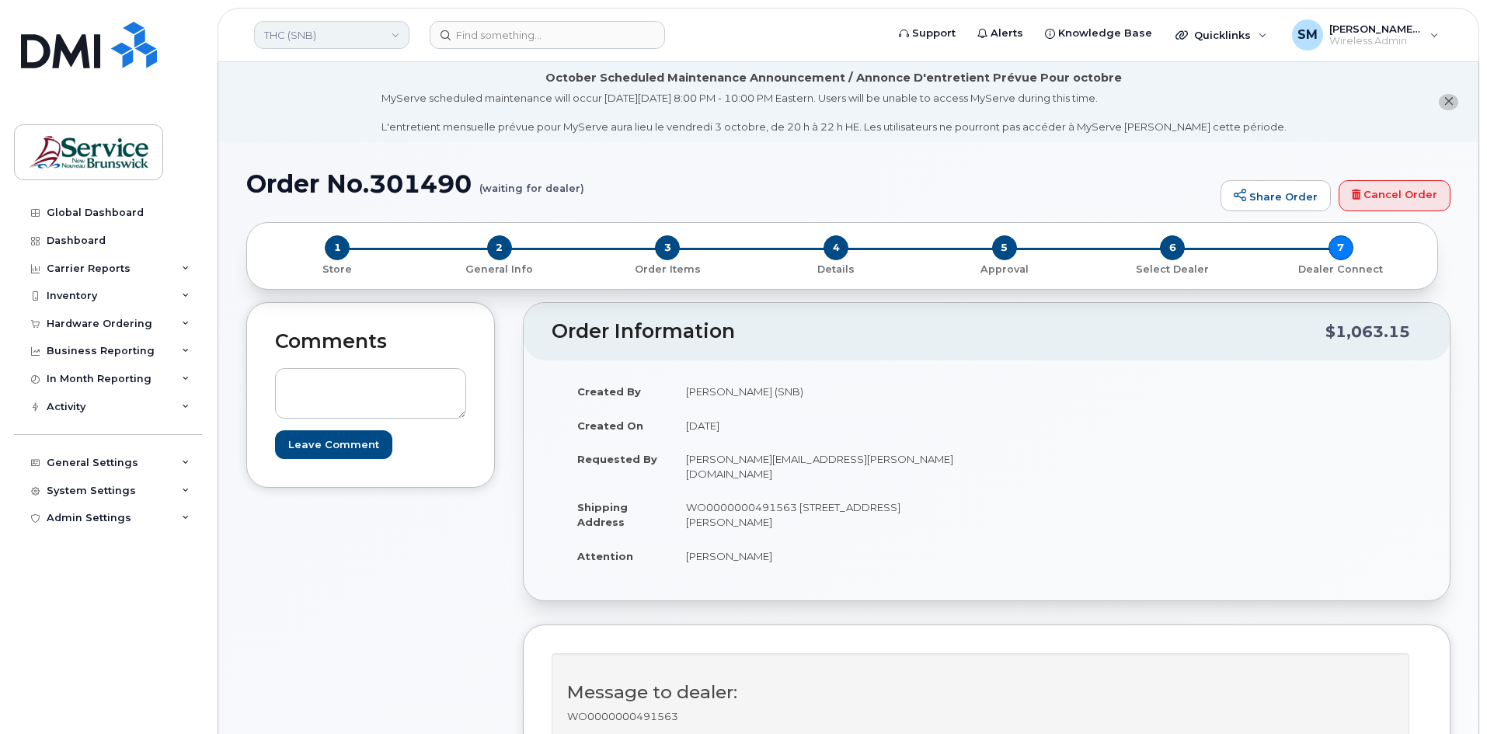
click at [343, 27] on link "THC (SNB)" at bounding box center [331, 35] width 155 height 28
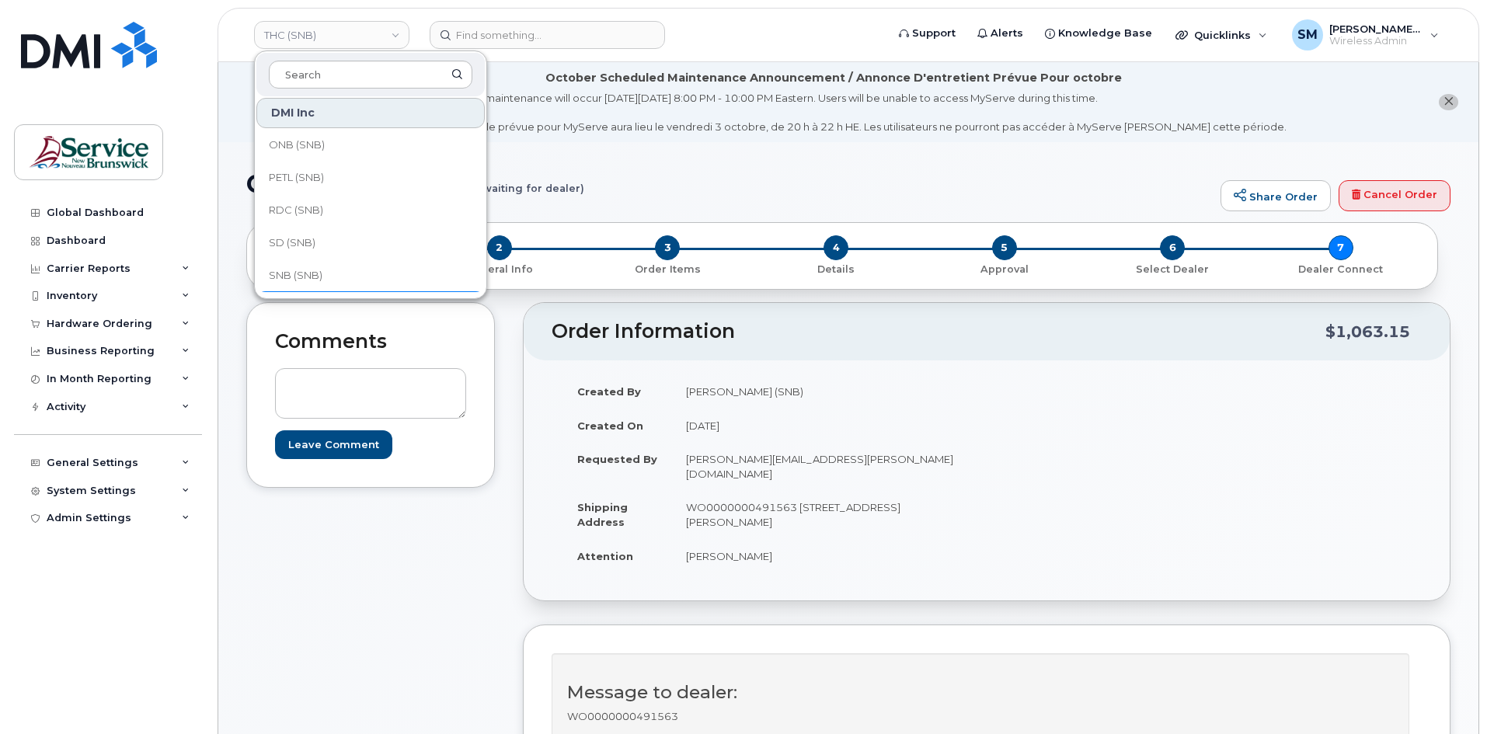
scroll to position [388, 0]
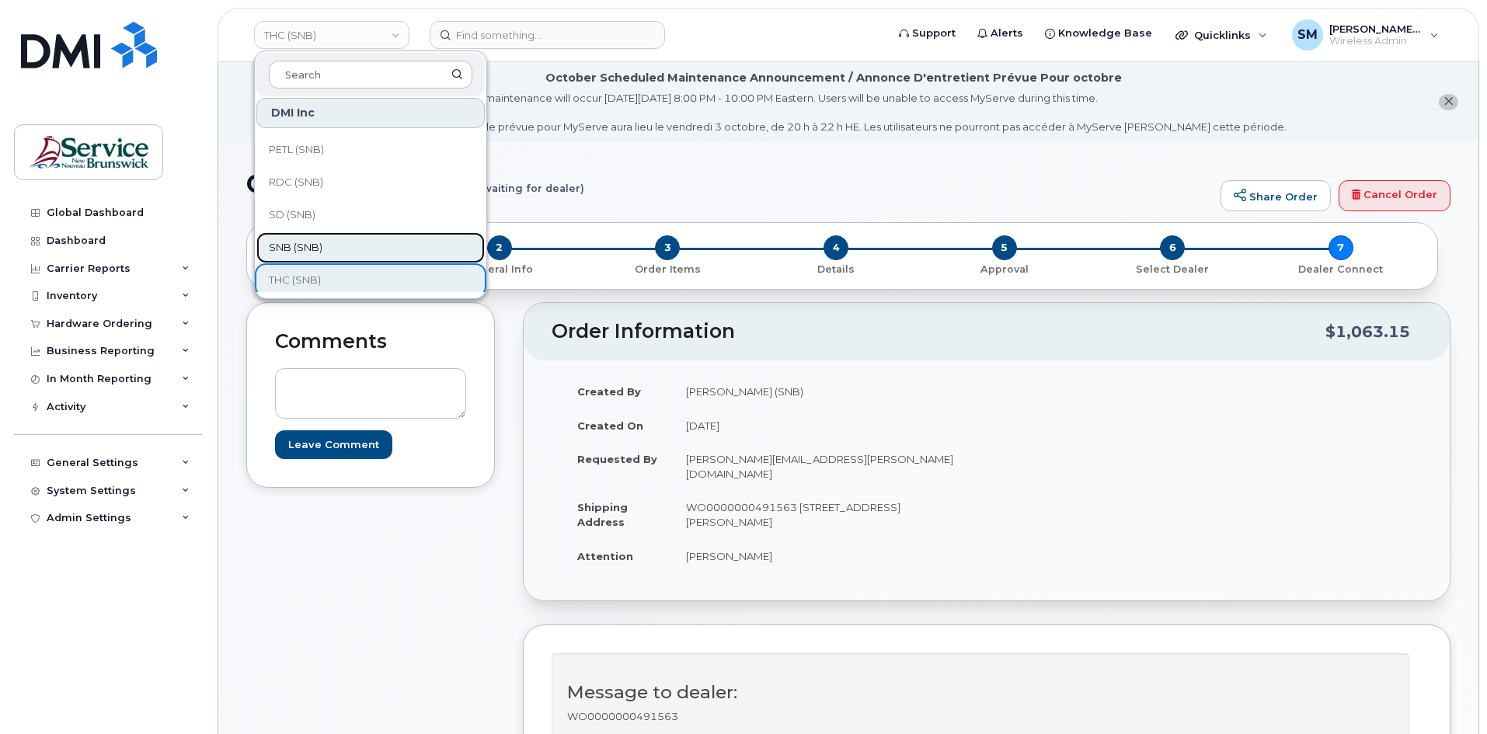
click at [356, 246] on link "SNB (SNB)" at bounding box center [370, 247] width 228 height 31
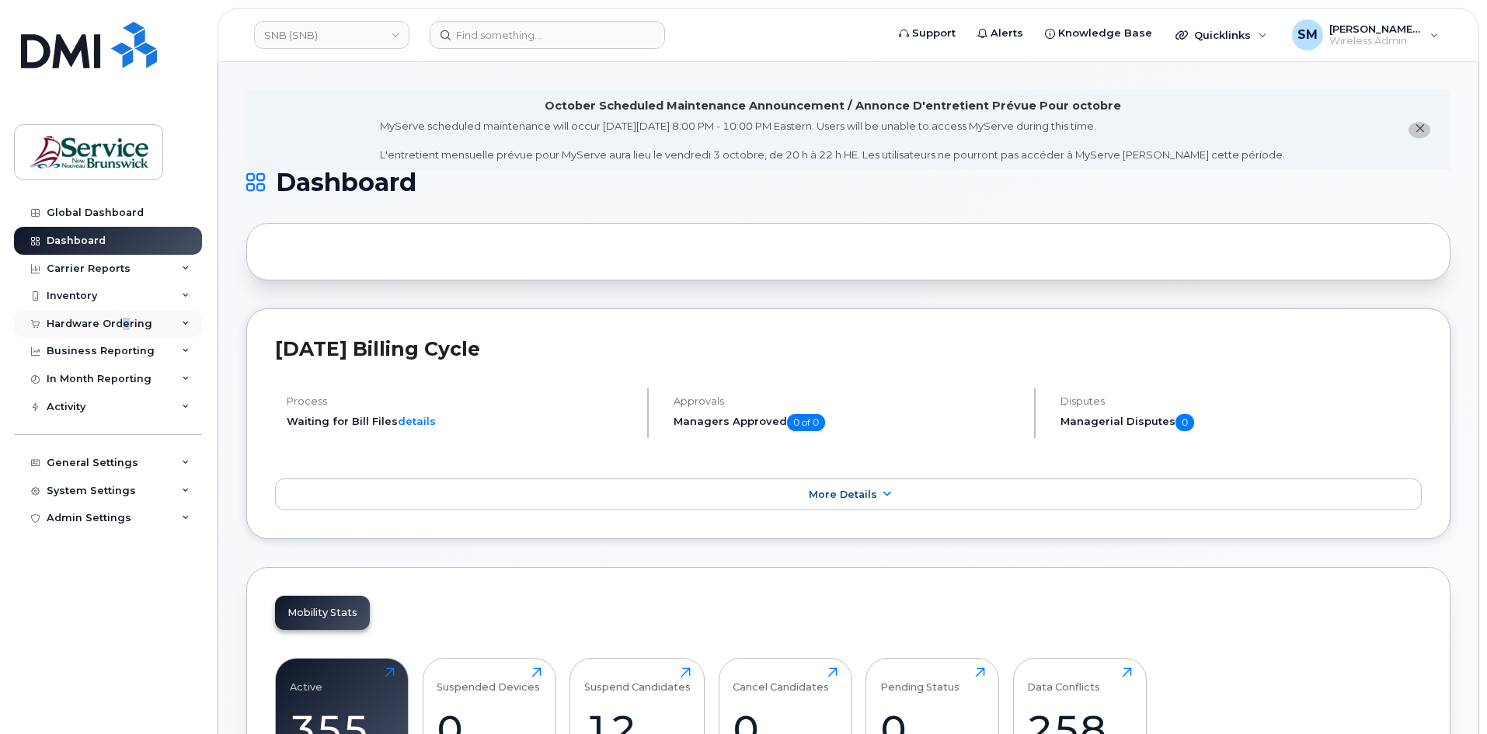
click at [123, 329] on div "Hardware Ordering" at bounding box center [100, 324] width 106 height 12
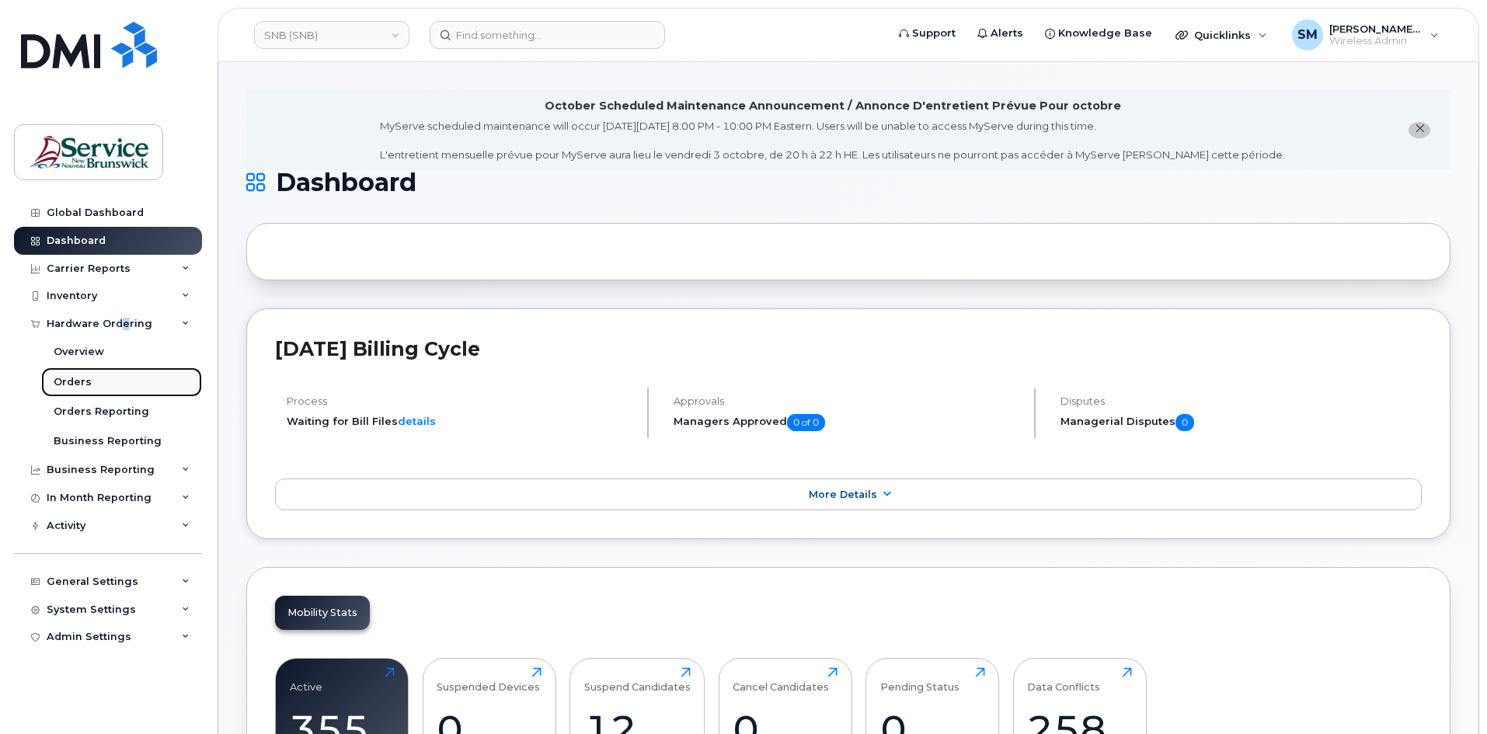
click at [75, 381] on div "Orders" at bounding box center [73, 382] width 38 height 14
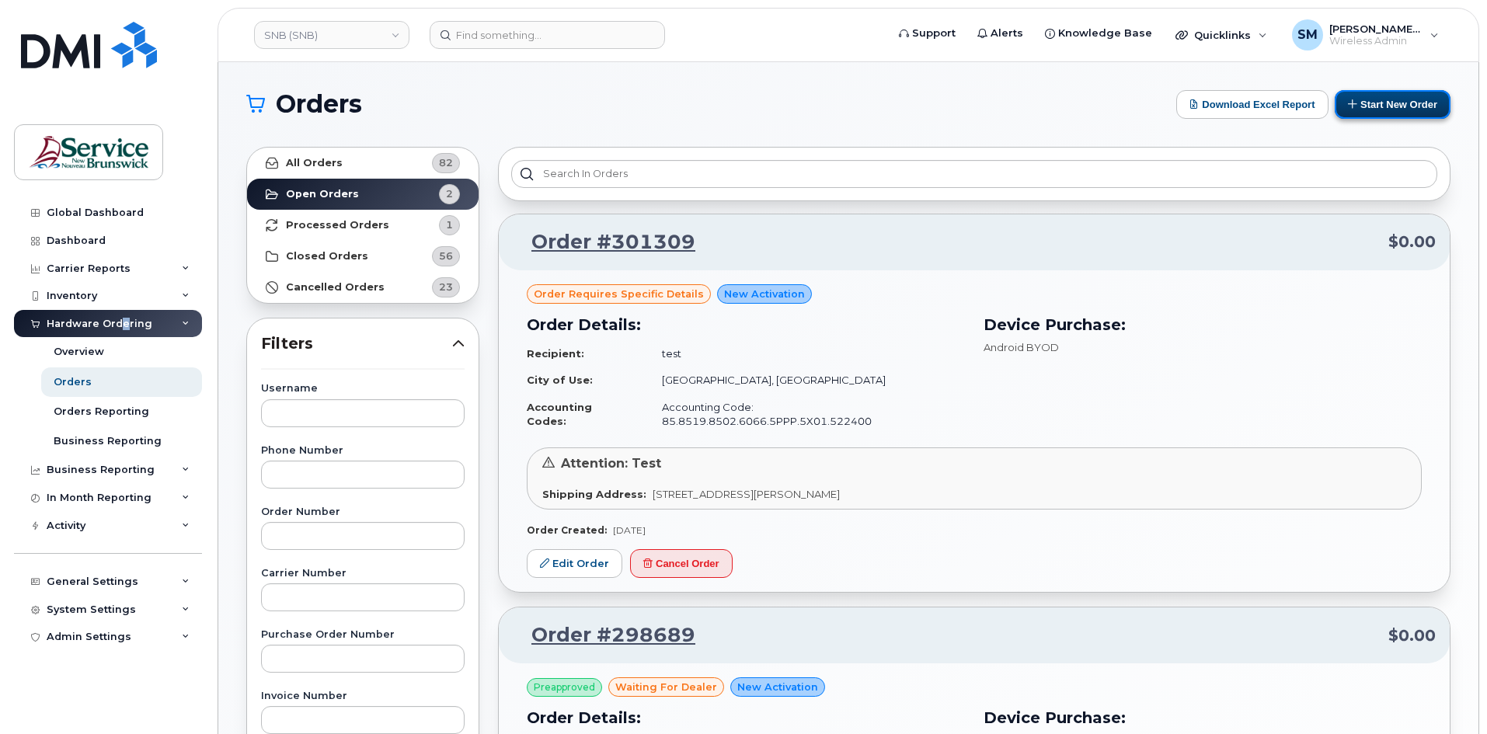
click at [1378, 94] on button "Start New Order" at bounding box center [1392, 104] width 116 height 29
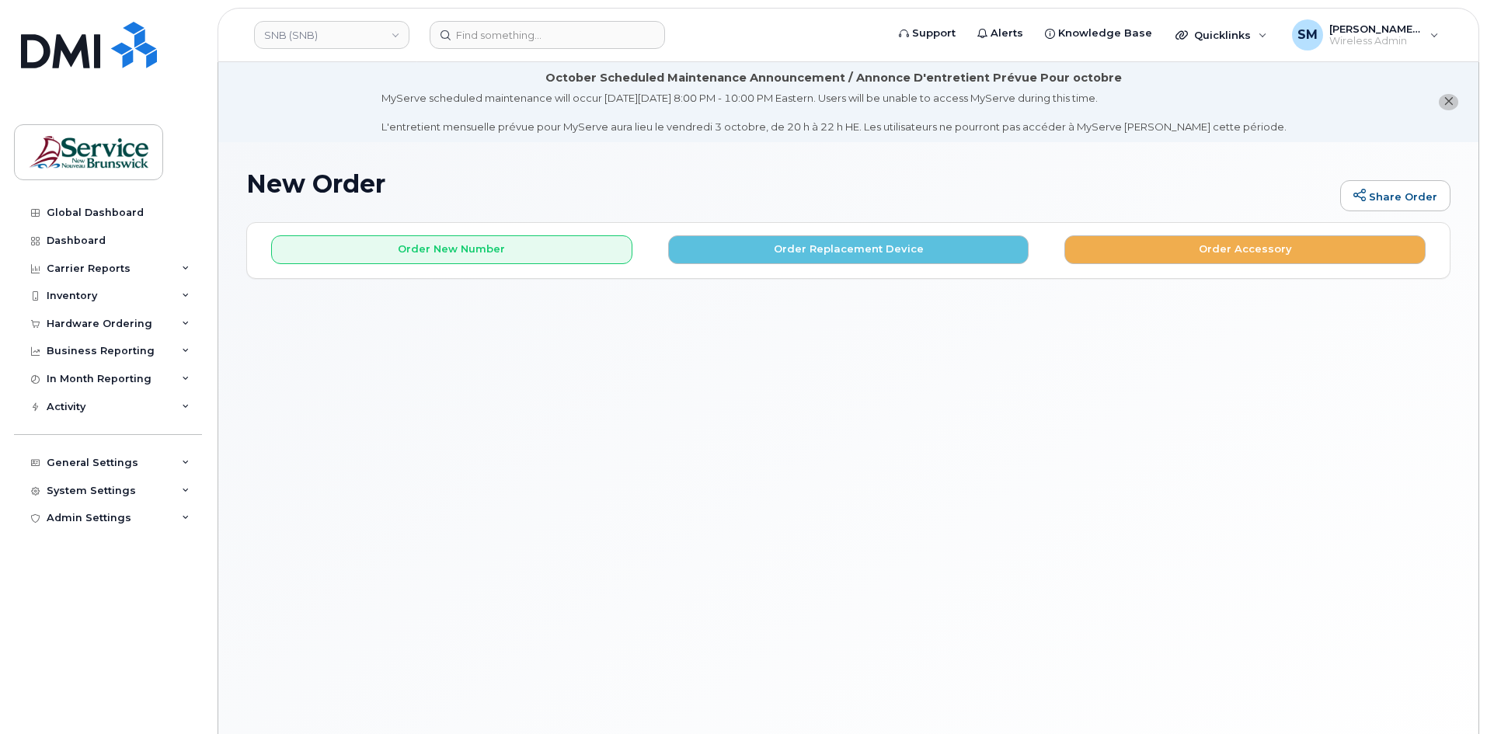
drag, startPoint x: 773, startPoint y: 197, endPoint x: 747, endPoint y: 210, distance: 28.8
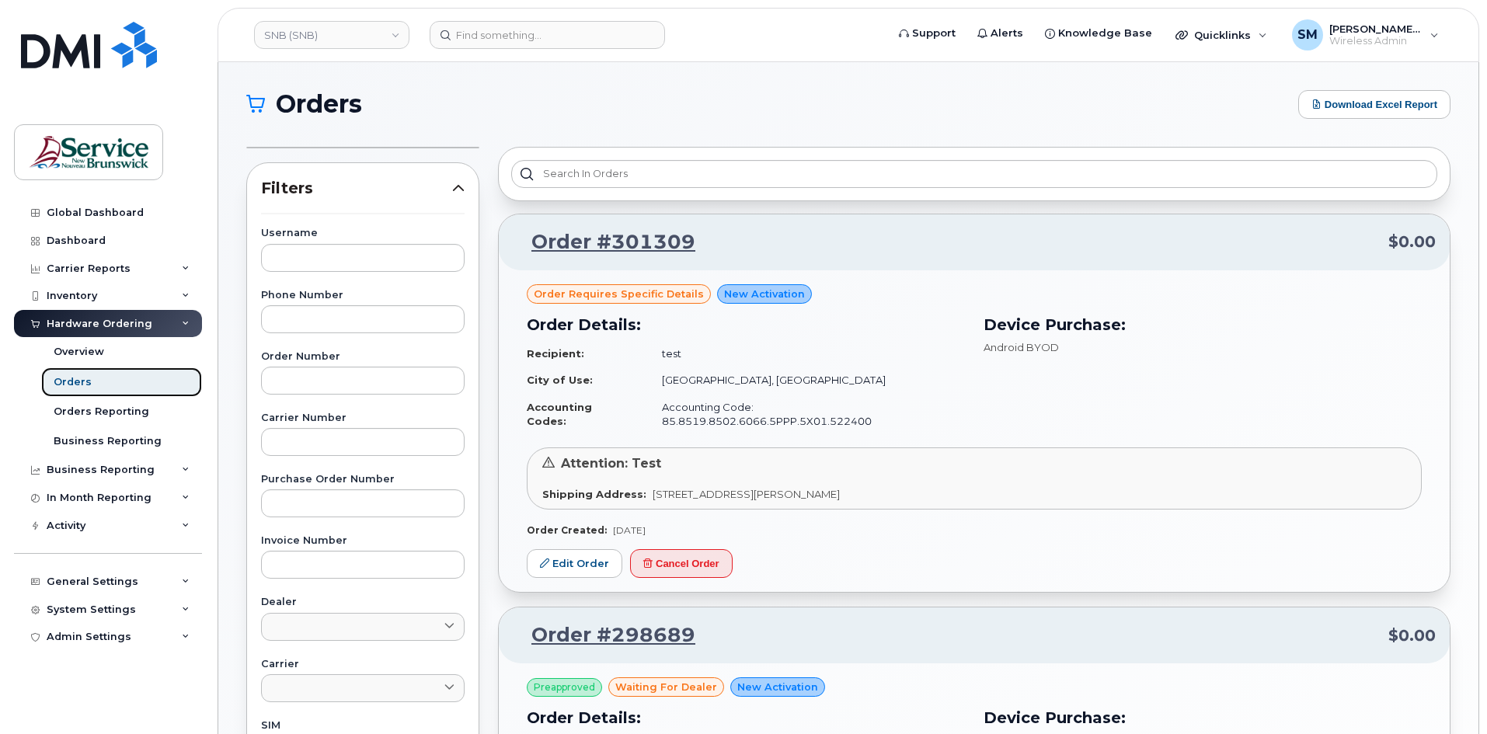
click at [81, 382] on div "Orders" at bounding box center [73, 382] width 38 height 14
click at [99, 355] on div "Overview" at bounding box center [79, 352] width 50 height 14
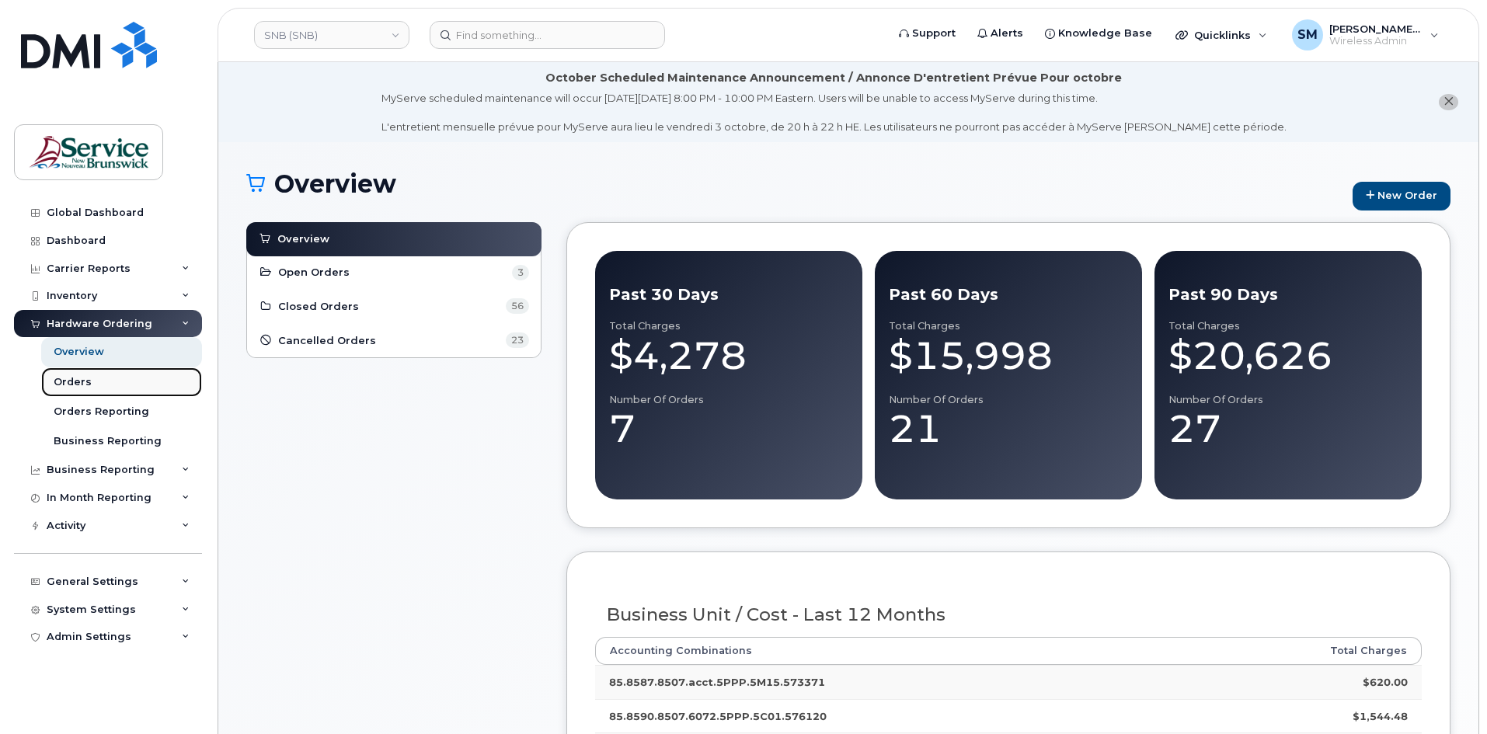
click at [78, 388] on div "Orders" at bounding box center [73, 382] width 38 height 14
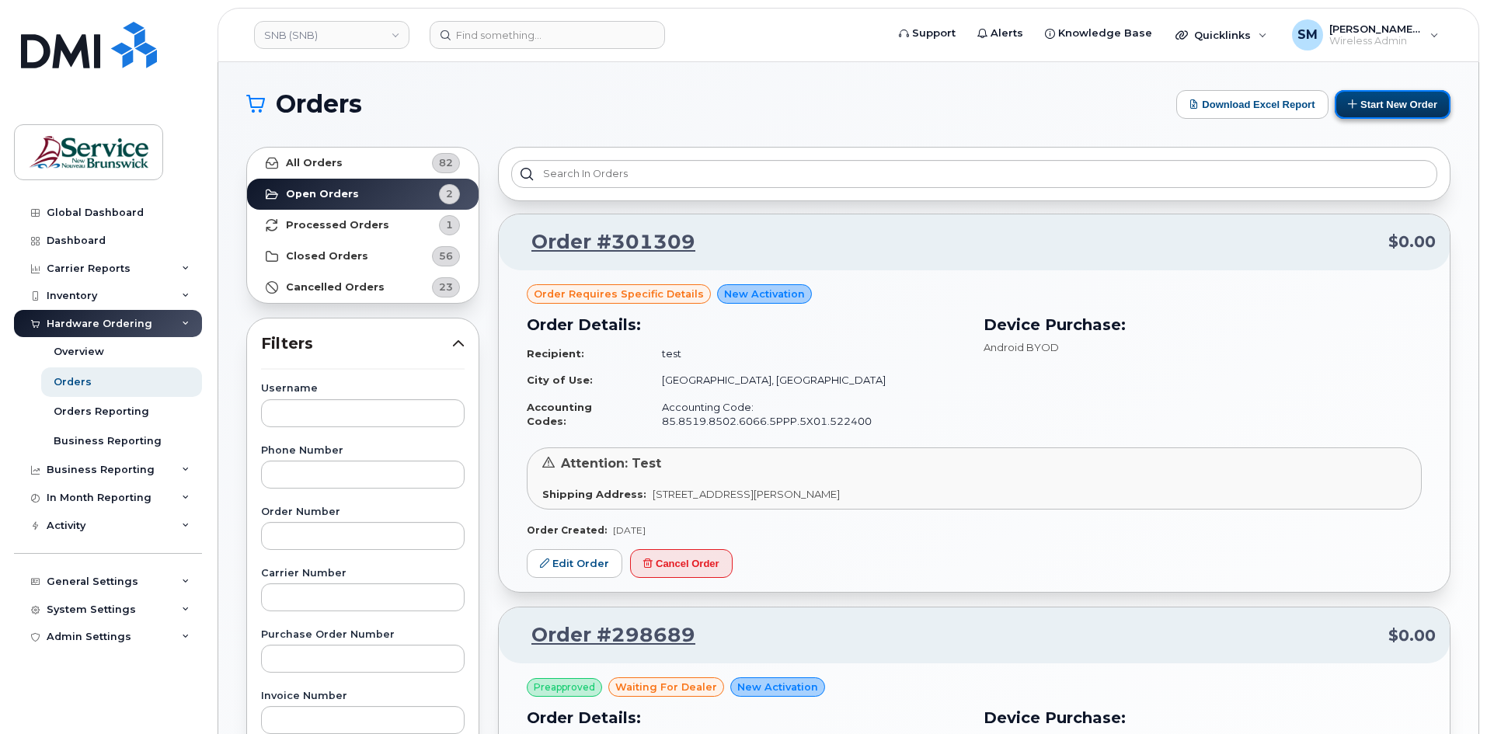
click at [1372, 98] on button "Start New Order" at bounding box center [1392, 104] width 116 height 29
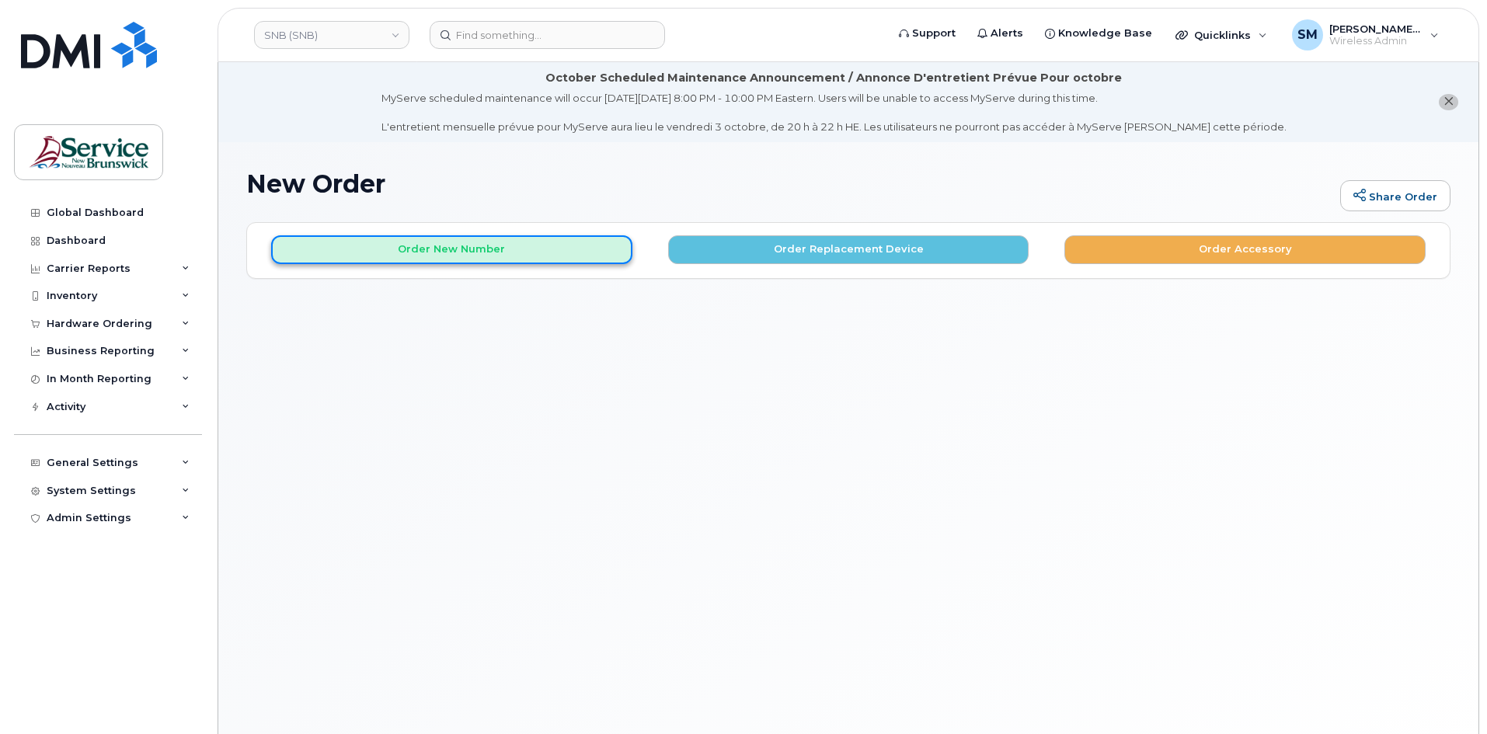
click at [330, 250] on button "Order New Number" at bounding box center [451, 249] width 361 height 29
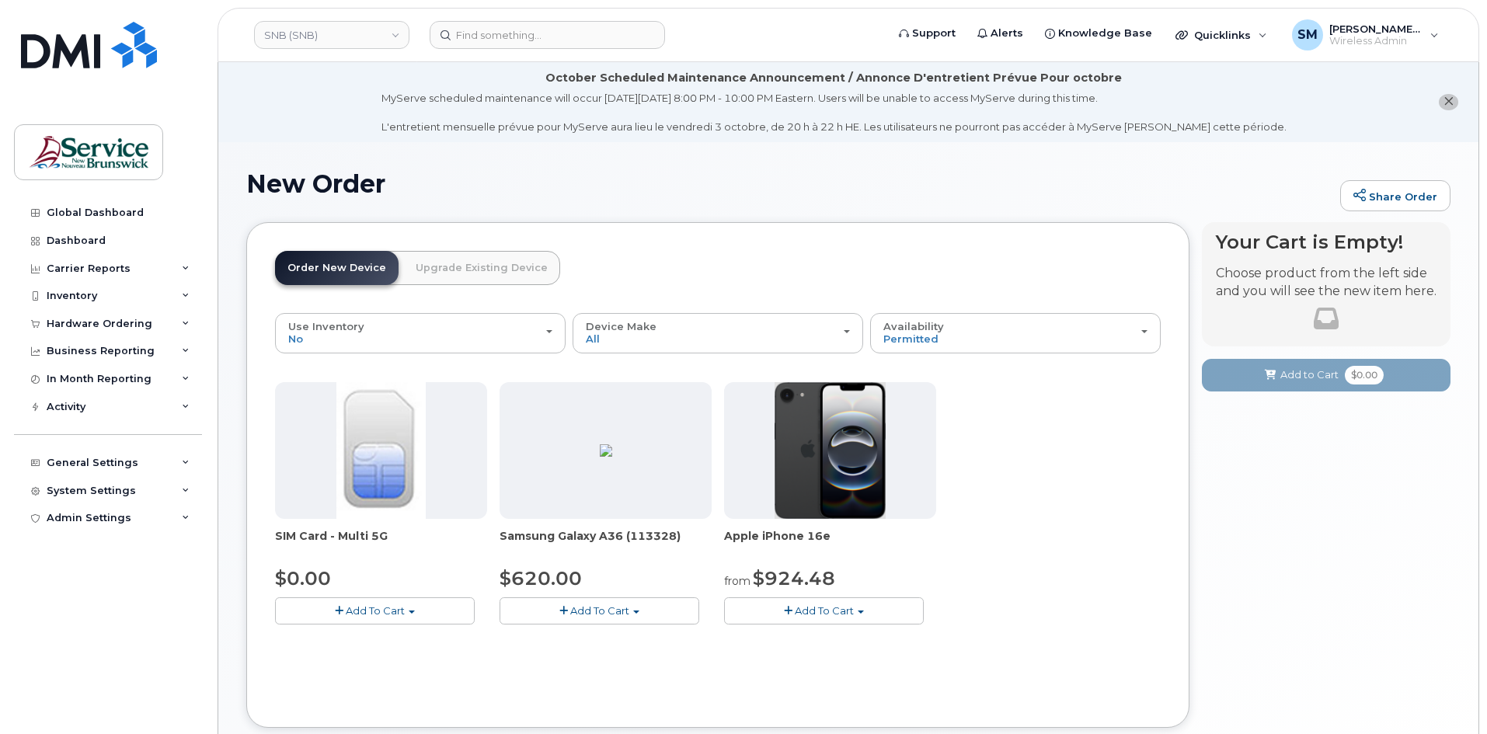
click at [644, 614] on button "Add To Cart" at bounding box center [599, 610] width 200 height 27
click at [614, 655] on link "$620.00 - 30-day activation (128GB model)" at bounding box center [629, 658] width 253 height 19
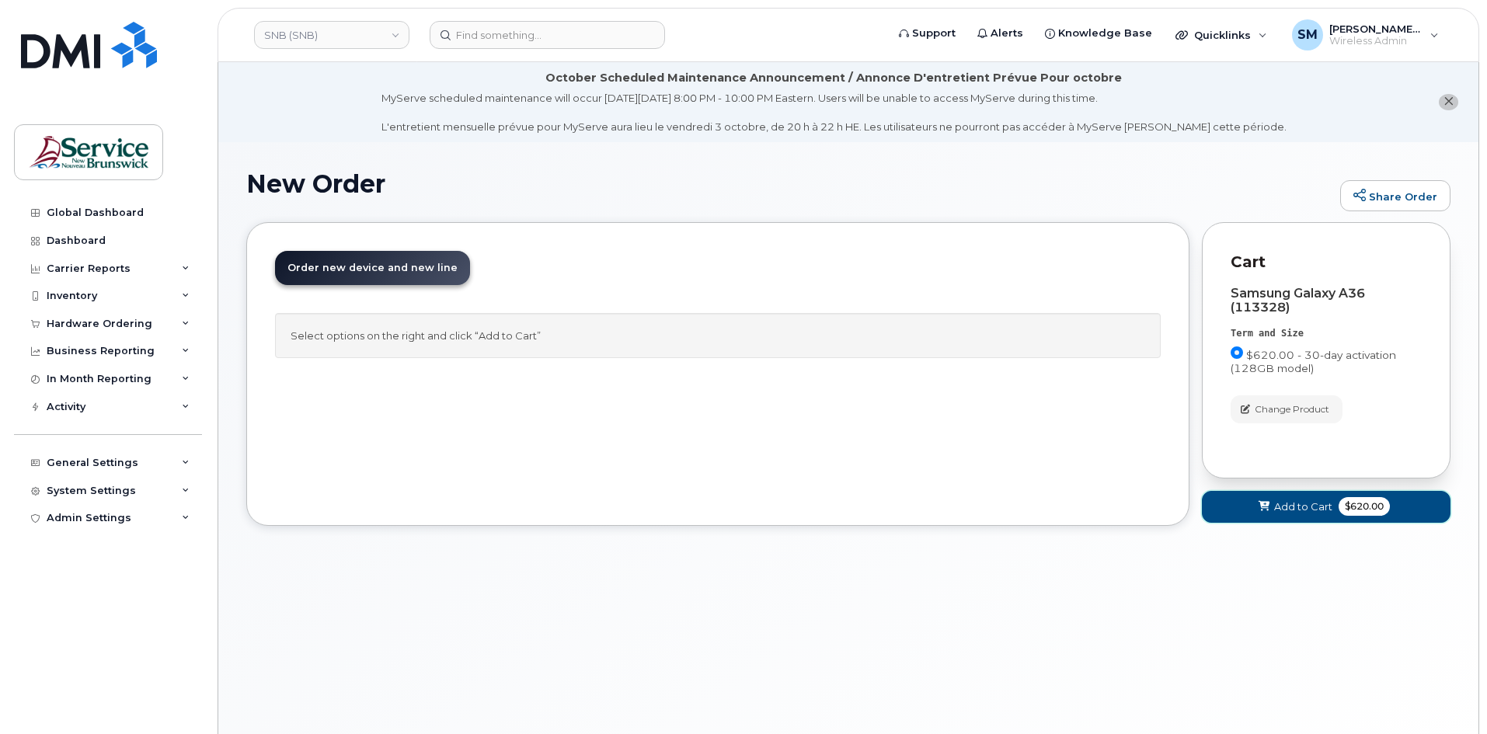
click at [1290, 510] on span "Add to Cart" at bounding box center [1303, 506] width 58 height 15
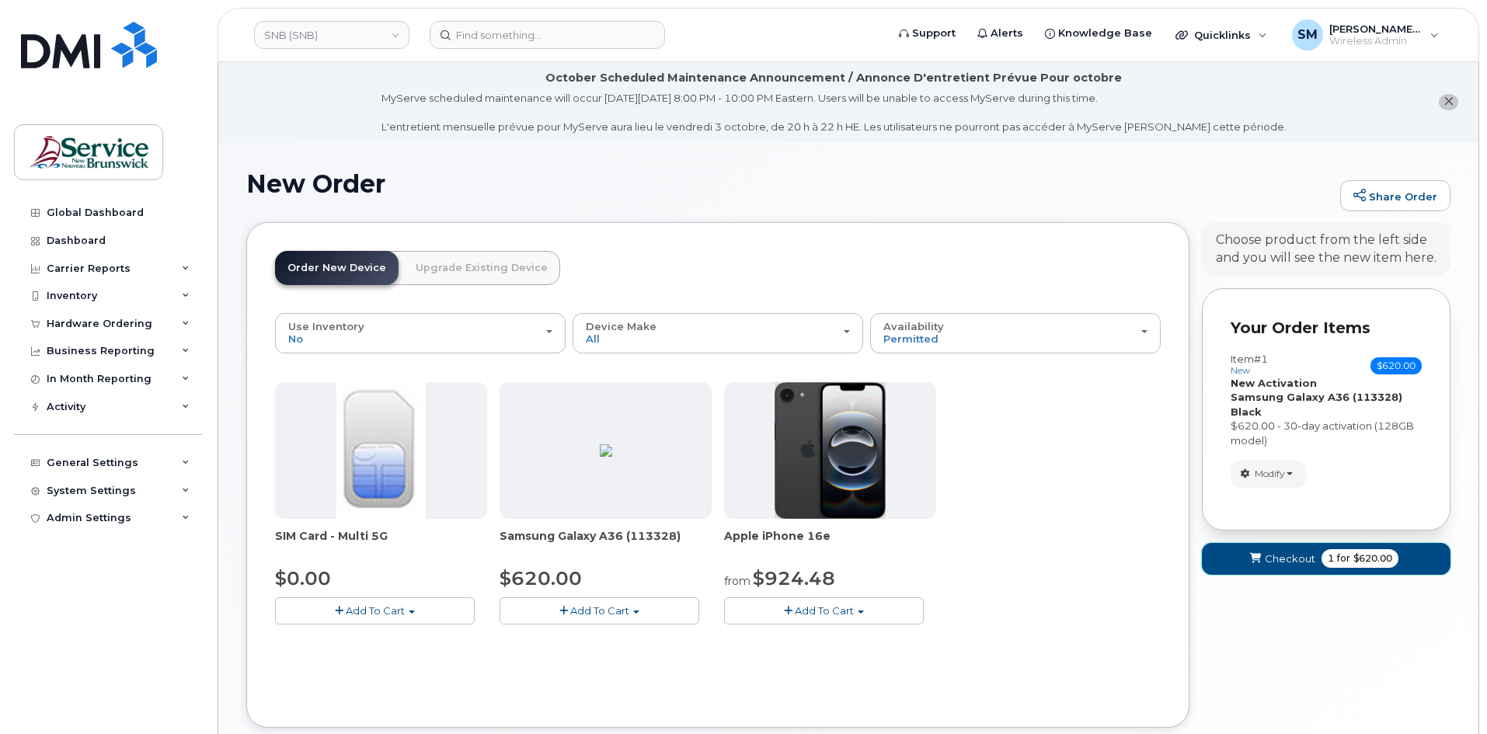
click at [1273, 547] on button "Checkout 1 for $620.00" at bounding box center [1326, 559] width 249 height 32
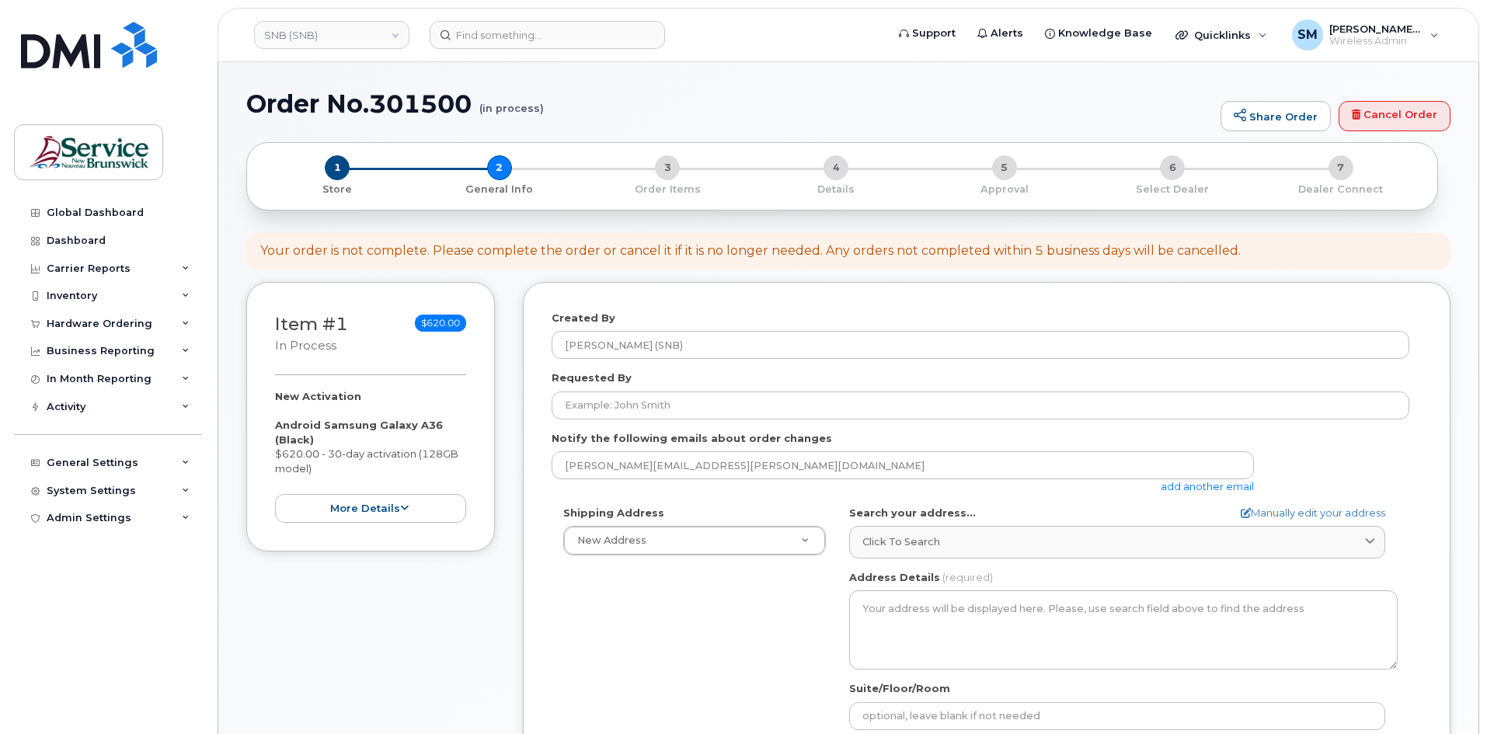
select select
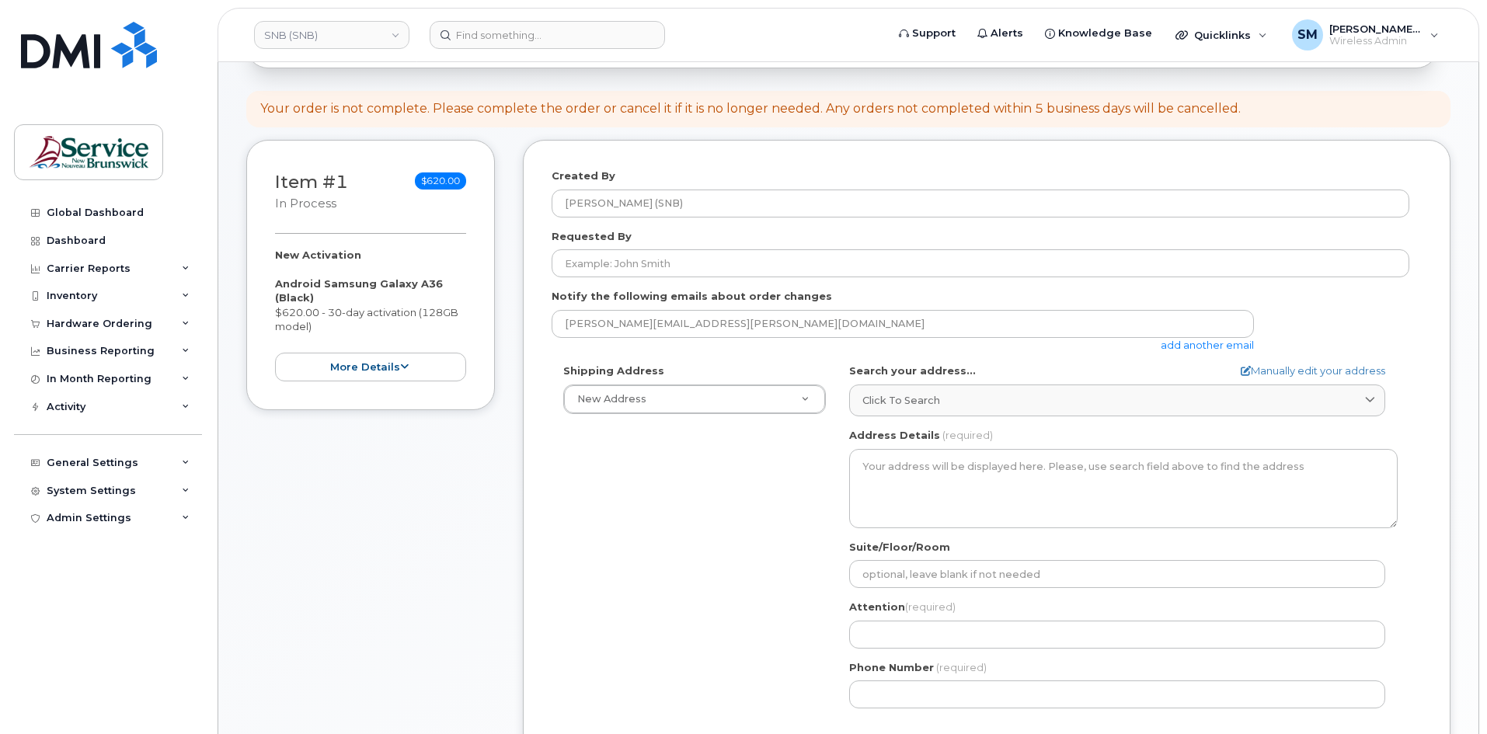
scroll to position [311, 0]
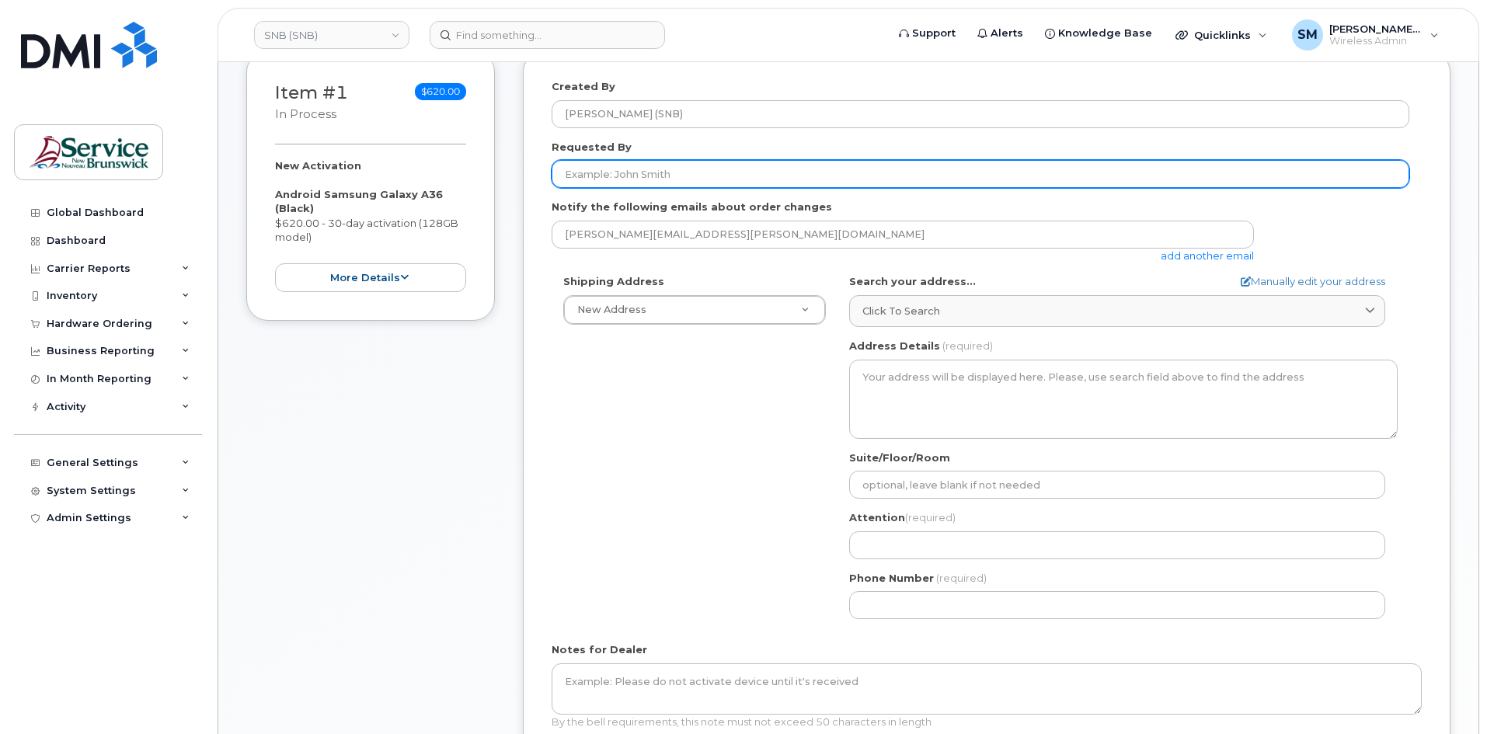
click at [746, 166] on input "Requested By" at bounding box center [979, 174] width 857 height 28
paste input "[PERSON_NAME][EMAIL_ADDRESS][PERSON_NAME][DOMAIN_NAME]"
type input "[PERSON_NAME][EMAIL_ADDRESS][PERSON_NAME][DOMAIN_NAME]"
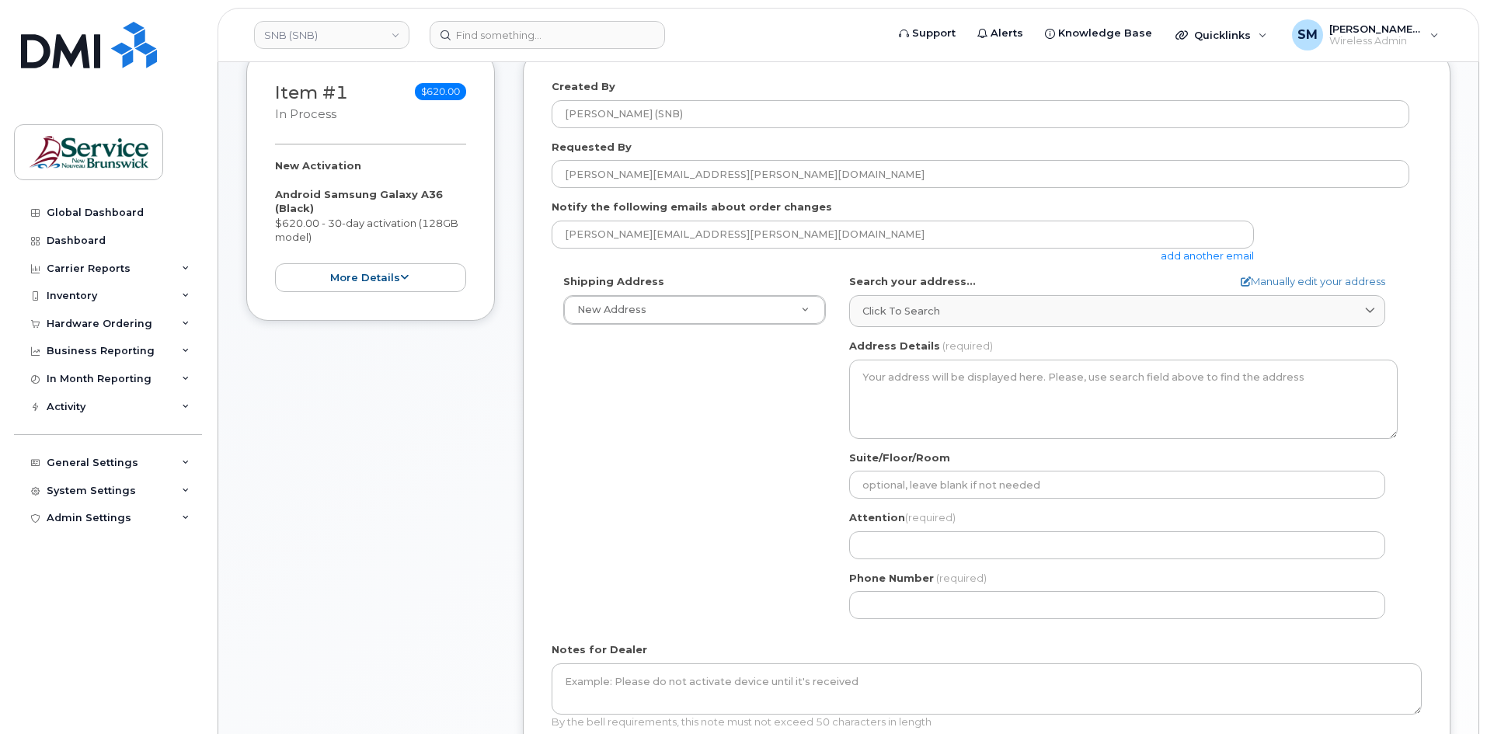
click at [792, 292] on div "Shipping Address New Address New Address ASD-E Main Office ASD-[GEOGRAPHIC_DATA…" at bounding box center [694, 299] width 286 height 50
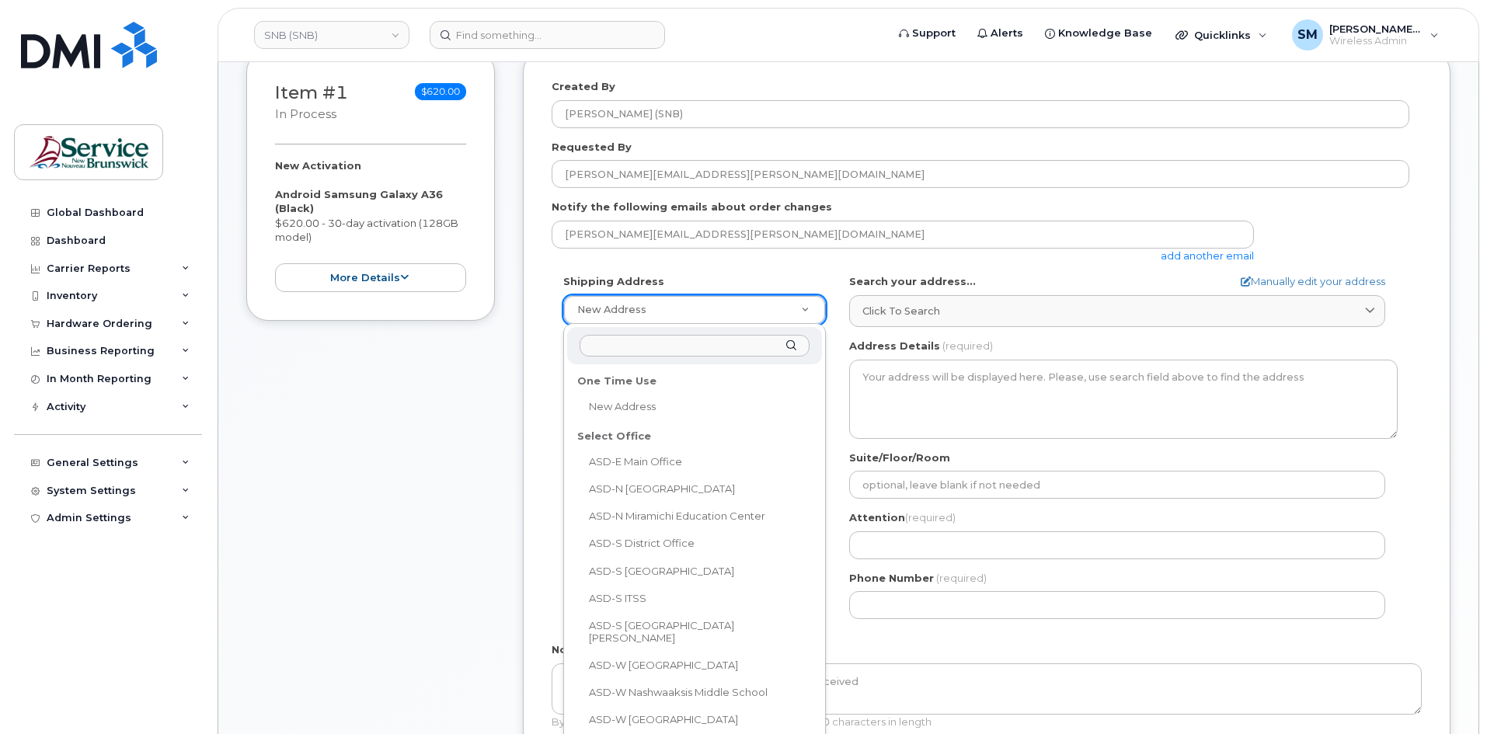
click at [634, 349] on input "text" at bounding box center [694, 346] width 230 height 23
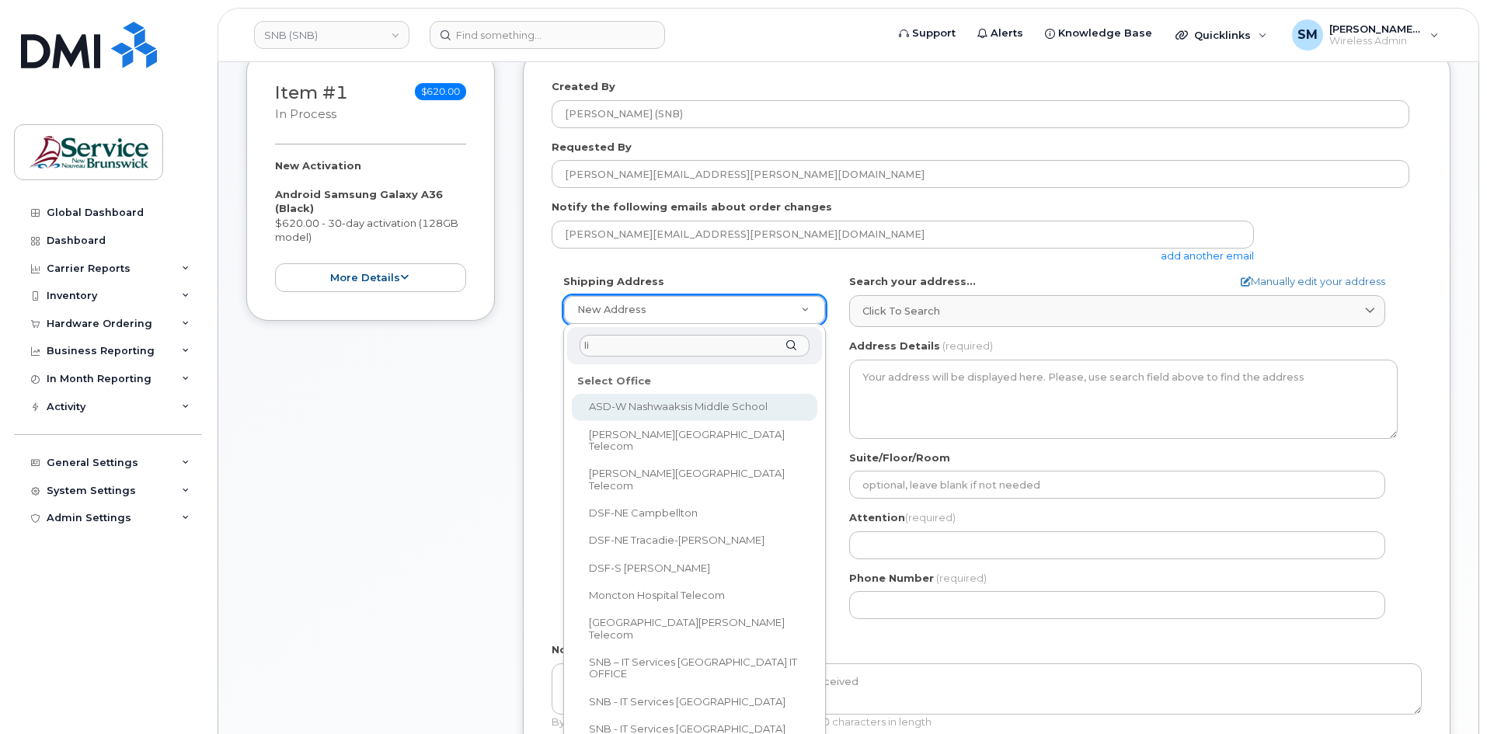
type input "lin"
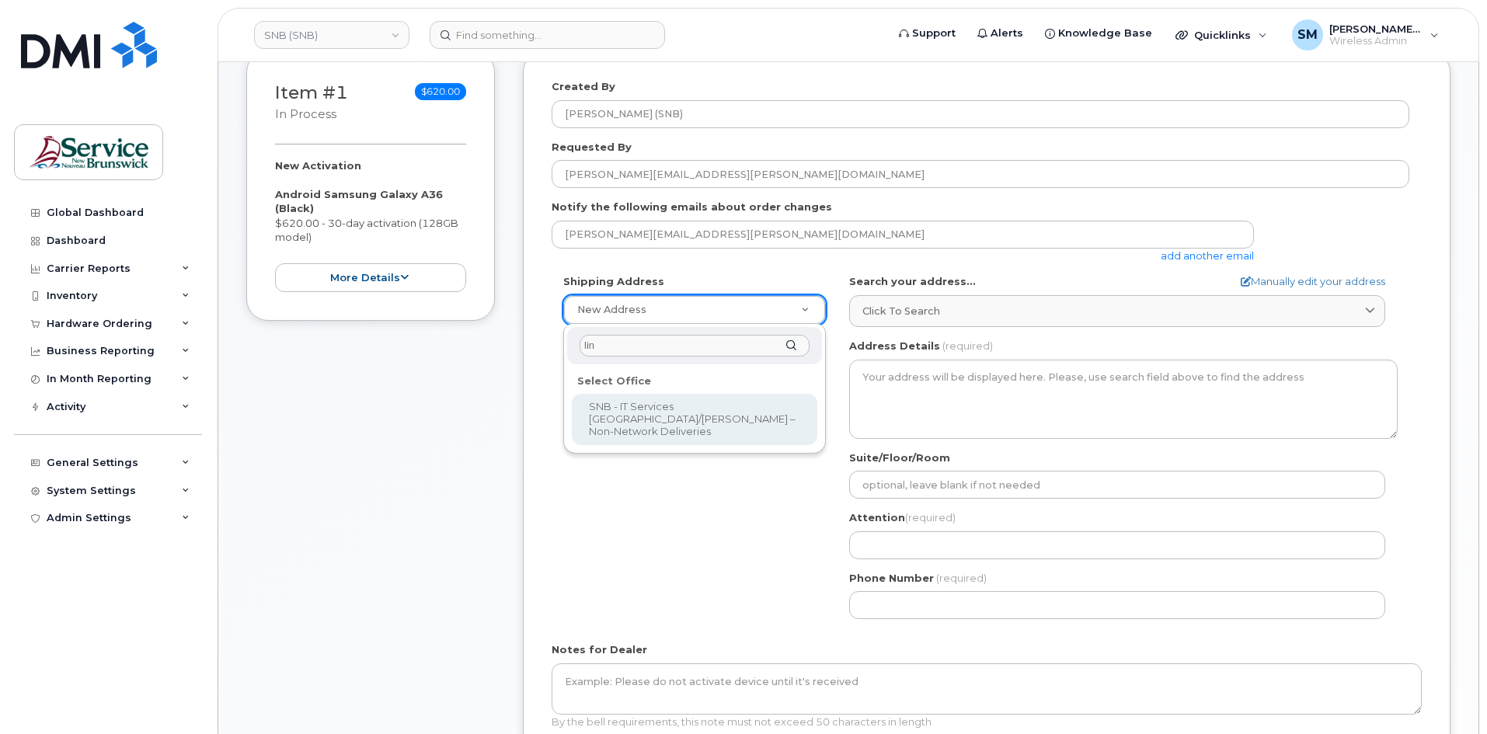
select select
type textarea "850 Lincoln Rd Fredericton New Brunswick E3B 8B7"
type input "[PERSON_NAME]"
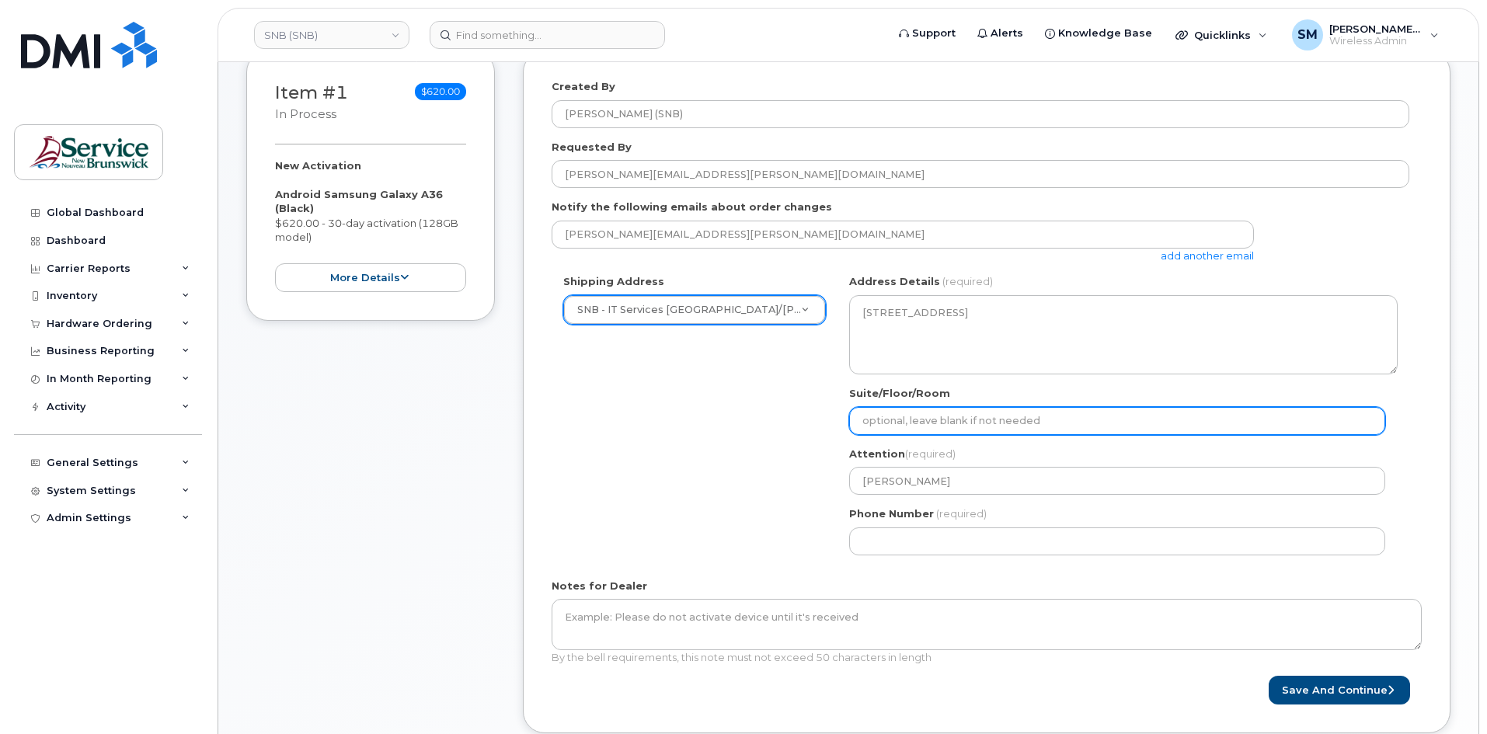
click at [997, 424] on input "Suite/Floor/Room" at bounding box center [1117, 421] width 536 height 28
paste input "WO0000000491579"
select select
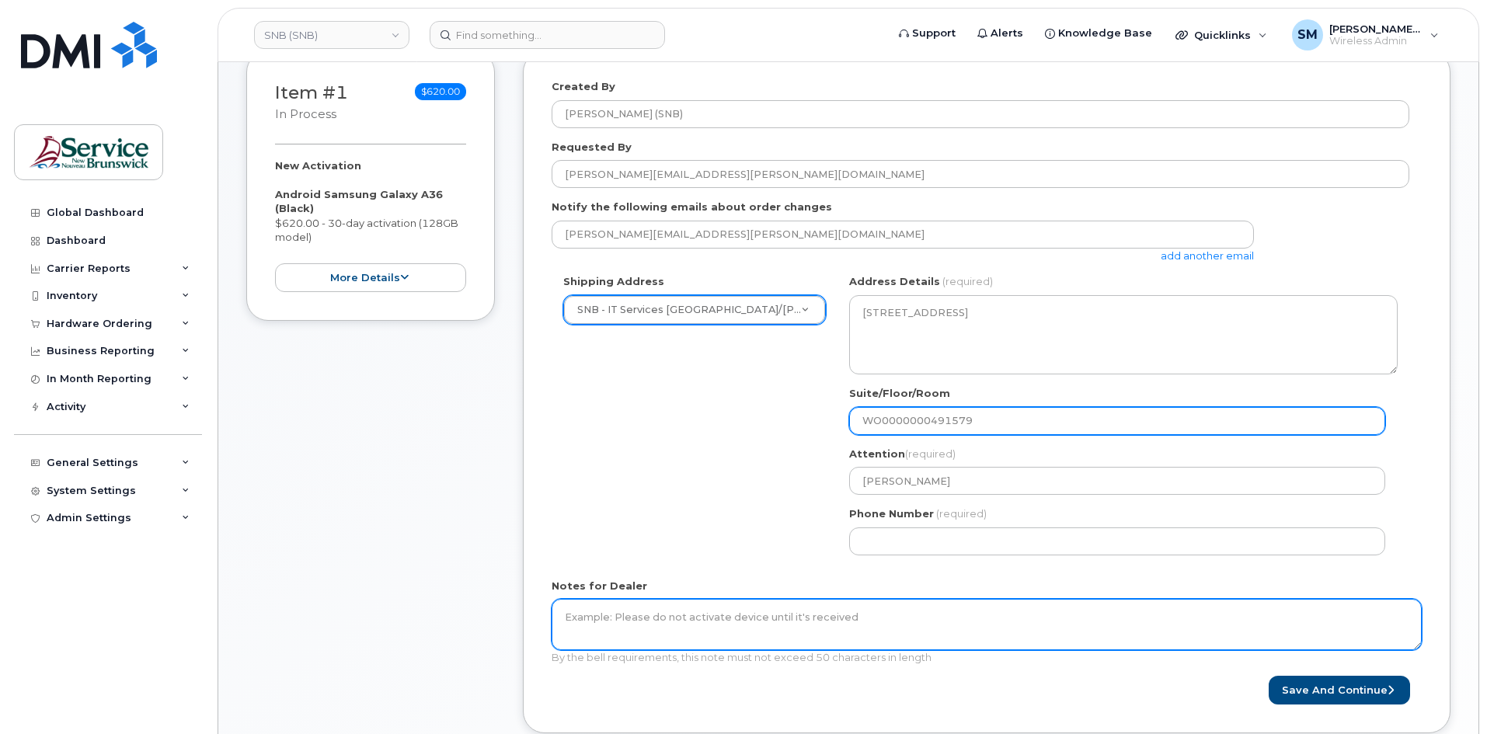
type input "WO0000000491579"
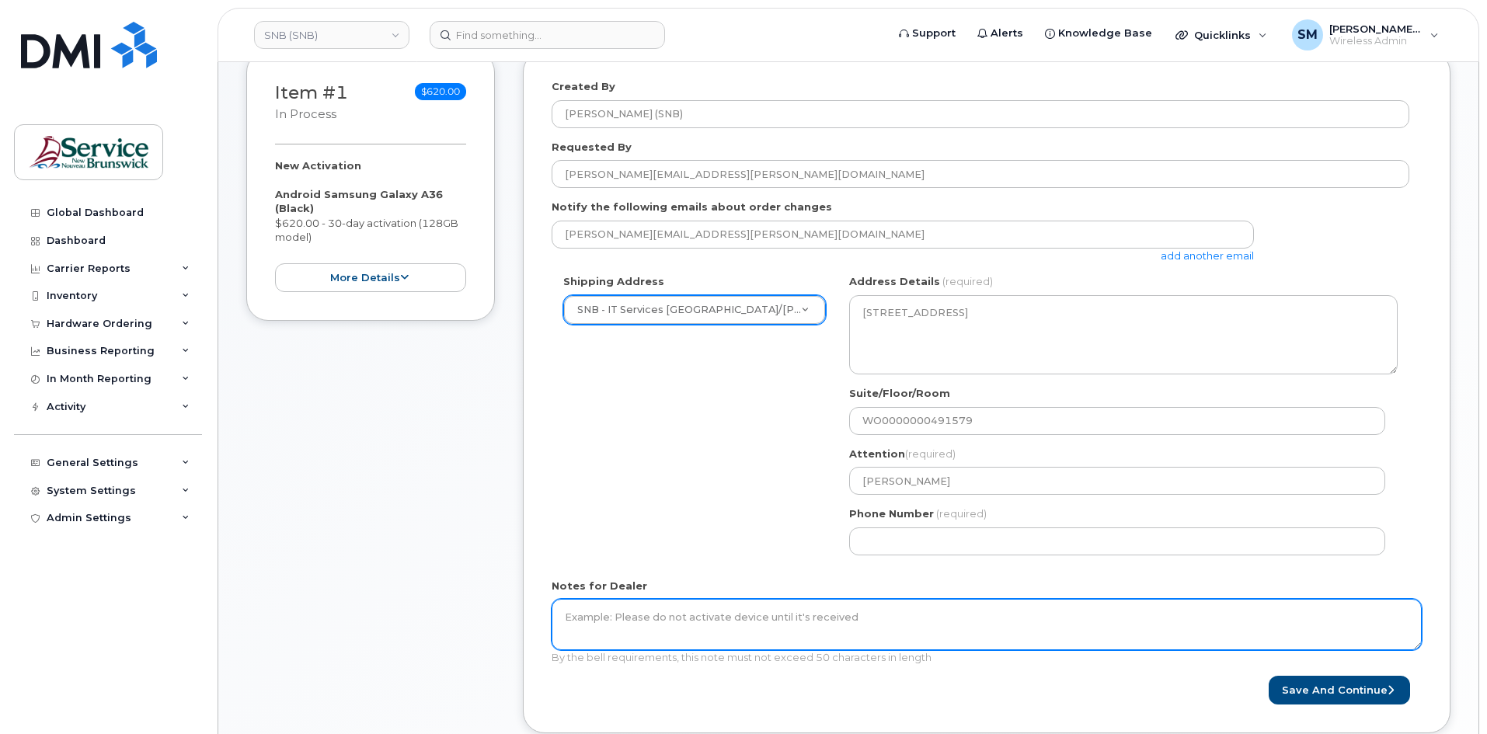
drag, startPoint x: 742, startPoint y: 635, endPoint x: 809, endPoint y: 607, distance: 73.1
click at [743, 633] on textarea "Notes for Dealer" at bounding box center [986, 624] width 870 height 51
paste textarea "WO0000000491579"
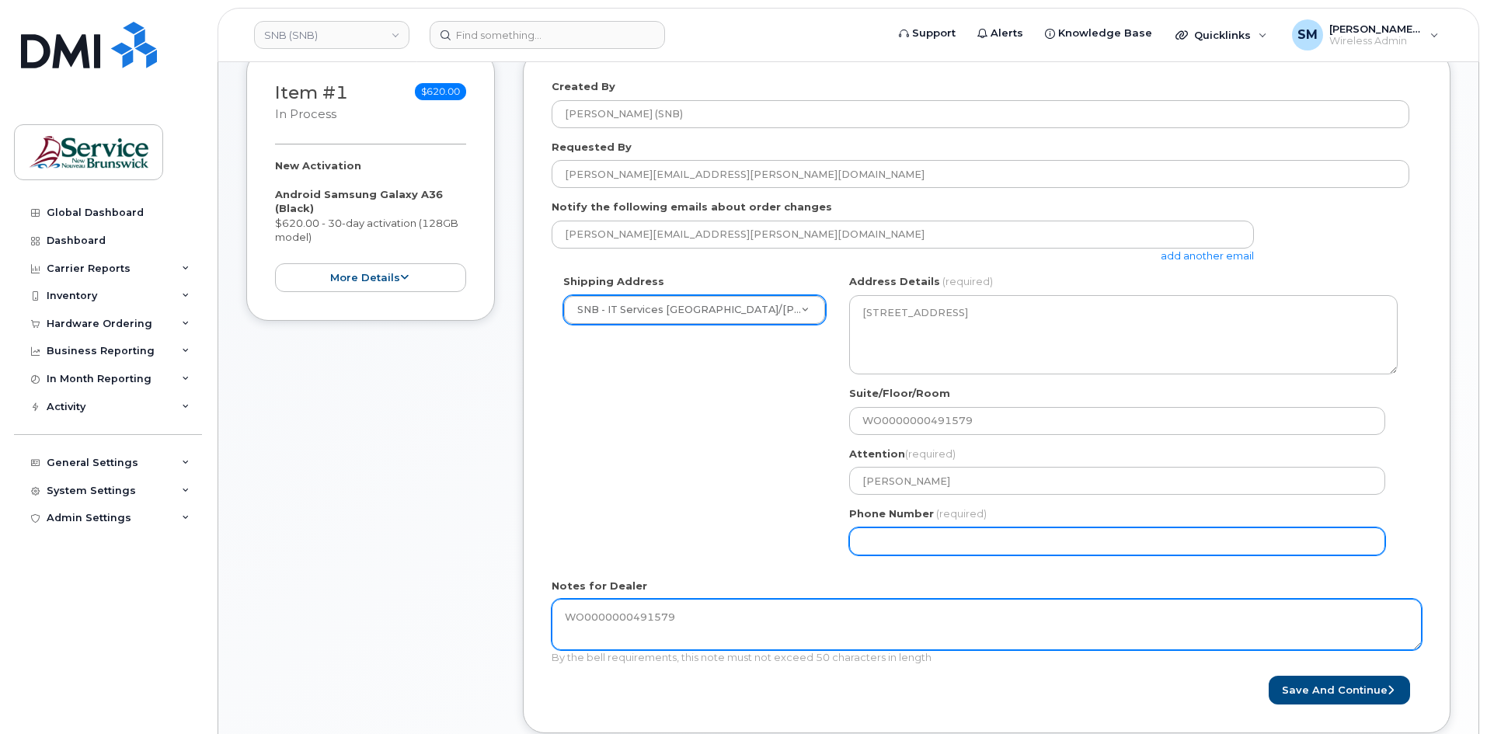
type textarea "WO0000000491579"
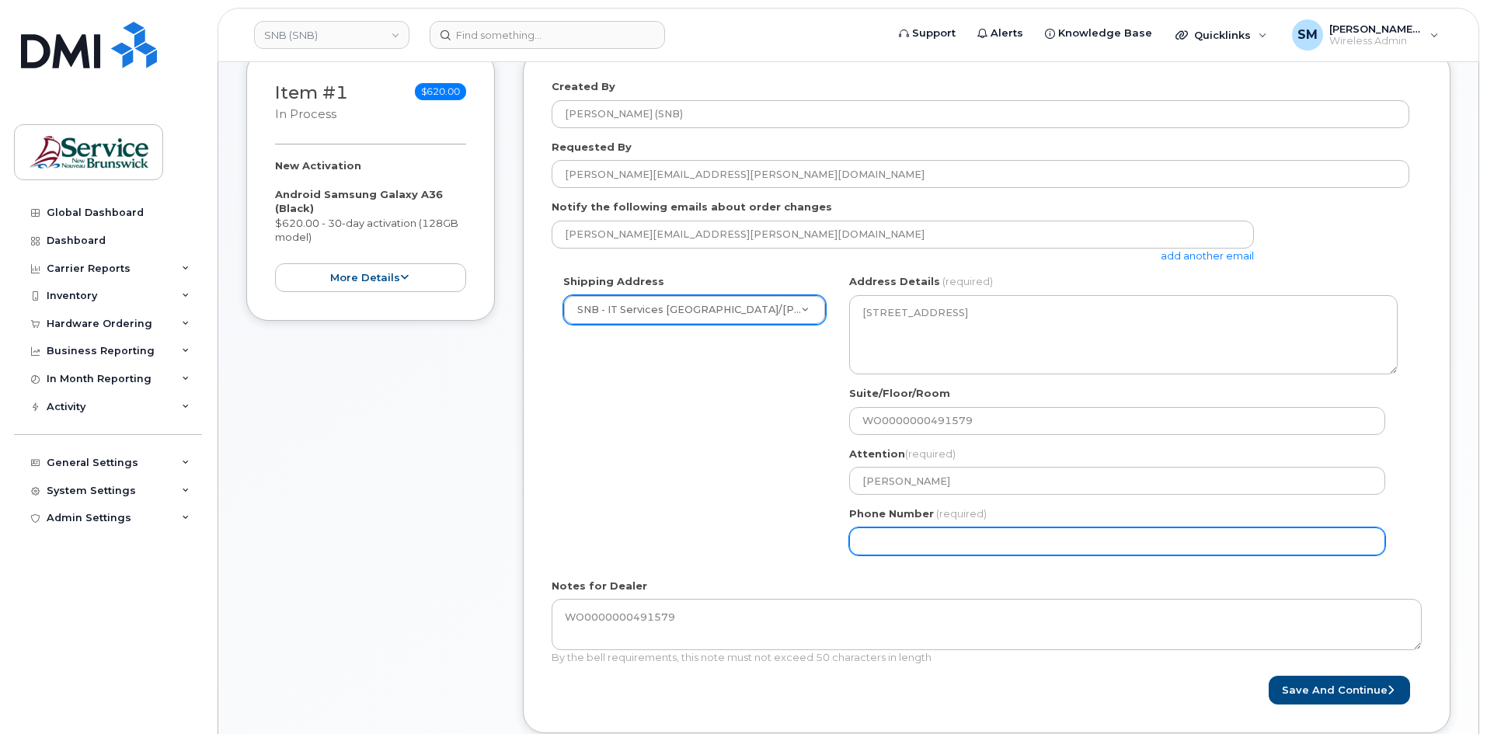
click at [914, 541] on input "Phone Number" at bounding box center [1117, 541] width 536 height 28
select select
type input "506639633"
select select
type input "5066396338"
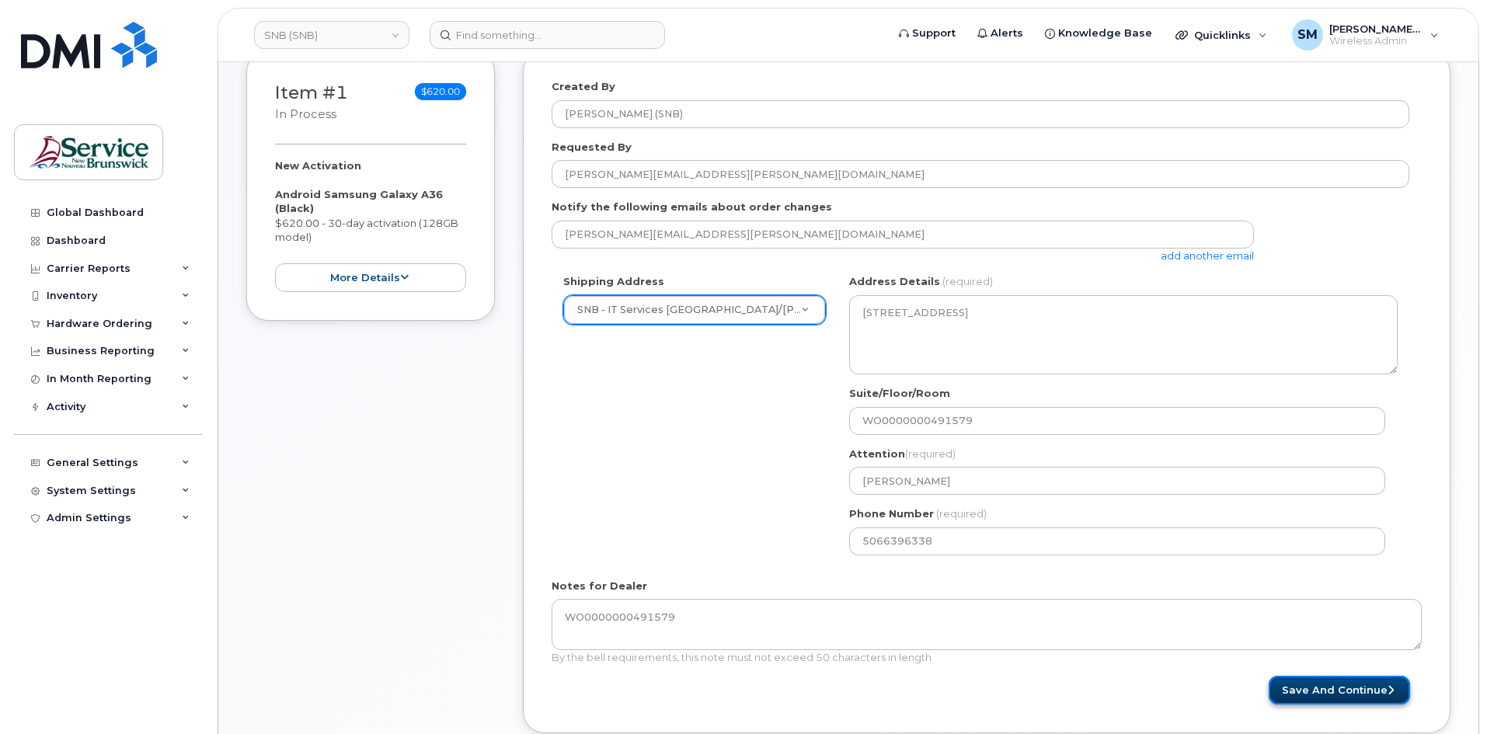
click at [1389, 697] on button "Save and Continue" at bounding box center [1338, 690] width 141 height 29
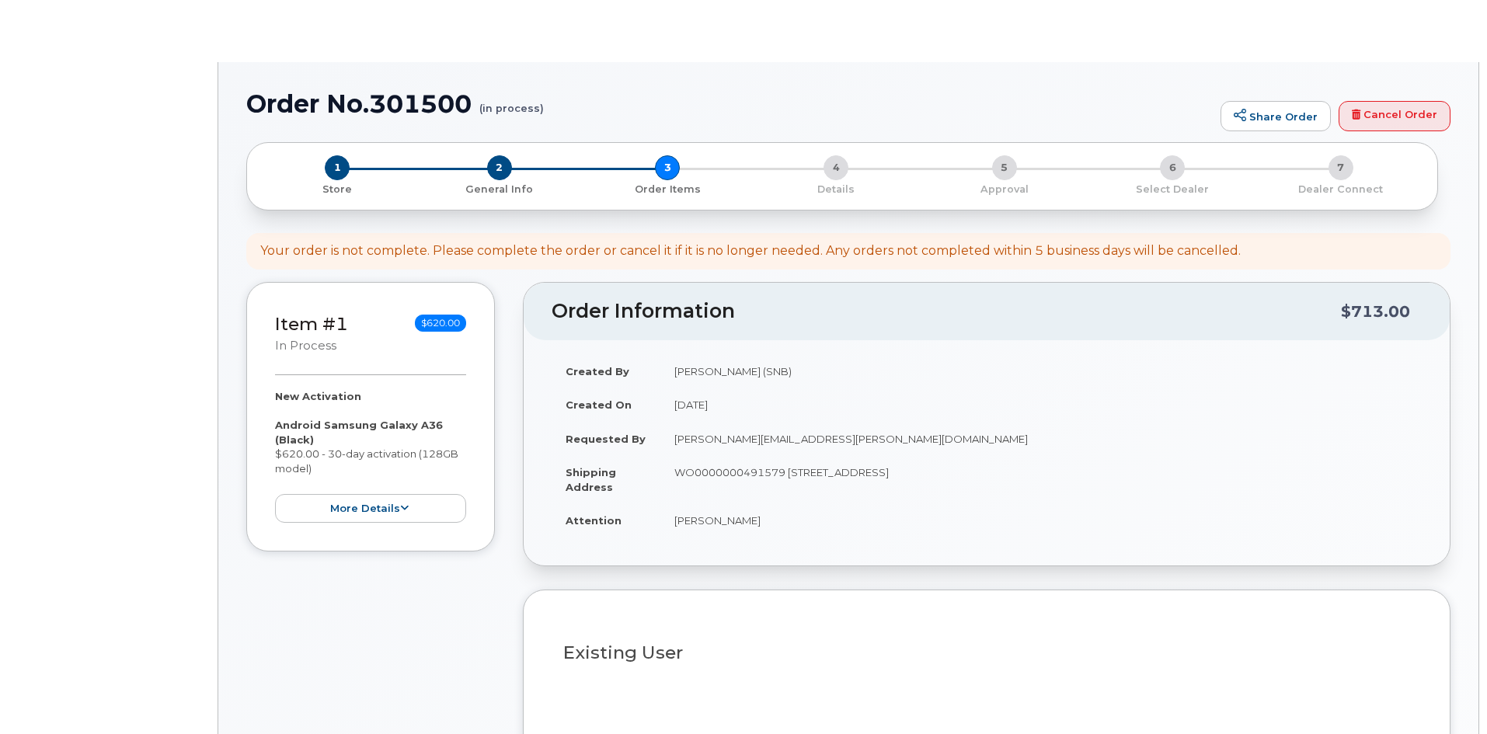
select select
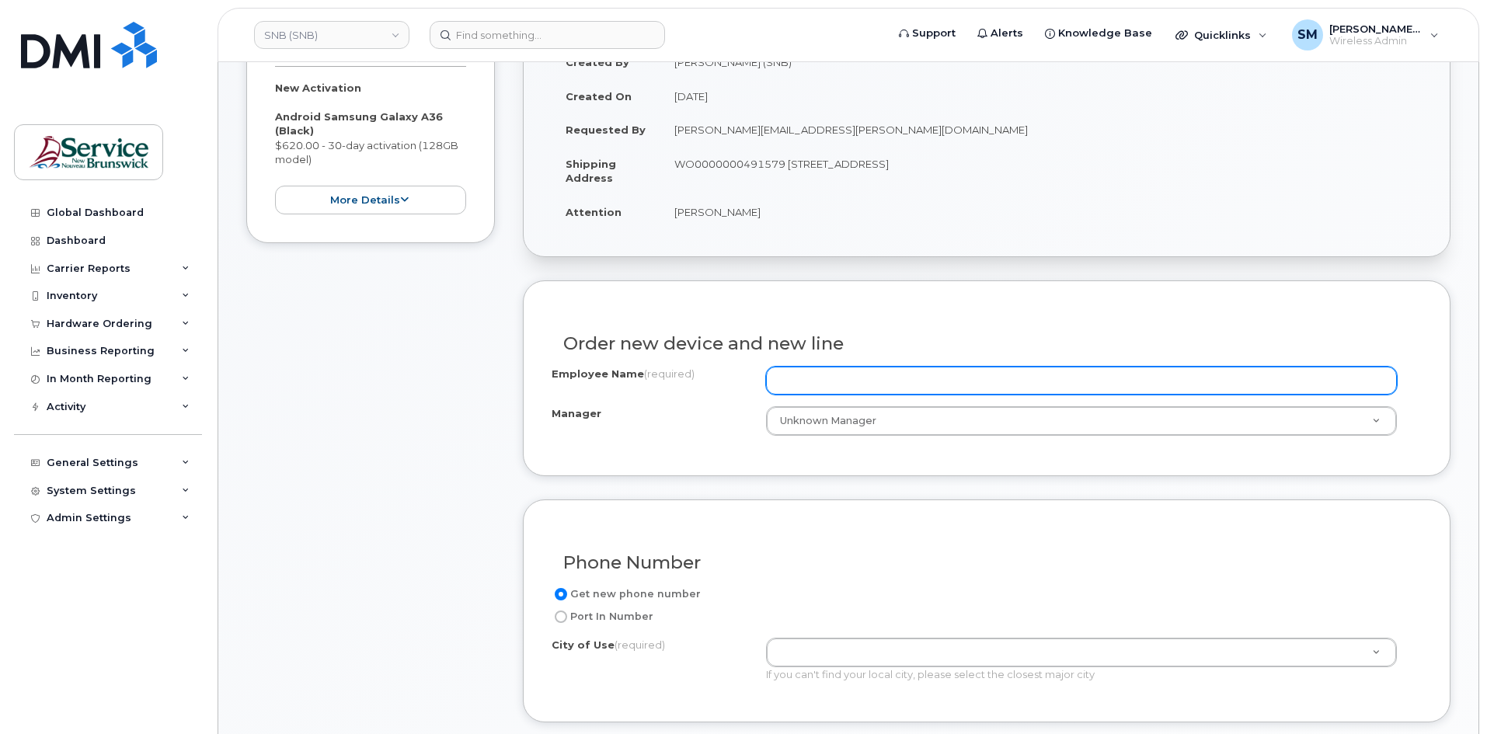
scroll to position [466, 0]
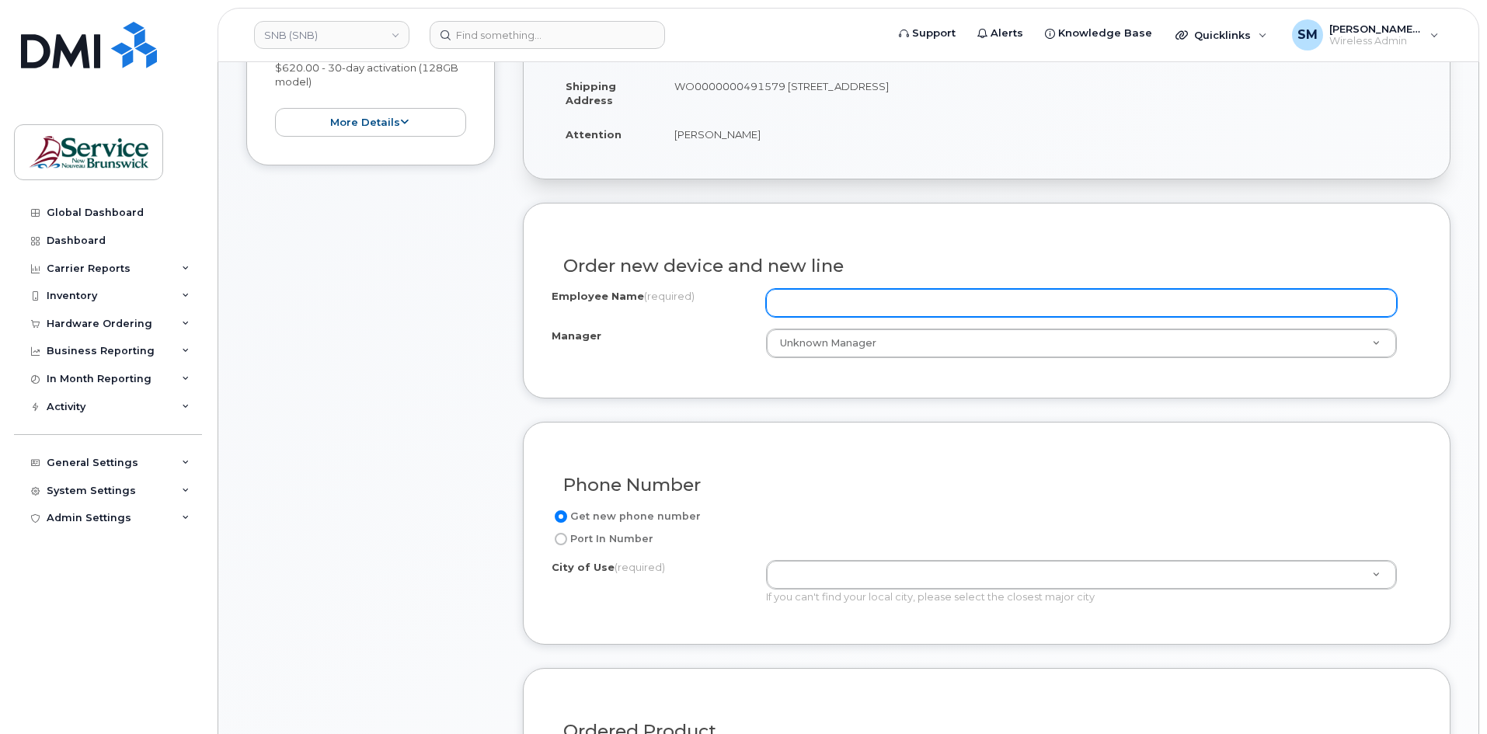
click at [814, 301] on input "Employee Name (required)" at bounding box center [1081, 303] width 631 height 28
paste input "[PERSON_NAME]"
type input "[PERSON_NAME]"
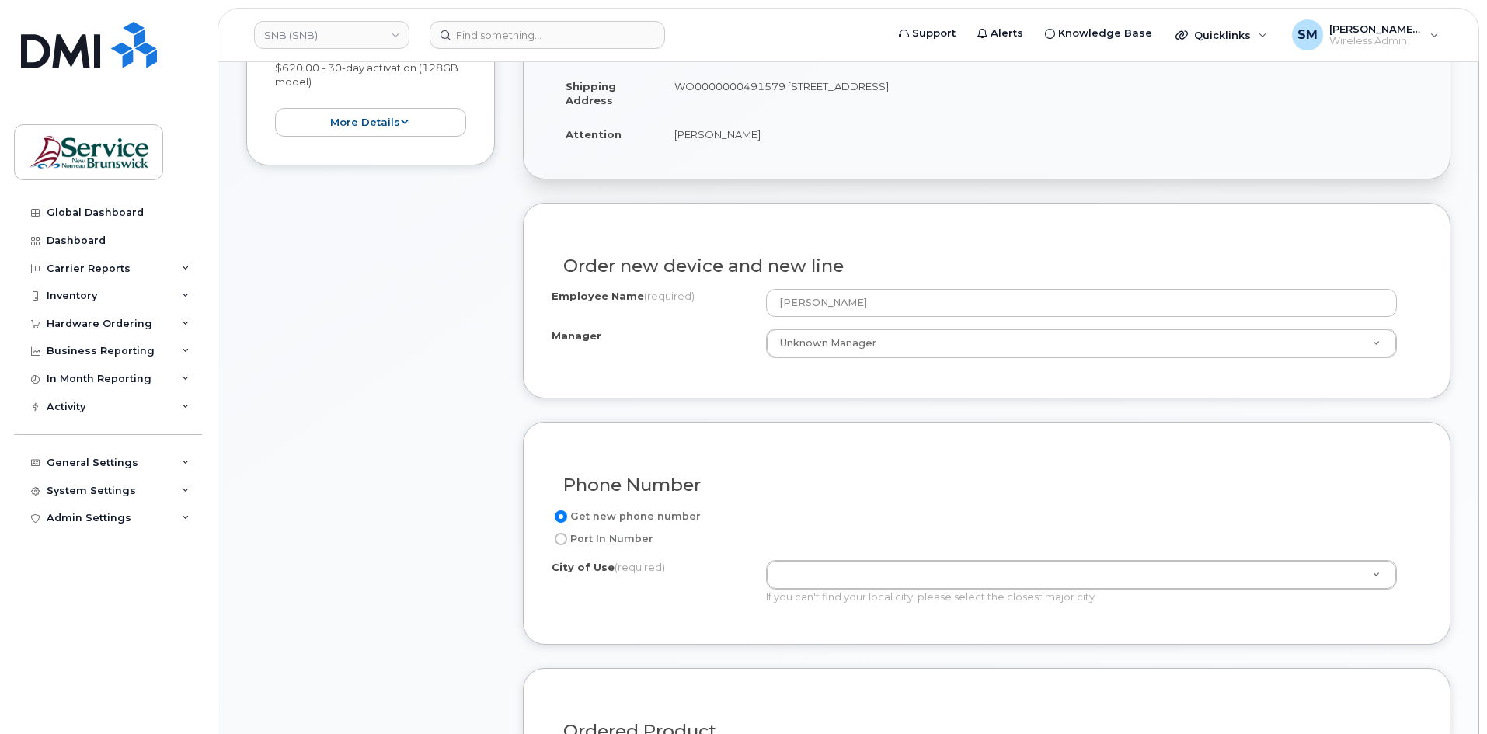
click at [621, 537] on label "Port In Number" at bounding box center [602, 539] width 102 height 19
click at [567, 537] on input "Port In Number" at bounding box center [561, 539] width 12 height 12
radio input "true"
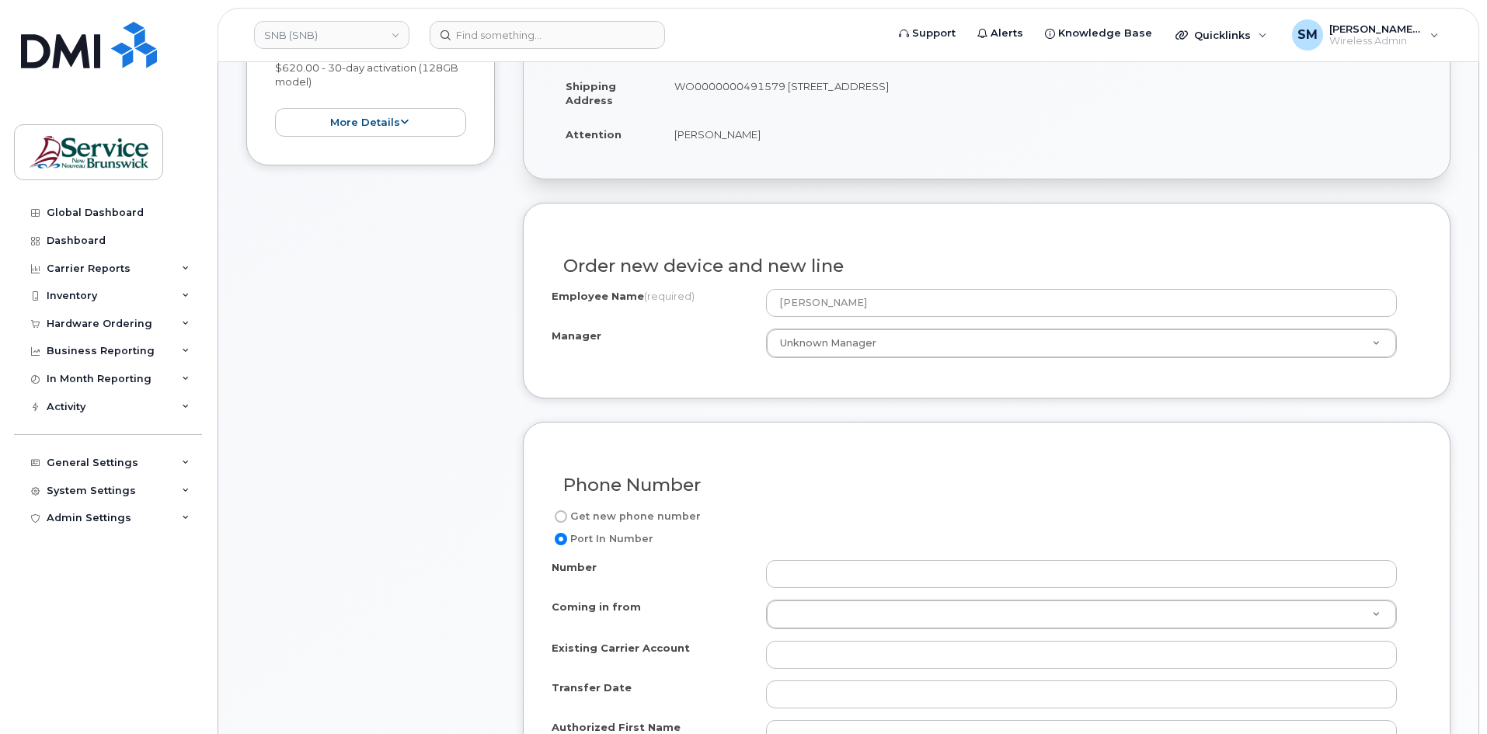
click at [623, 515] on label "Get new phone number" at bounding box center [625, 516] width 149 height 19
click at [567, 515] on input "Get new phone number" at bounding box center [561, 516] width 12 height 12
radio input "true"
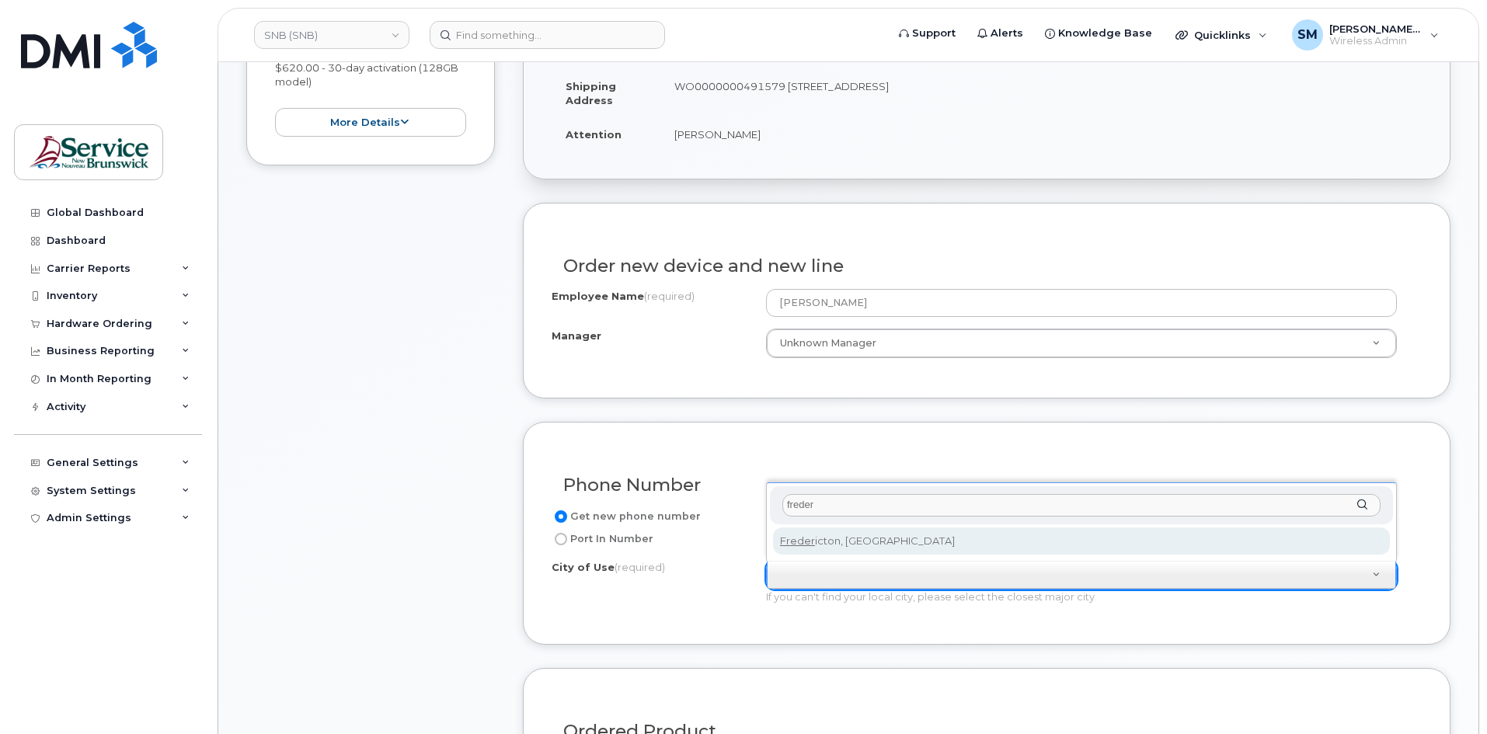
type input "freder"
type input "1578"
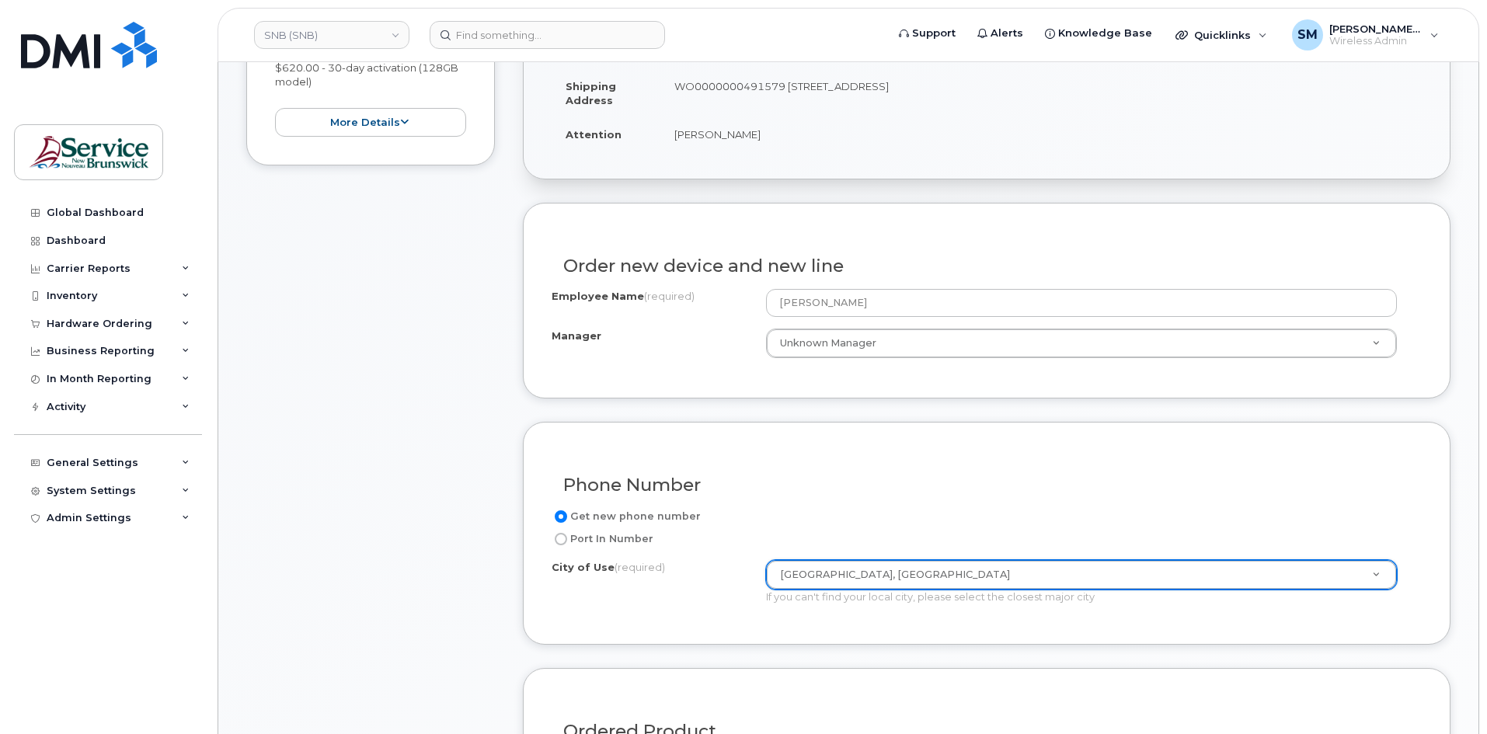
scroll to position [932, 0]
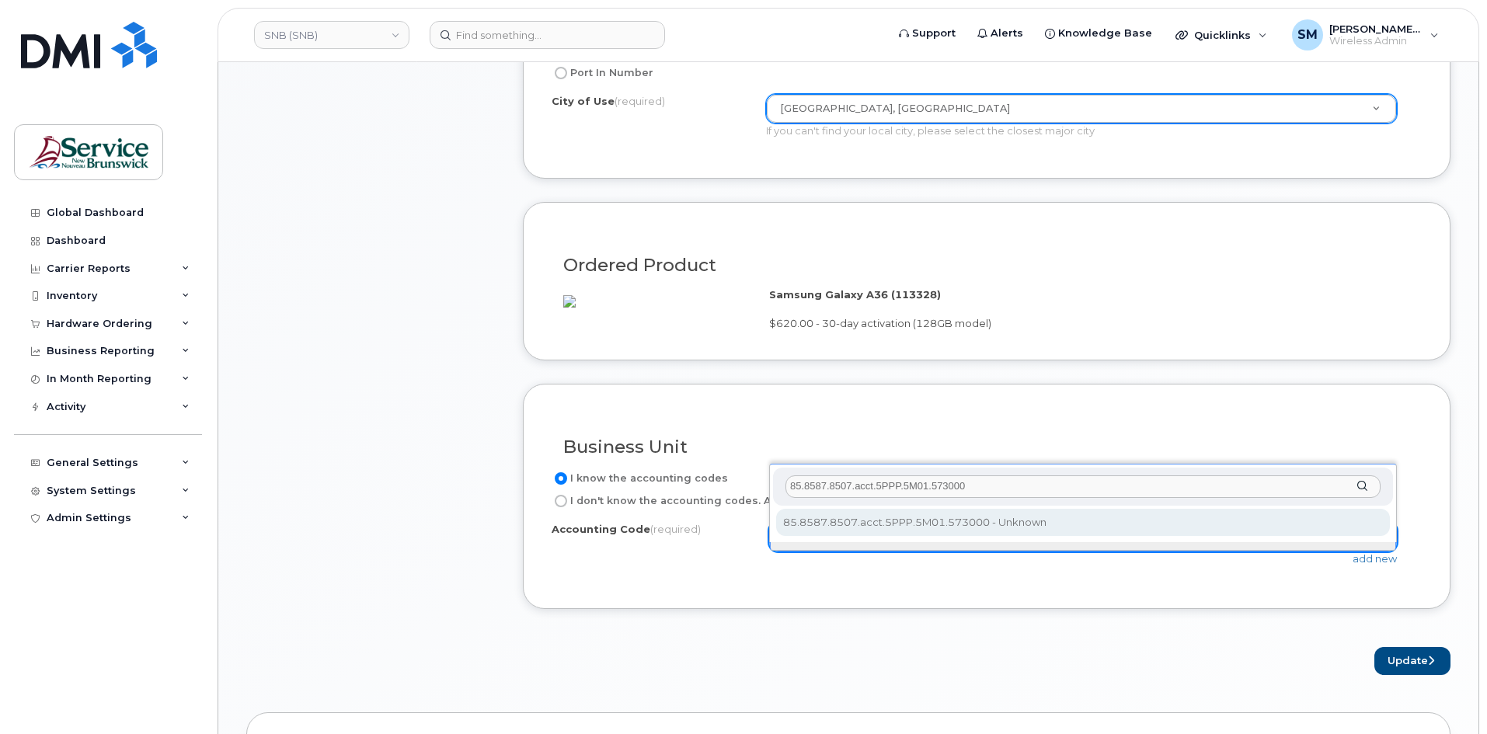
type input "85.8587.8507.acct.5PPP.5M01.573000"
select select "85.8587.8507.acct.5PPP.5M01.573000"
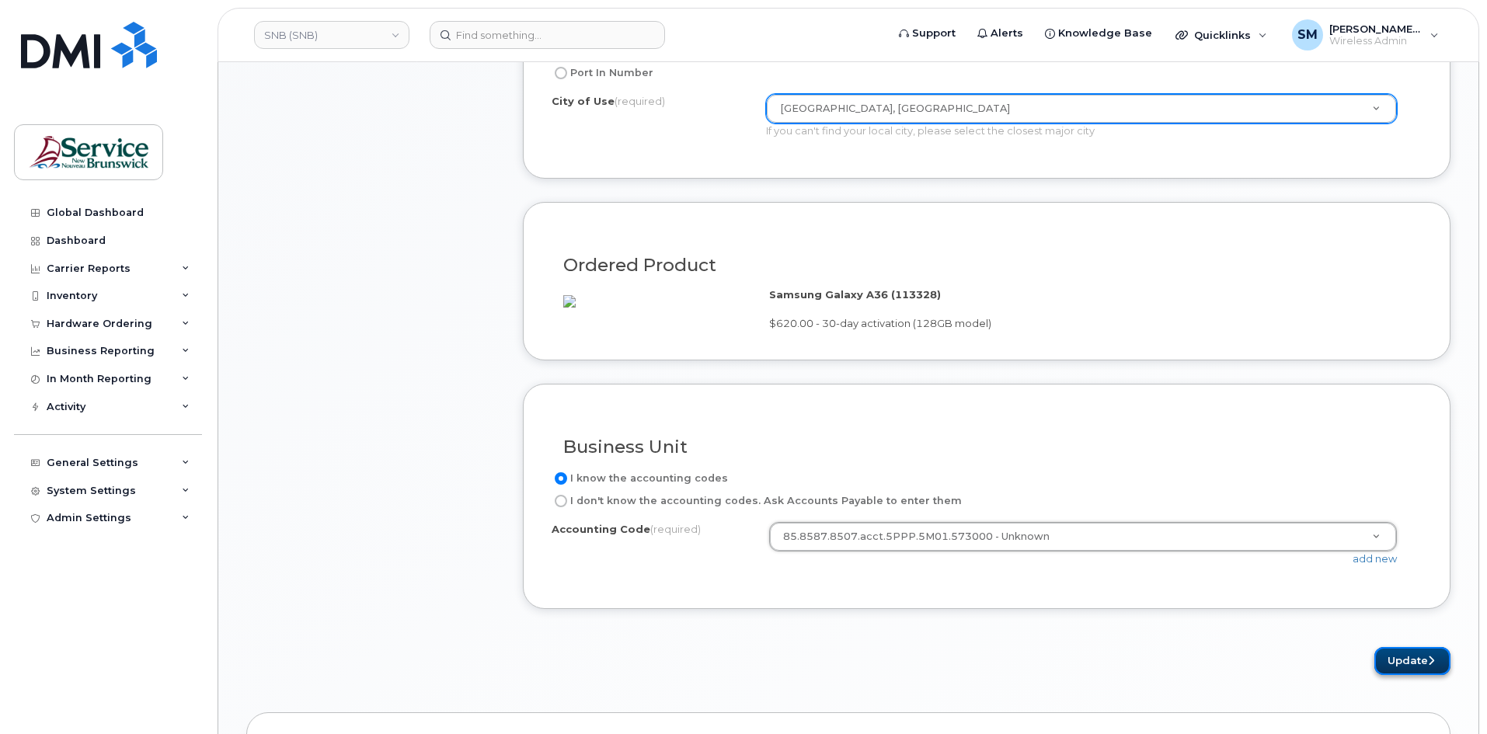
click at [1405, 676] on button "Update" at bounding box center [1412, 661] width 76 height 29
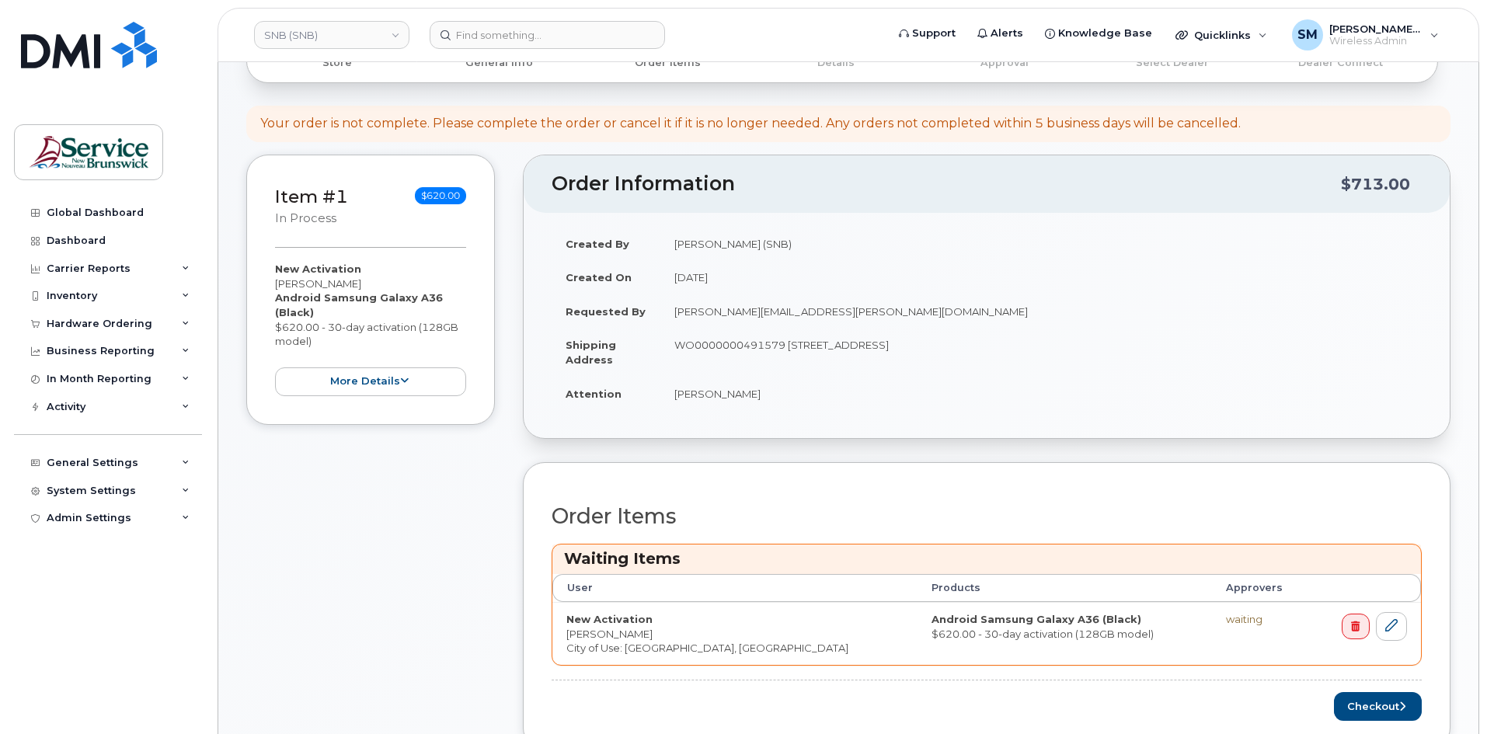
scroll to position [544, 0]
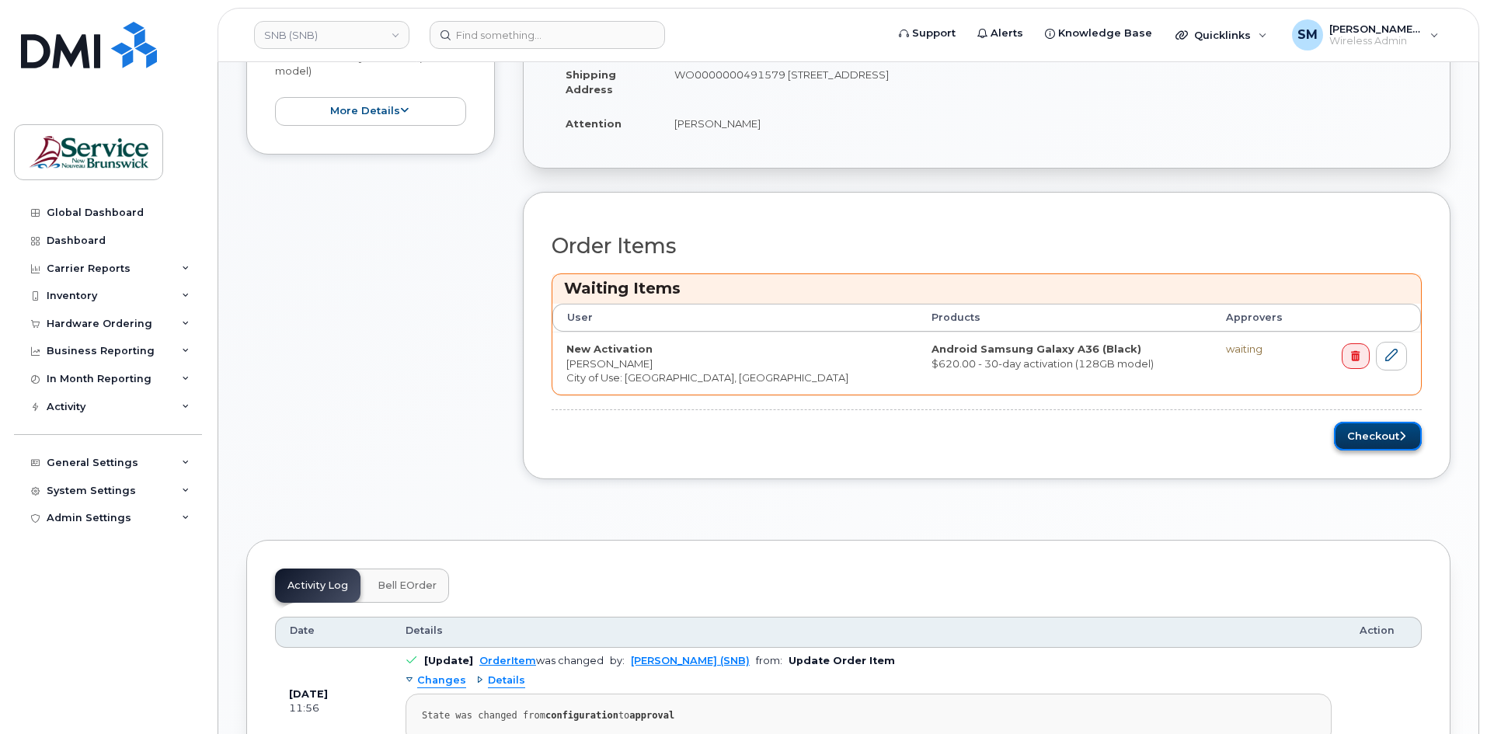
click at [1394, 440] on button "Checkout" at bounding box center [1378, 436] width 88 height 29
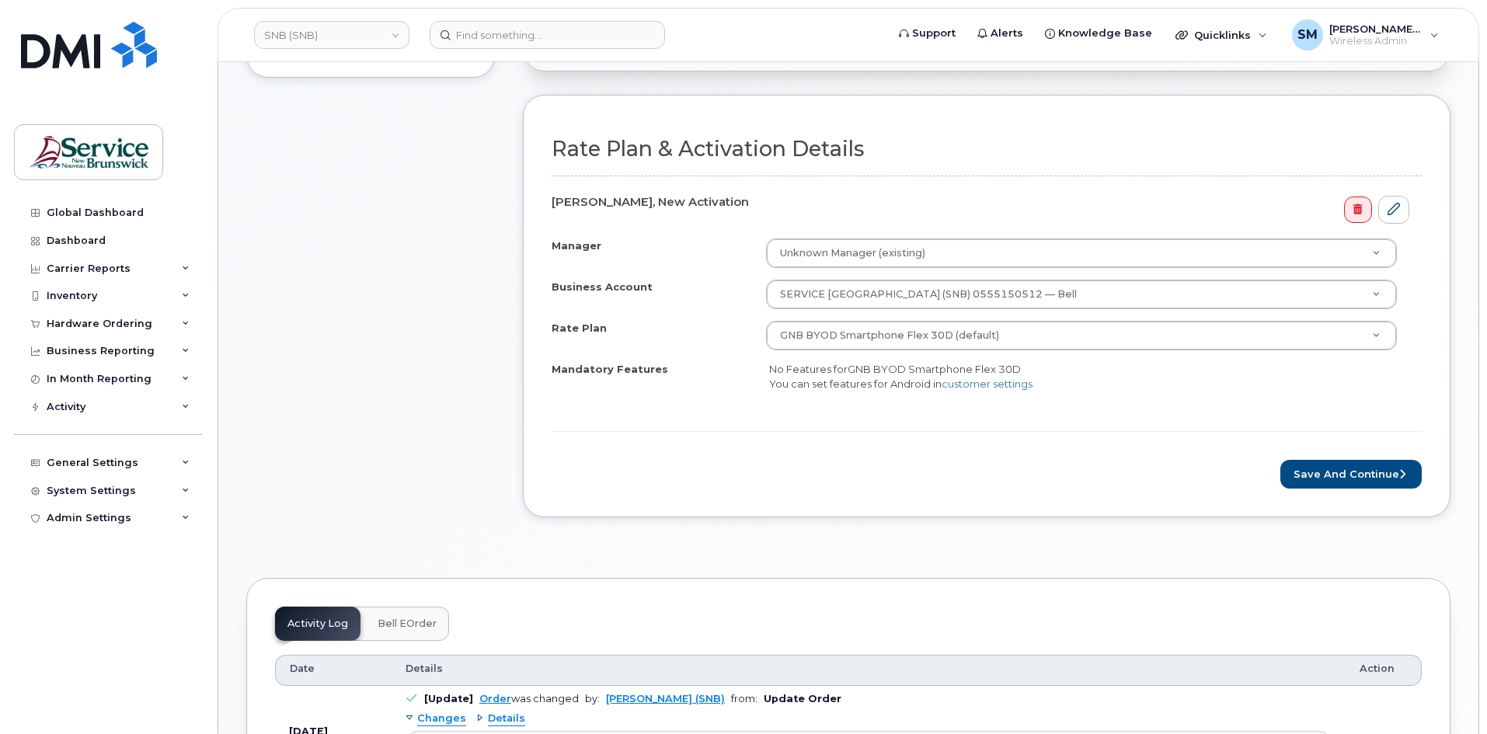
scroll to position [544, 0]
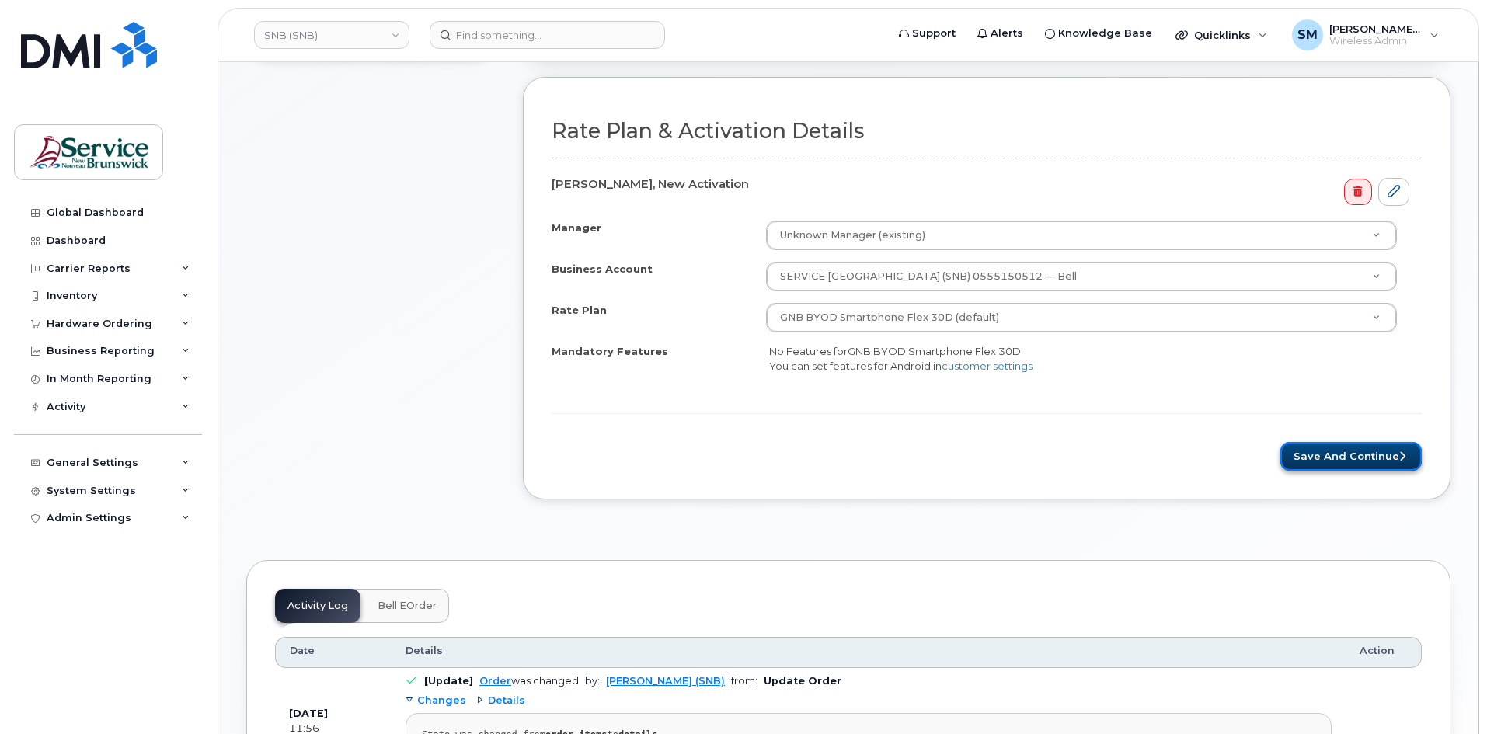
click at [1399, 454] on icon "submit" at bounding box center [1402, 456] width 6 height 10
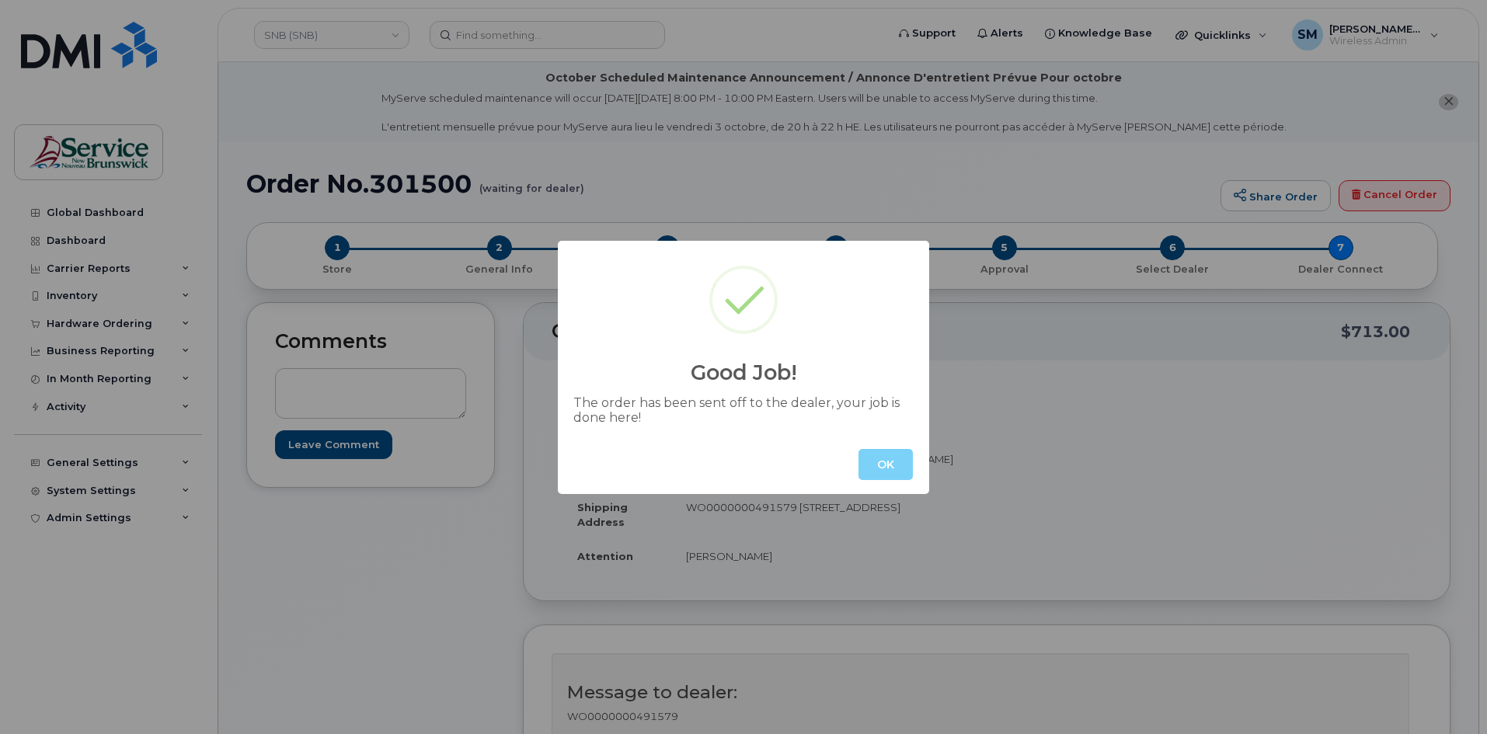
click at [857, 472] on div "OK" at bounding box center [743, 464] width 371 height 59
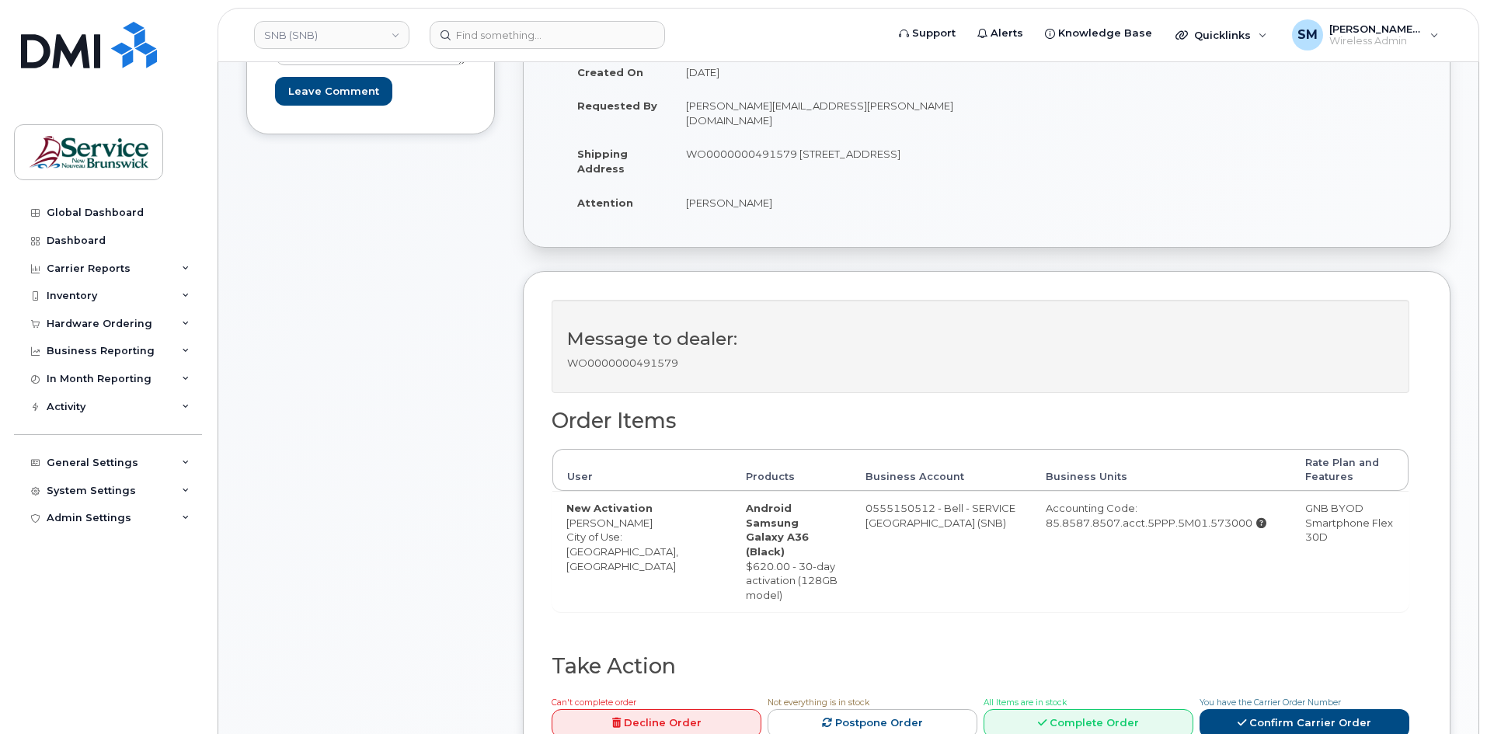
scroll to position [621, 0]
